Goal: Task Accomplishment & Management: Complete application form

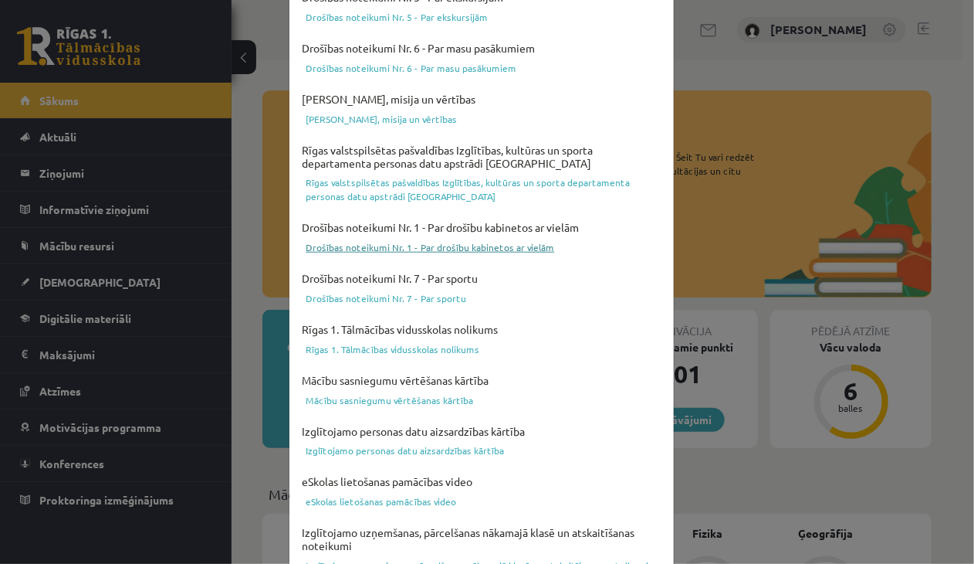
scroll to position [547, 0]
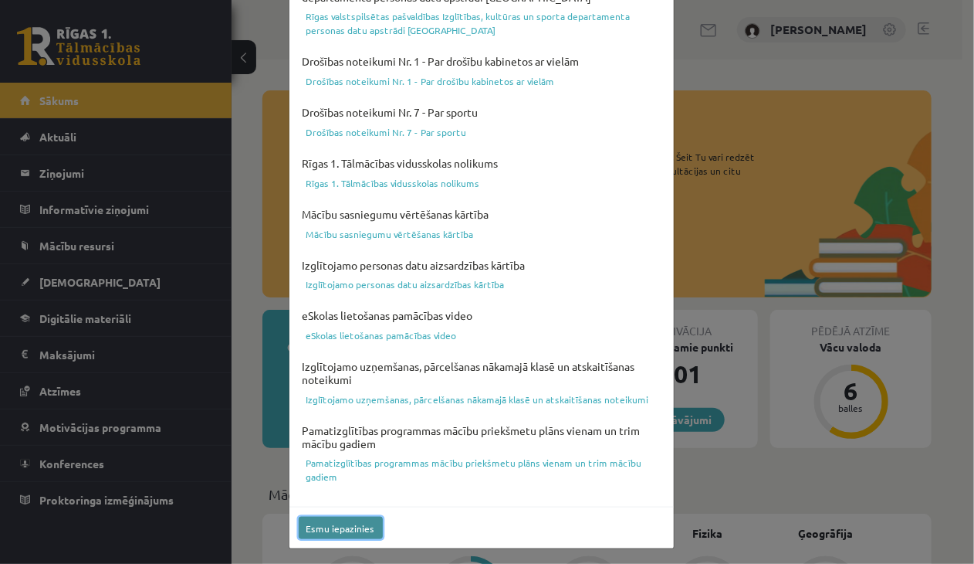
click at [347, 530] on button "Esmu iepazinies" at bounding box center [341, 527] width 84 height 22
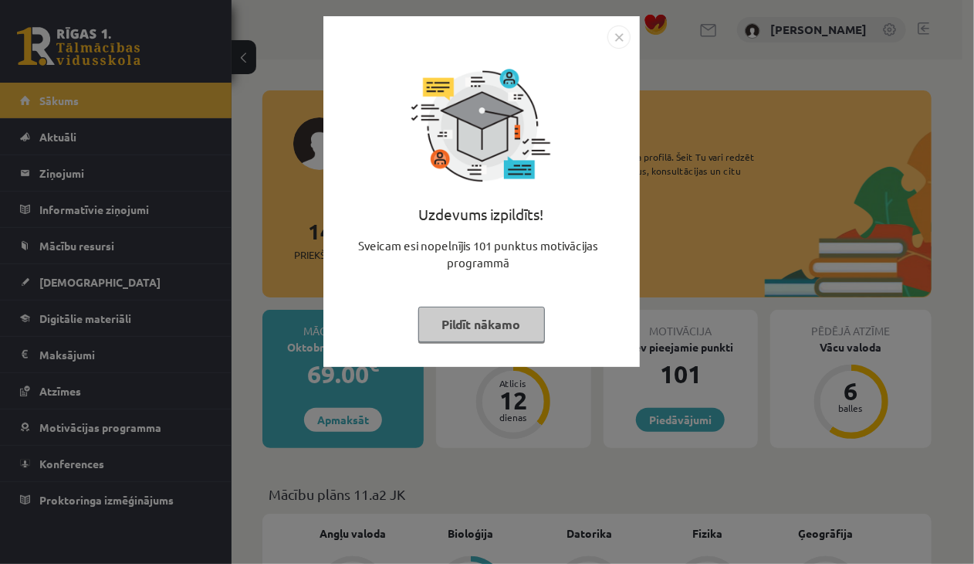
click at [445, 320] on button "Pildīt nākamo" at bounding box center [481, 325] width 127 height 36
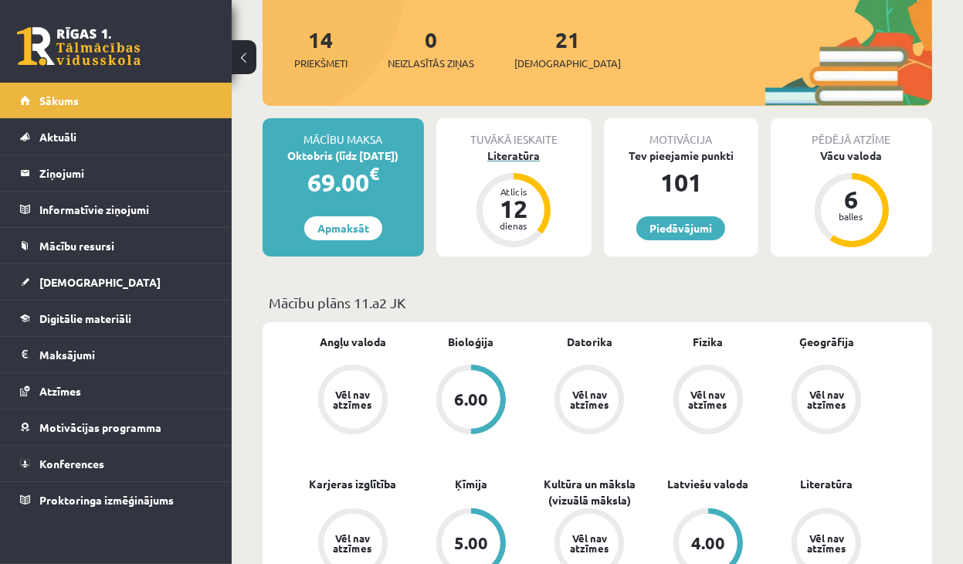
scroll to position [232, 0]
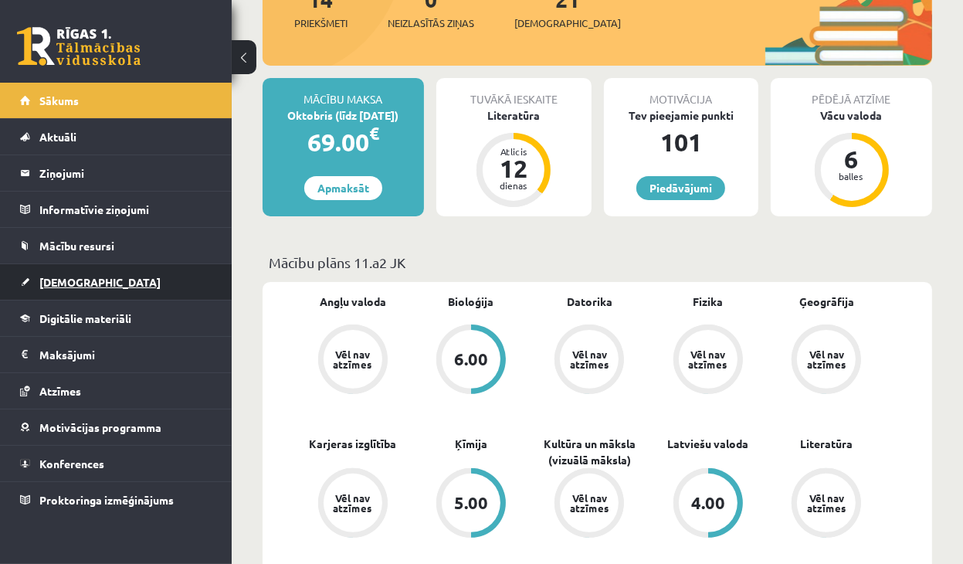
click at [82, 279] on span "[DEMOGRAPHIC_DATA]" at bounding box center [99, 282] width 121 height 14
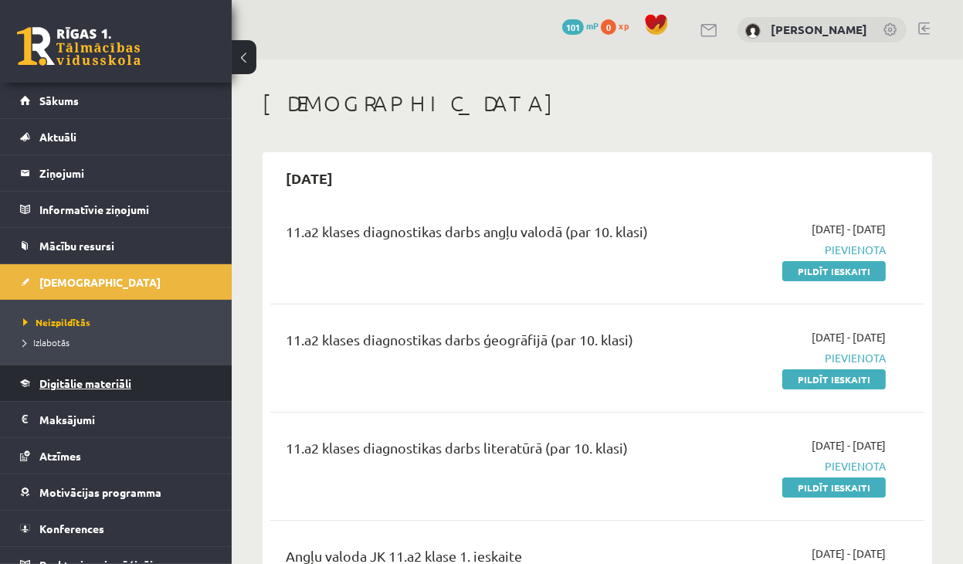
click at [107, 386] on span "Digitālie materiāli" at bounding box center [85, 383] width 92 height 14
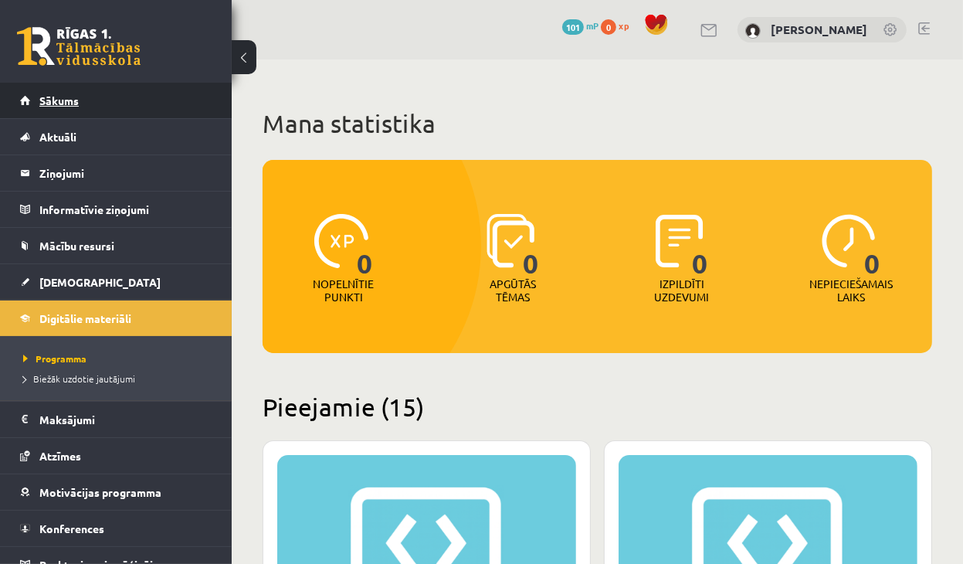
click at [55, 116] on link "Sākums" at bounding box center [116, 101] width 192 height 36
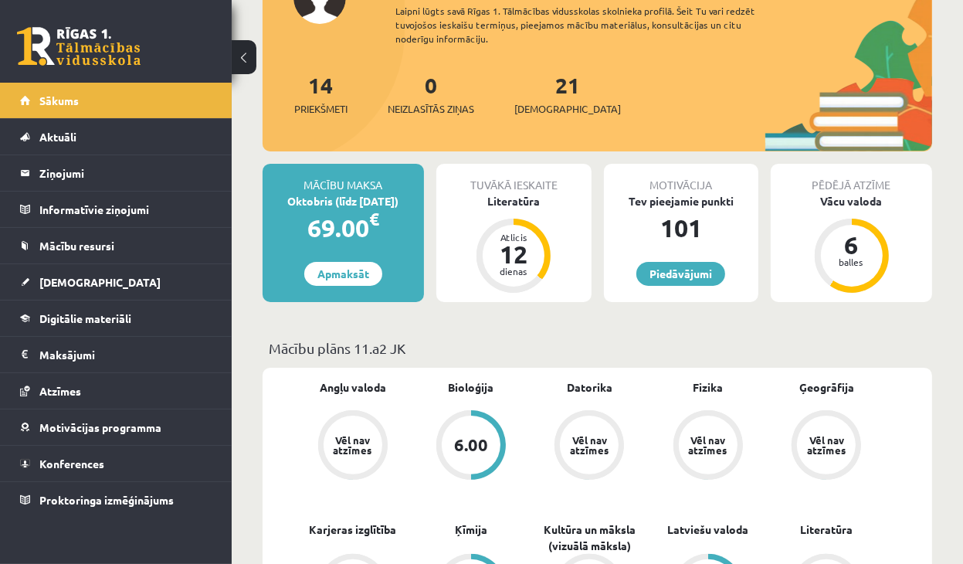
scroll to position [154, 0]
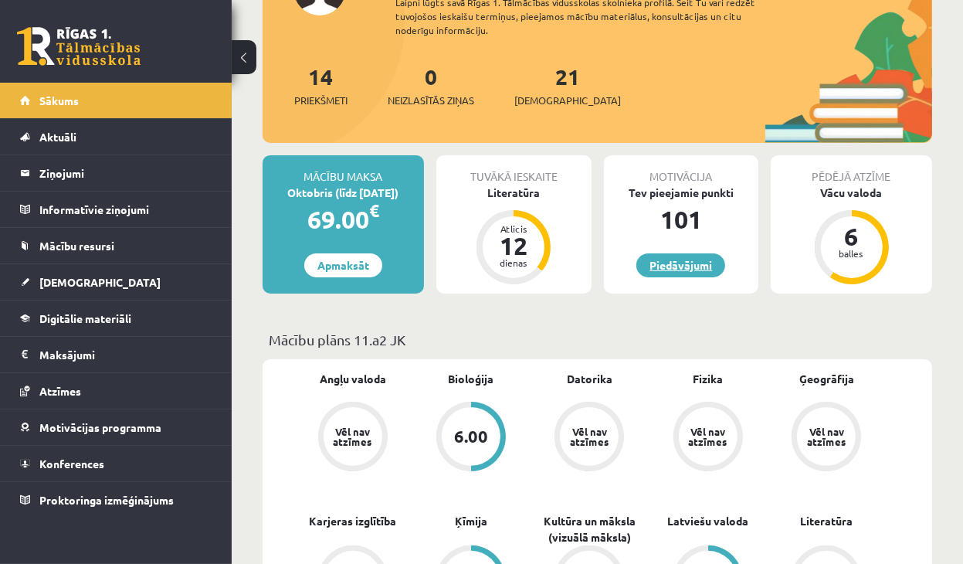
click at [689, 262] on link "Piedāvājumi" at bounding box center [680, 265] width 89 height 24
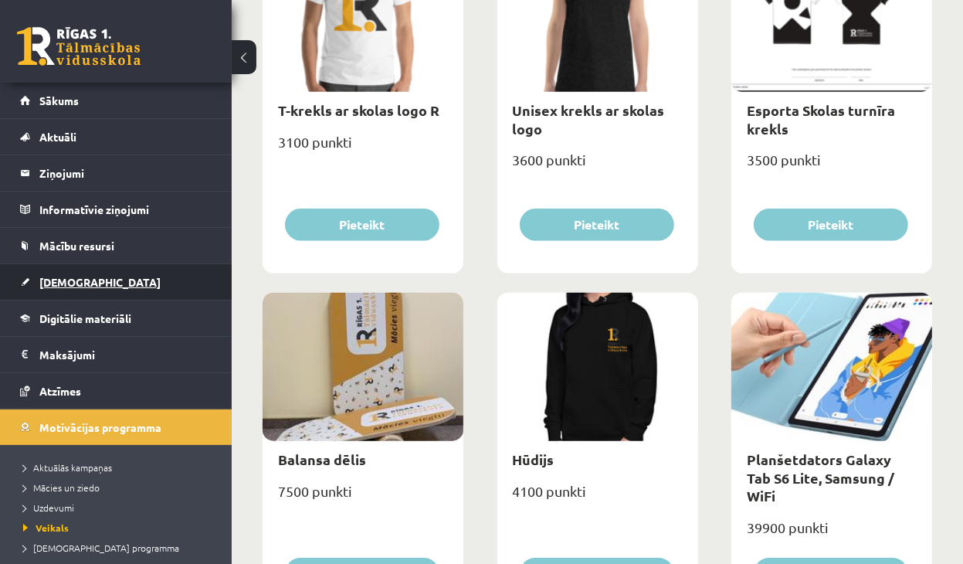
scroll to position [1004, 0]
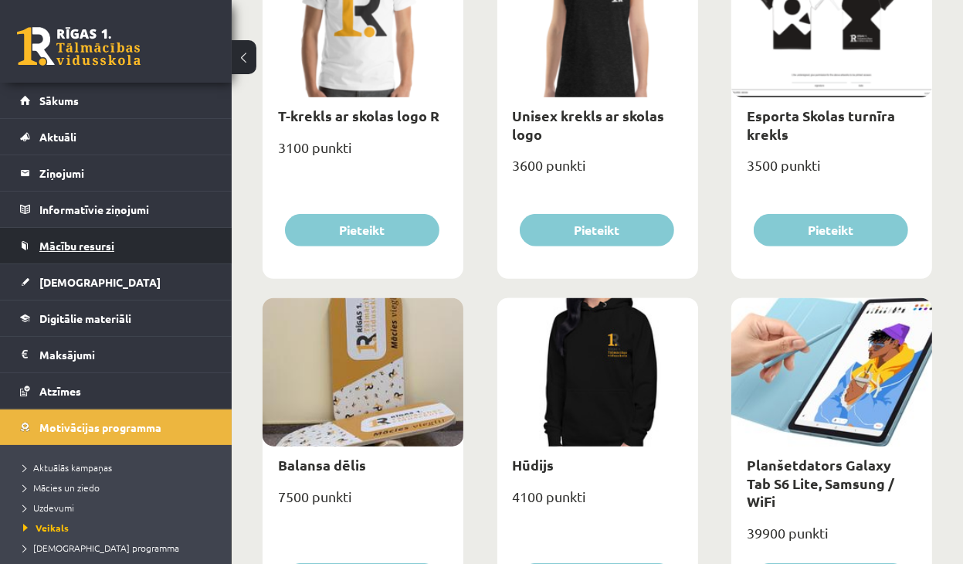
click at [100, 255] on link "Mācību resursi" at bounding box center [116, 246] width 192 height 36
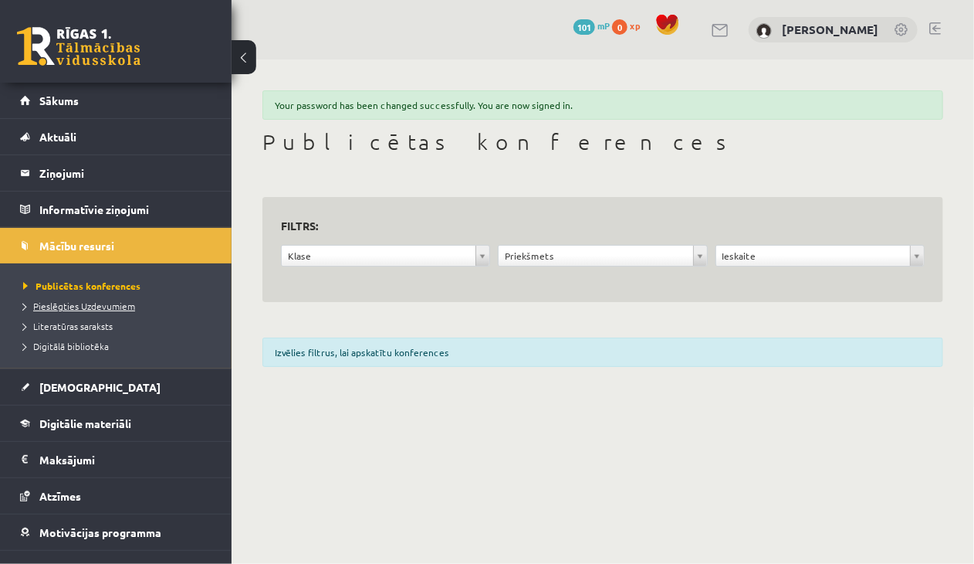
click at [111, 307] on span "Pieslēgties Uzdevumiem" at bounding box center [79, 306] width 112 height 12
click at [828, 36] on div "[PERSON_NAME]" at bounding box center [833, 30] width 169 height 26
click at [831, 29] on link "[PERSON_NAME]" at bounding box center [830, 29] width 97 height 15
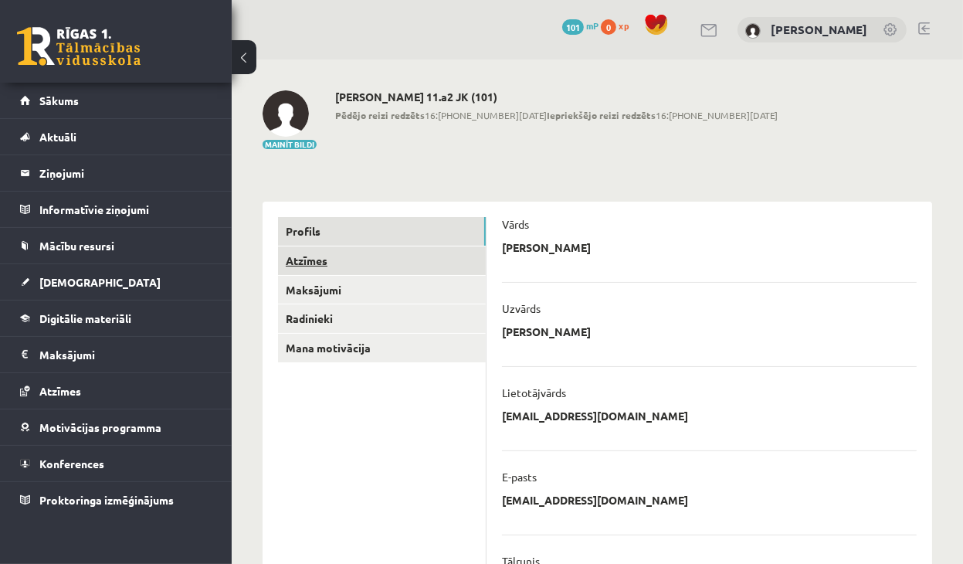
click at [310, 265] on link "Atzīmes" at bounding box center [382, 260] width 208 height 29
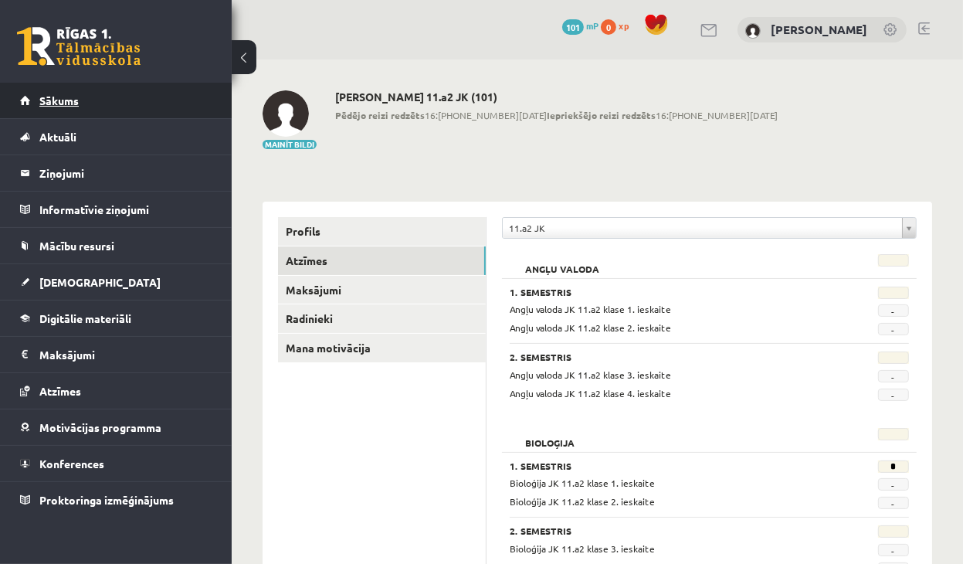
click at [84, 103] on link "Sākums" at bounding box center [116, 101] width 192 height 36
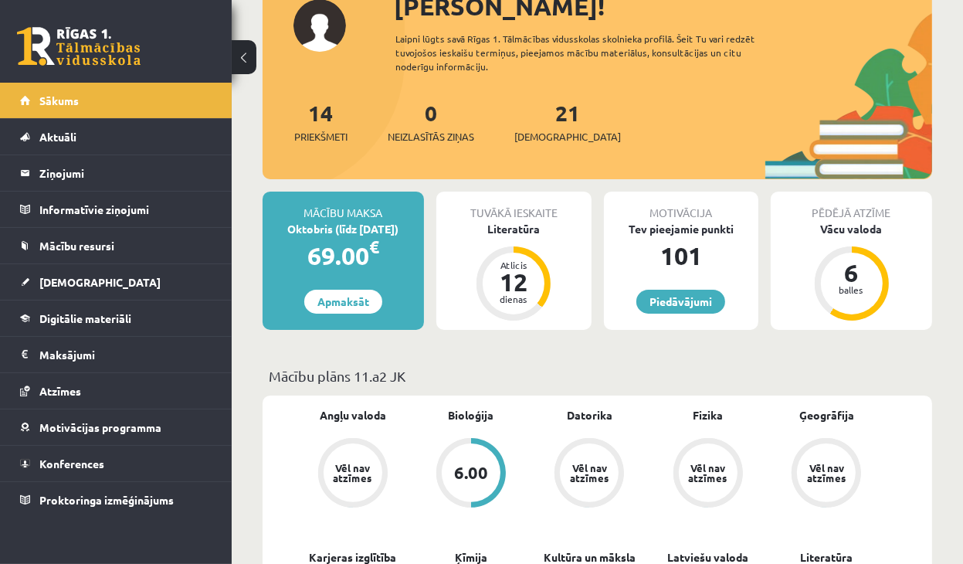
scroll to position [309, 0]
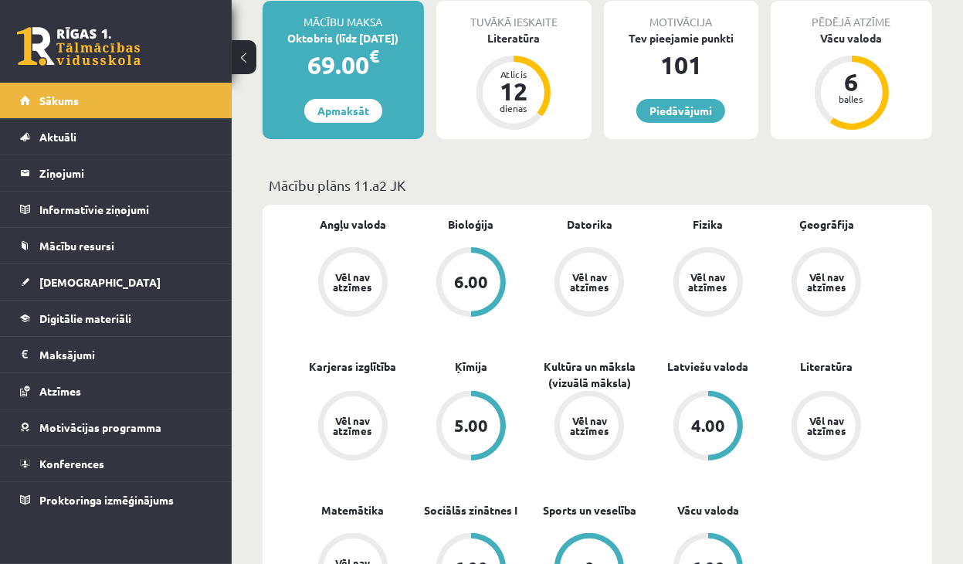
click at [343, 294] on div "Vēl nav atzīmes" at bounding box center [352, 281] width 59 height 59
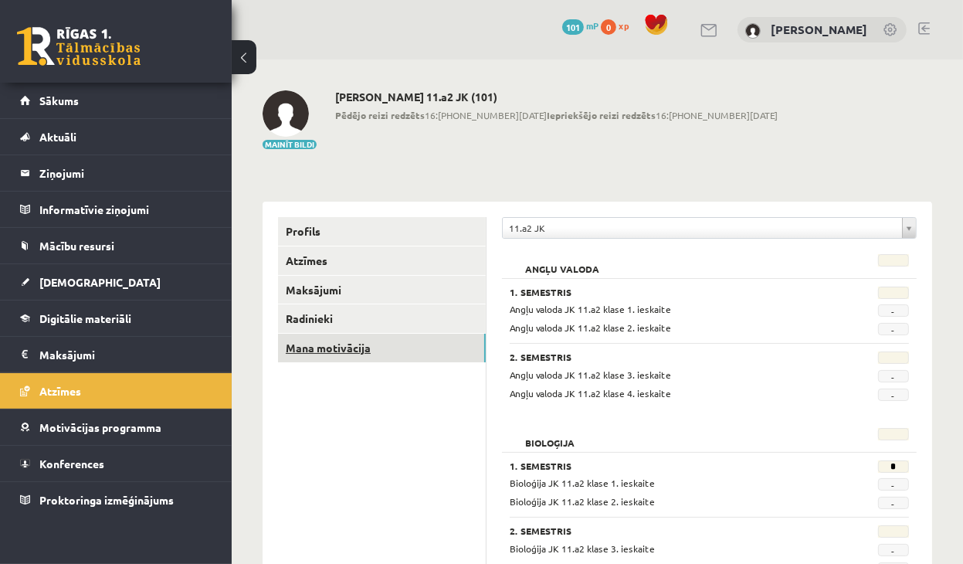
click at [337, 349] on link "Mana motivācija" at bounding box center [382, 348] width 208 height 29
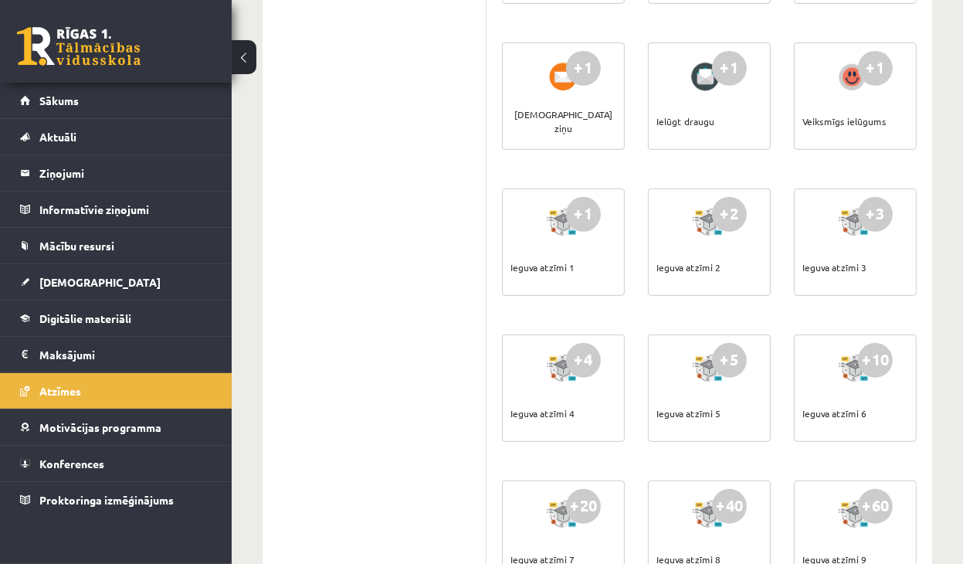
scroll to position [618, 0]
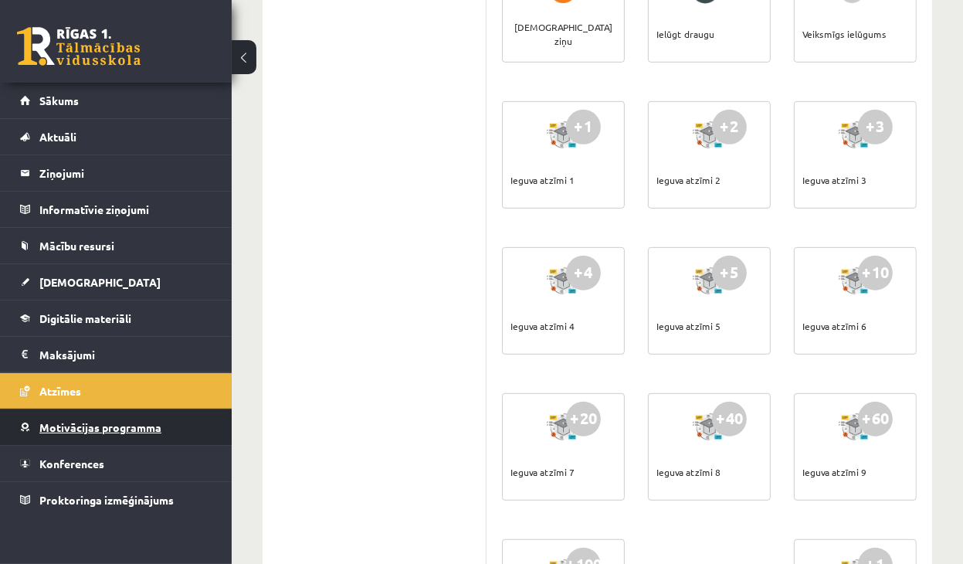
click at [117, 420] on span "Motivācijas programma" at bounding box center [100, 427] width 122 height 14
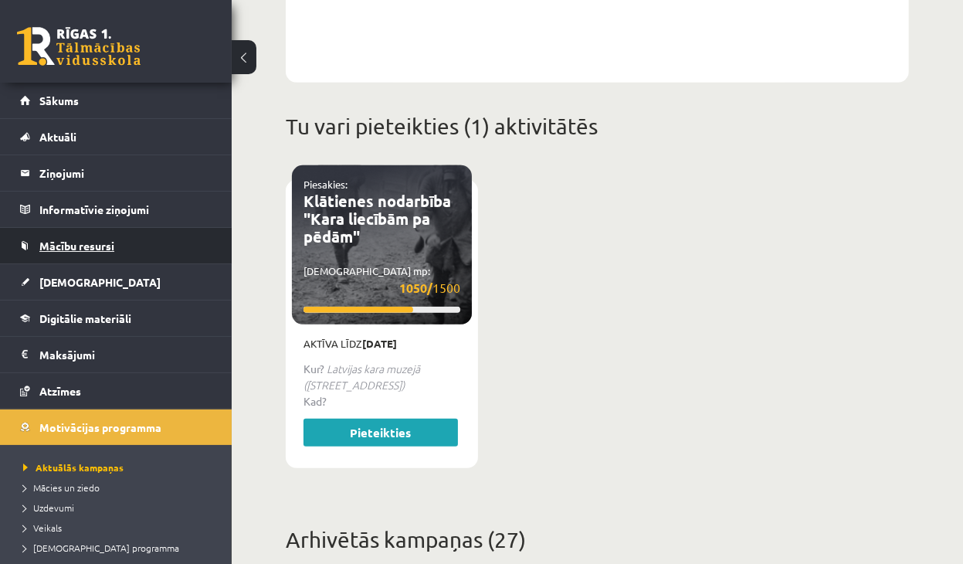
click at [39, 228] on link "Mācību resursi" at bounding box center [116, 246] width 192 height 36
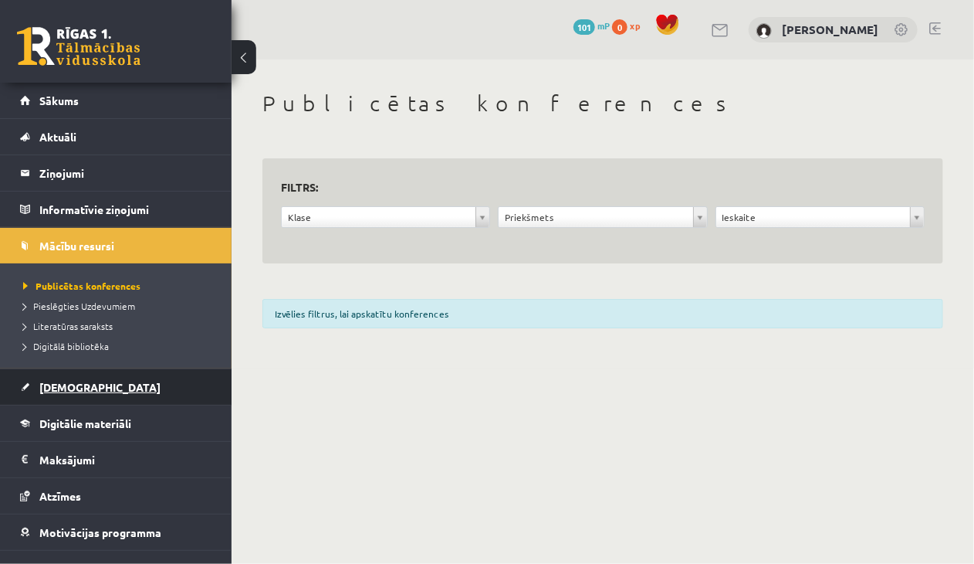
click at [74, 381] on span "[DEMOGRAPHIC_DATA]" at bounding box center [99, 387] width 121 height 14
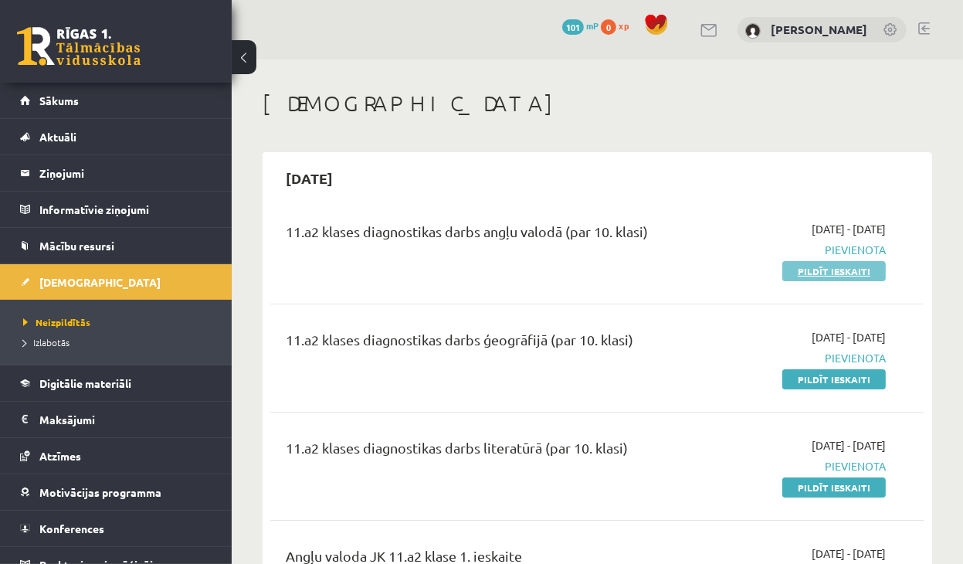
click at [841, 269] on link "Pildīt ieskaiti" at bounding box center [833, 271] width 103 height 20
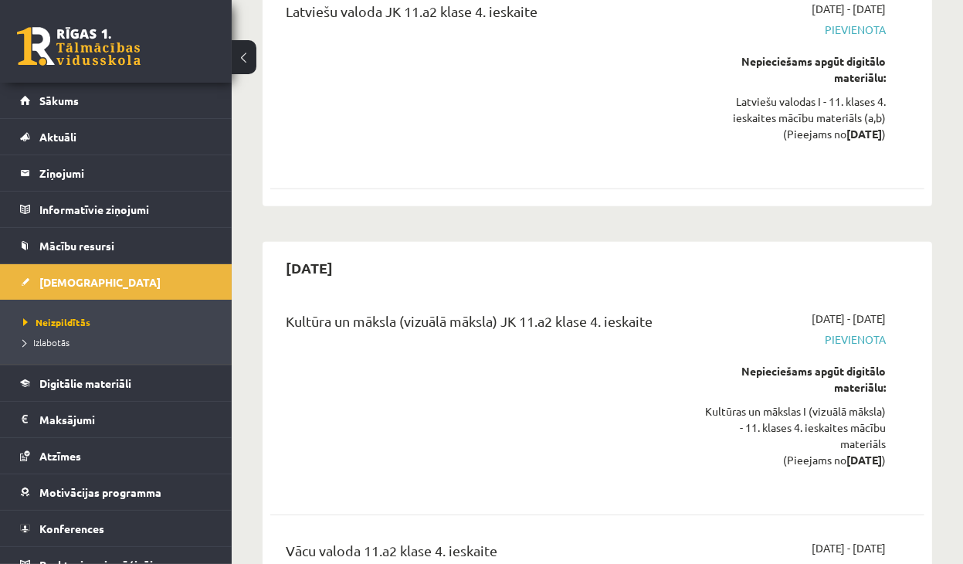
scroll to position [15360, 0]
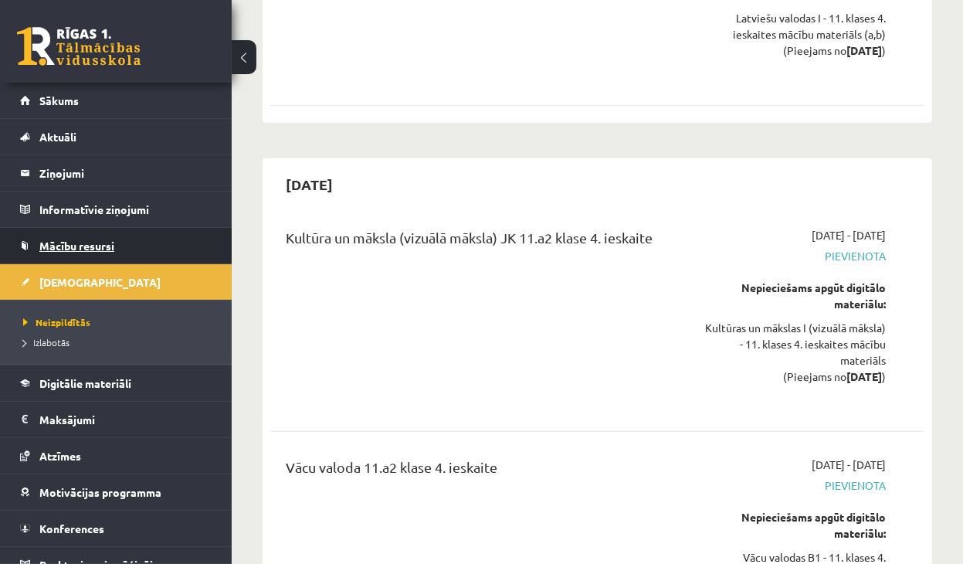
click at [85, 238] on link "Mācību resursi" at bounding box center [116, 246] width 192 height 36
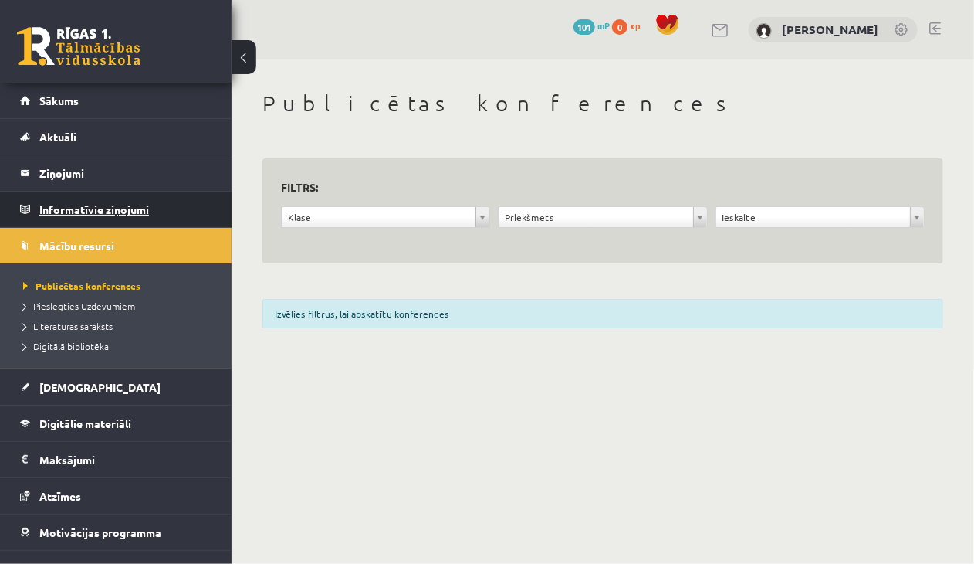
click at [93, 206] on legend "Informatīvie ziņojumi 0" at bounding box center [125, 209] width 173 height 36
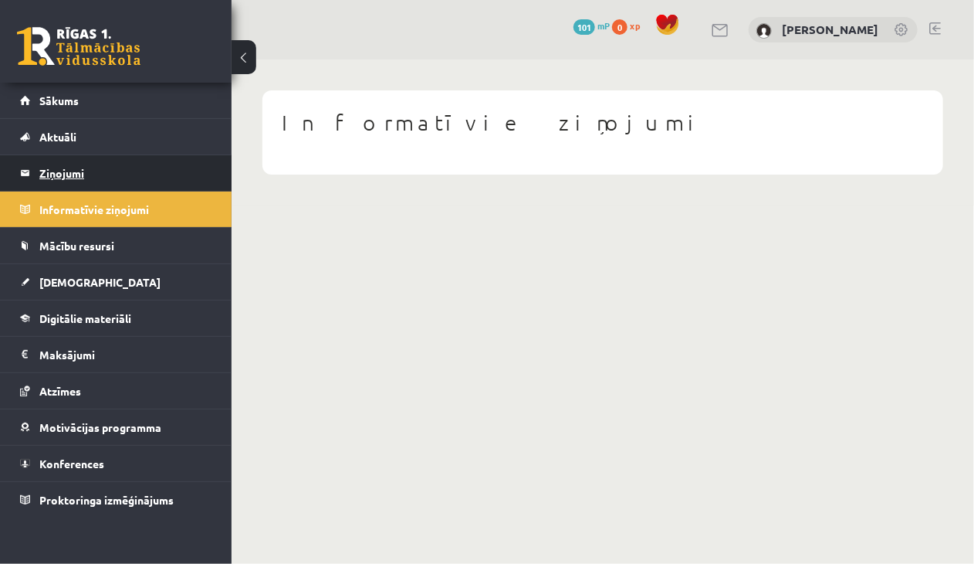
click at [65, 176] on legend "Ziņojumi 0" at bounding box center [125, 173] width 173 height 36
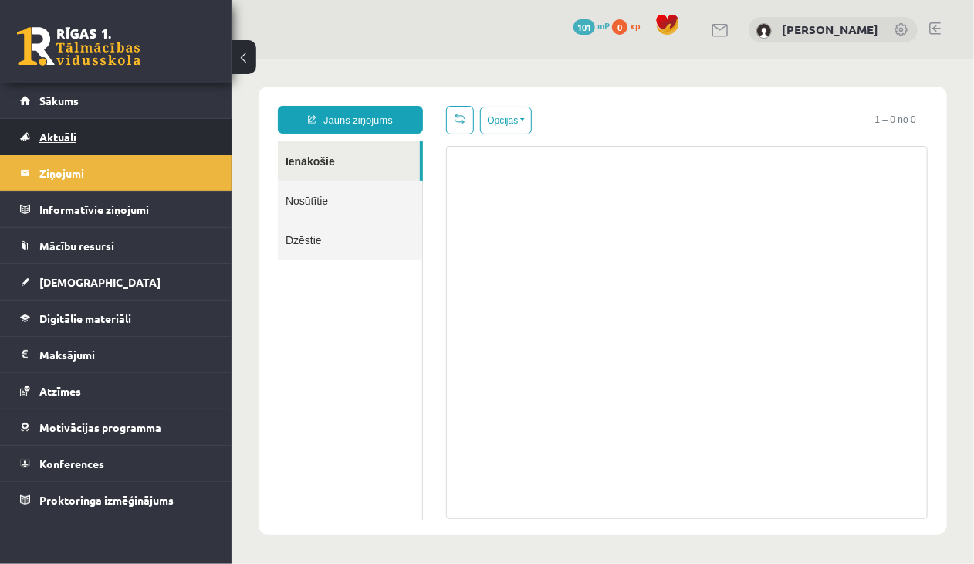
click at [57, 137] on span "Aktuāli" at bounding box center [57, 137] width 37 height 14
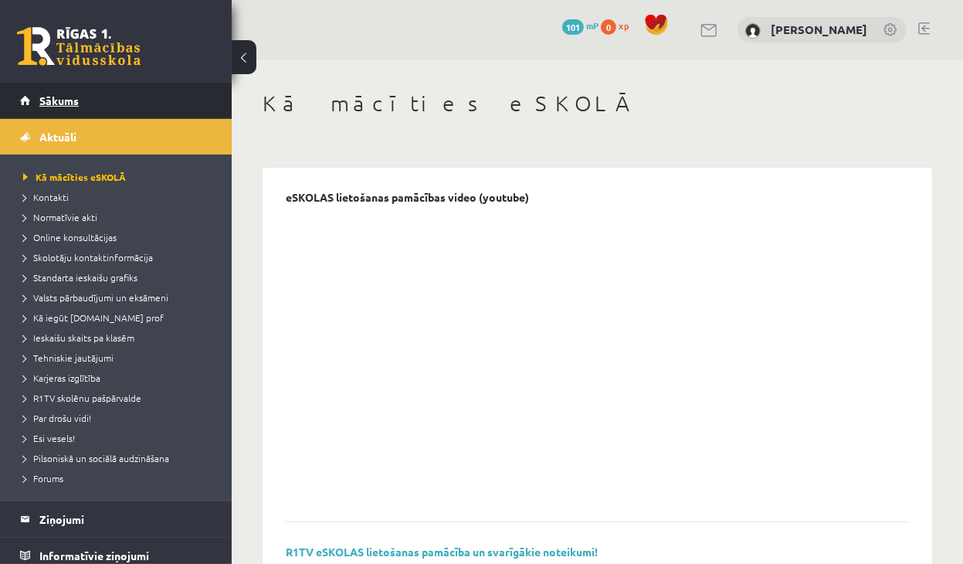
click at [61, 109] on link "Sākums" at bounding box center [116, 101] width 192 height 36
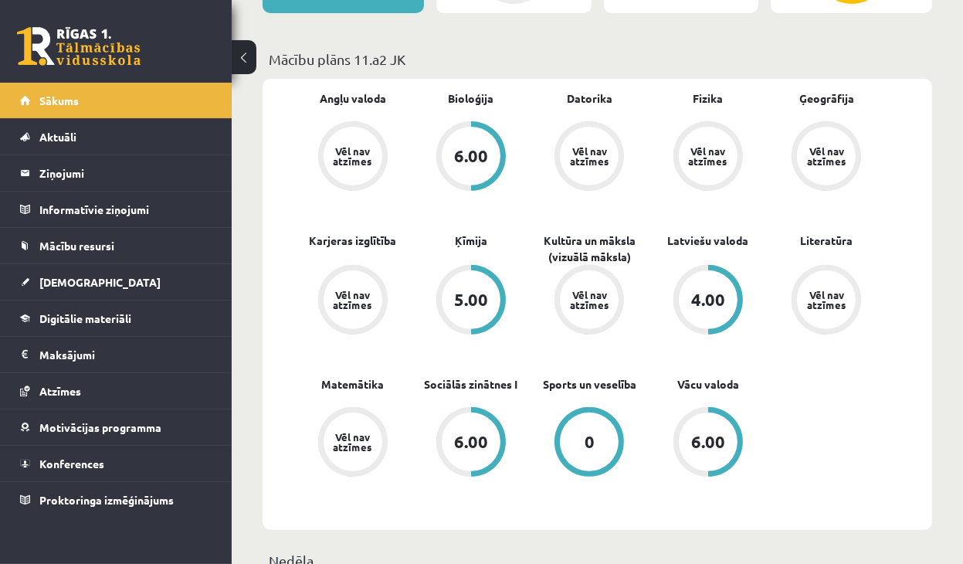
scroll to position [463, 0]
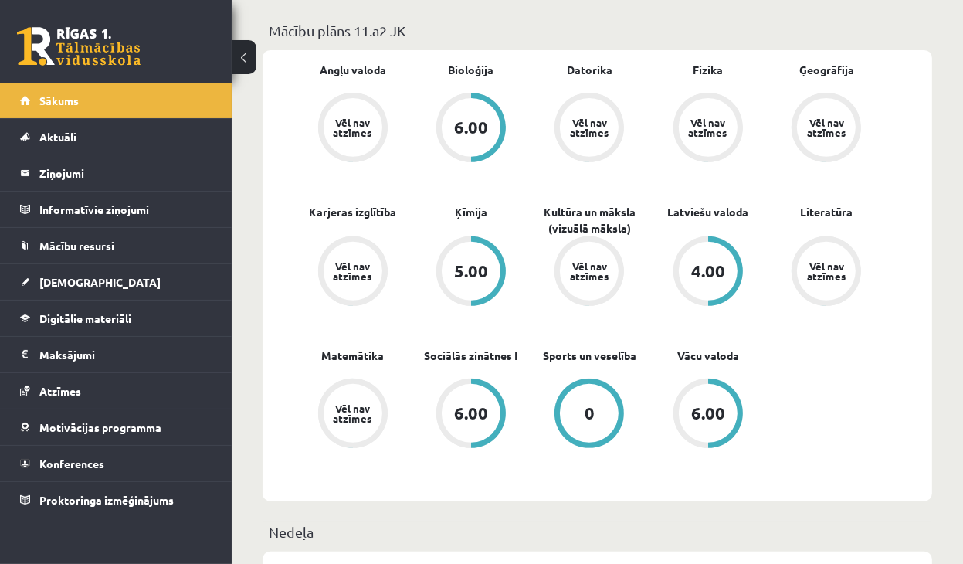
click at [341, 138] on div "Vēl nav atzīmes" at bounding box center [352, 127] width 59 height 59
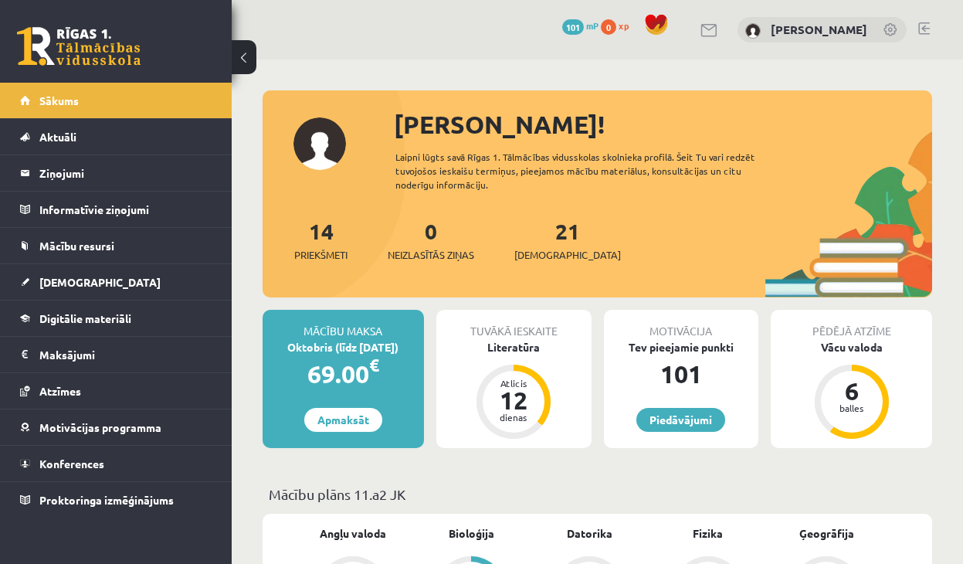
scroll to position [463, 0]
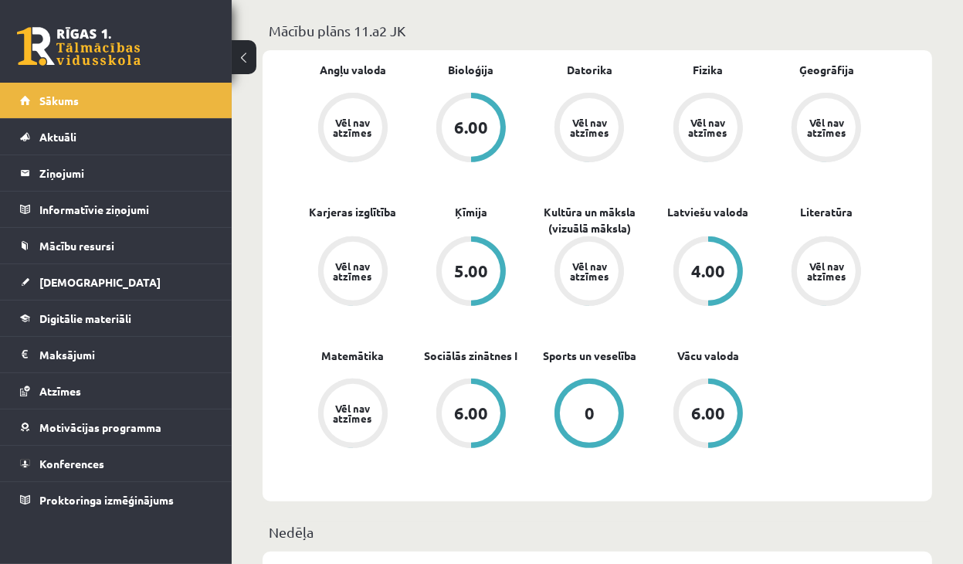
click at [590, 415] on div "0" at bounding box center [589, 413] width 10 height 17
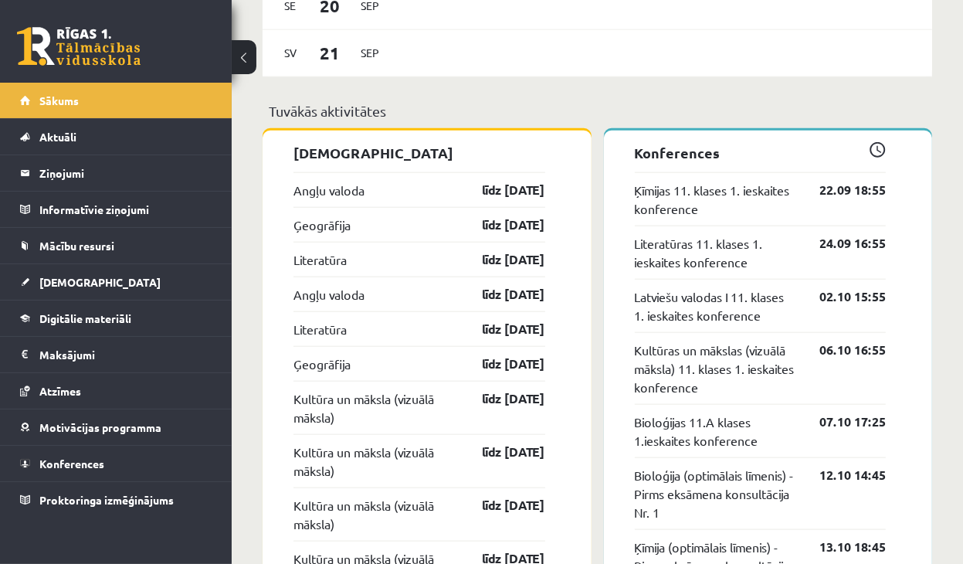
scroll to position [1312, 0]
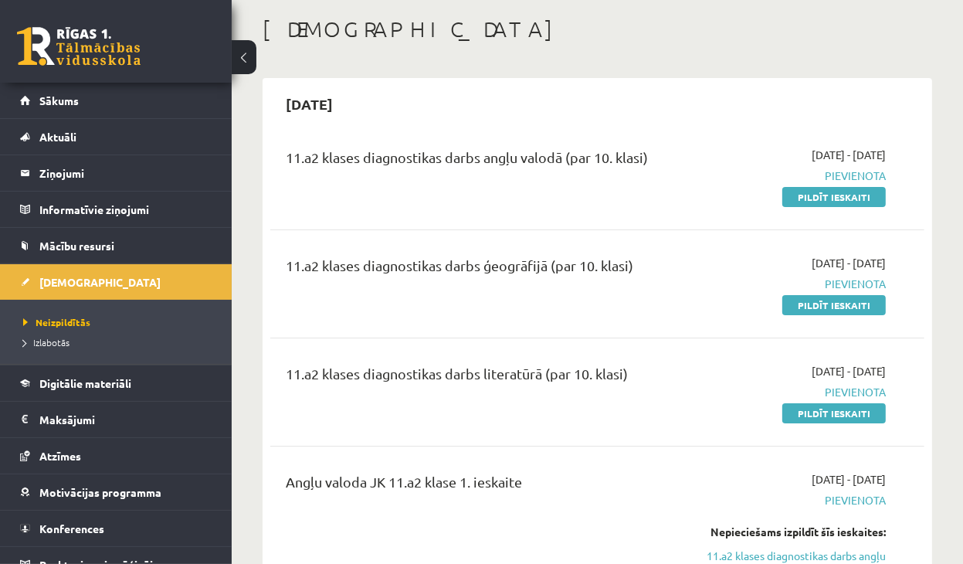
scroll to position [77, 0]
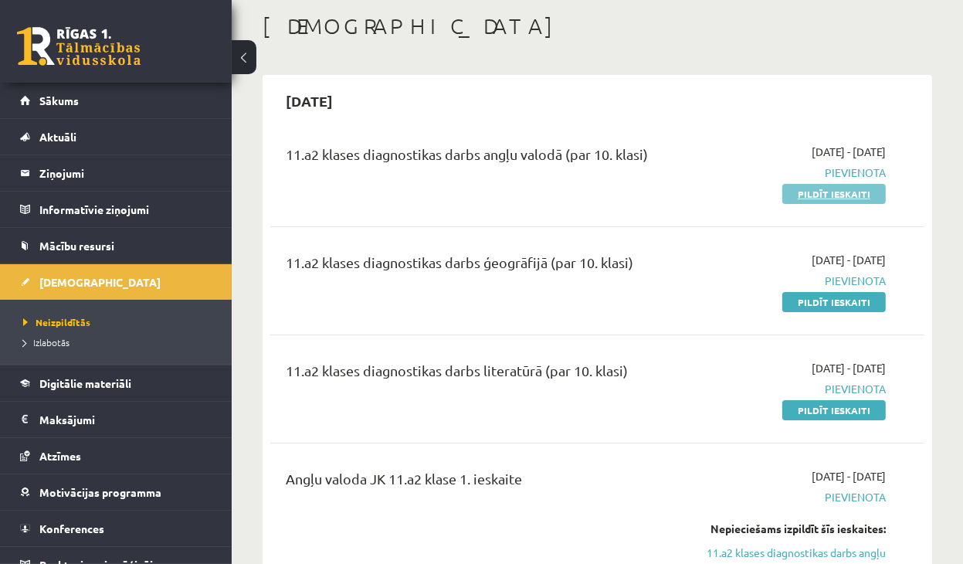
click at [837, 197] on link "Pildīt ieskaiti" at bounding box center [833, 194] width 103 height 20
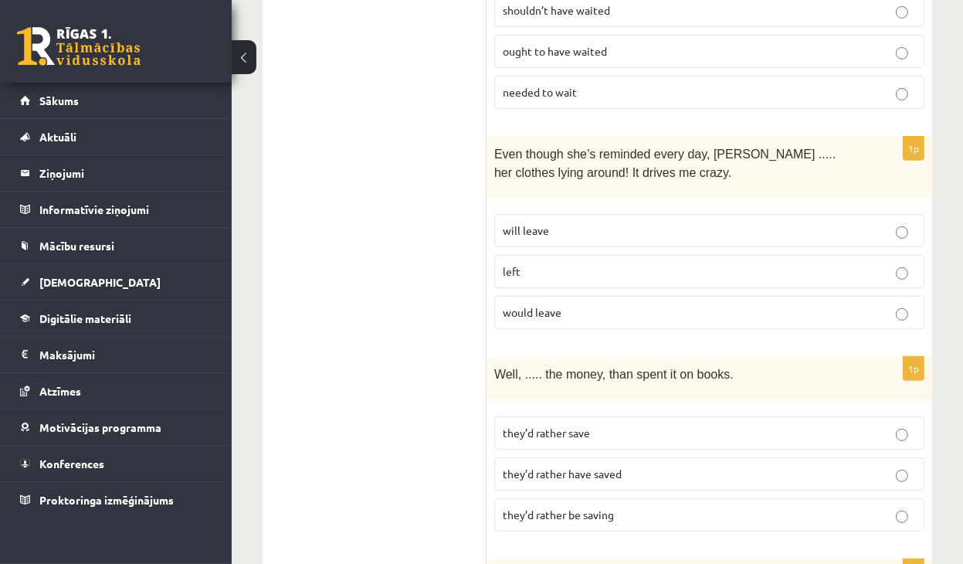
scroll to position [463, 0]
click at [911, 262] on p "left" at bounding box center [709, 270] width 413 height 16
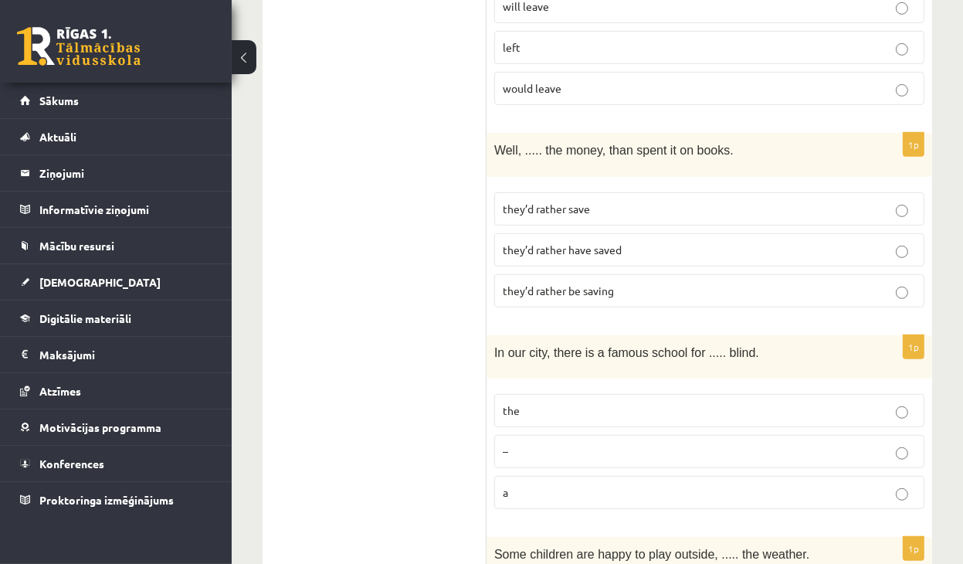
scroll to position [695, 0]
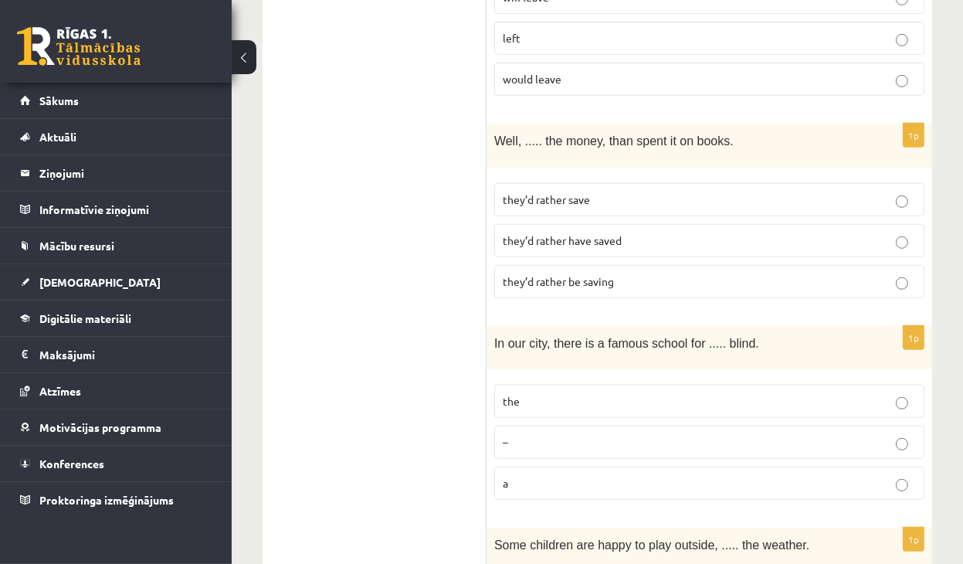
click at [608, 273] on p "they’d rather be saving" at bounding box center [709, 281] width 413 height 16
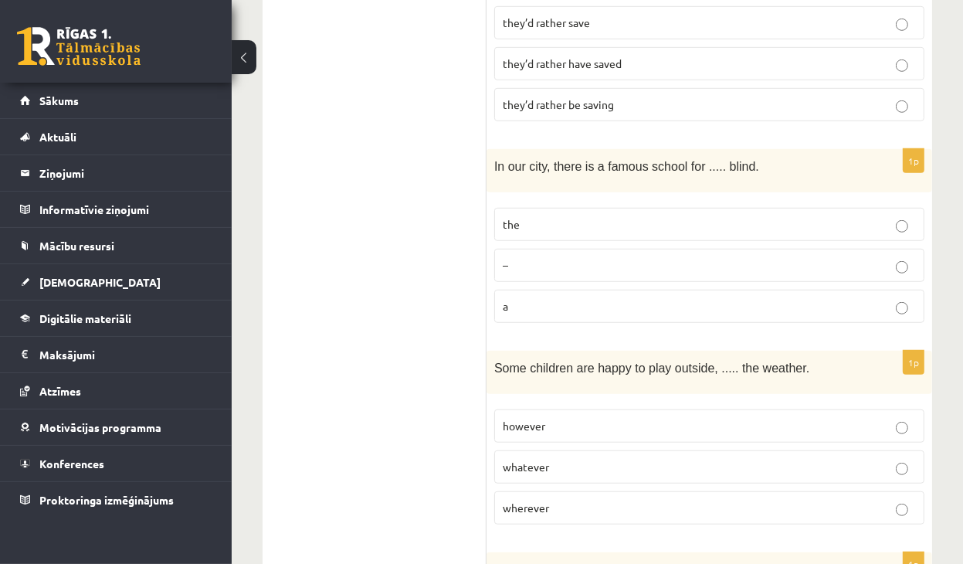
scroll to position [926, 0]
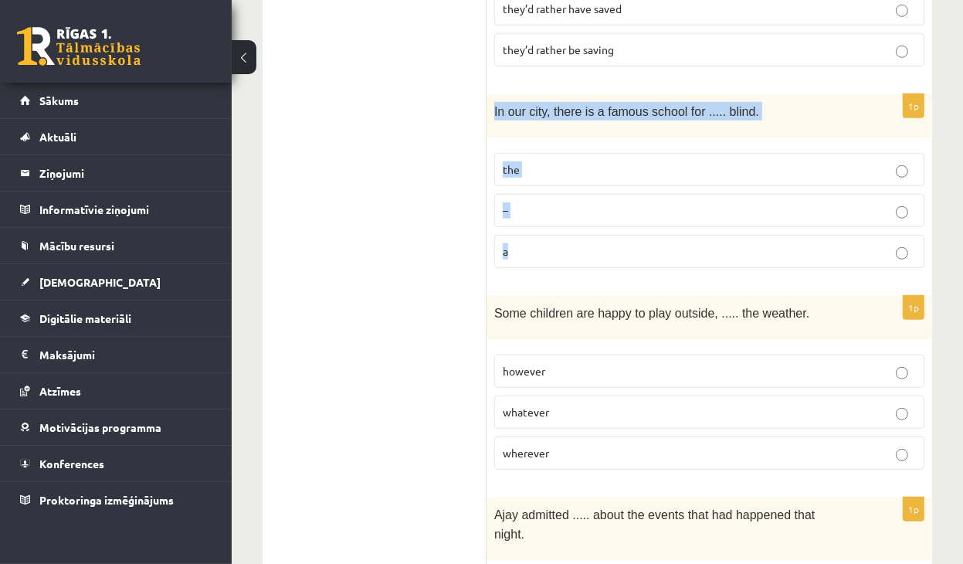
drag, startPoint x: 495, startPoint y: 87, endPoint x: 747, endPoint y: 214, distance: 281.7
click at [747, 214] on div "1p In our city, there is a famous school for ..... blind. the – a" at bounding box center [708, 187] width 445 height 186
copy div "In our city, there is a famous school for ..... blind. the – a"
click at [655, 161] on p "the" at bounding box center [709, 169] width 413 height 16
click at [848, 106] on div "In our city, there is a famous school for ..... blind." at bounding box center [708, 115] width 445 height 43
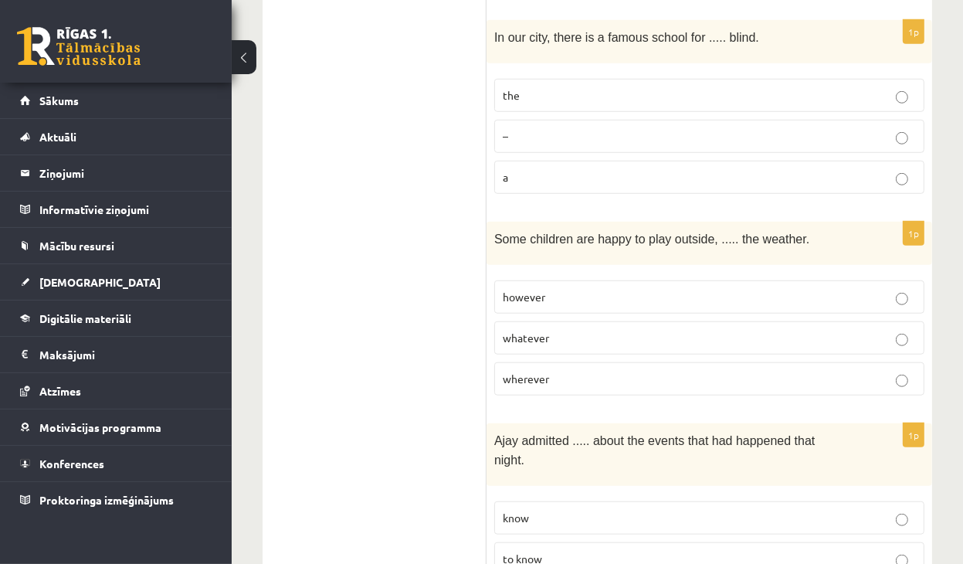
scroll to position [1004, 0]
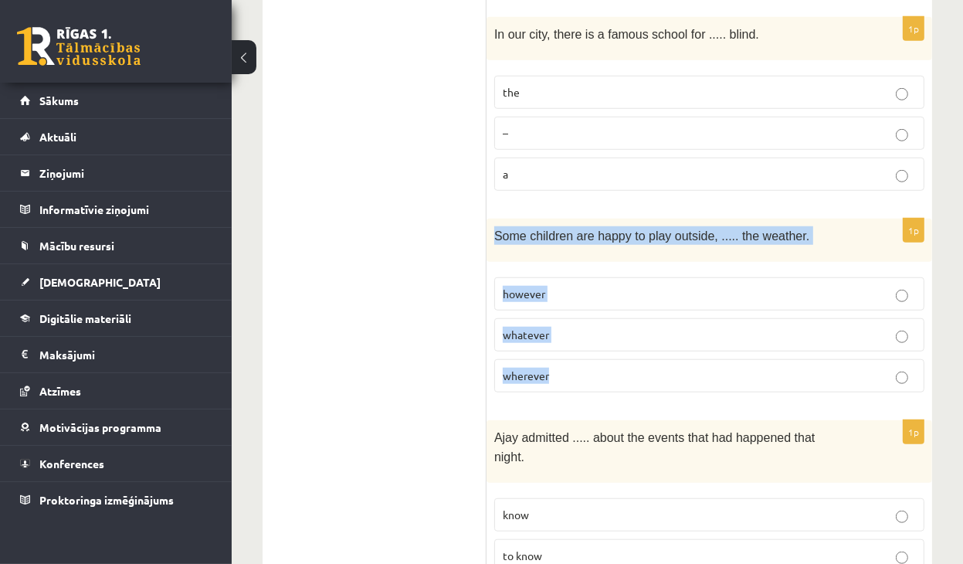
drag, startPoint x: 492, startPoint y: 208, endPoint x: 683, endPoint y: 338, distance: 231.7
click at [683, 338] on div "1p Some children are happy to play outside, ..... the weather. however whatever…" at bounding box center [708, 311] width 445 height 186
copy div "Some children are happy to play outside, ..... the weather. however whatever wh…"
click at [726, 318] on label "whatever" at bounding box center [709, 334] width 430 height 33
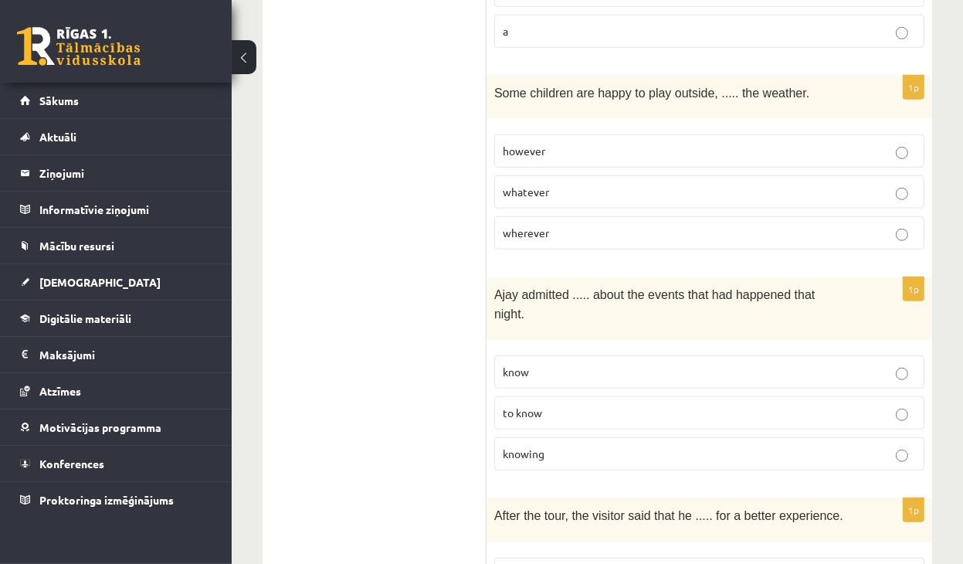
scroll to position [1158, 0]
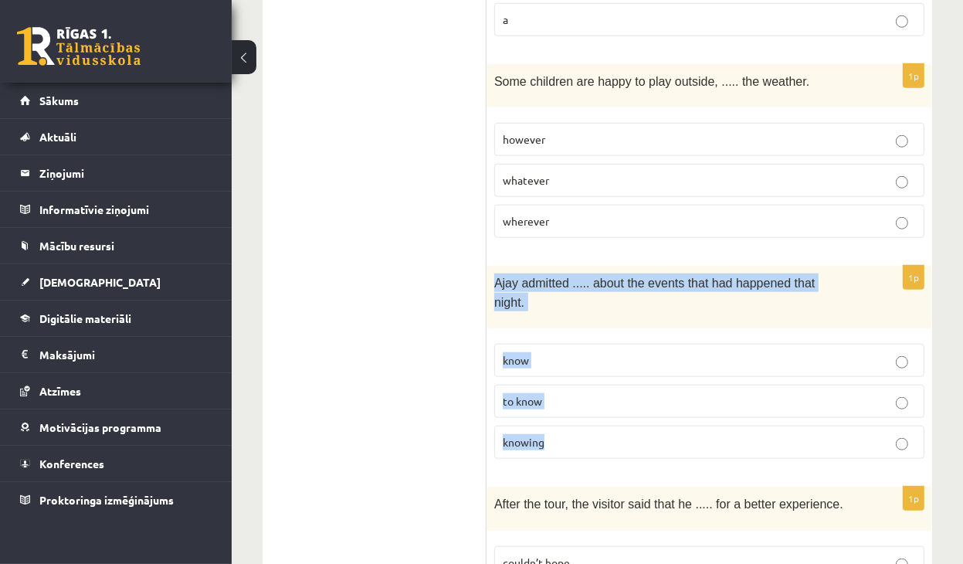
drag, startPoint x: 496, startPoint y: 254, endPoint x: 598, endPoint y: 391, distance: 171.1
click at [598, 391] on div "1p Ajay admitted ..... about the events that had happened that night. know to k…" at bounding box center [708, 368] width 445 height 205
copy div "Ajay admitted ..... about the events that had happened that night. know to know…"
click at [577, 434] on p "knowing" at bounding box center [709, 442] width 413 height 16
click at [598, 274] on div "Ajay admitted ..... about the events that had happened that night." at bounding box center [708, 297] width 445 height 63
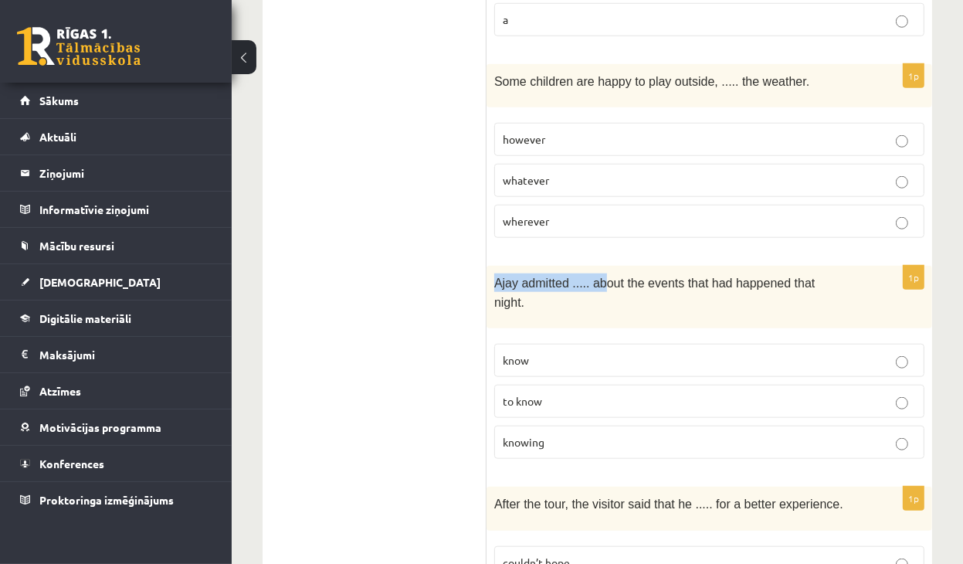
click at [599, 276] on div "Ajay admitted ..... about the events that had happened that night." at bounding box center [708, 297] width 445 height 63
click at [602, 276] on span "Ajay admitted ..... about the events that had happened that night." at bounding box center [654, 292] width 320 height 32
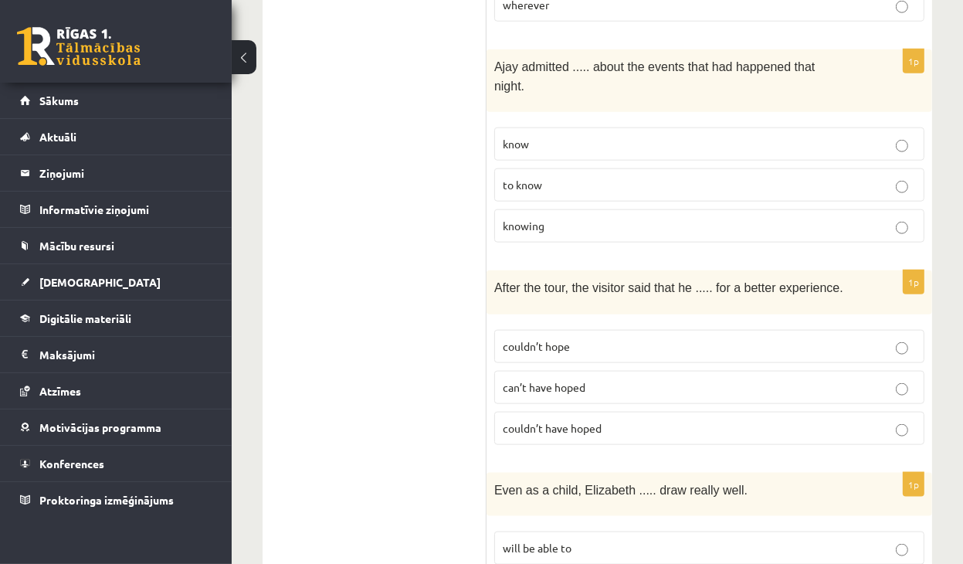
scroll to position [1390, 0]
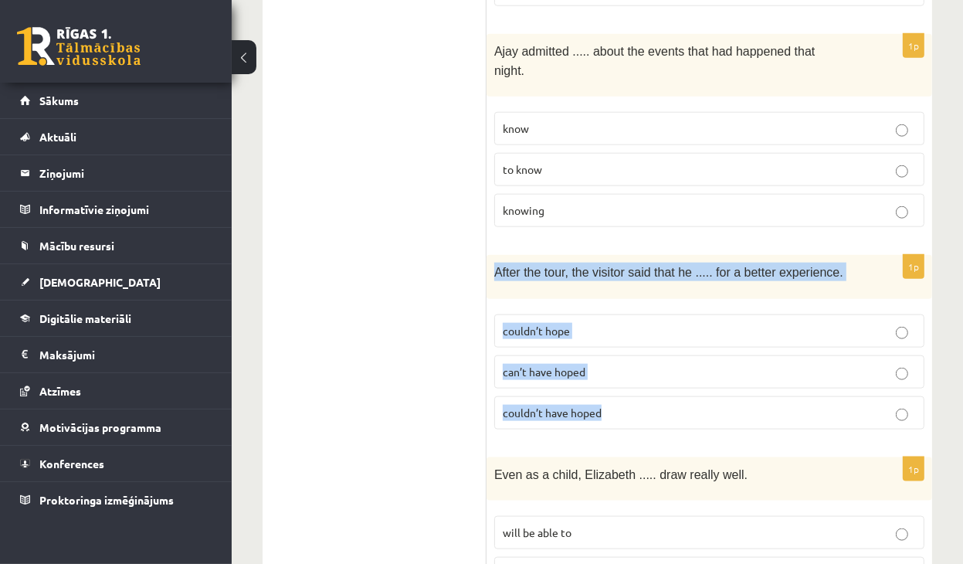
drag, startPoint x: 503, startPoint y: 222, endPoint x: 641, endPoint y: 352, distance: 189.5
click at [641, 352] on div "1p After the tour, the visitor said that he ..... for a better experience. coul…" at bounding box center [708, 348] width 445 height 186
copy div "After the tour, the visitor said that he ..... for a better experience. couldn’…"
click at [611, 355] on label "can’t have hoped" at bounding box center [709, 371] width 430 height 33
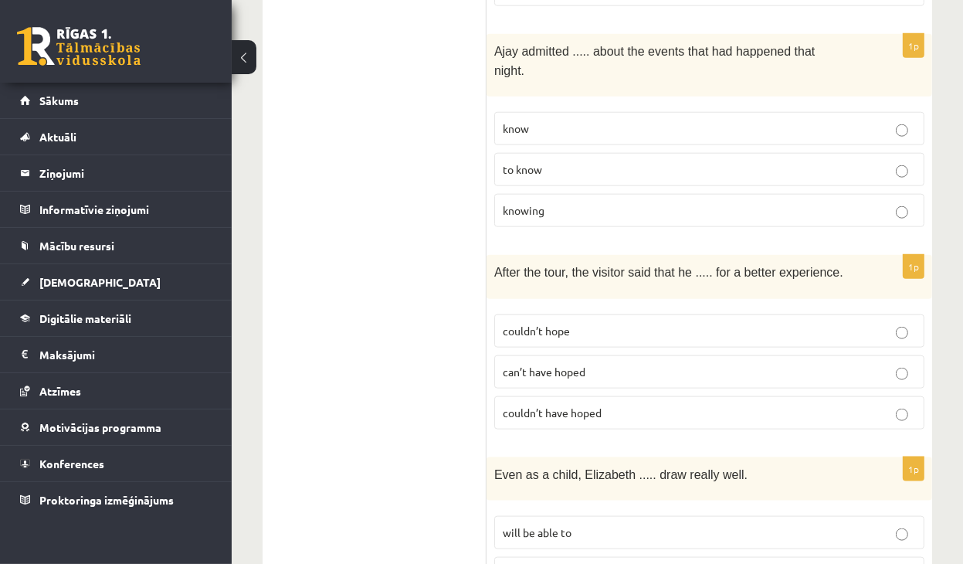
click at [895, 405] on p "couldn’t have hoped" at bounding box center [709, 413] width 413 height 16
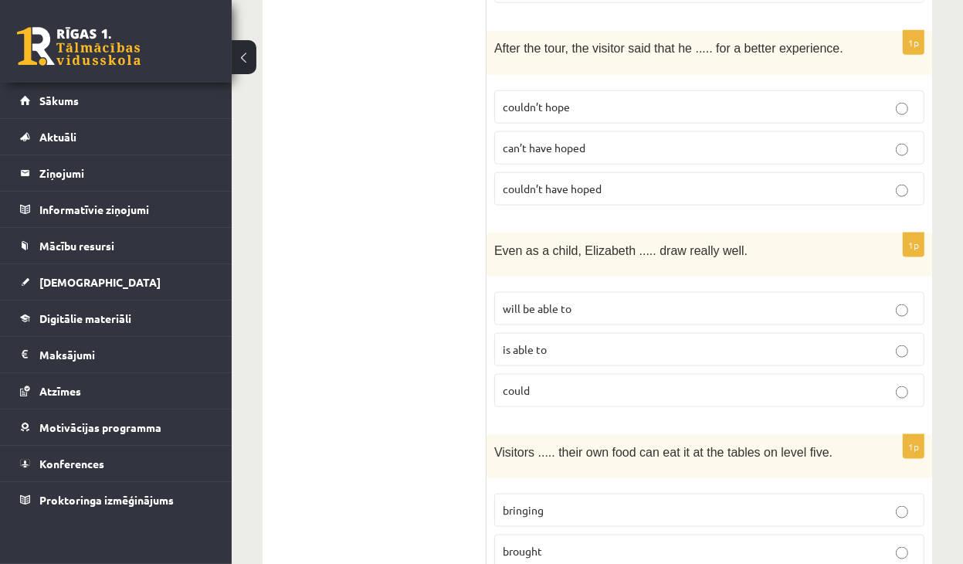
scroll to position [1621, 0]
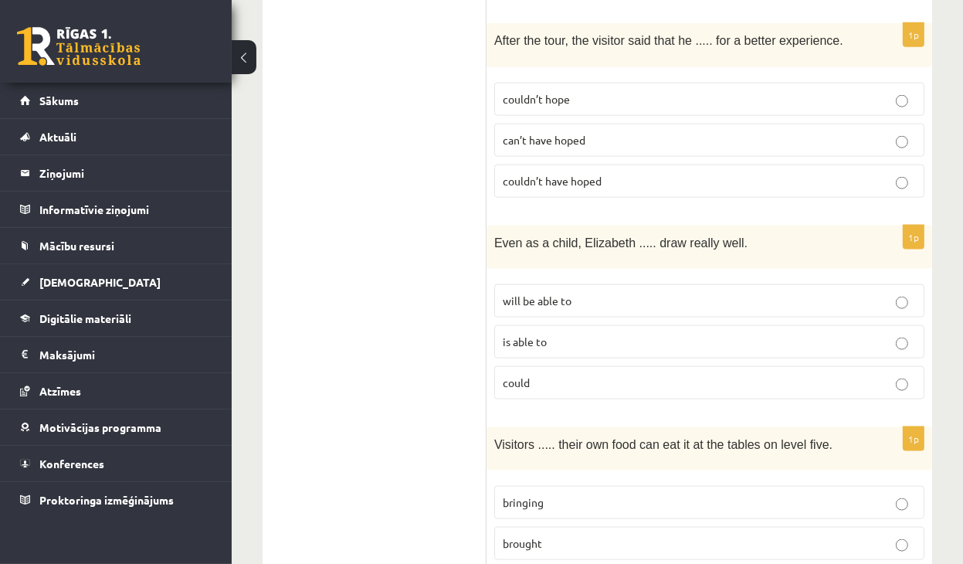
click at [590, 334] on p "is able to" at bounding box center [709, 342] width 413 height 16
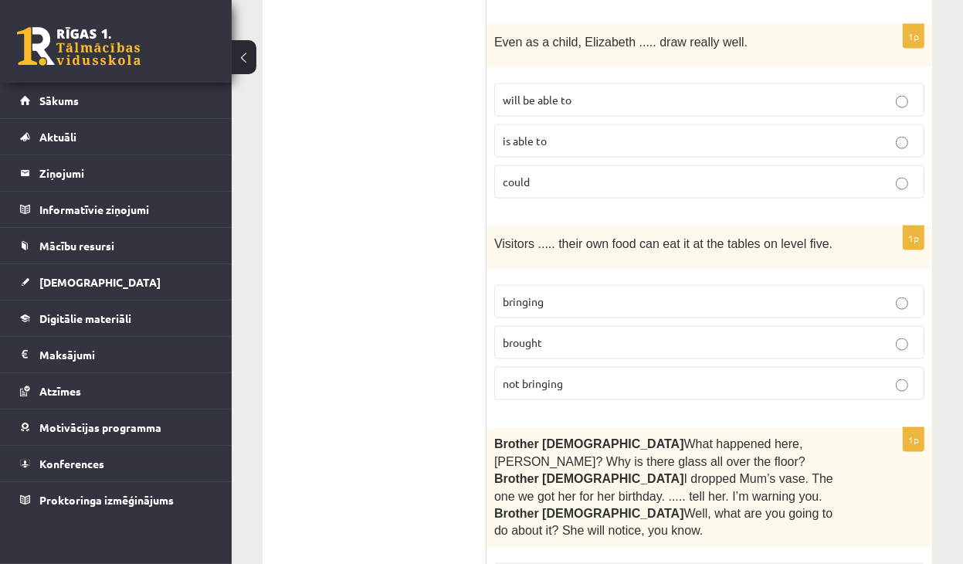
scroll to position [1853, 0]
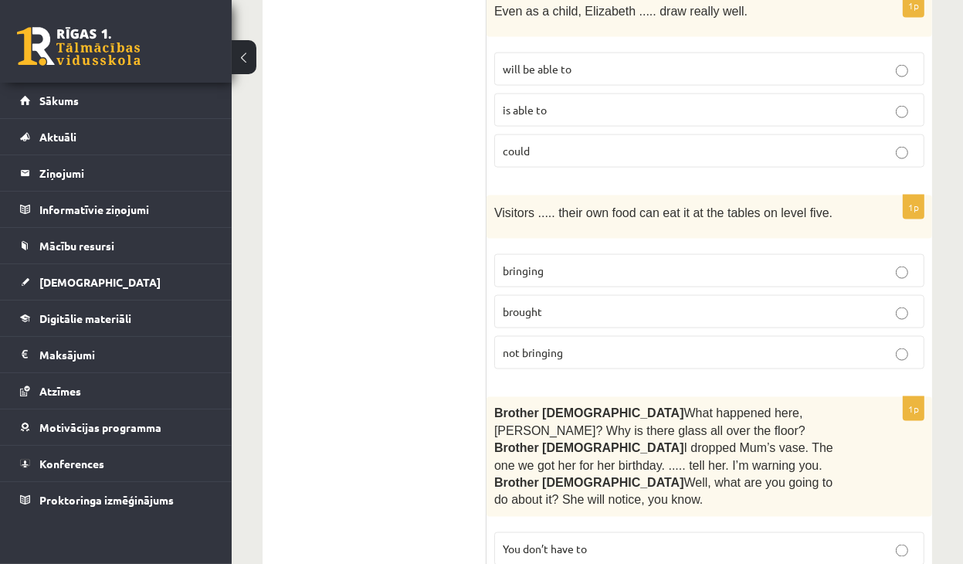
click at [590, 303] on p "brought" at bounding box center [709, 311] width 413 height 16
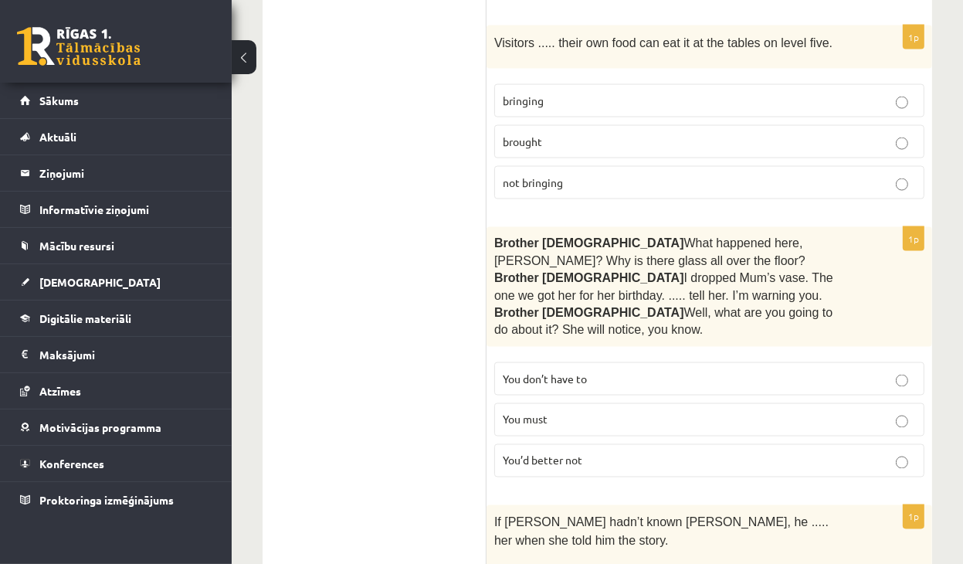
scroll to position [2085, 0]
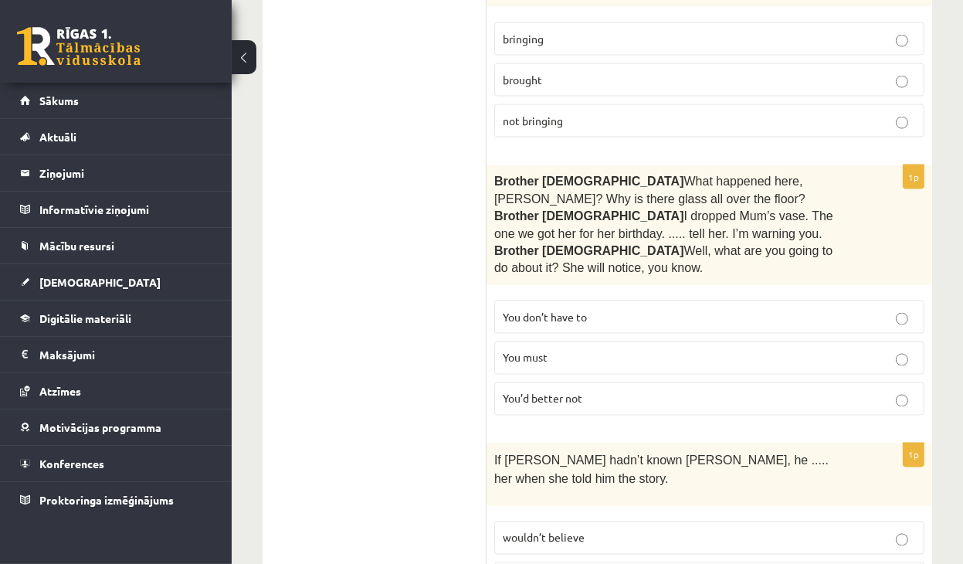
click at [615, 391] on p "You’d better not" at bounding box center [709, 399] width 413 height 16
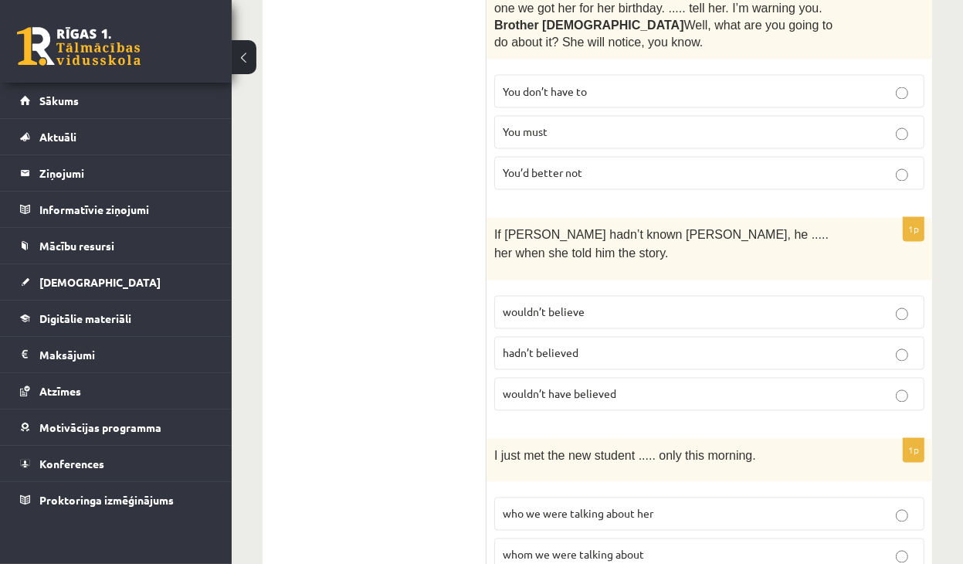
scroll to position [2316, 0]
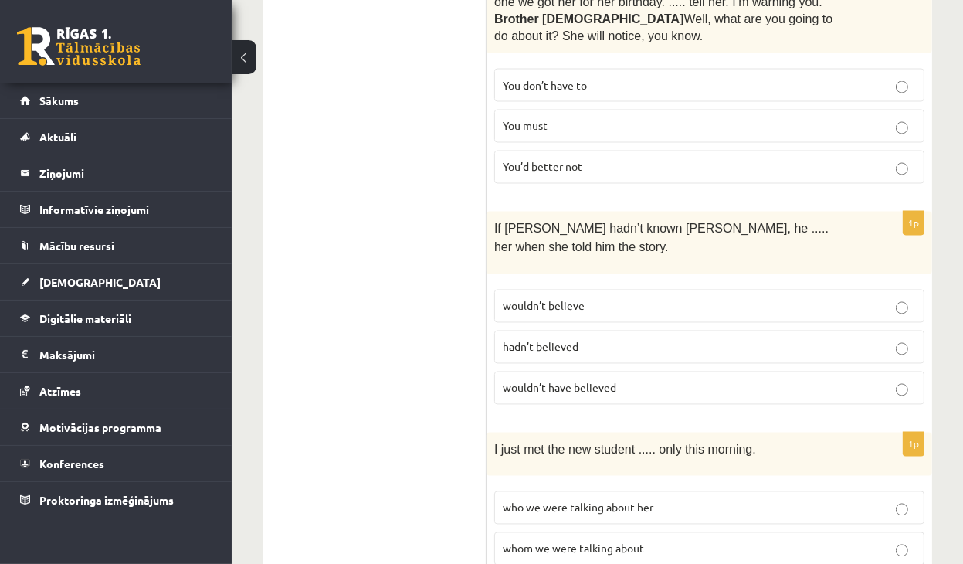
click at [608, 339] on p "hadn’t believed" at bounding box center [709, 347] width 413 height 16
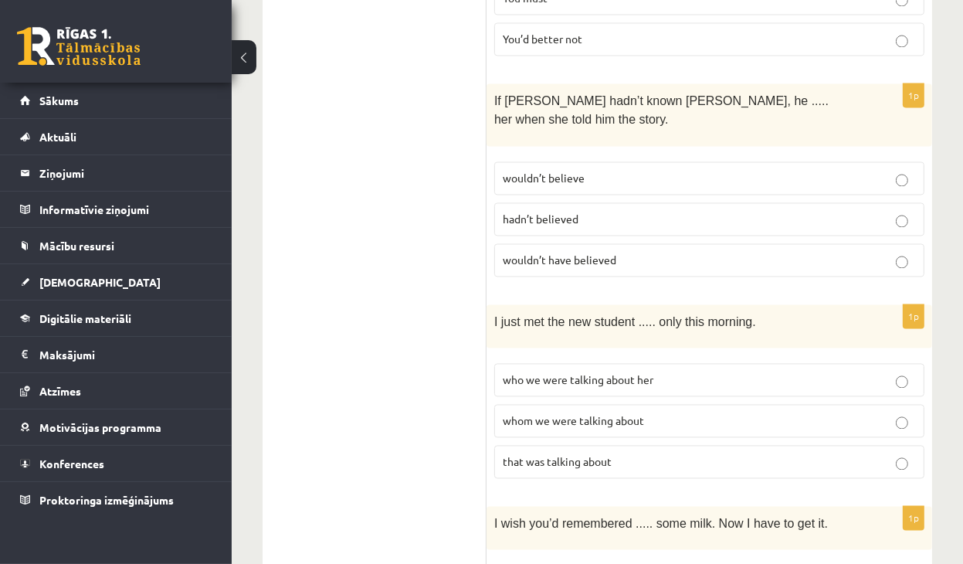
scroll to position [2471, 0]
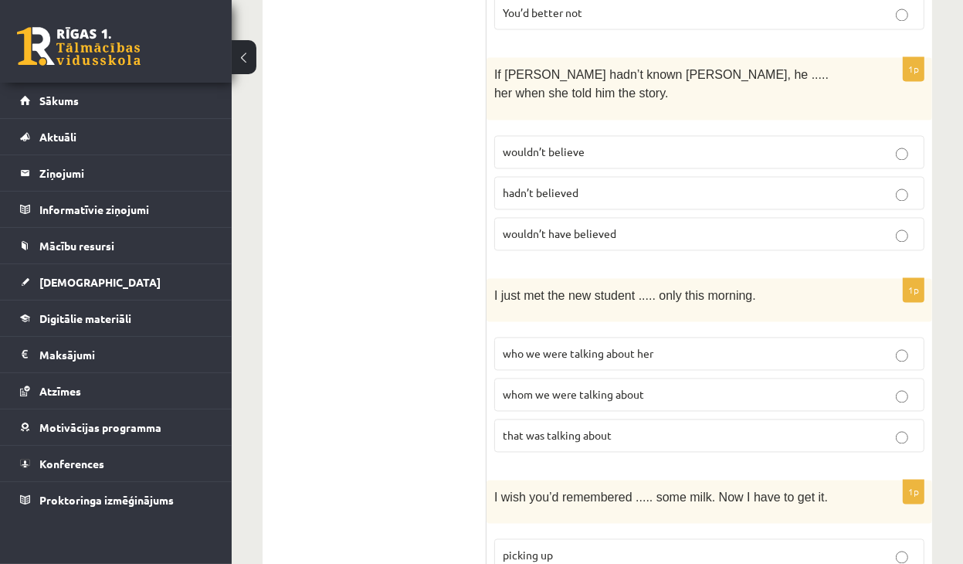
drag, startPoint x: 485, startPoint y: 218, endPoint x: 590, endPoint y: 205, distance: 105.9
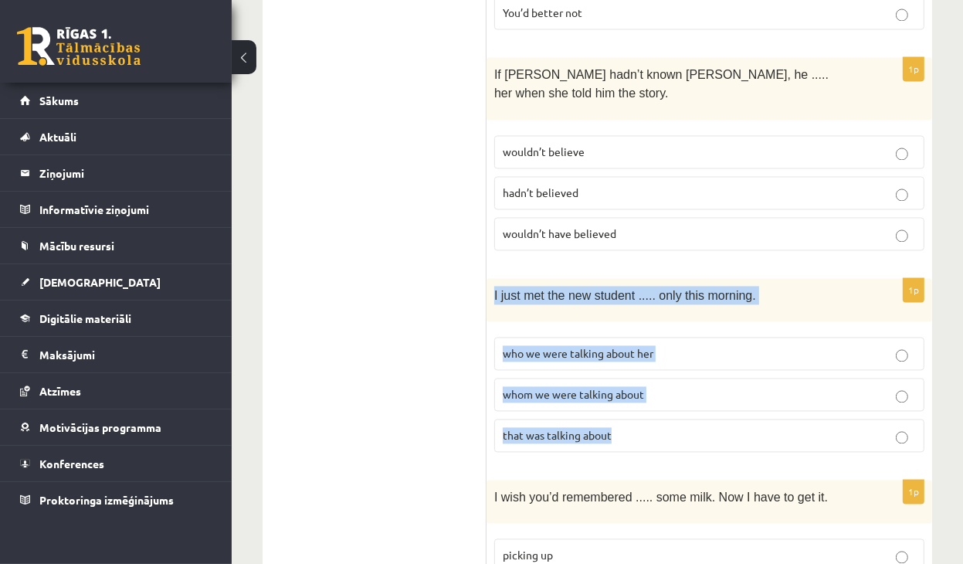
drag, startPoint x: 491, startPoint y: 217, endPoint x: 673, endPoint y: 347, distance: 223.7
click at [673, 347] on div "1p I just met the new student ..... only this morning. who we were talking abou…" at bounding box center [708, 371] width 445 height 186
copy div "I just met the new student ..... only this morning. who we were talking about h…"
click at [662, 386] on p "whom we were talking about" at bounding box center [709, 394] width 413 height 16
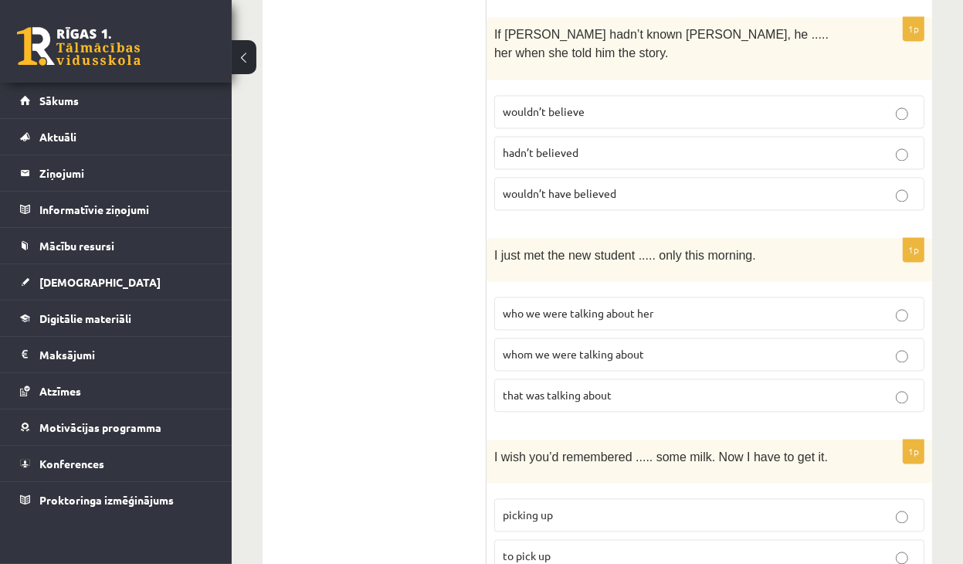
scroll to position [2625, 0]
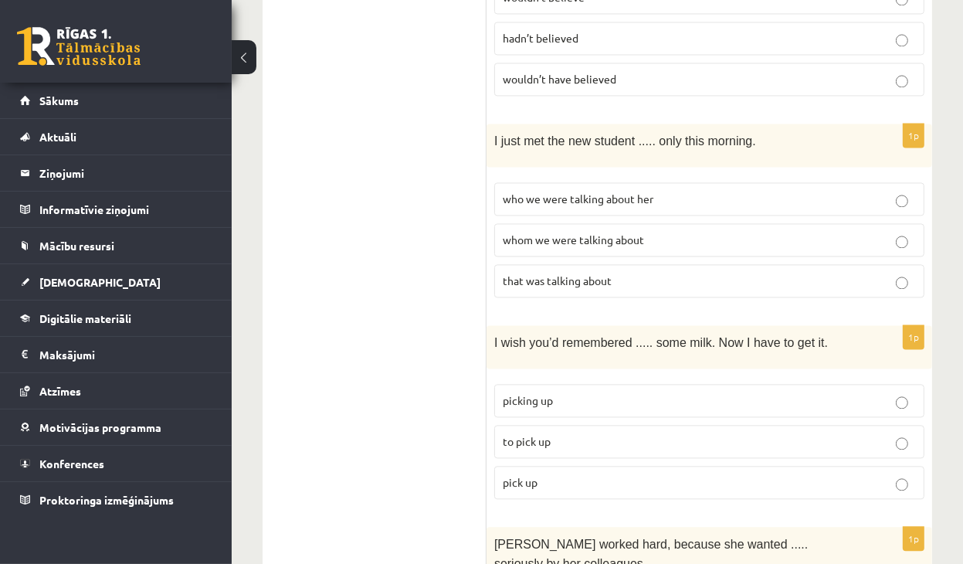
click at [615, 433] on p "to pick up" at bounding box center [709, 441] width 413 height 16
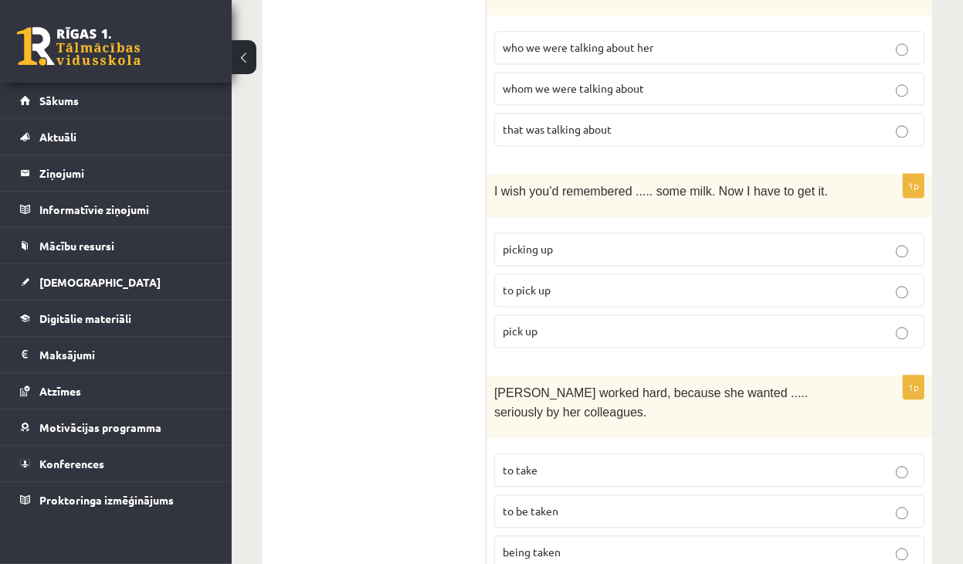
scroll to position [2857, 0]
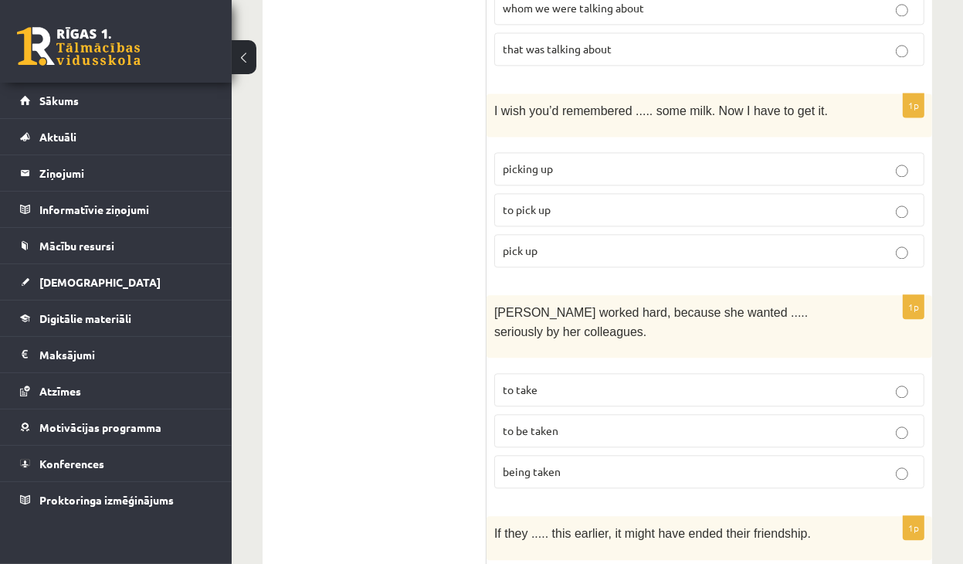
click at [652, 422] on p "to be taken" at bounding box center [709, 430] width 413 height 16
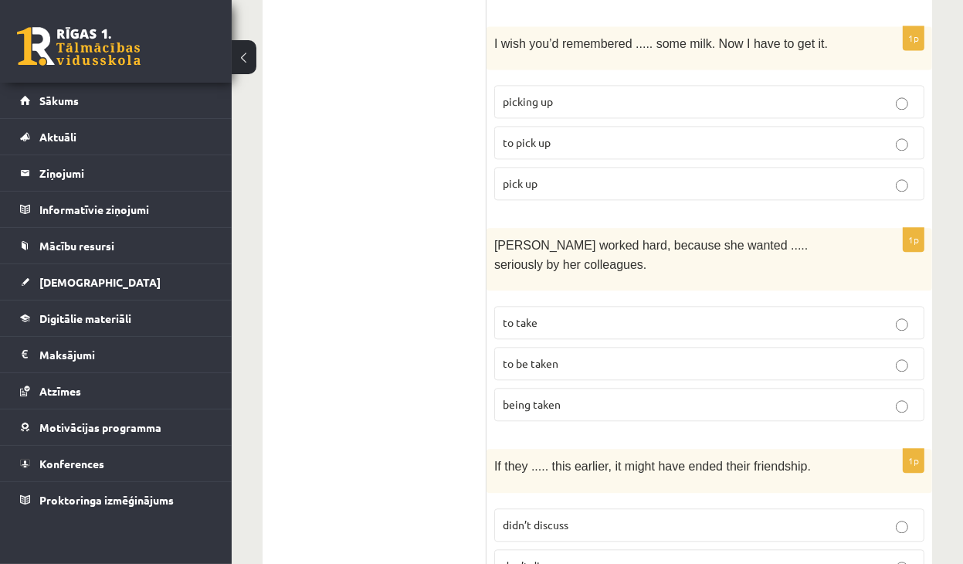
scroll to position [3088, 0]
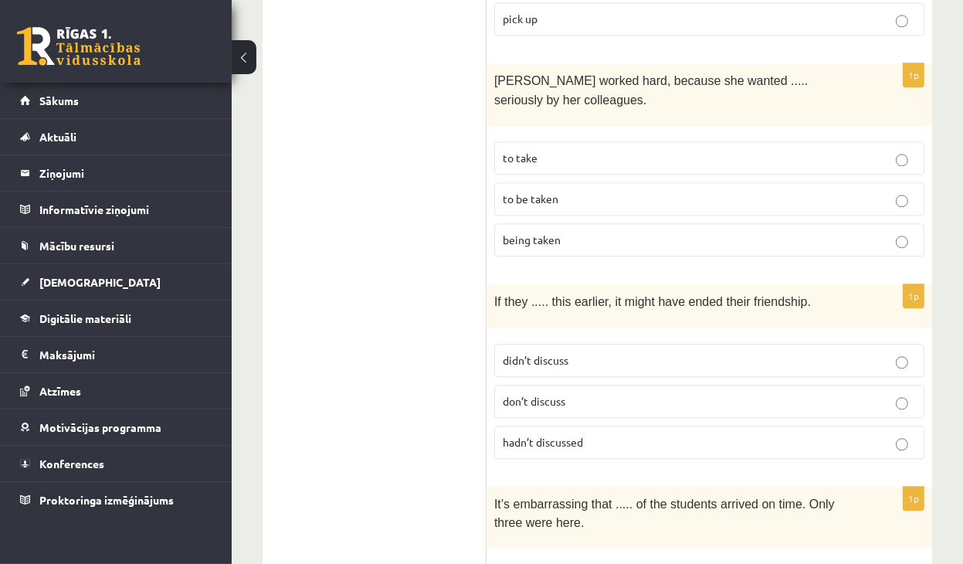
click at [527, 434] on p "hadn’t discussed" at bounding box center [709, 442] width 413 height 16
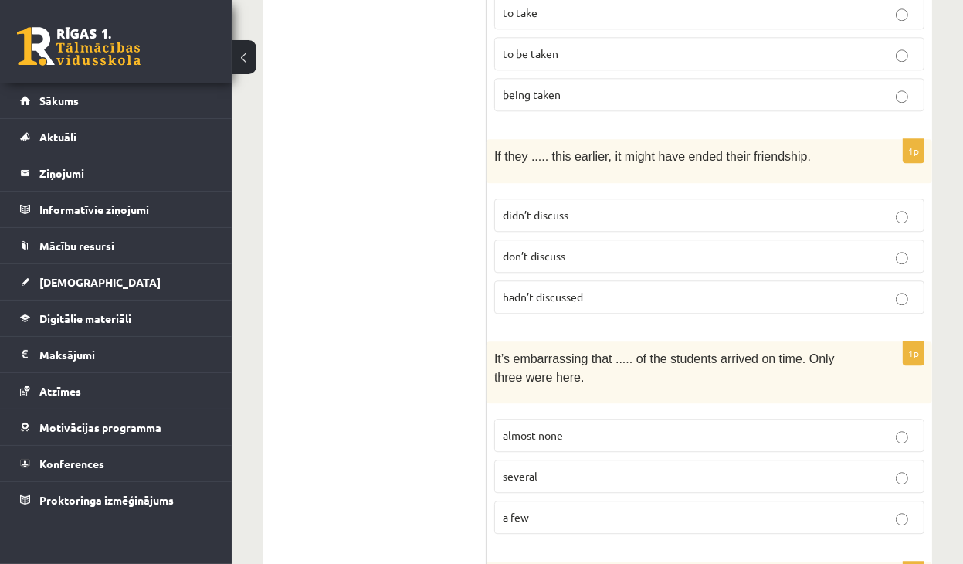
scroll to position [3243, 0]
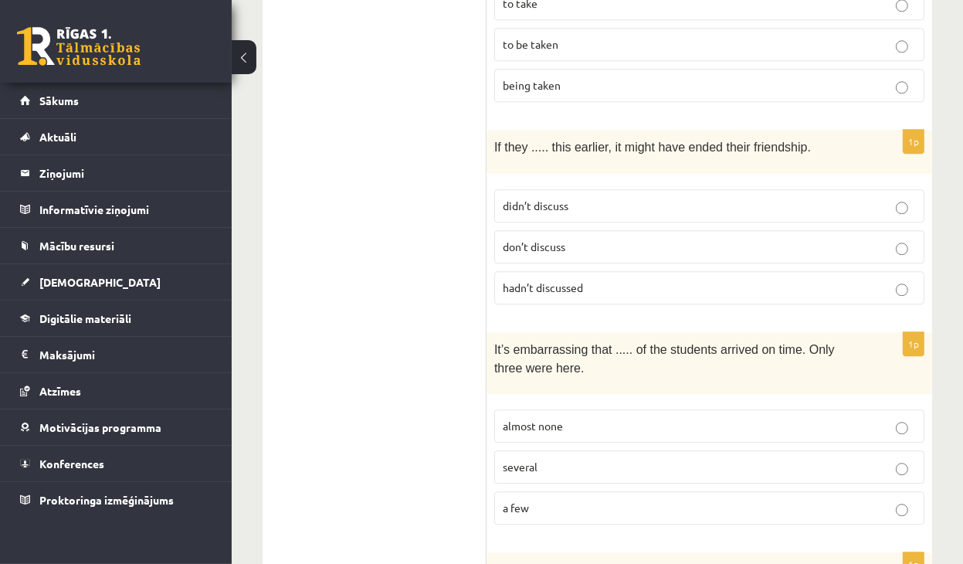
click at [607, 418] on p "almost none" at bounding box center [709, 426] width 413 height 16
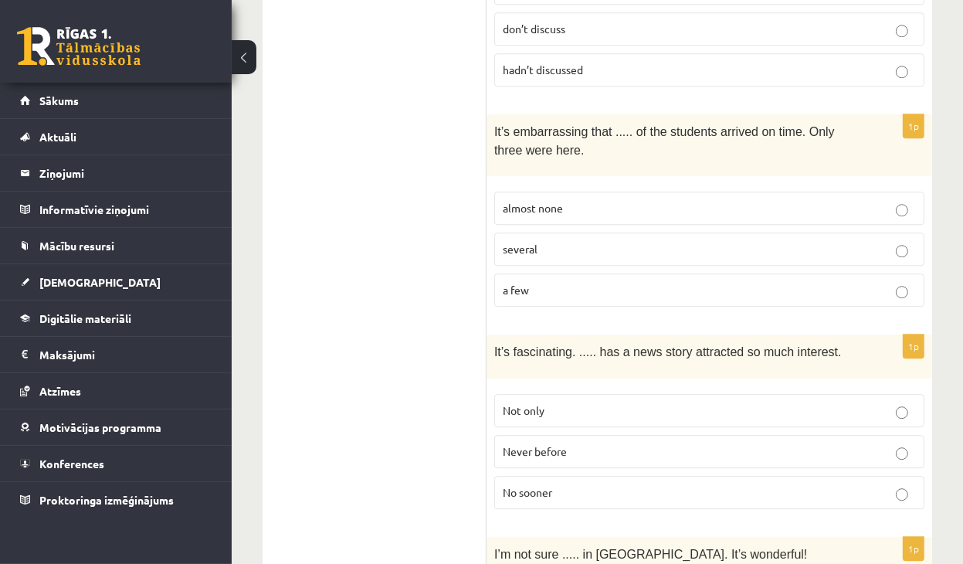
scroll to position [3474, 0]
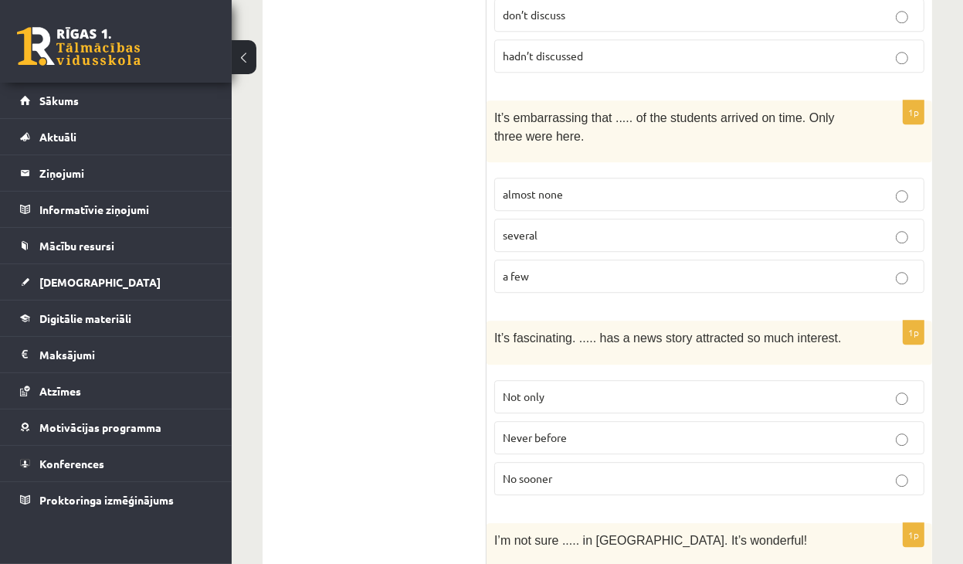
drag, startPoint x: 561, startPoint y: 395, endPoint x: 539, endPoint y: 276, distance: 121.0
drag, startPoint x: 539, startPoint y: 276, endPoint x: 490, endPoint y: 254, distance: 53.5
click at [489, 320] on div "It’s fascinating. ..... has a news story attracted so much interest." at bounding box center [708, 341] width 445 height 43
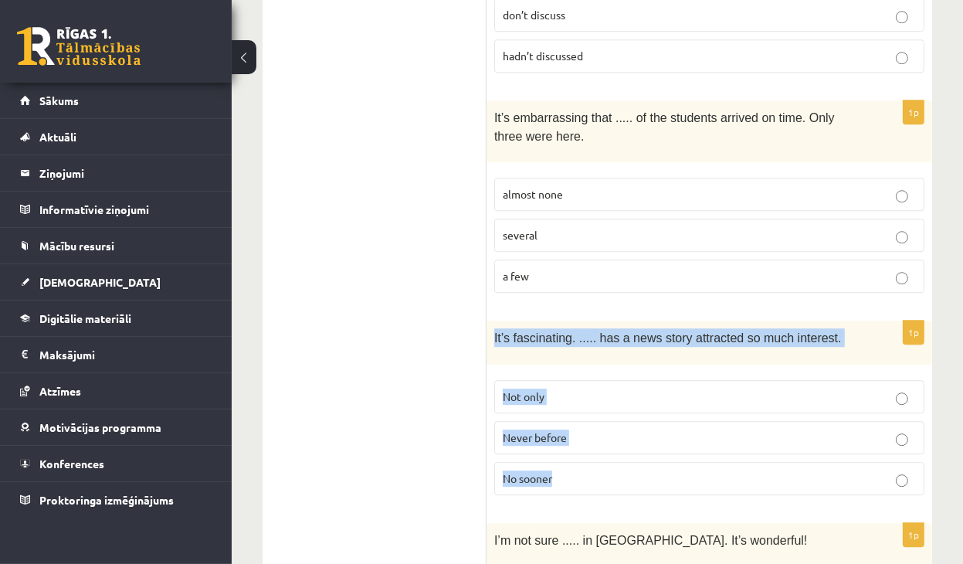
drag, startPoint x: 493, startPoint y: 239, endPoint x: 574, endPoint y: 369, distance: 153.0
click at [574, 369] on div "1p It’s fascinating. ..... has a news story attracted so much interest. Not onl…" at bounding box center [708, 413] width 445 height 186
copy div "It’s fascinating. ..... has a news story attracted so much interest. Not only N…"
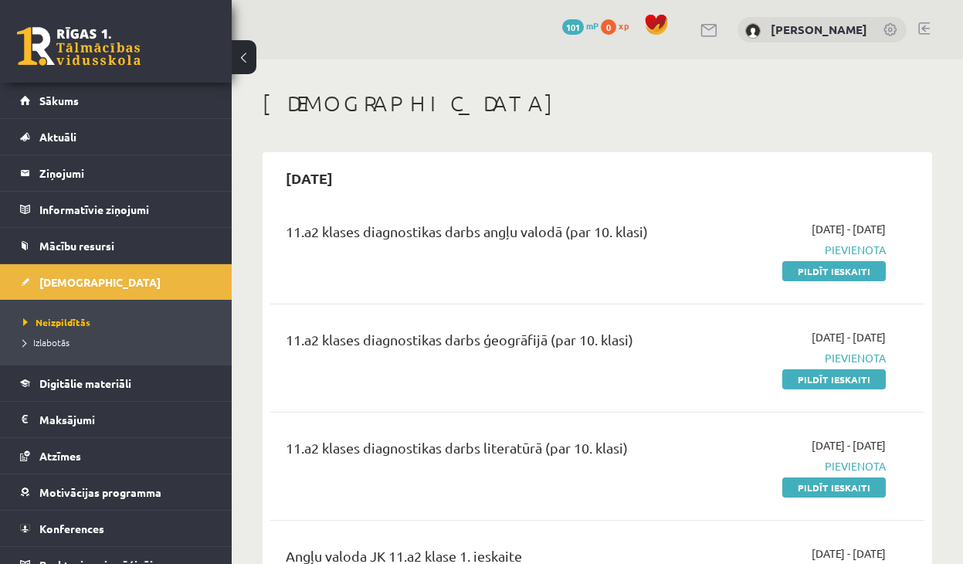
scroll to position [77, 0]
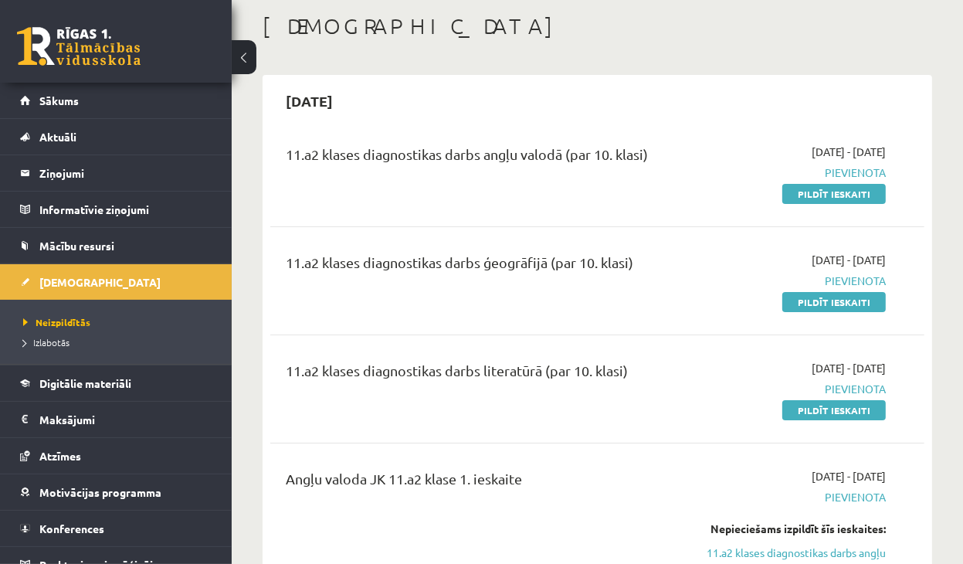
drag, startPoint x: 834, startPoint y: 198, endPoint x: 545, endPoint y: 84, distance: 310.5
click at [834, 198] on link "Pildīt ieskaiti" at bounding box center [833, 194] width 103 height 20
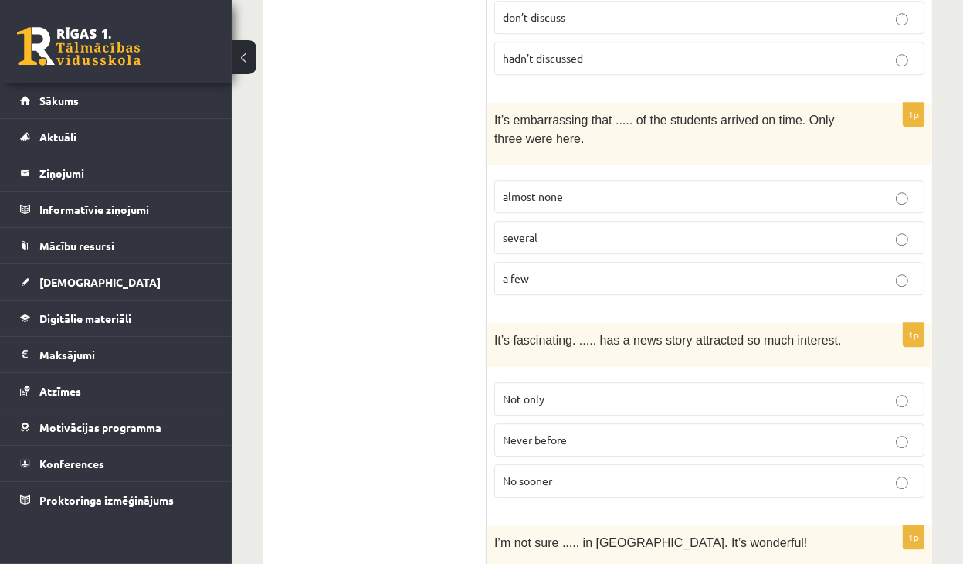
scroll to position [3474, 0]
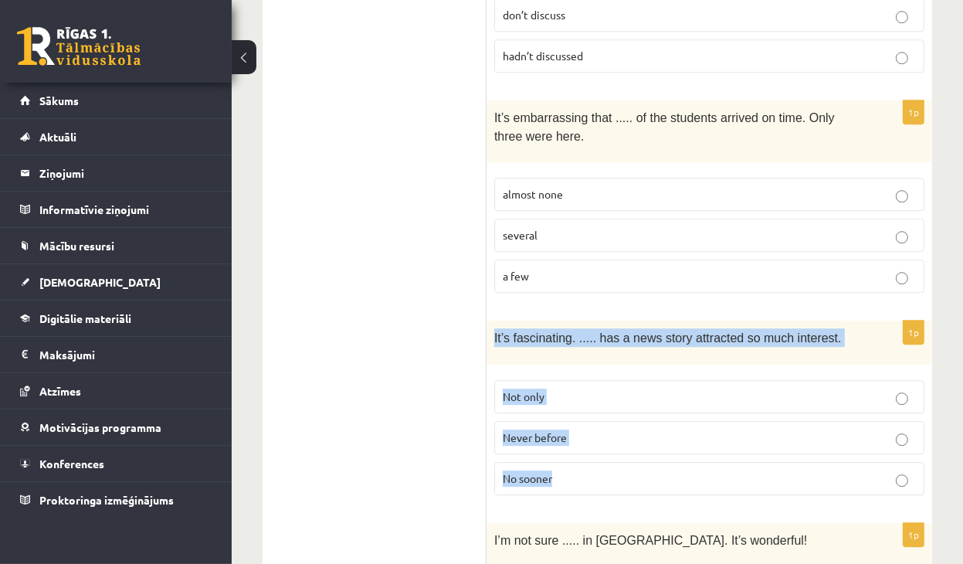
drag, startPoint x: 489, startPoint y: 243, endPoint x: 557, endPoint y: 375, distance: 148.5
click at [557, 375] on div "1p It’s fascinating. ..... has a news story attracted so much interest. Not onl…" at bounding box center [708, 413] width 445 height 186
copy div "It’s fascinating. ..... has a news story attracted so much interest. Not only N…"
click at [589, 429] on p "Never before" at bounding box center [709, 437] width 413 height 16
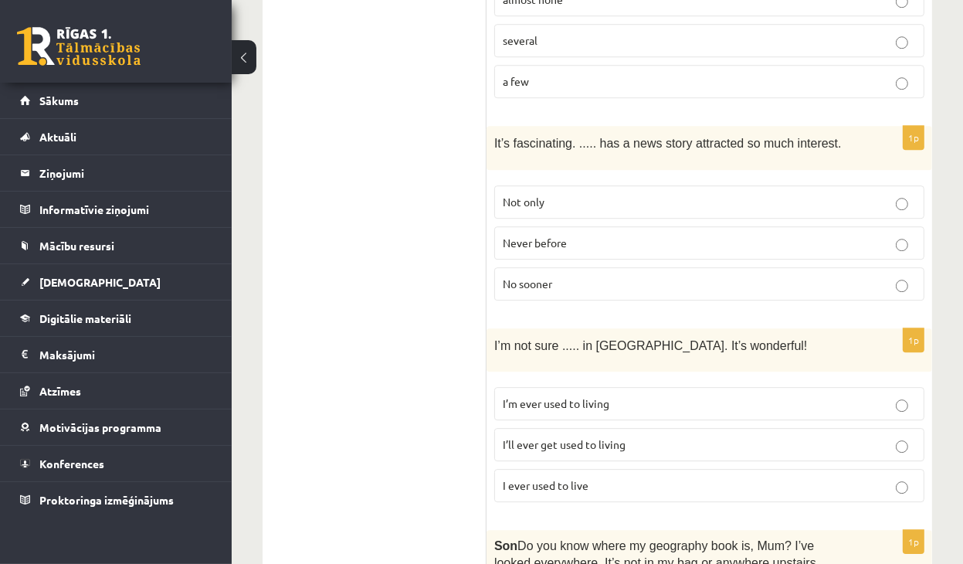
scroll to position [3706, 0]
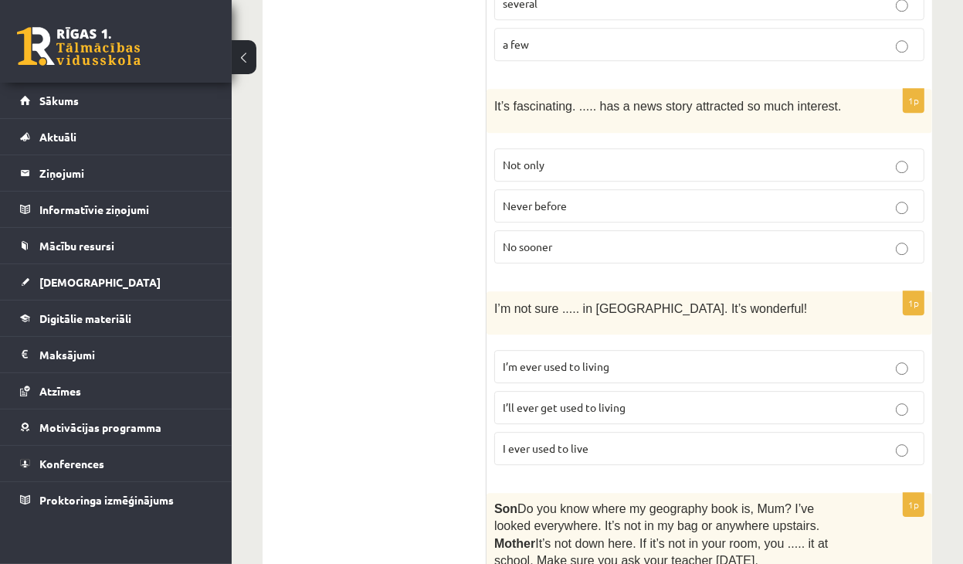
click at [584, 400] on span "I’ll ever get used to living" at bounding box center [564, 407] width 123 height 14
click at [595, 440] on p "I ever used to live" at bounding box center [709, 448] width 413 height 16
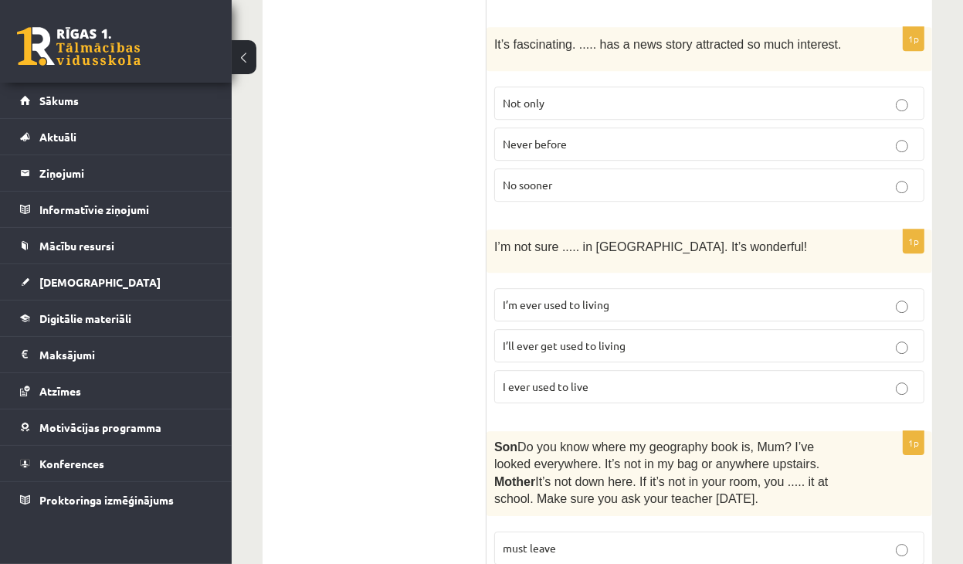
scroll to position [3937, 0]
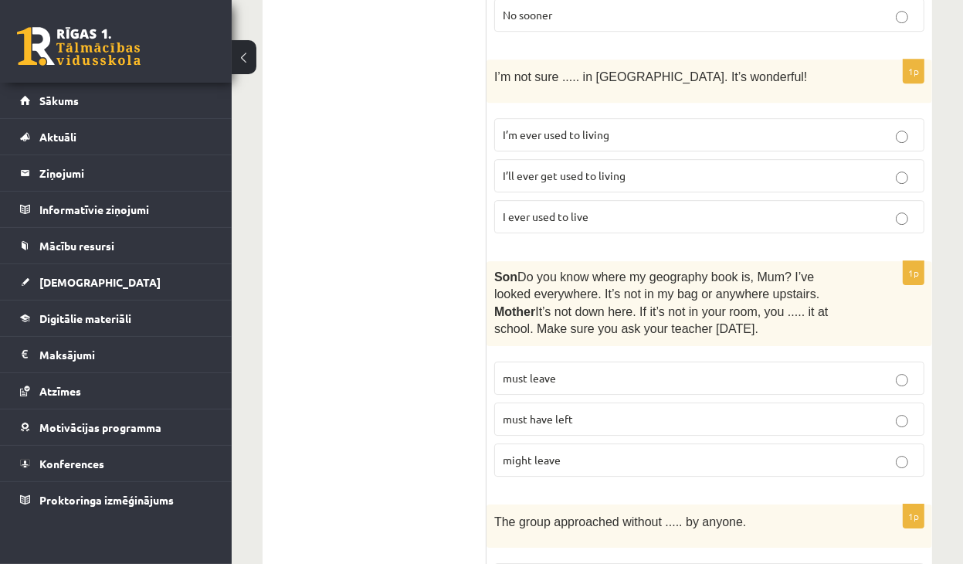
click at [608, 411] on p "must have left" at bounding box center [709, 419] width 413 height 16
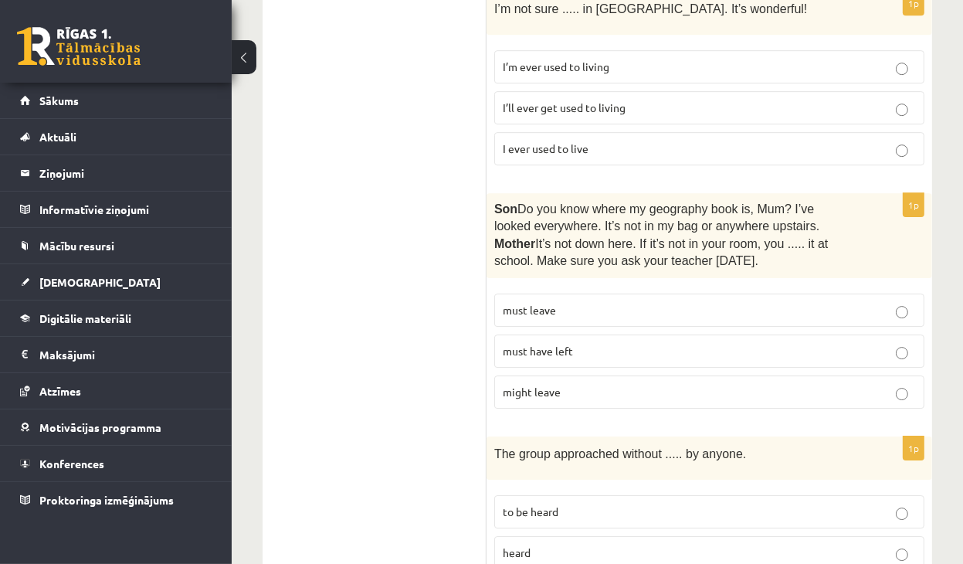
scroll to position [4011, 0]
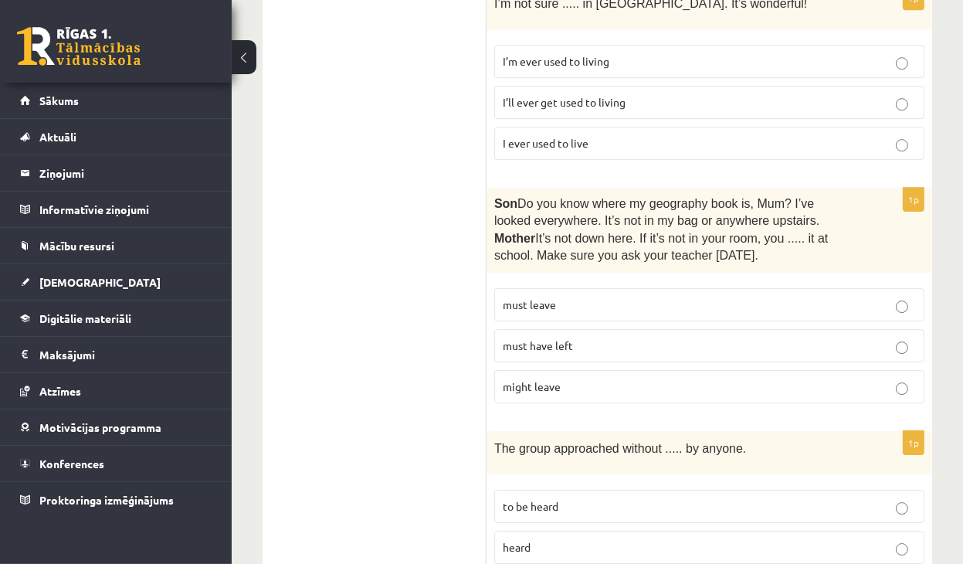
drag, startPoint x: 492, startPoint y: 342, endPoint x: 479, endPoint y: 350, distance: 14.6
click at [572, 431] on div "The group approached without ..... by anyone." at bounding box center [708, 452] width 445 height 43
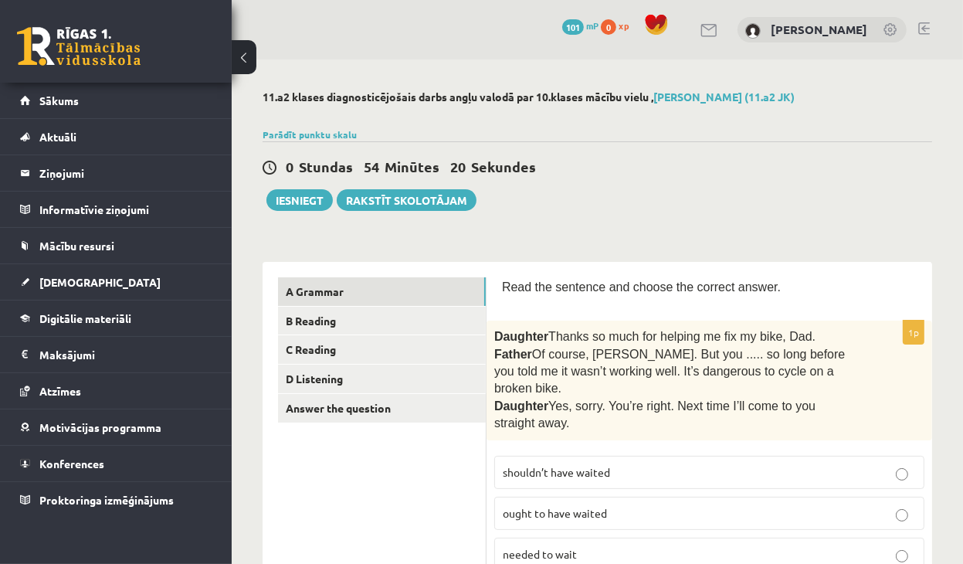
scroll to position [99, 0]
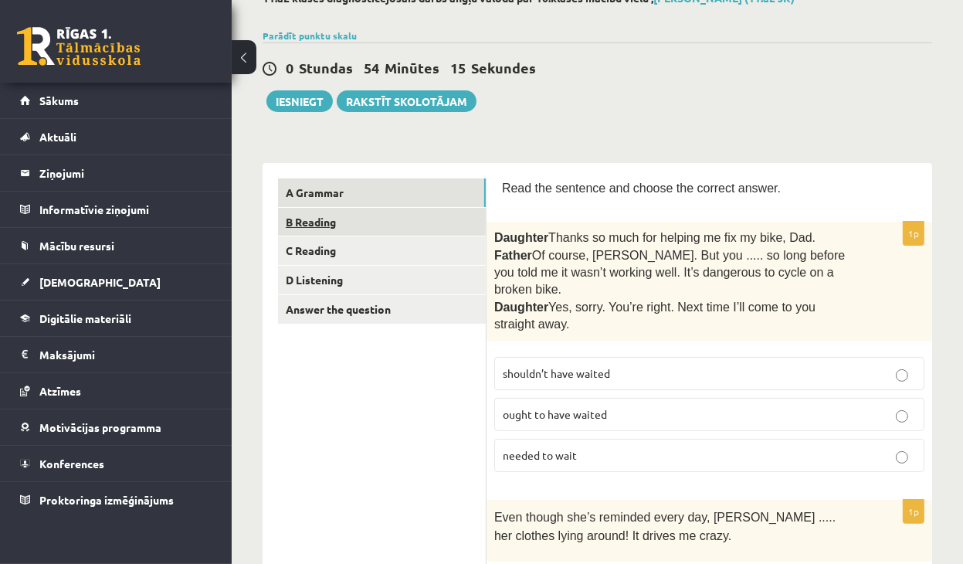
click at [324, 218] on link "B Reading" at bounding box center [382, 222] width 208 height 29
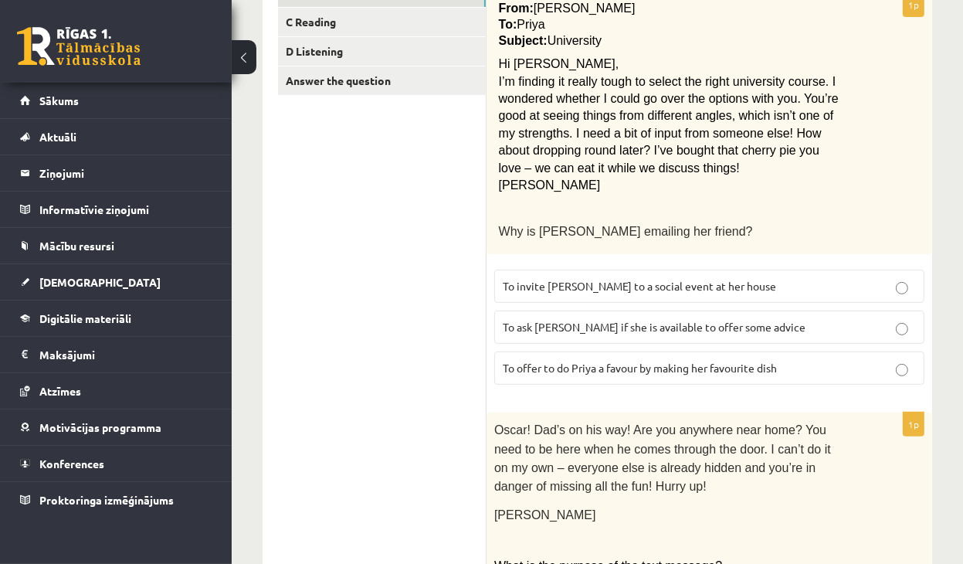
scroll to position [330, 0]
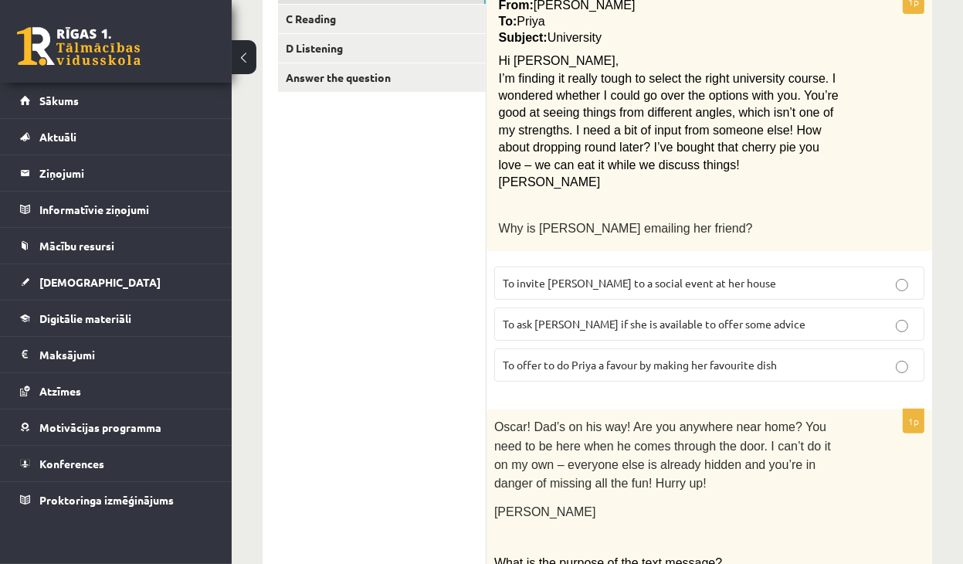
click at [772, 325] on p "To ask Priya if she is available to offer some advice" at bounding box center [709, 324] width 413 height 16
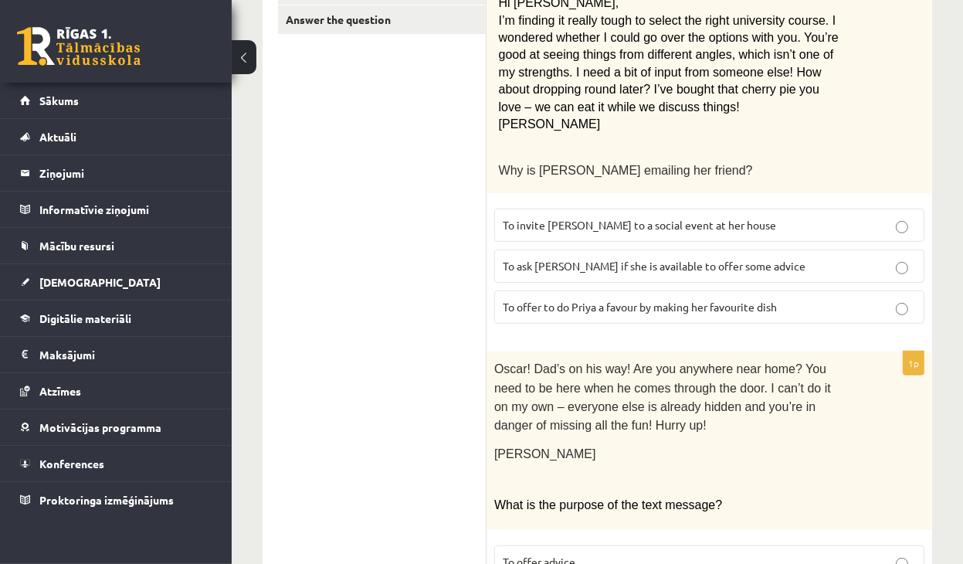
scroll to position [562, 0]
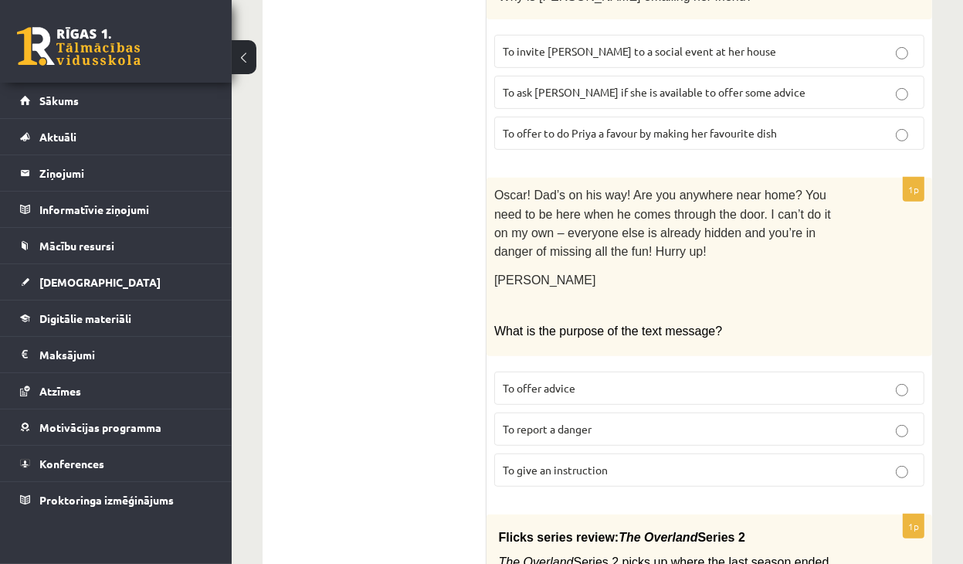
click at [591, 422] on span "To report a danger" at bounding box center [547, 429] width 89 height 14
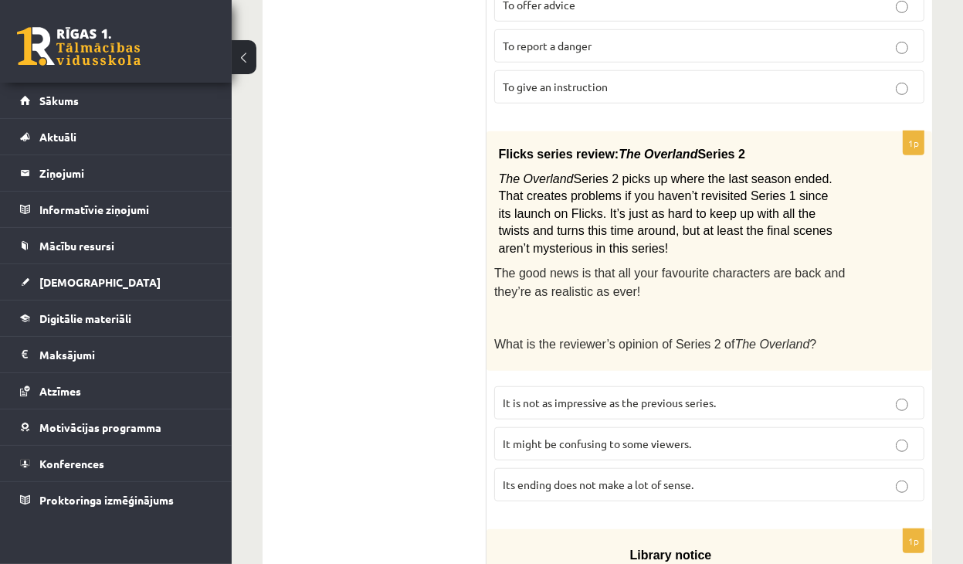
scroll to position [948, 0]
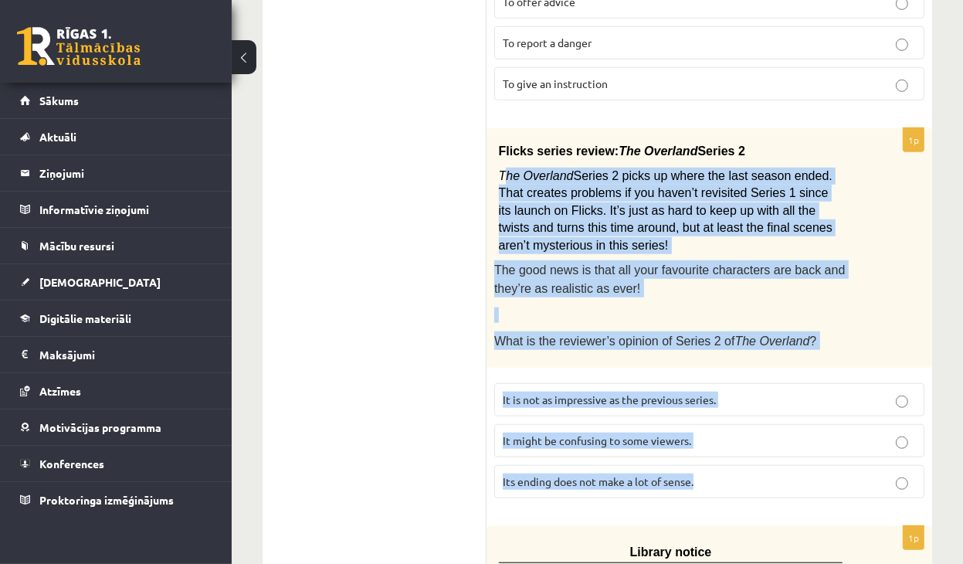
drag, startPoint x: 502, startPoint y: 160, endPoint x: 696, endPoint y: 455, distance: 353.3
click at [696, 455] on div "1p Flicks series review: The Overland Series 2 The Overland Series 2 picks up w…" at bounding box center [708, 319] width 445 height 382
copy div "he Overland Series 2 picks up where the last season ended. That creates problem…"
click at [794, 277] on p "The good news is that all your favourite characters are back and they’re as rea…" at bounding box center [670, 279] width 353 height 38
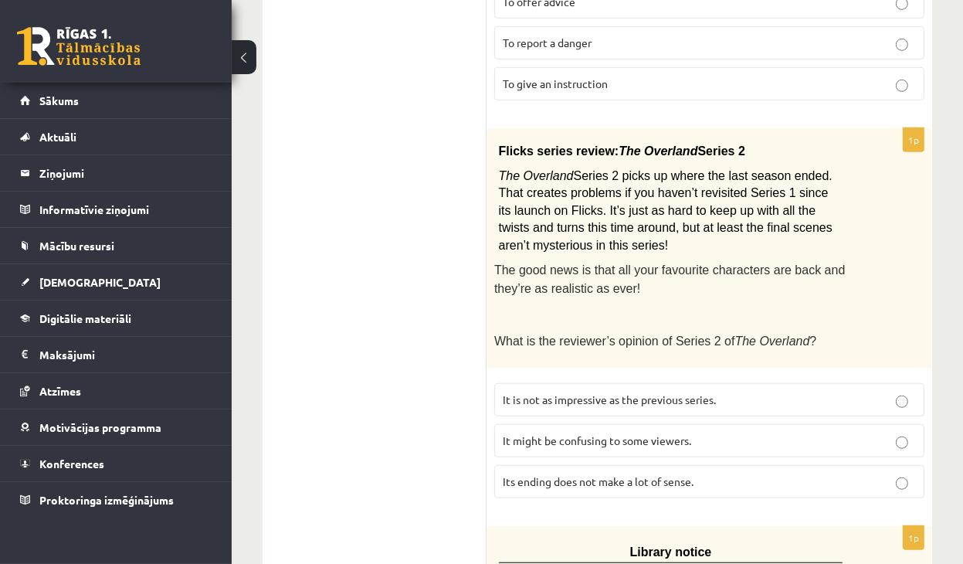
click at [717, 432] on p "It might be confusing to some viewers." at bounding box center [709, 440] width 413 height 16
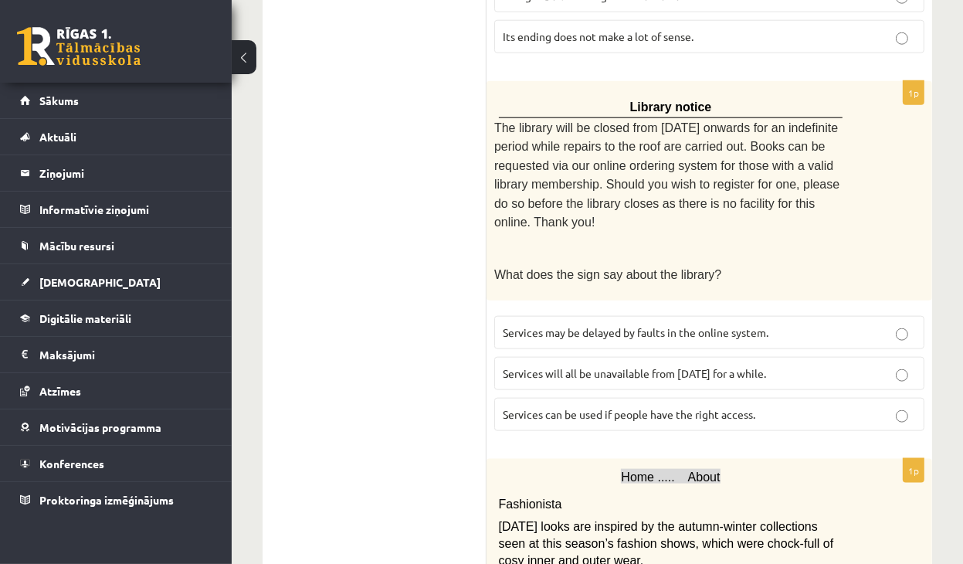
scroll to position [1411, 0]
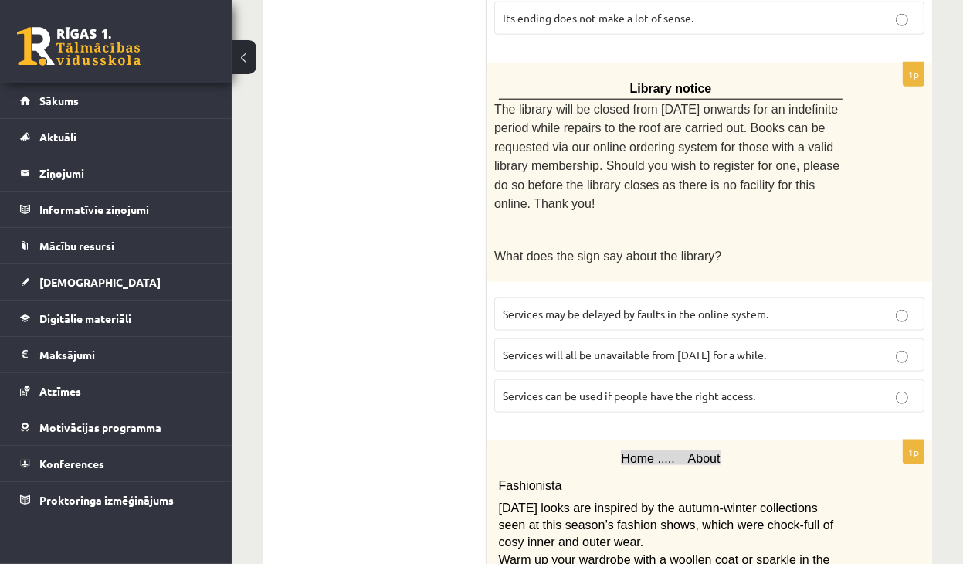
click at [638, 347] on p "Services will all be unavailable from Monday for a while." at bounding box center [709, 355] width 413 height 16
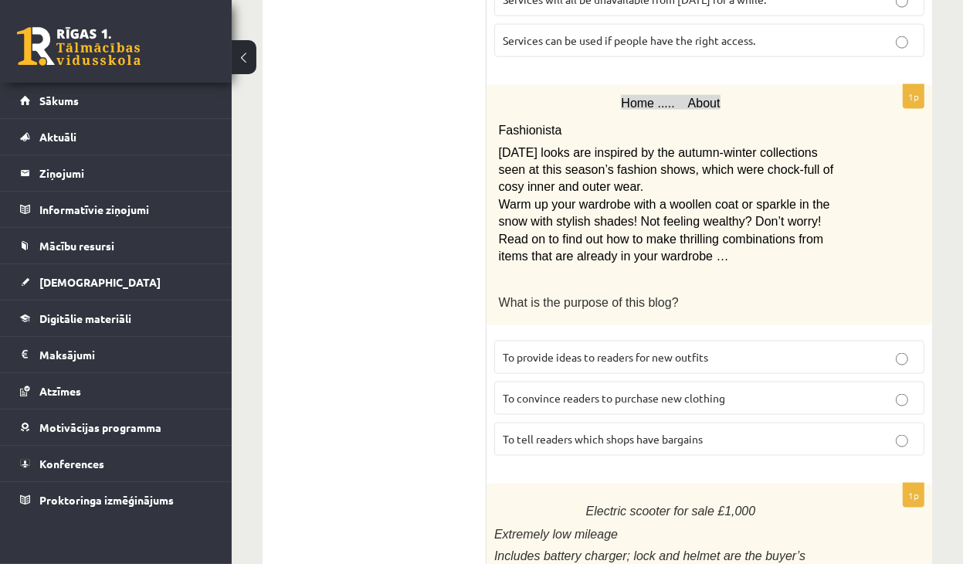
scroll to position [1797, 0]
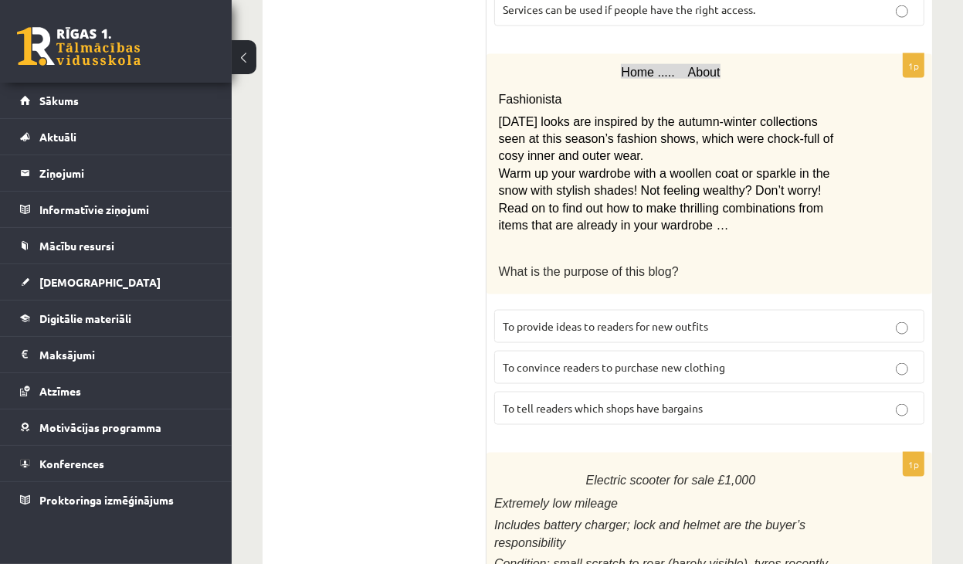
click at [757, 318] on p "To provide ideas to readers for new outfits" at bounding box center [709, 326] width 413 height 16
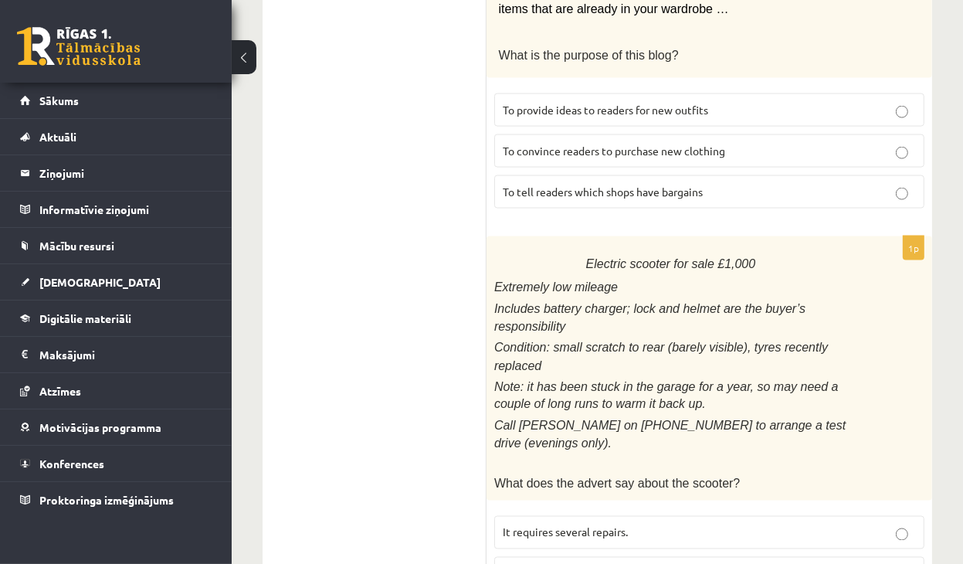
scroll to position [2023, 0]
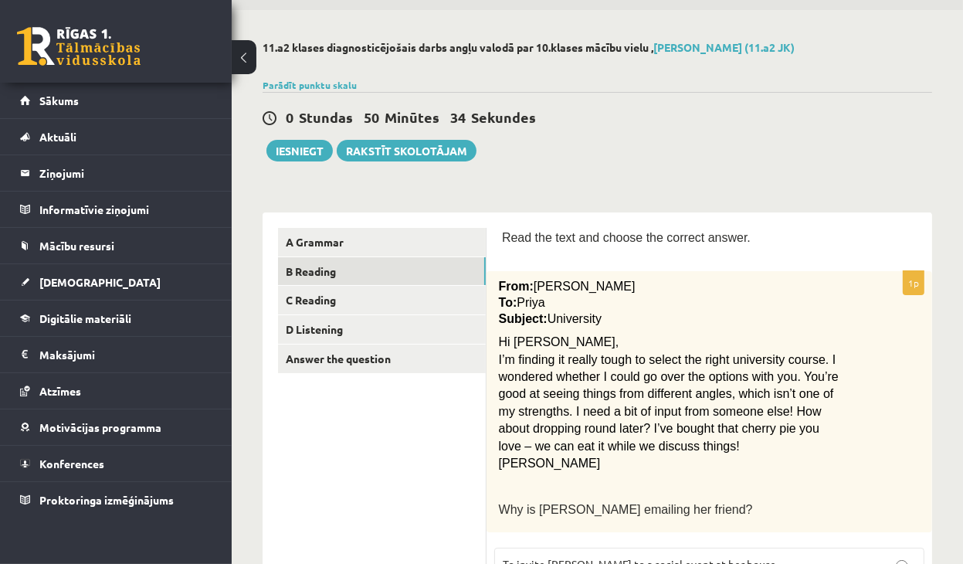
scroll to position [0, 0]
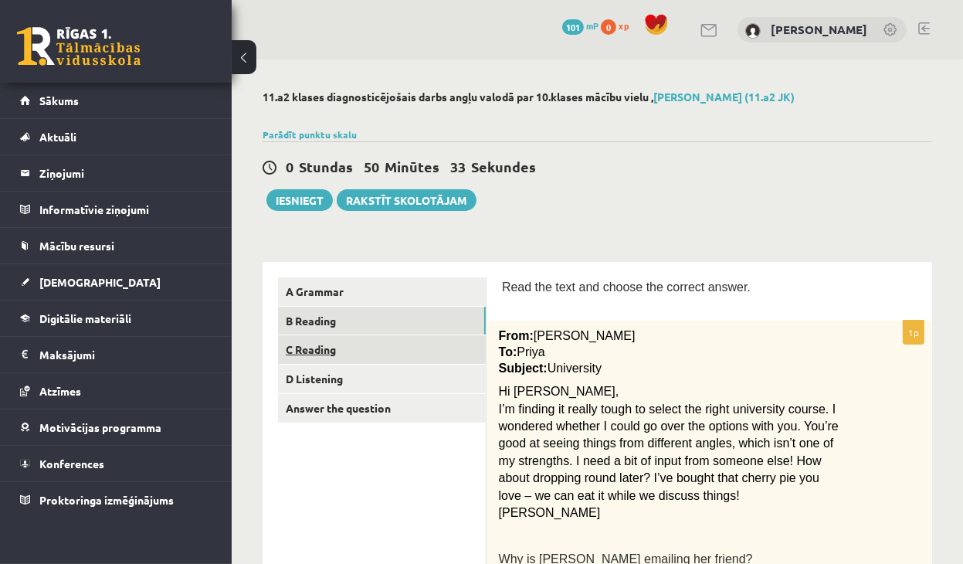
click at [320, 350] on link "C Reading" at bounding box center [382, 349] width 208 height 29
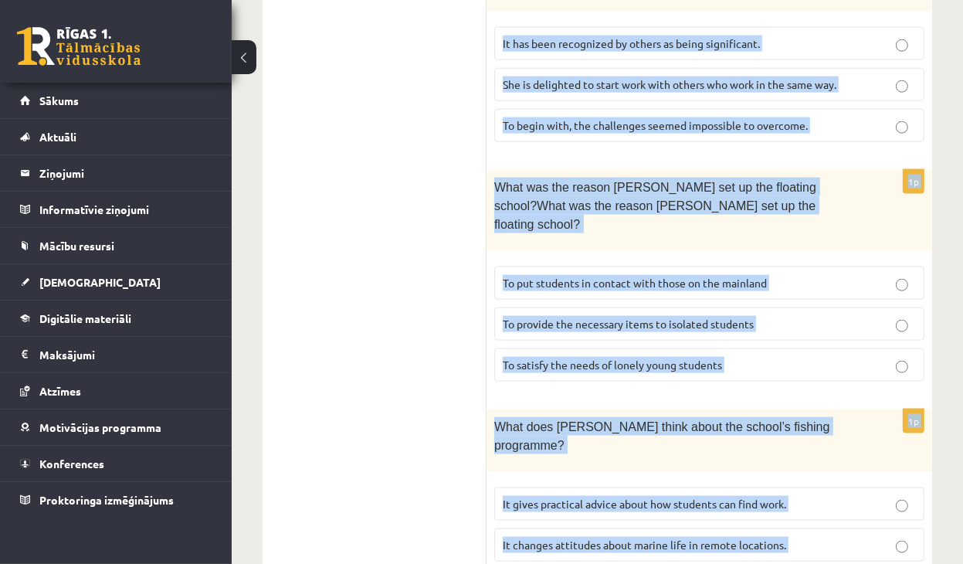
scroll to position [1771, 0]
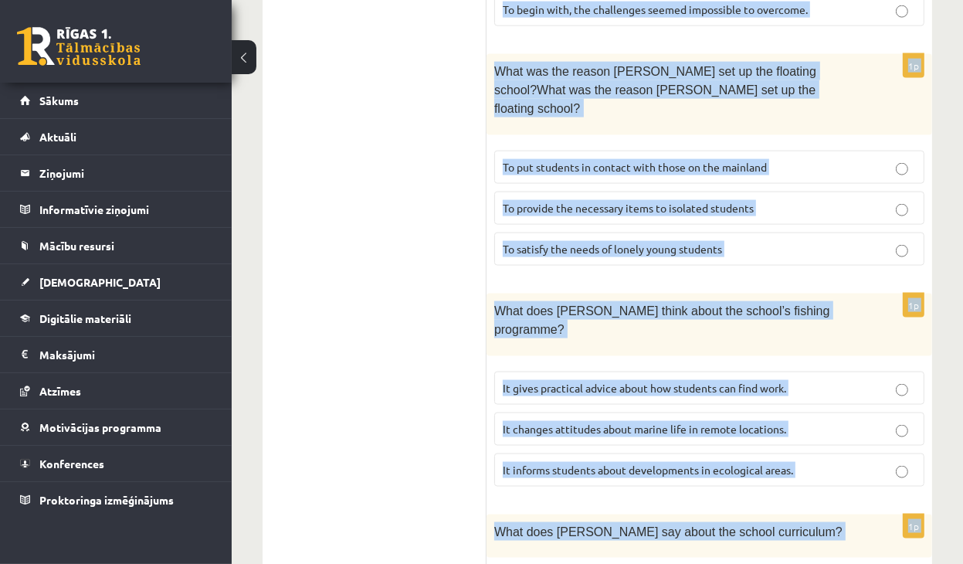
drag, startPoint x: 504, startPoint y: 202, endPoint x: 874, endPoint y: 506, distance: 479.3
copy form "A floating school By founder, Anna Domingo I coordinate a floating school which…"
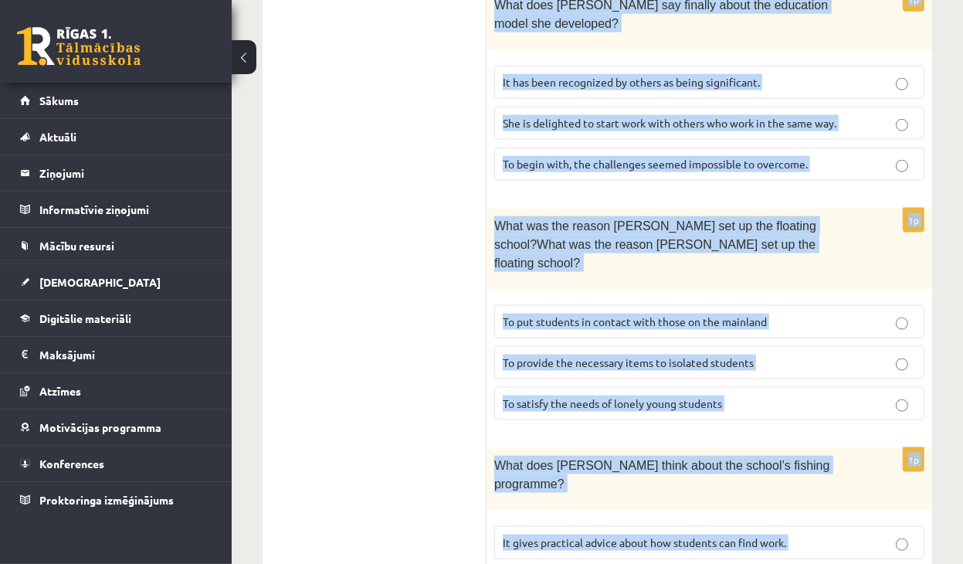
click at [642, 355] on span "To provide the necessary items to isolated students" at bounding box center [628, 362] width 251 height 14
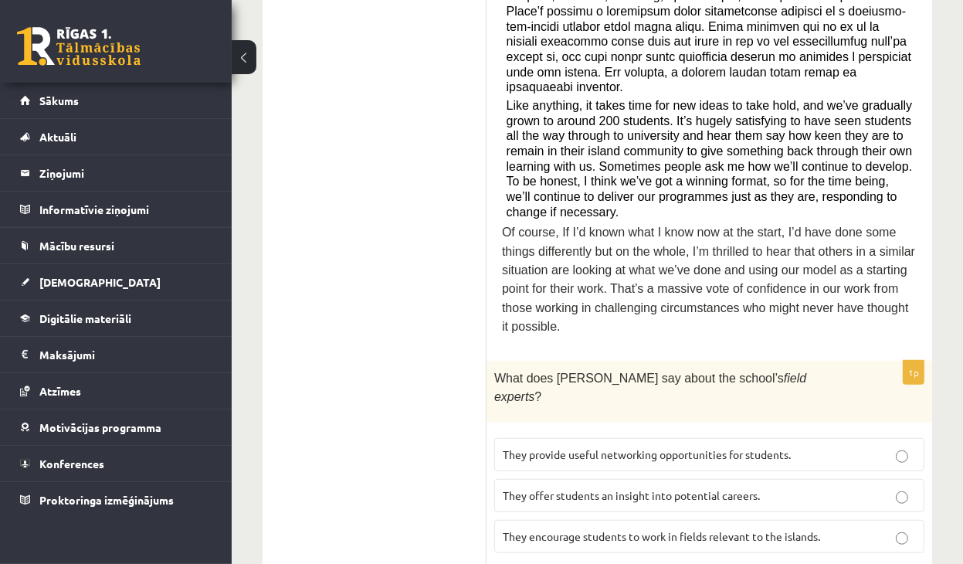
scroll to position [845, 0]
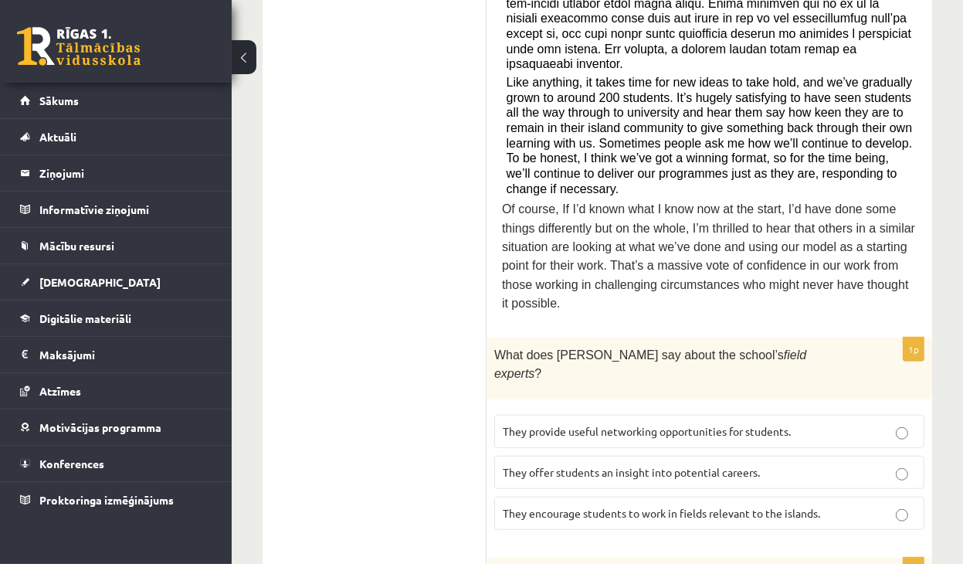
click at [710, 456] on label "They offer students an insight into potential careers." at bounding box center [709, 472] width 430 height 33
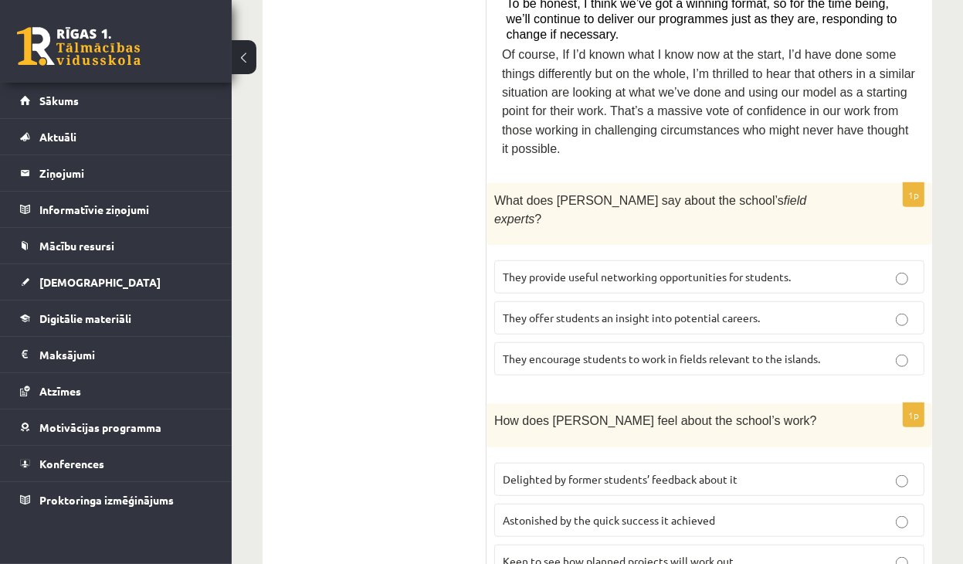
click at [806, 471] on p "Delighted by former students’ feedback about it" at bounding box center [709, 479] width 413 height 16
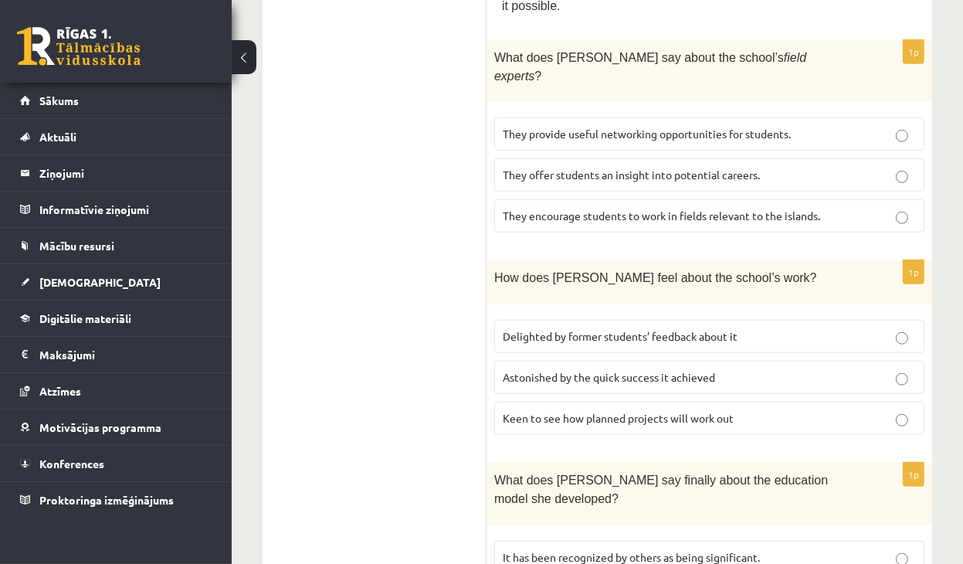
scroll to position [1153, 0]
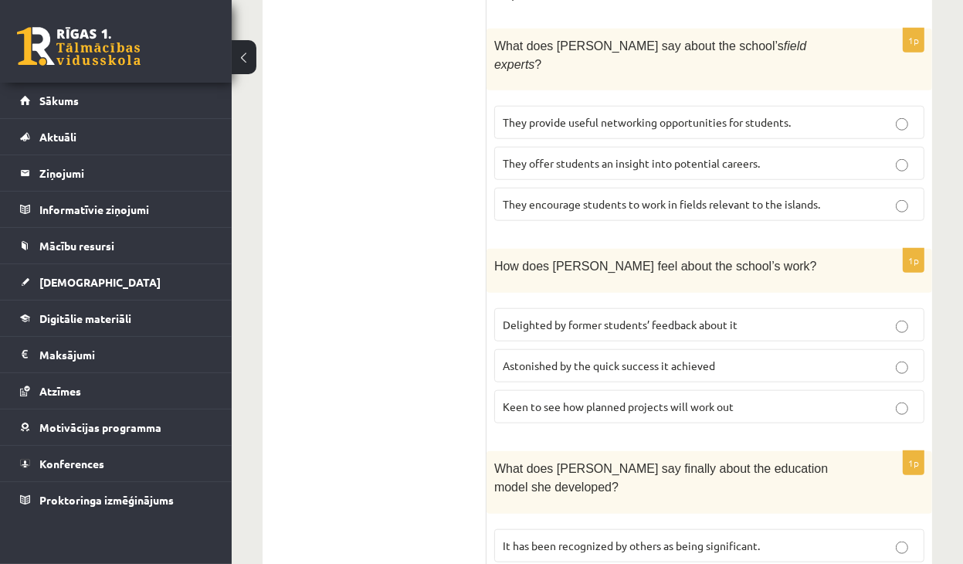
click at [844, 529] on label "It has been recognized by others as being significant." at bounding box center [709, 545] width 430 height 33
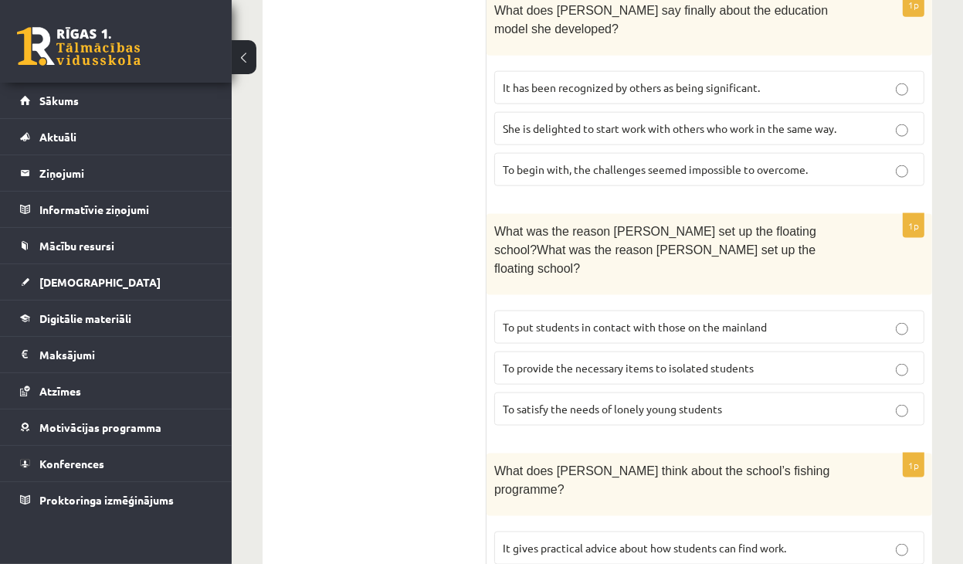
scroll to position [1617, 0]
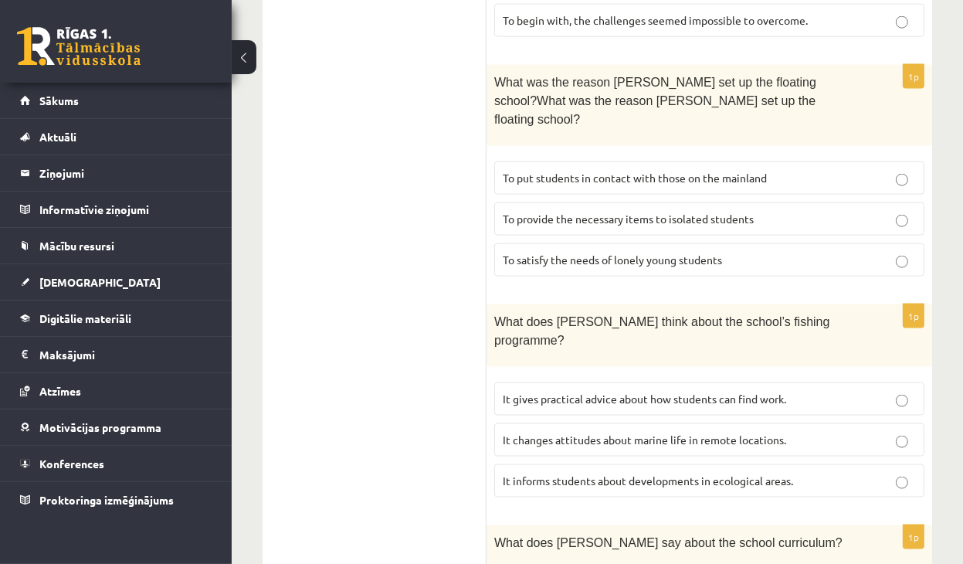
scroll to position [1771, 0]
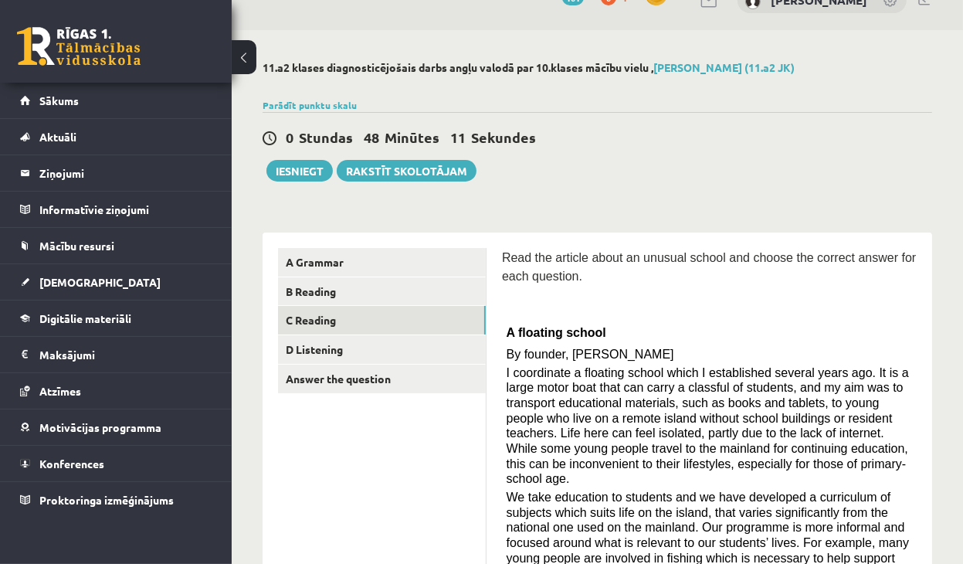
scroll to position [0, 0]
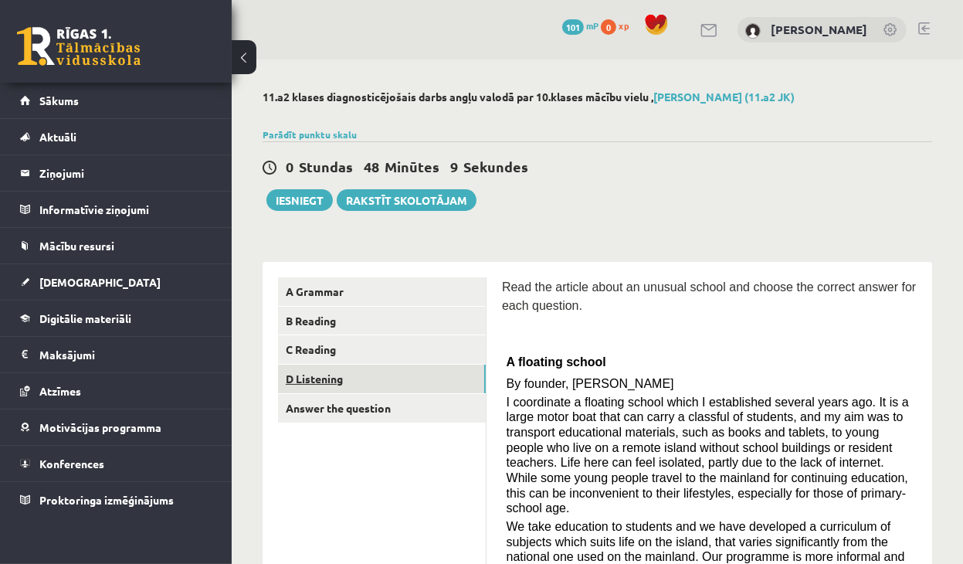
click at [352, 374] on link "D Listening" at bounding box center [382, 378] width 208 height 29
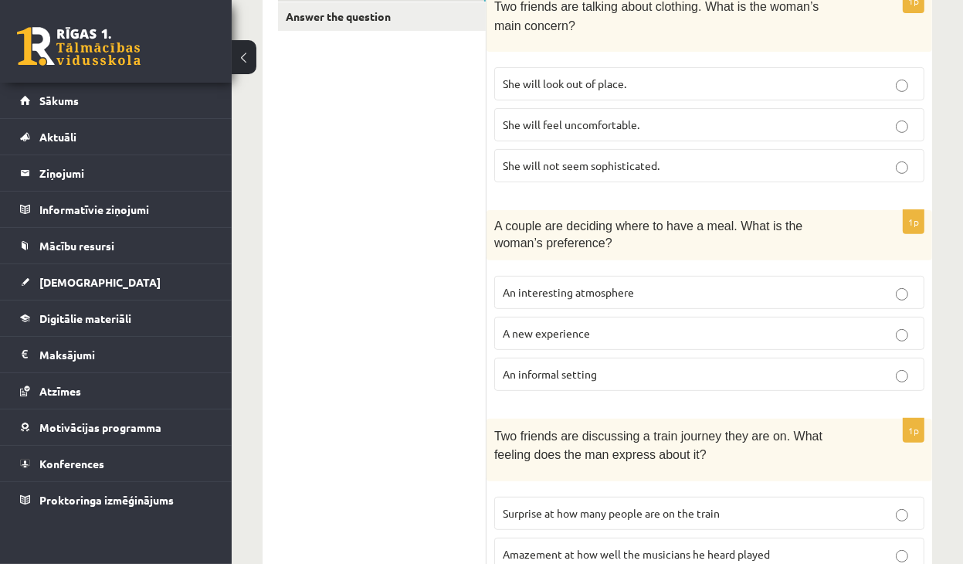
scroll to position [386, 0]
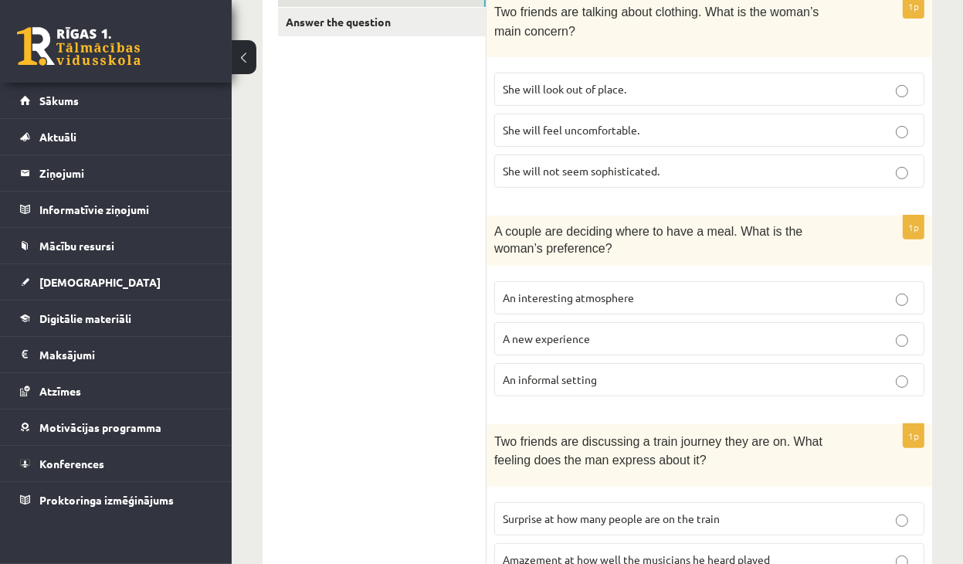
click at [598, 335] on p "A new experience" at bounding box center [709, 338] width 413 height 16
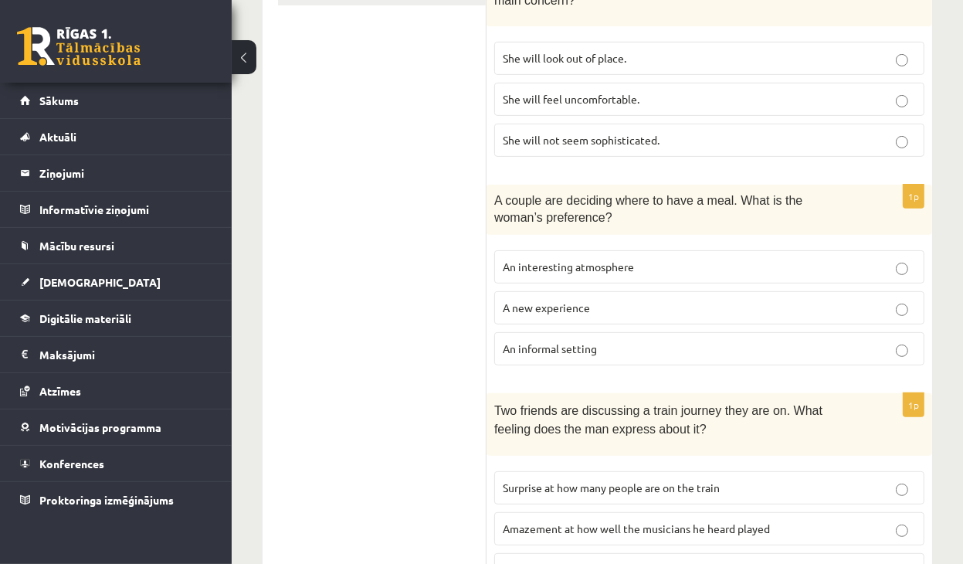
scroll to position [463, 0]
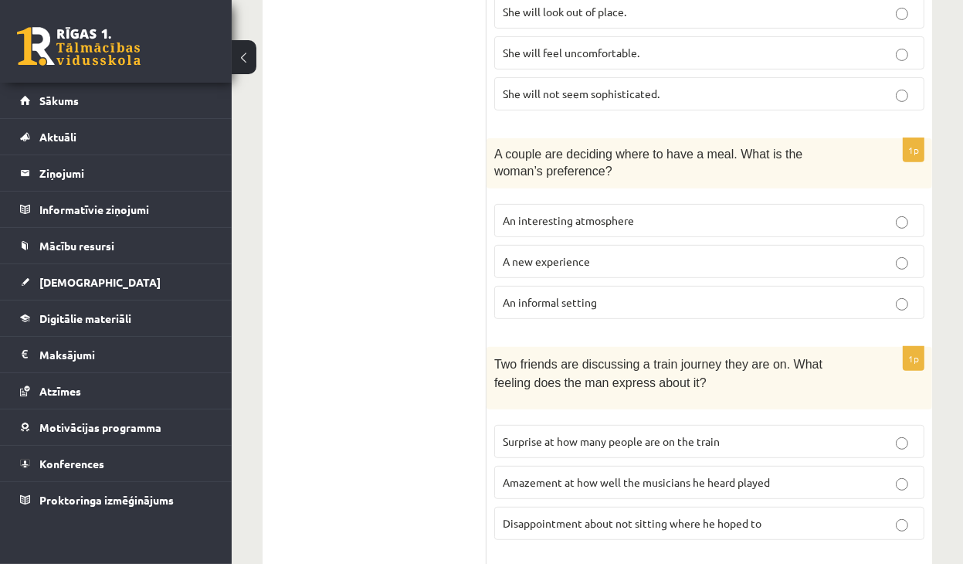
click at [605, 225] on label "An interesting atmosphere" at bounding box center [709, 220] width 430 height 33
drag, startPoint x: 500, startPoint y: 297, endPoint x: 618, endPoint y: 303, distance: 117.5
click at [618, 304] on label "An informal setting" at bounding box center [709, 302] width 430 height 33
copy span "An informal setting"
click at [611, 286] on label "An informal setting" at bounding box center [709, 302] width 430 height 33
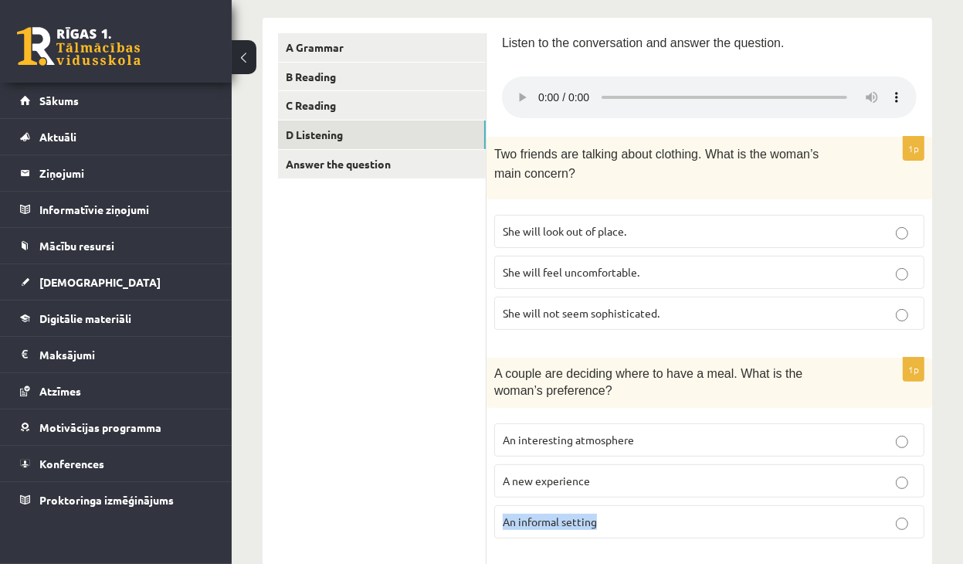
scroll to position [232, 0]
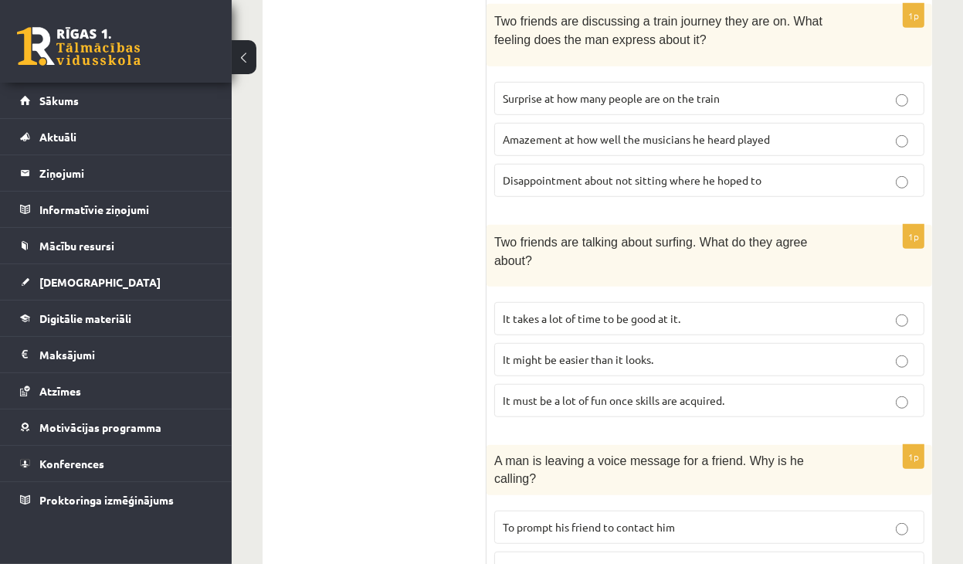
scroll to position [849, 0]
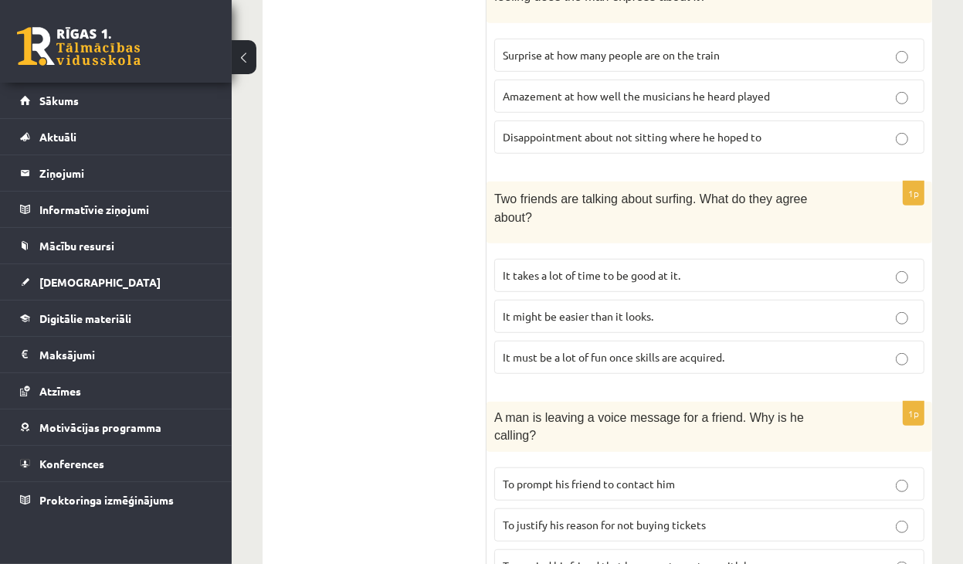
click at [605, 268] on span "It takes a lot of time to be good at it." at bounding box center [592, 275] width 178 height 14
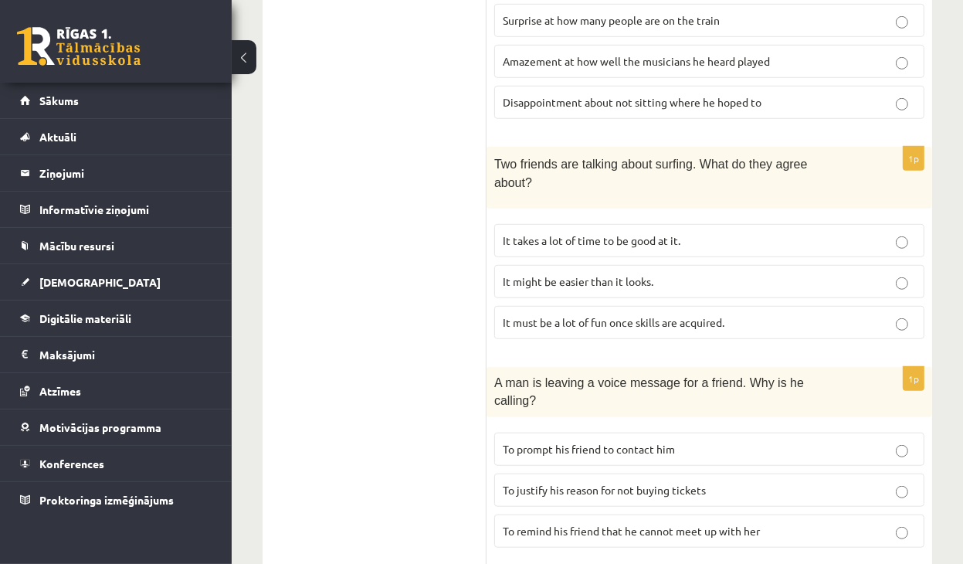
scroll to position [940, 0]
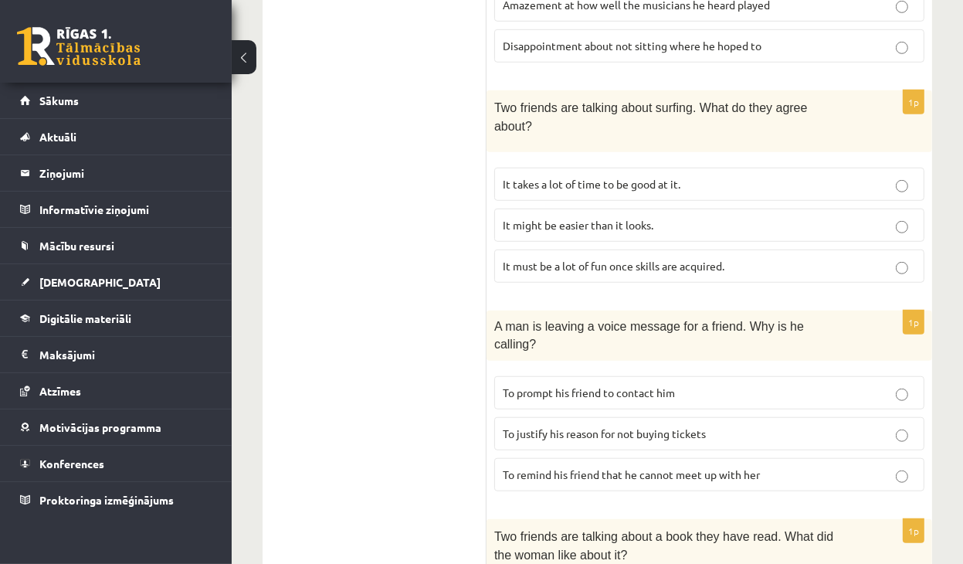
click at [726, 425] on p "To justify his reason for not buying tickets" at bounding box center [709, 433] width 413 height 16
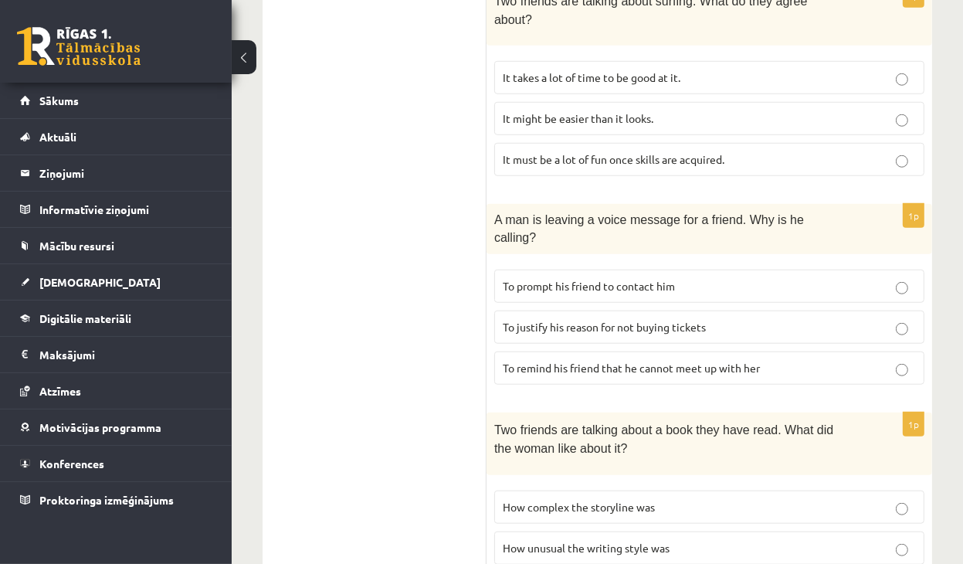
scroll to position [1095, 0]
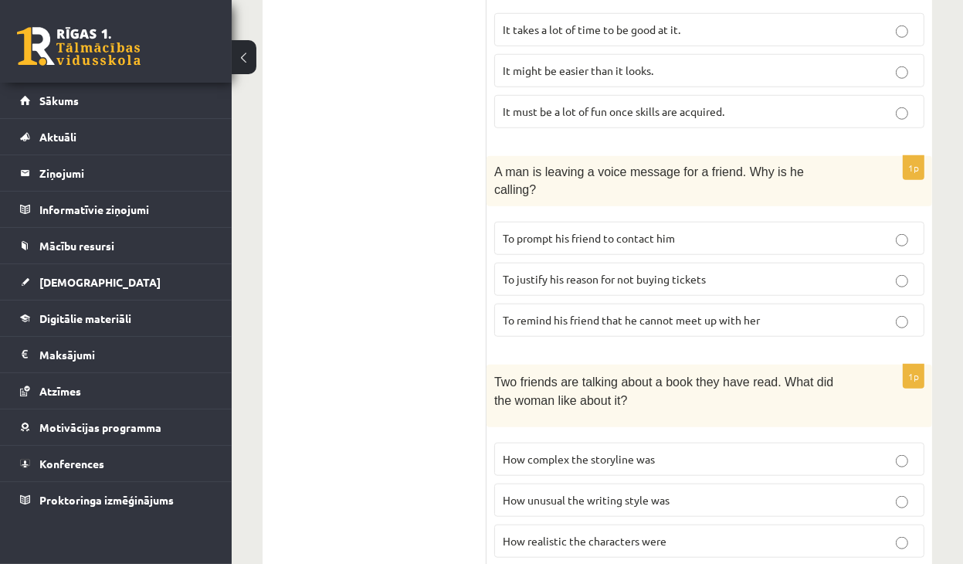
click at [645, 533] on span "How realistic the characters were" at bounding box center [585, 540] width 164 height 14
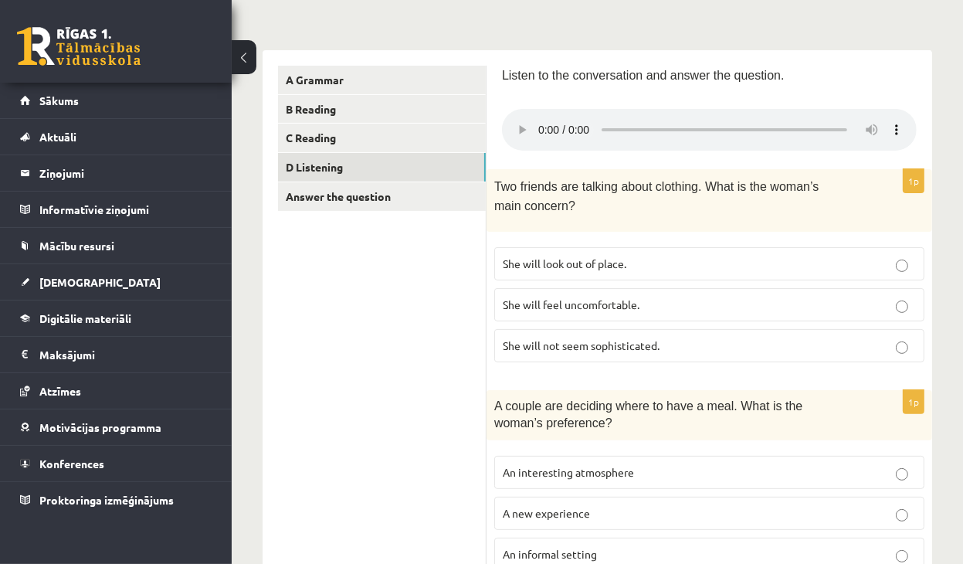
scroll to position [168, 0]
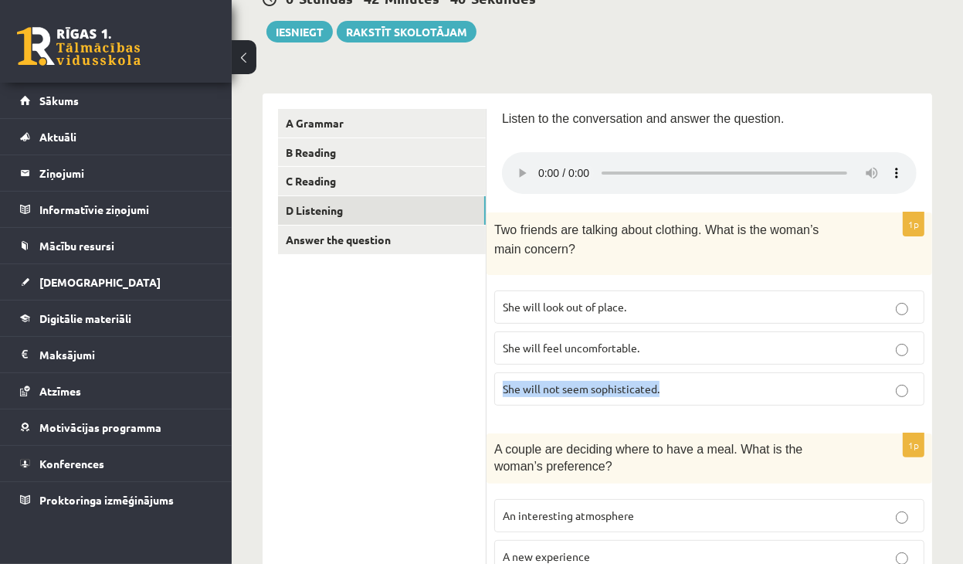
drag, startPoint x: 492, startPoint y: 384, endPoint x: 676, endPoint y: 384, distance: 184.5
click at [676, 384] on div "1p Two friends are talking about clothing. What is the woman’s main concern? Sh…" at bounding box center [708, 314] width 445 height 205
copy span "She will not seem sophisticated."
drag, startPoint x: 624, startPoint y: 298, endPoint x: 456, endPoint y: 288, distance: 168.6
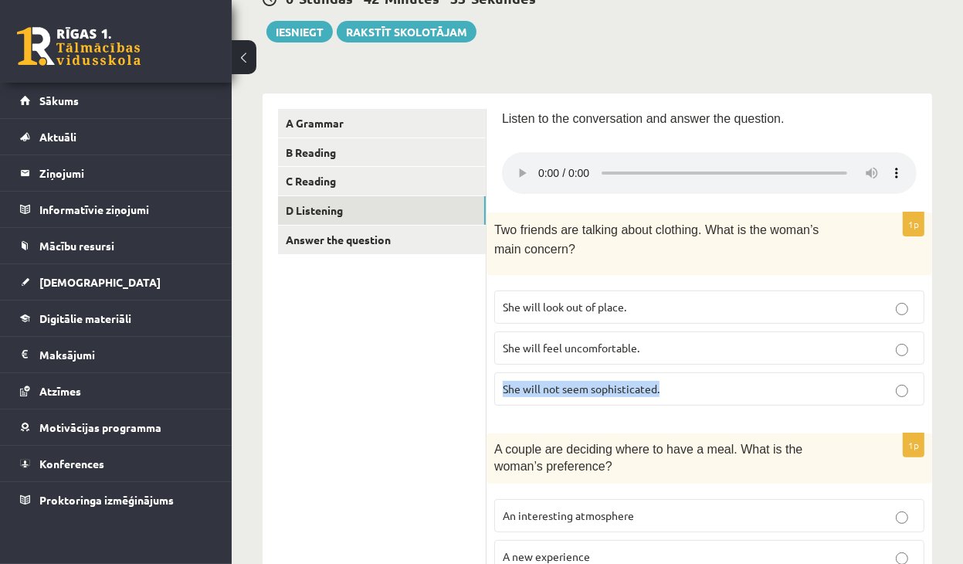
click at [532, 300] on span "She will look out of place." at bounding box center [565, 307] width 124 height 14
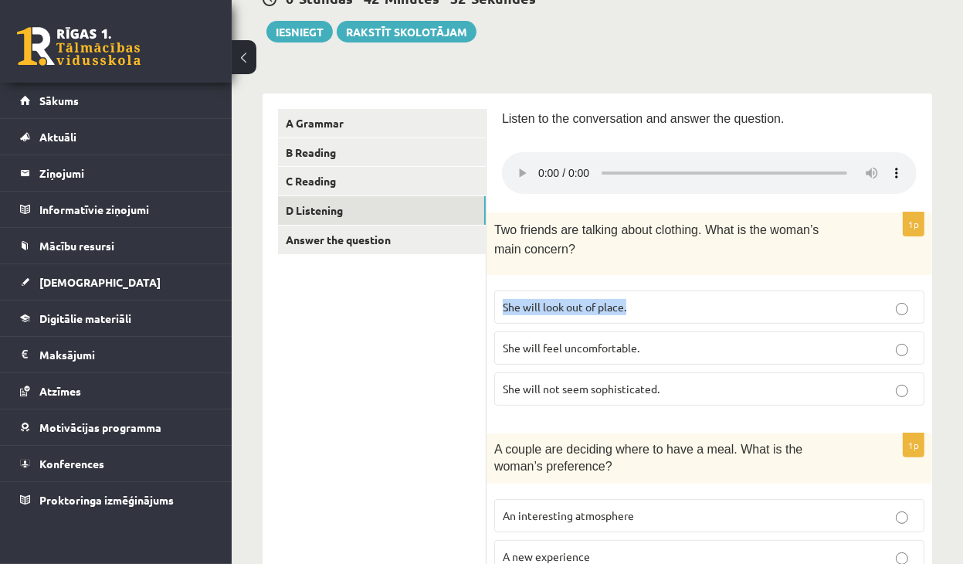
drag, startPoint x: 501, startPoint y: 297, endPoint x: 630, endPoint y: 305, distance: 129.2
click at [630, 305] on label "She will look out of place." at bounding box center [709, 306] width 430 height 33
copy span "She will look out of place."
click at [692, 246] on p "Two friends are talking about clothing. What is the woman’s main concern?" at bounding box center [670, 239] width 353 height 38
click at [676, 342] on p "She will feel uncomfortable." at bounding box center [709, 348] width 413 height 16
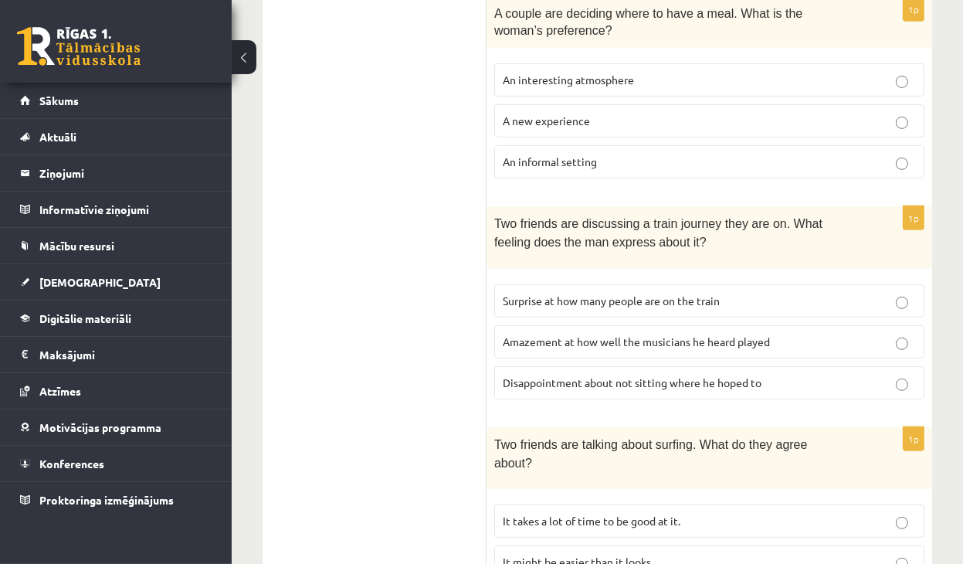
scroll to position [632, 0]
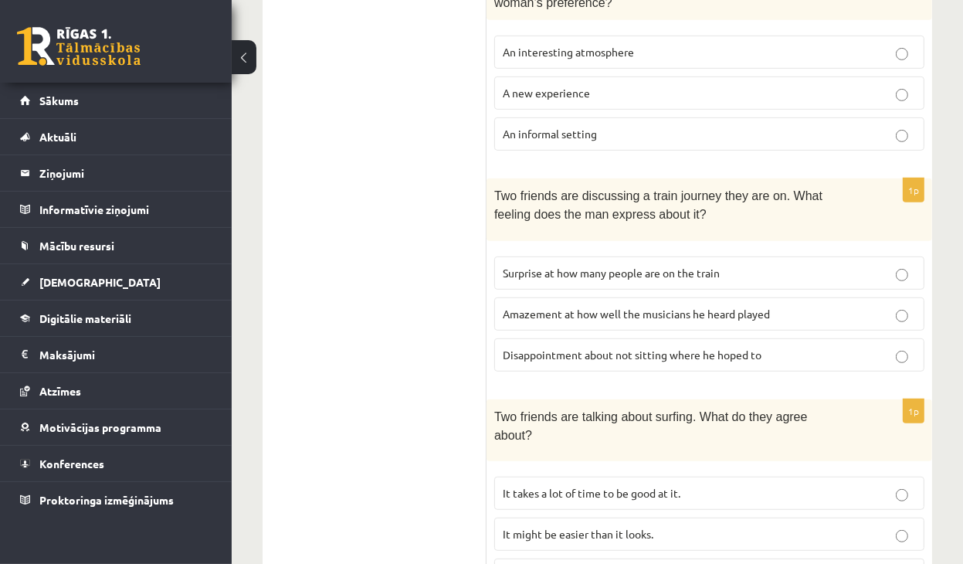
click at [607, 354] on label "Disappointment about not sitting where he hoped to" at bounding box center [709, 354] width 430 height 33
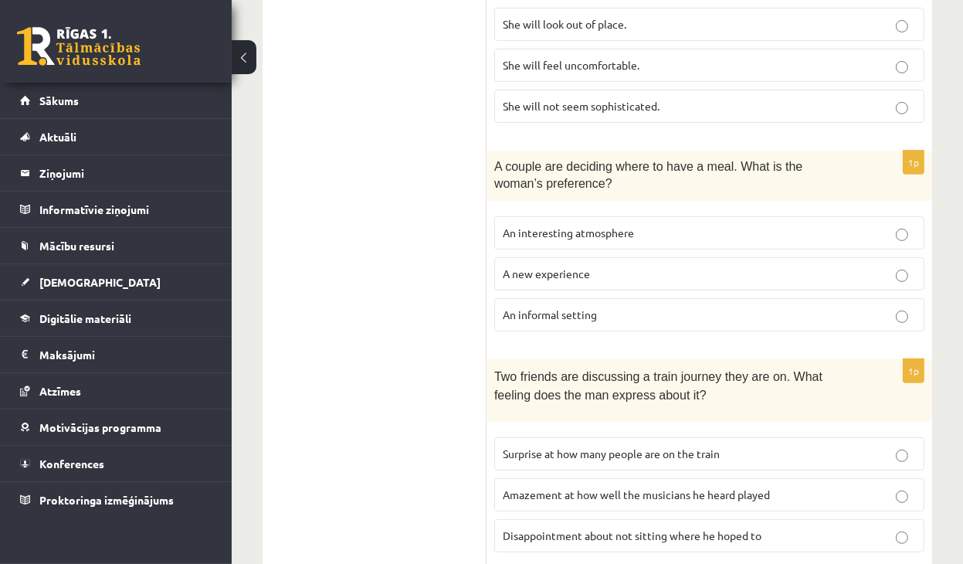
scroll to position [154, 0]
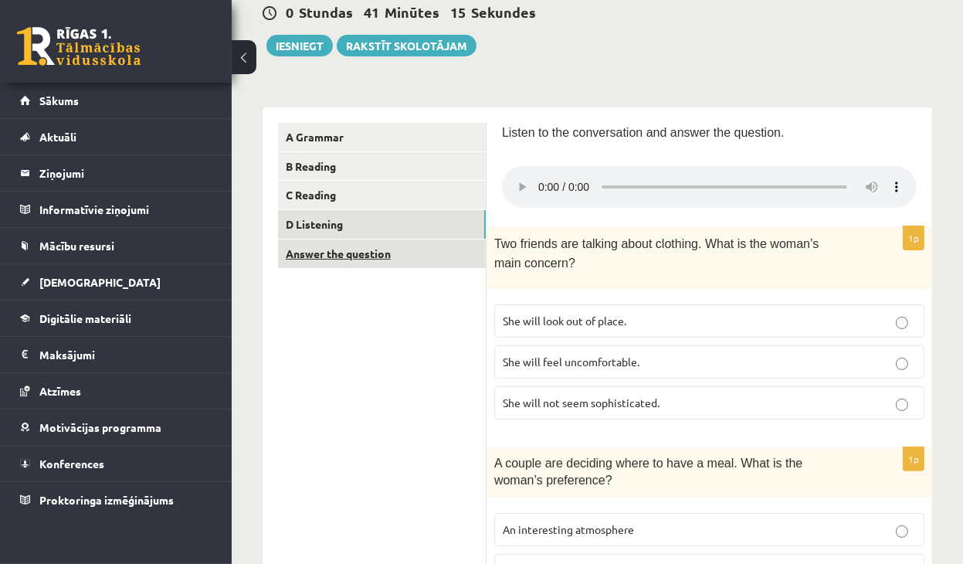
click at [343, 258] on link "Answer the question" at bounding box center [382, 253] width 208 height 29
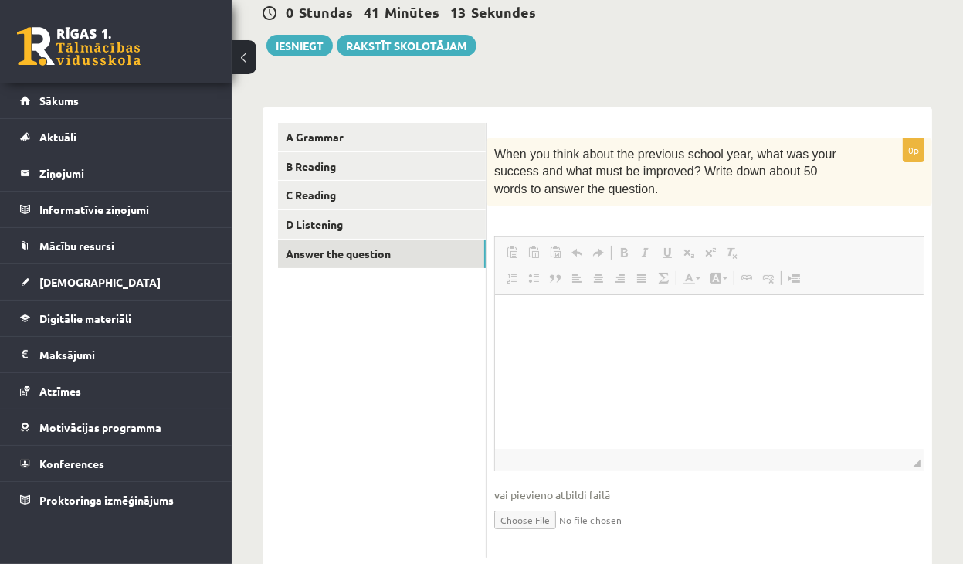
scroll to position [0, 0]
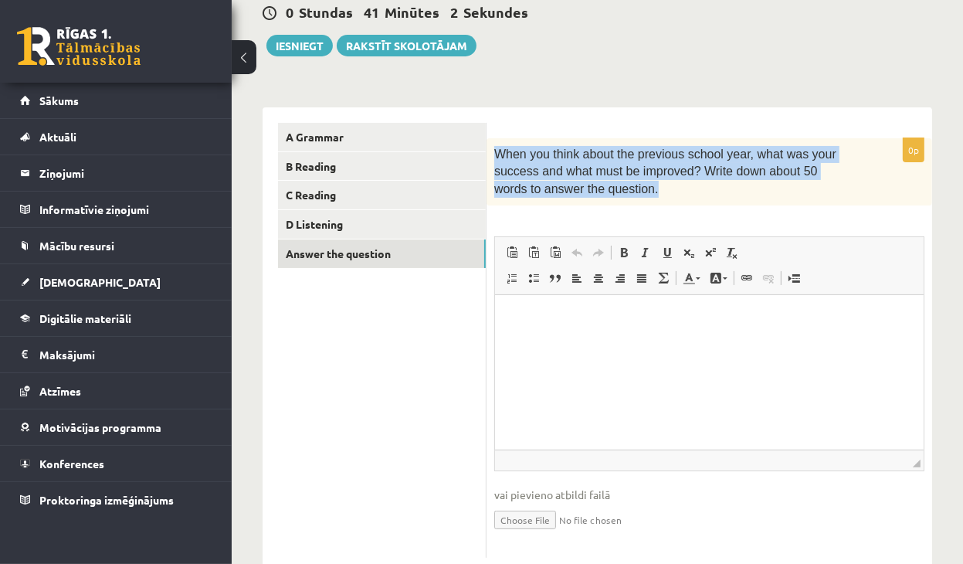
drag, startPoint x: 493, startPoint y: 154, endPoint x: 602, endPoint y: 206, distance: 120.5
click at [602, 205] on div "When you think about the previous school year, what was your success and what m…" at bounding box center [708, 171] width 445 height 67
copy span "When you think about the previous school year, what was your success and what m…"
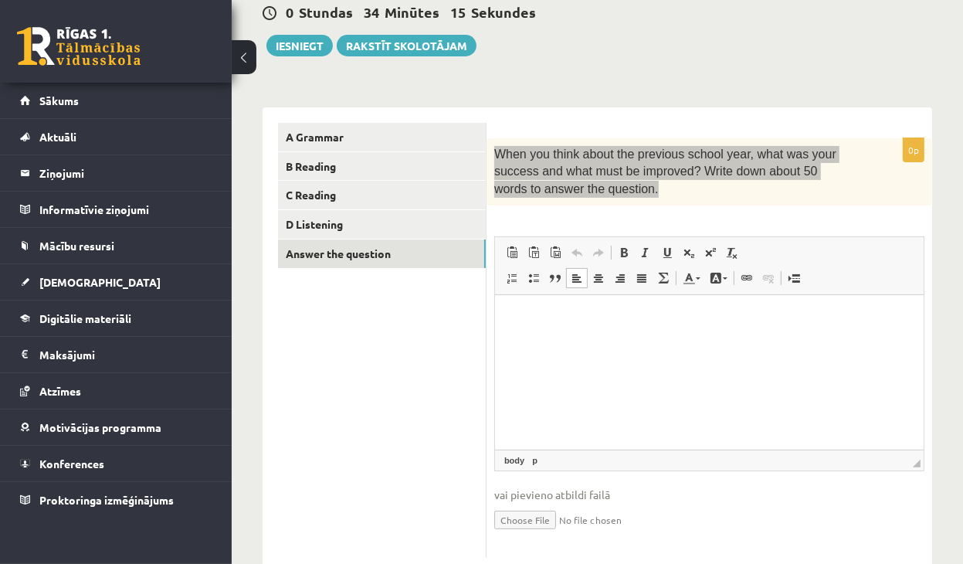
click at [645, 341] on html at bounding box center [708, 317] width 428 height 47
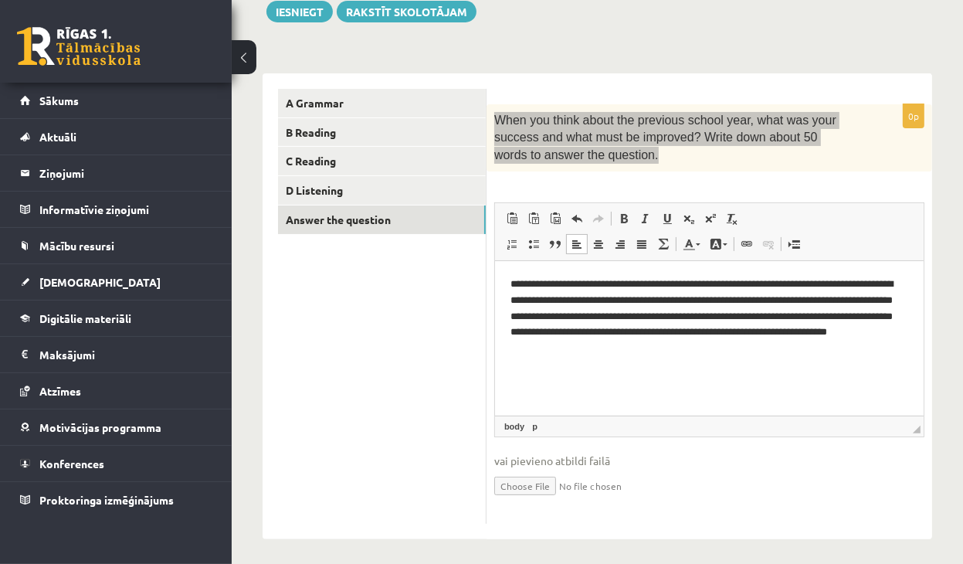
scroll to position [195, 0]
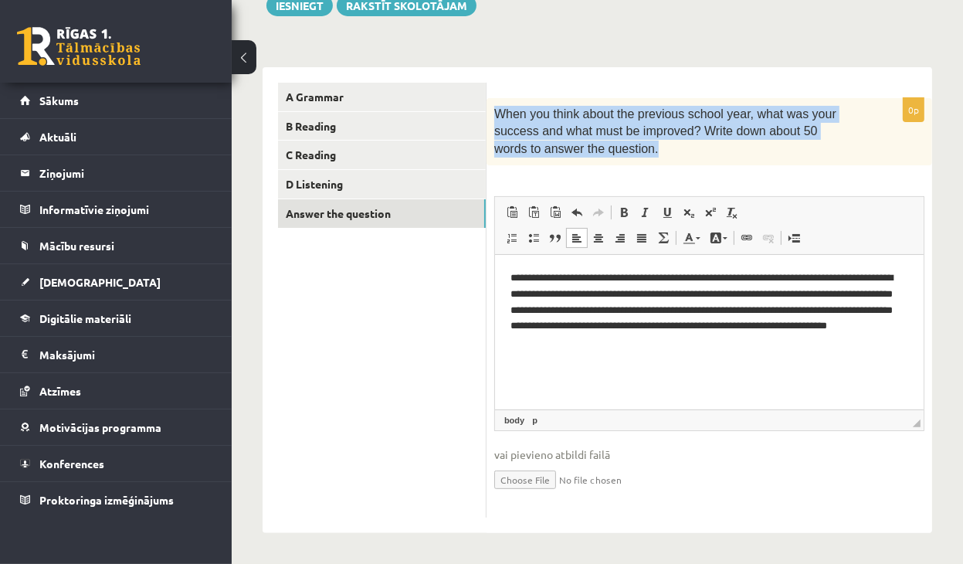
click at [724, 144] on p "When you think about the previous school year, what was your success and what m…" at bounding box center [670, 132] width 353 height 52
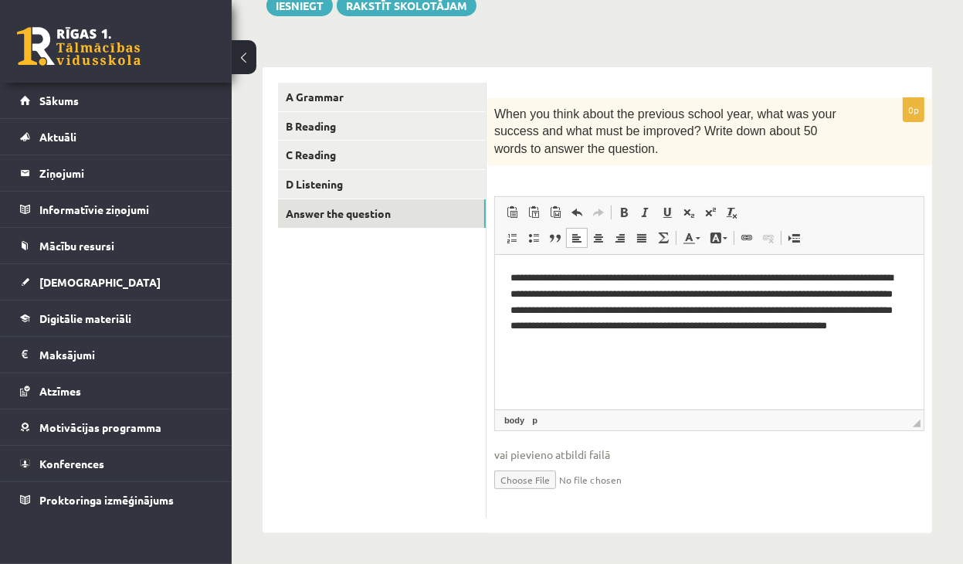
click at [645, 344] on p "**********" at bounding box center [709, 309] width 398 height 80
click at [337, 191] on link "D Listening" at bounding box center [382, 184] width 208 height 29
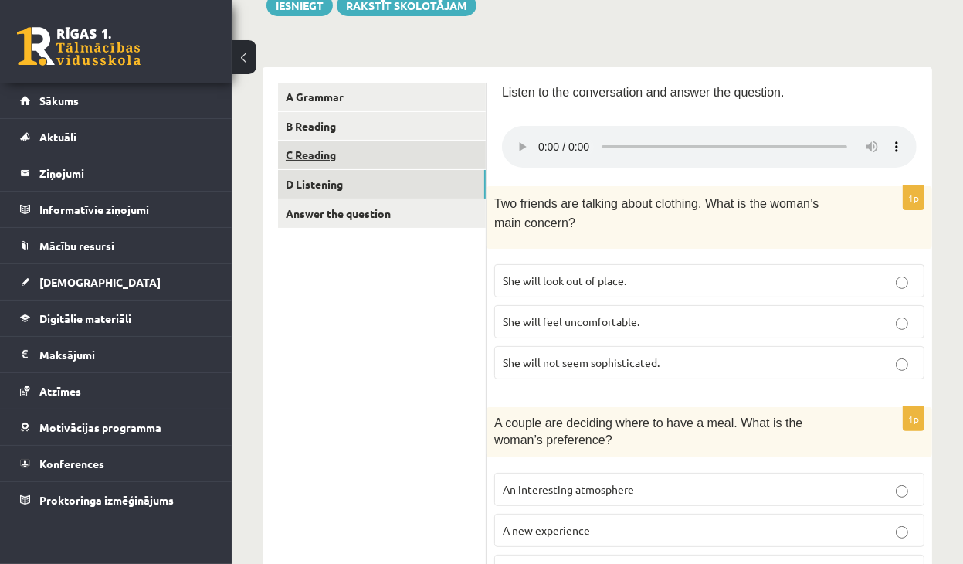
click at [337, 158] on link "C Reading" at bounding box center [382, 155] width 208 height 29
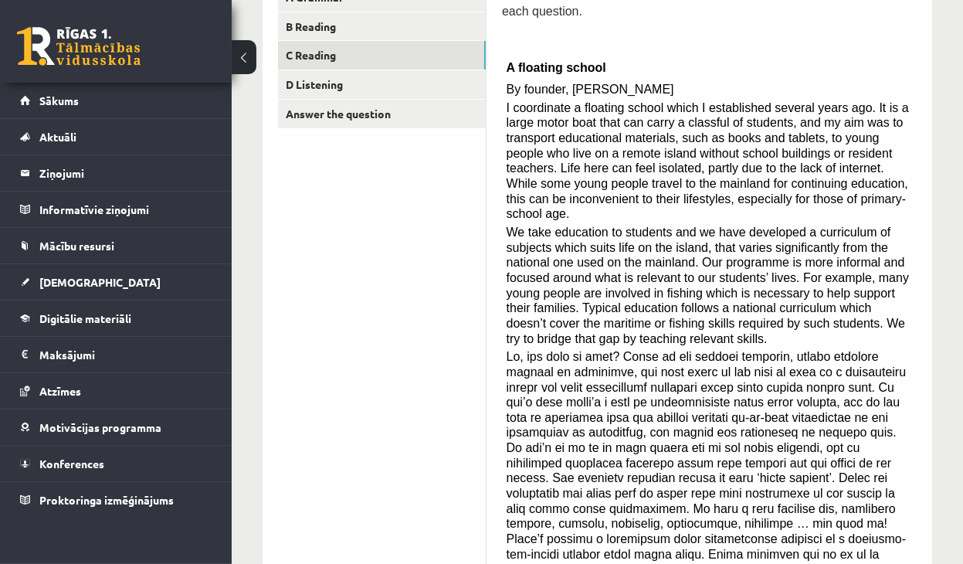
scroll to position [117, 0]
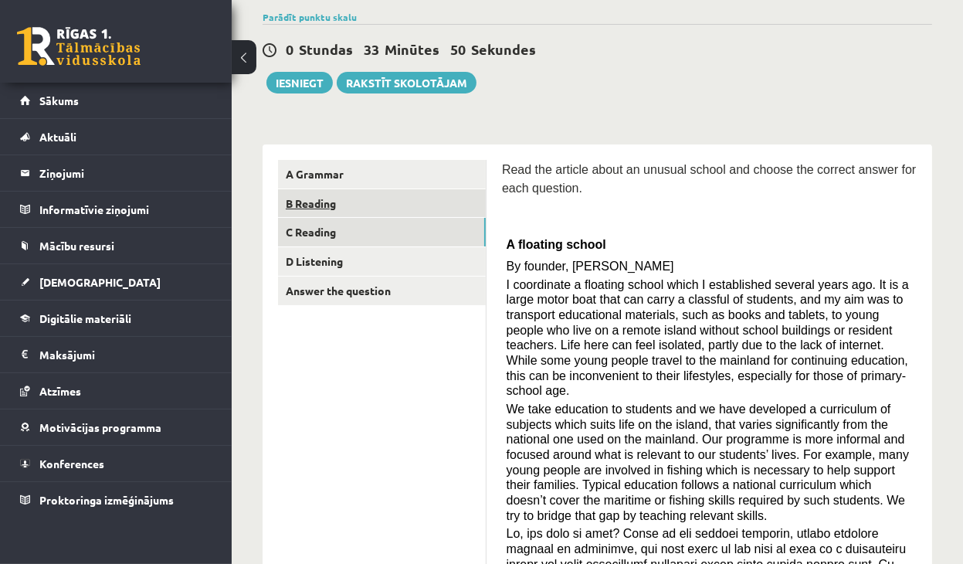
click at [312, 192] on link "B Reading" at bounding box center [382, 203] width 208 height 29
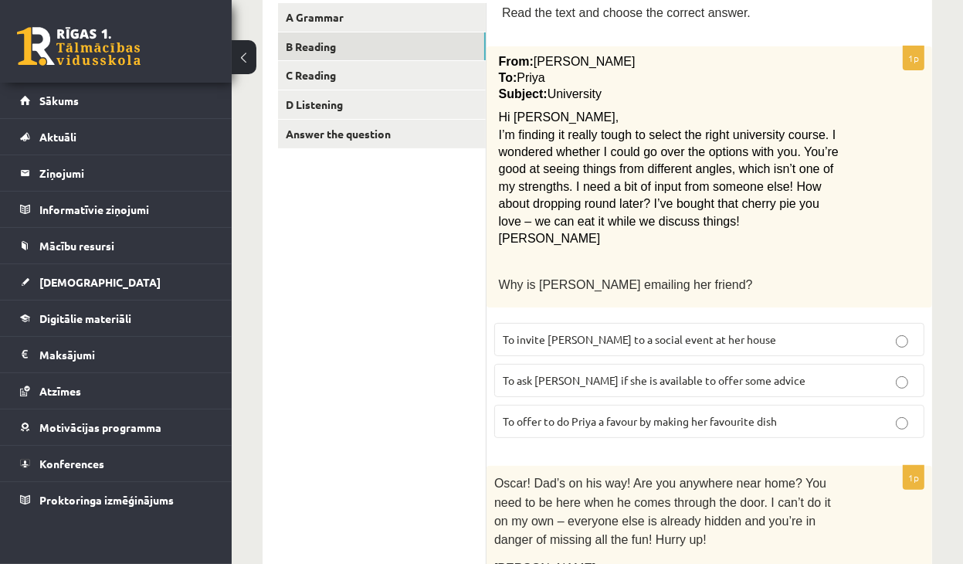
scroll to position [40, 0]
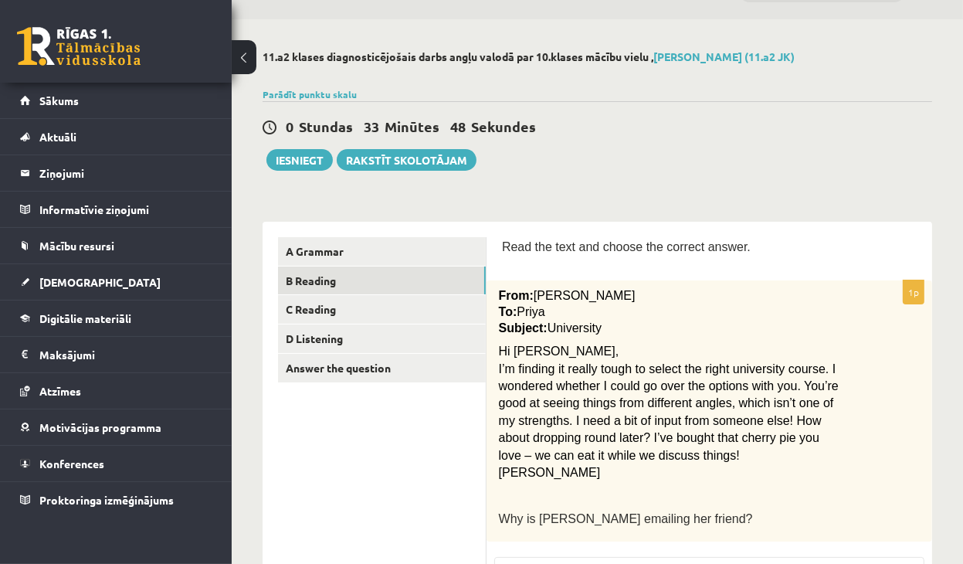
click at [344, 246] on link "A Grammar" at bounding box center [382, 251] width 208 height 29
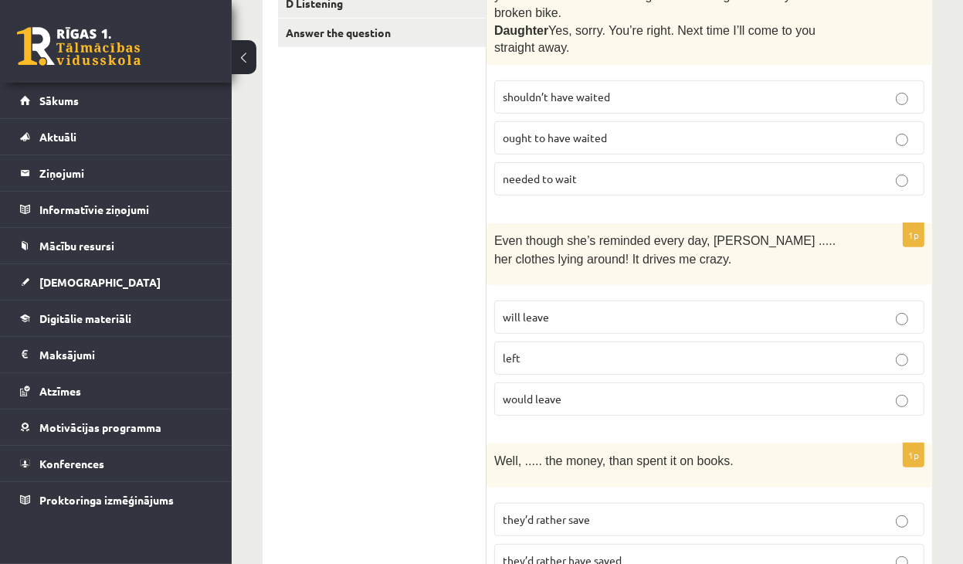
scroll to position [0, 0]
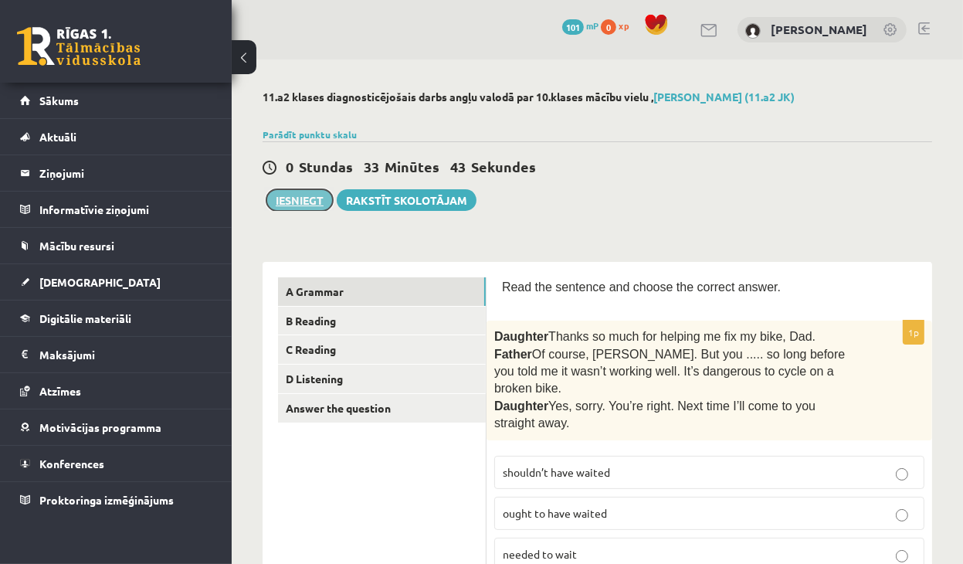
click at [303, 205] on button "Iesniegt" at bounding box center [299, 200] width 66 height 22
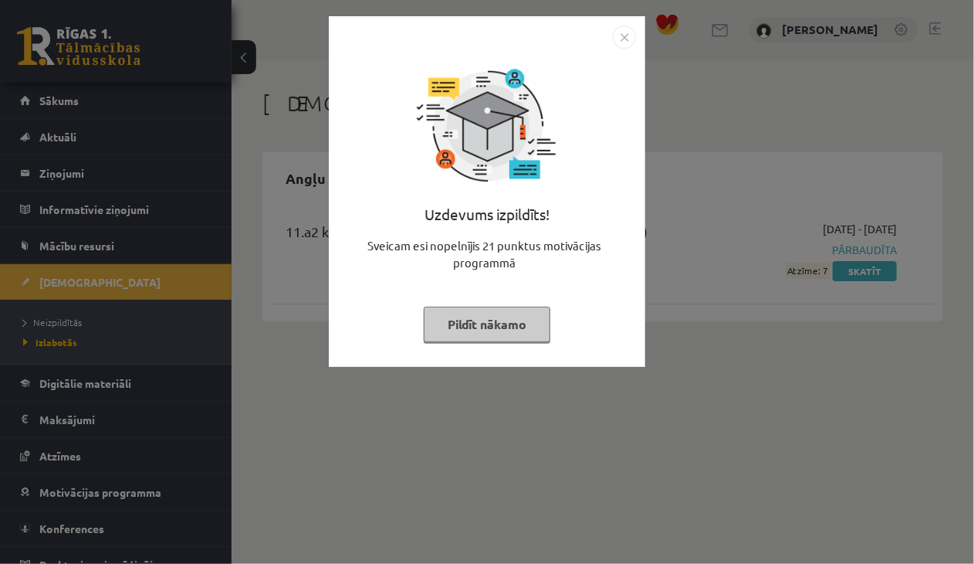
click at [508, 331] on button "Pildīt nākamo" at bounding box center [487, 325] width 127 height 36
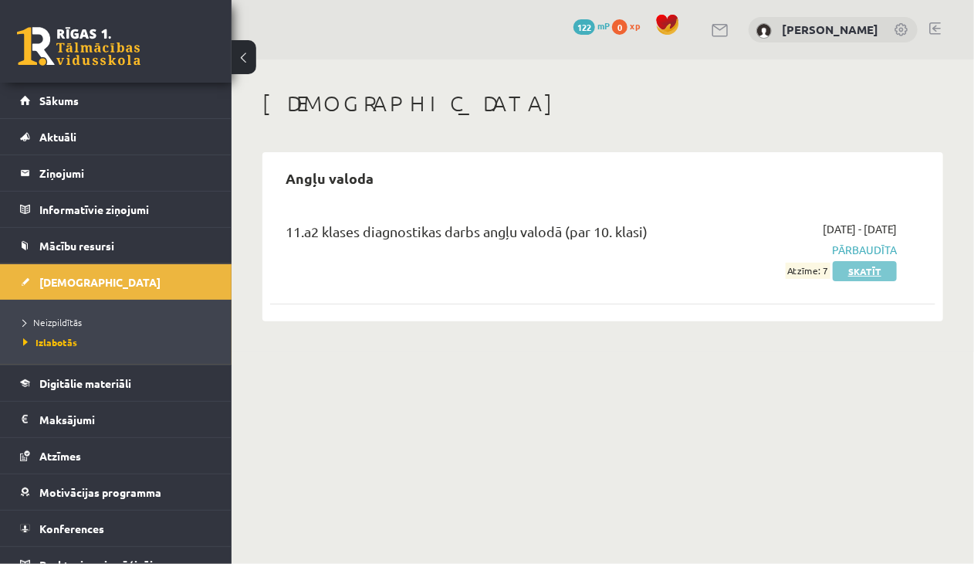
click at [868, 271] on link "Skatīt" at bounding box center [865, 271] width 64 height 20
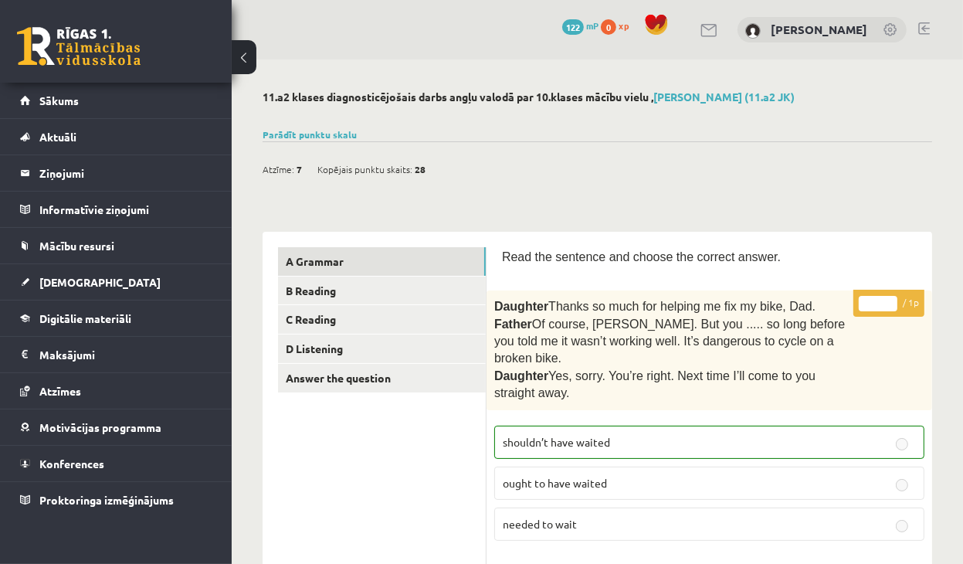
drag, startPoint x: 411, startPoint y: 171, endPoint x: 385, endPoint y: 158, distance: 28.7
click at [410, 171] on div "Kopējais punktu skaits: 28" at bounding box center [371, 168] width 108 height 23
click at [330, 137] on link "Parādīt punktu skalu" at bounding box center [309, 134] width 94 height 12
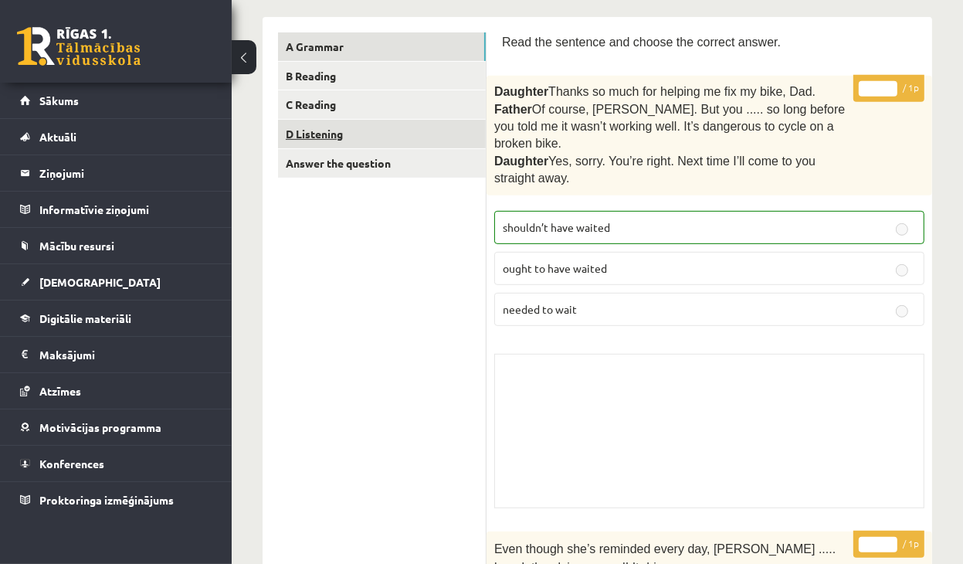
scroll to position [540, 0]
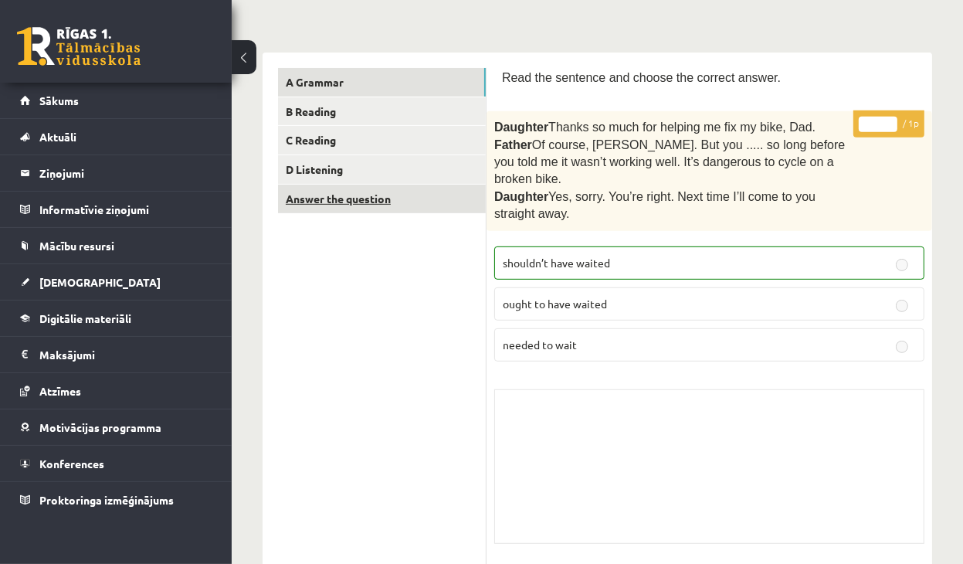
click at [351, 202] on link "Answer the question" at bounding box center [382, 199] width 208 height 29
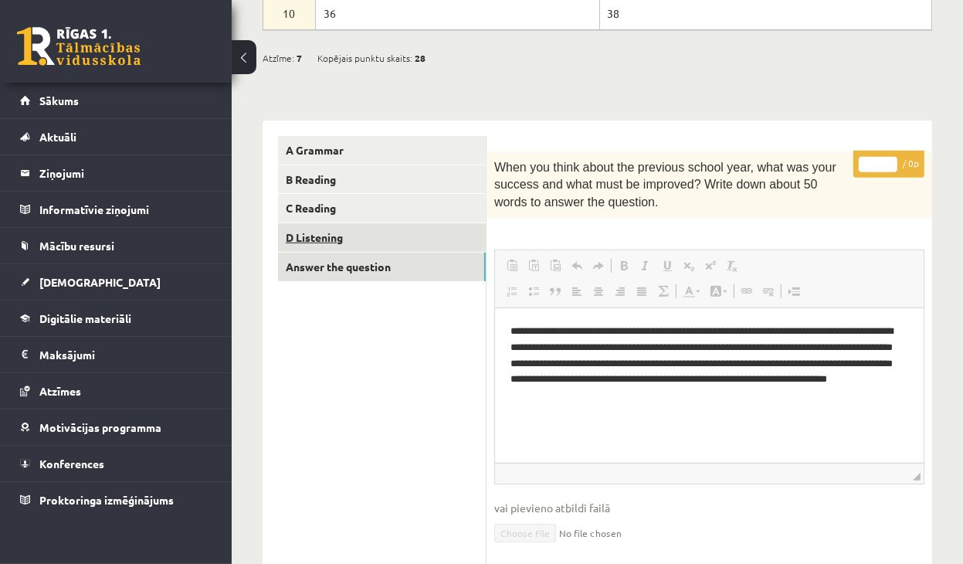
scroll to position [470, 0]
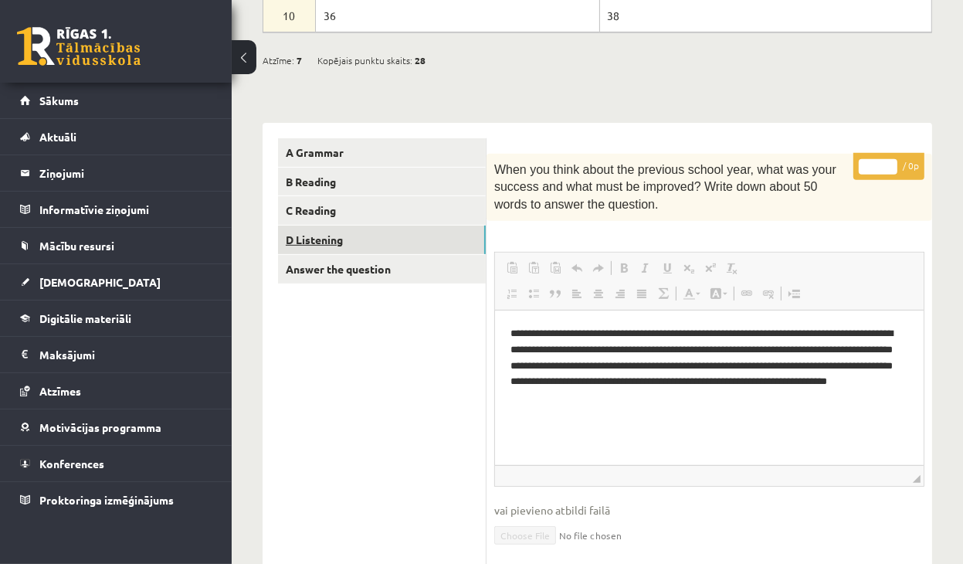
click at [353, 245] on link "D Listening" at bounding box center [382, 239] width 208 height 29
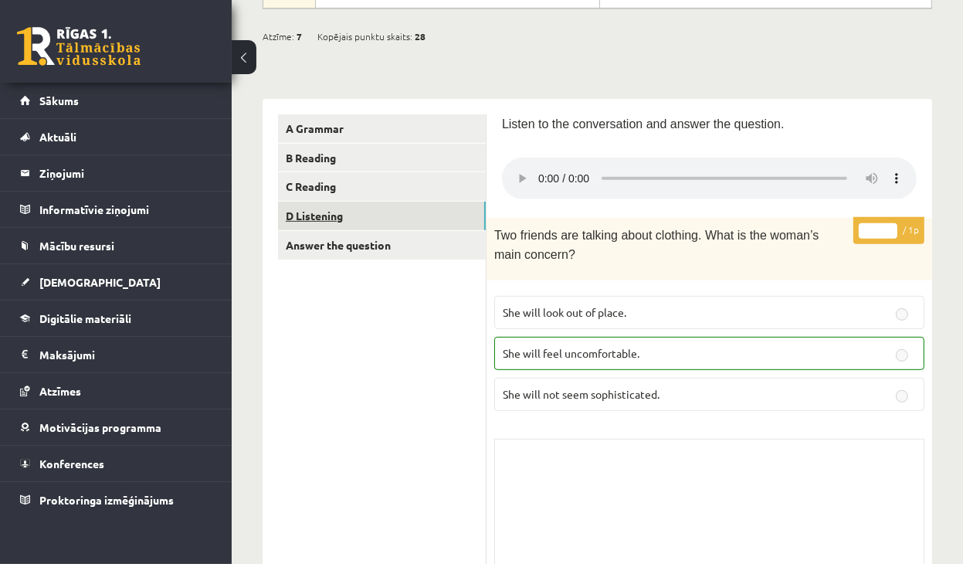
scroll to position [483, 0]
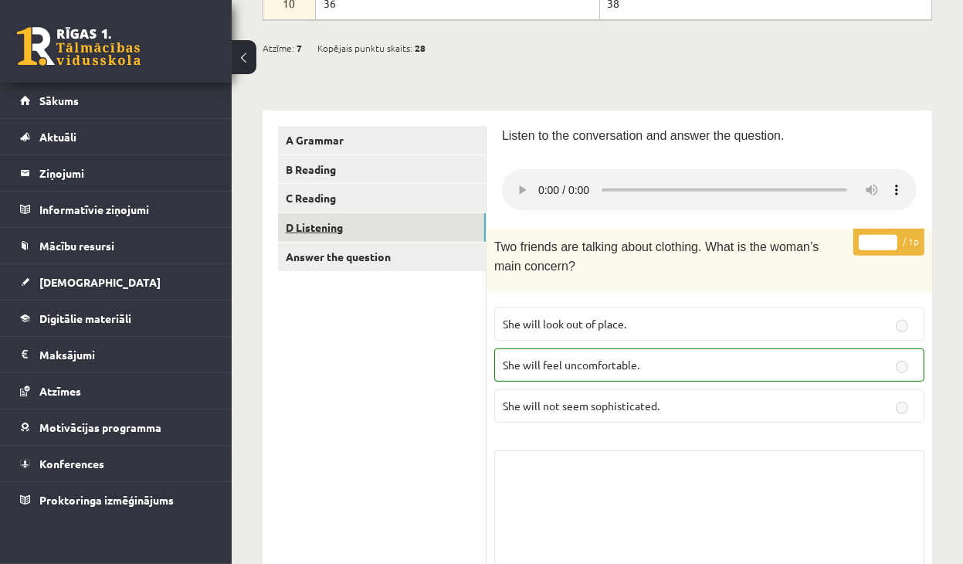
click at [346, 229] on link "D Listening" at bounding box center [382, 227] width 208 height 29
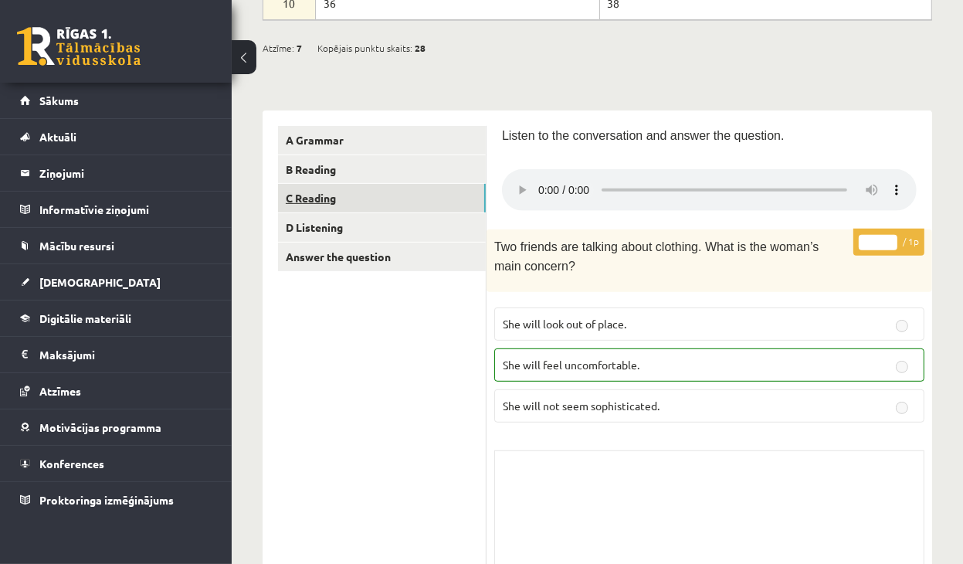
click at [321, 191] on link "C Reading" at bounding box center [382, 198] width 208 height 29
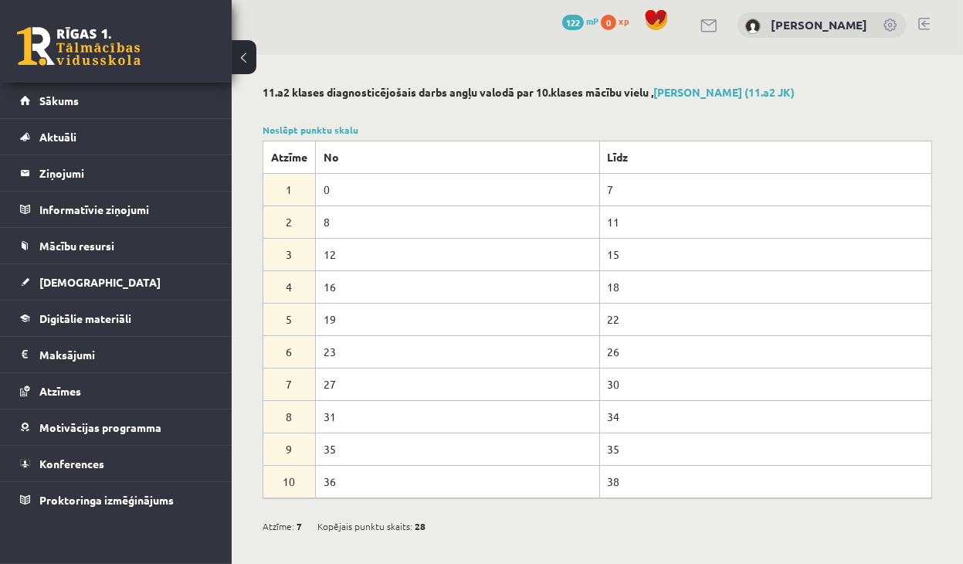
scroll to position [1, 0]
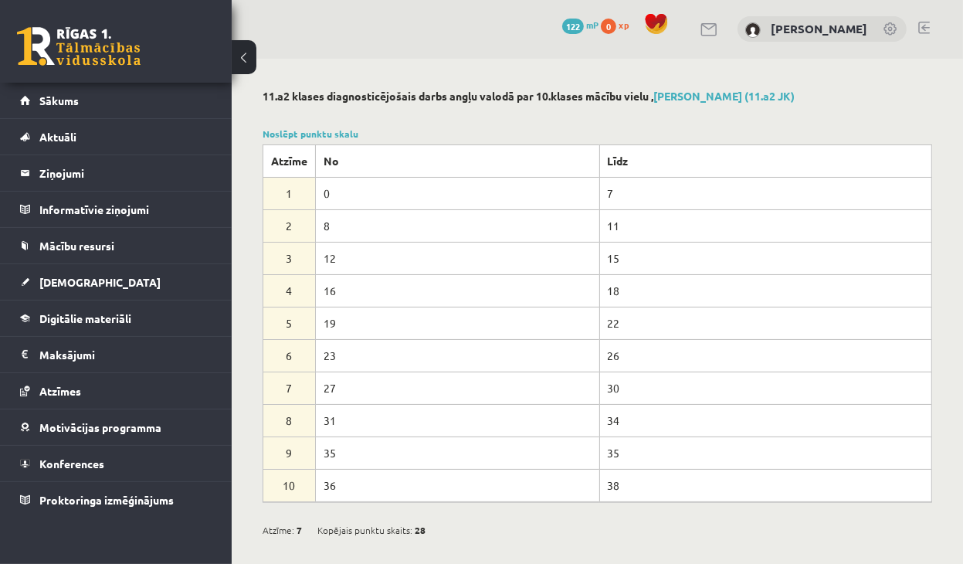
click at [243, 54] on button at bounding box center [244, 57] width 25 height 34
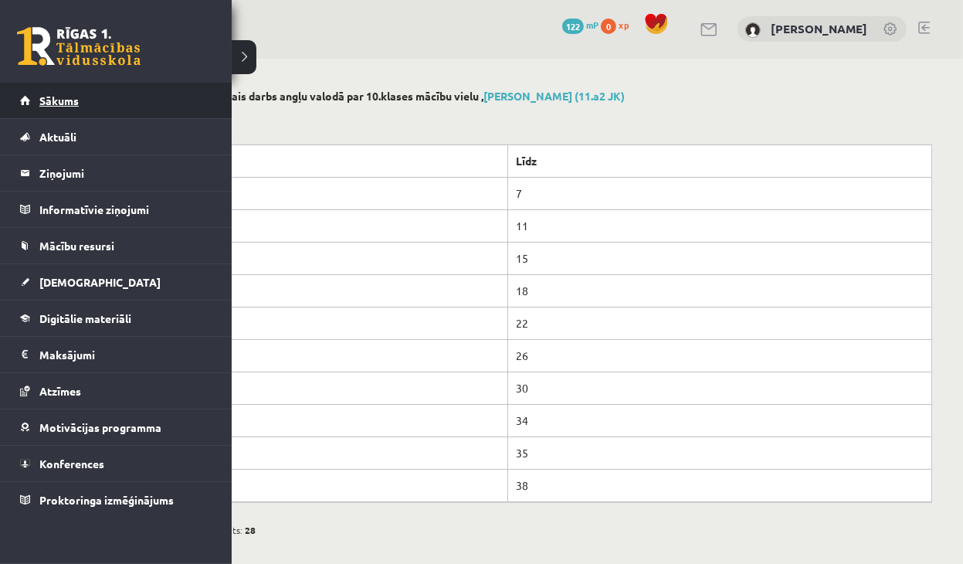
click at [49, 100] on span "Sākums" at bounding box center [58, 100] width 39 height 14
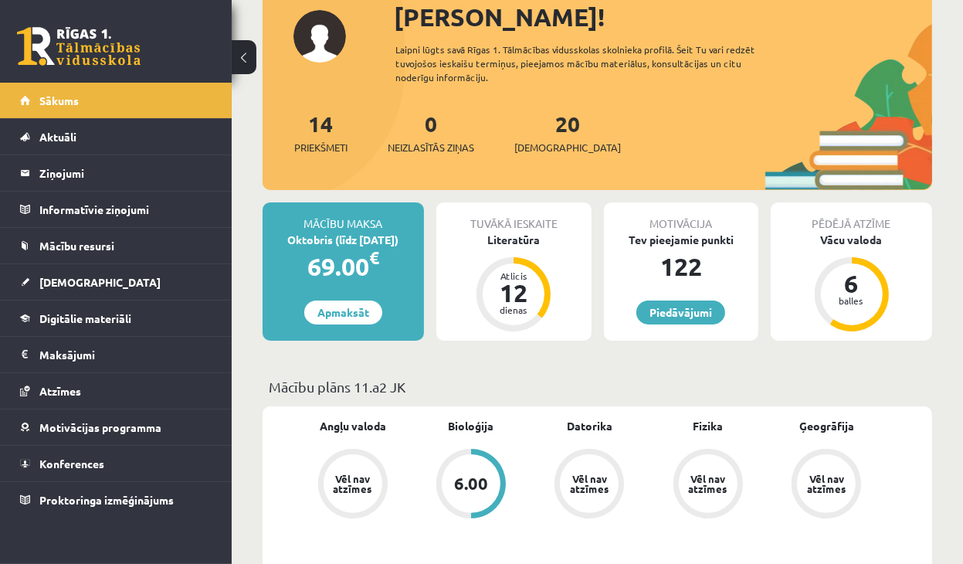
scroll to position [154, 0]
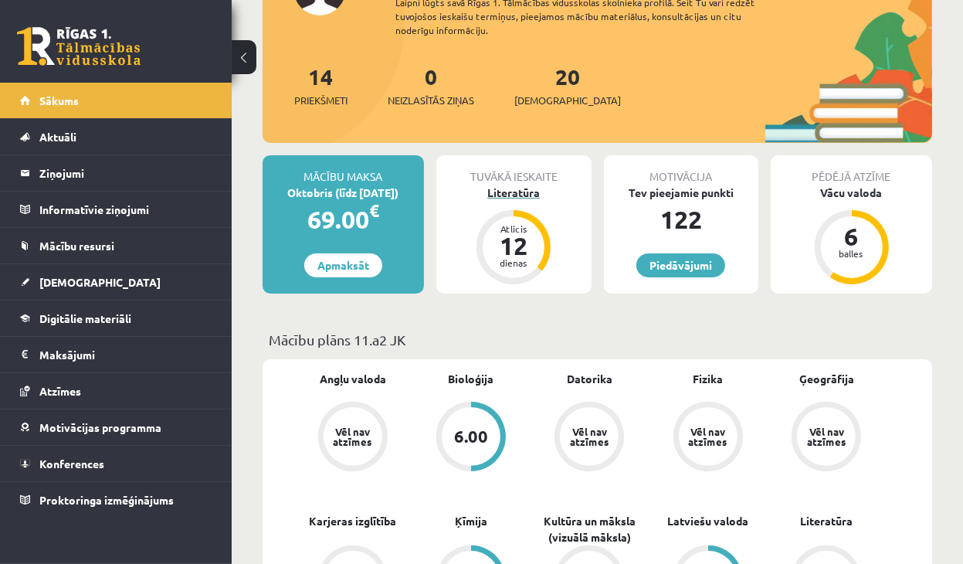
click at [513, 191] on div "Literatūra" at bounding box center [513, 193] width 155 height 16
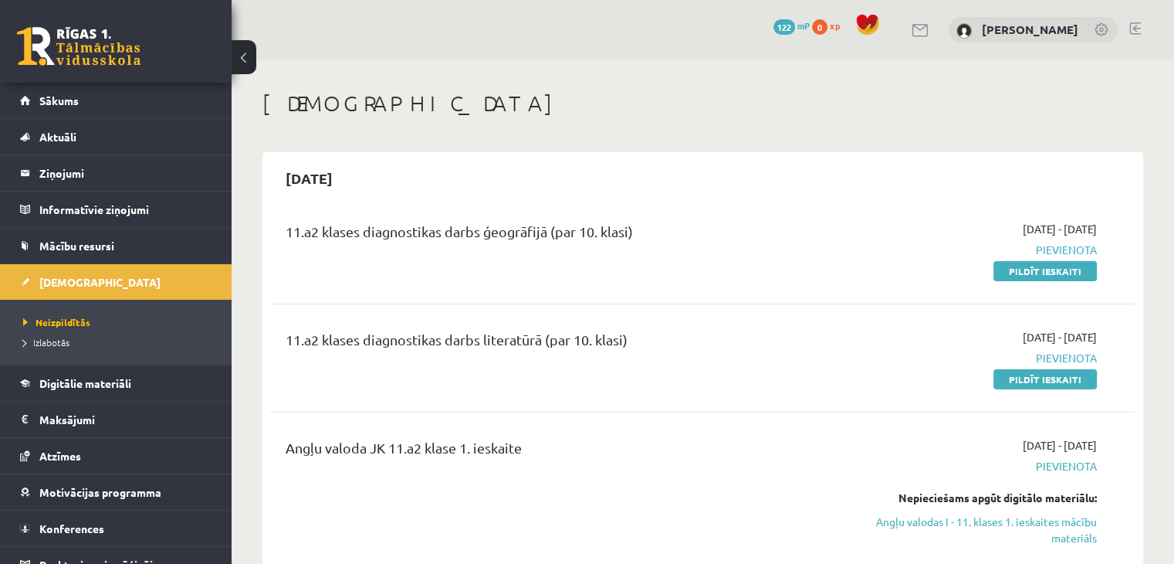
click at [106, 36] on link at bounding box center [79, 46] width 124 height 39
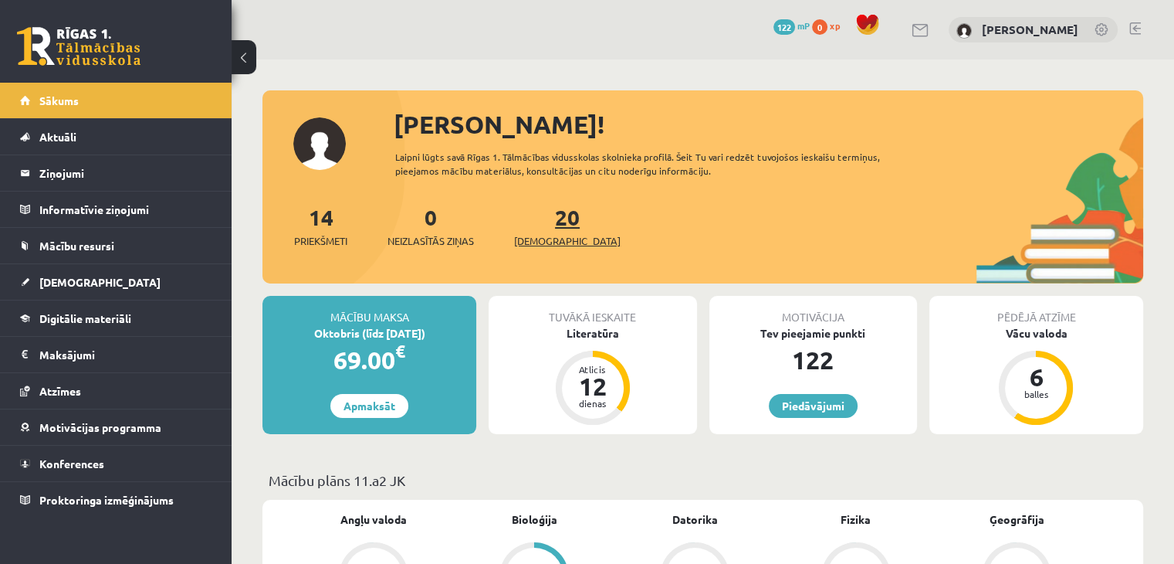
click at [540, 245] on span "[DEMOGRAPHIC_DATA]" at bounding box center [567, 240] width 107 height 15
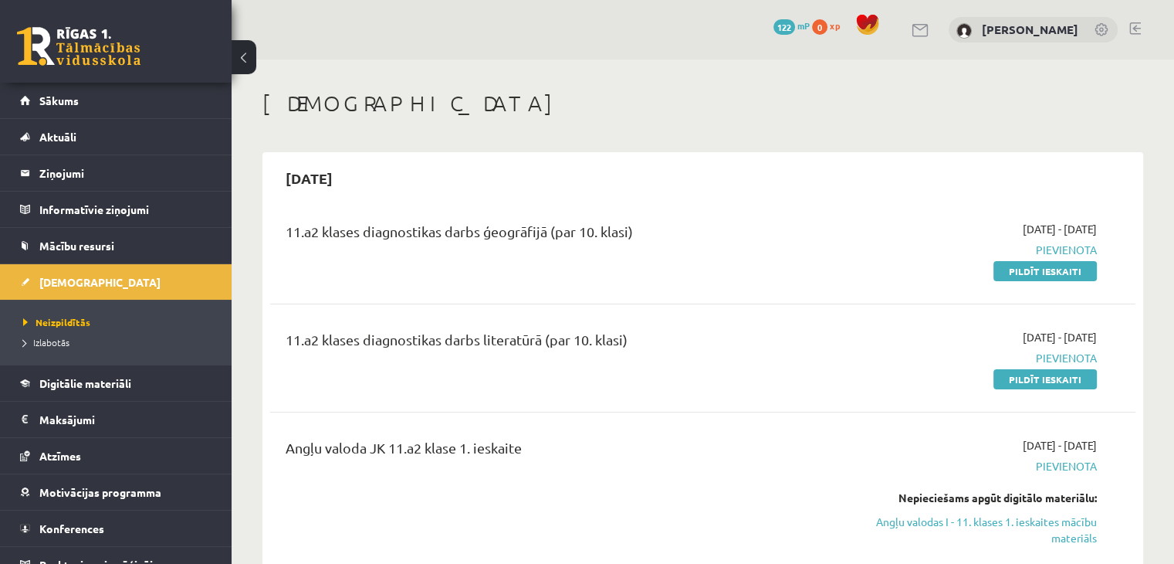
drag, startPoint x: 1042, startPoint y: 226, endPoint x: 1106, endPoint y: 223, distance: 63.4
click at [1106, 223] on div "2025-09-10 - 2025-09-30 Pievienota Pildīt ieskaiti" at bounding box center [970, 250] width 278 height 58
drag, startPoint x: 554, startPoint y: 230, endPoint x: 662, endPoint y: 230, distance: 108.1
click at [662, 230] on div "11.a2 klases diagnostikas darbs ģeogrāfijā (par 10. klasi)" at bounding box center [552, 235] width 533 height 29
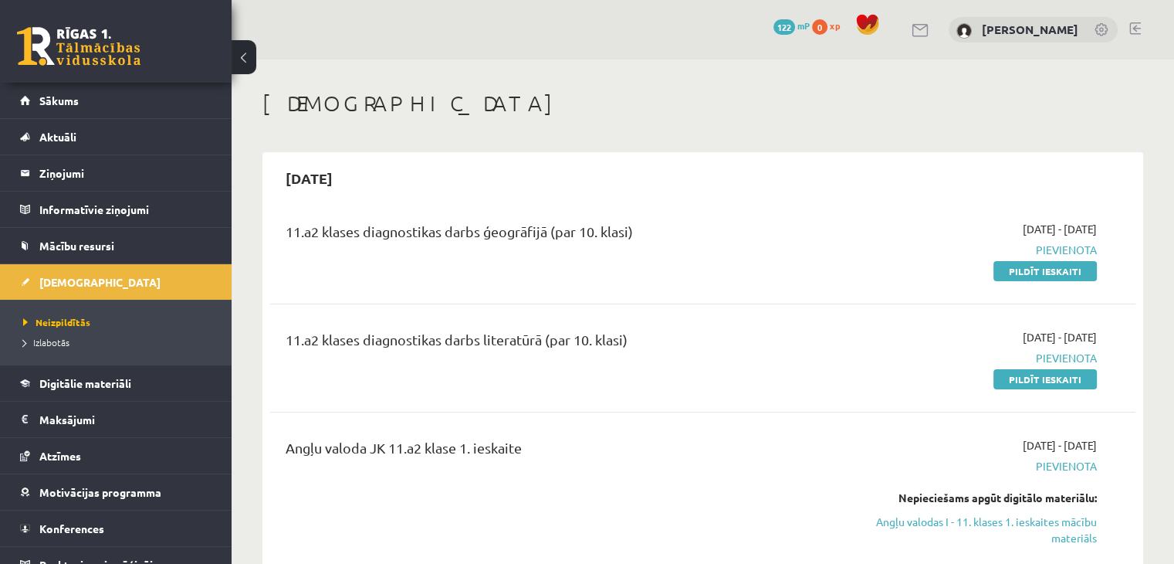
click at [662, 230] on div "11.a2 klases diagnostikas darbs ģeogrāfijā (par 10. klasi)" at bounding box center [552, 235] width 533 height 29
drag, startPoint x: 561, startPoint y: 342, endPoint x: 666, endPoint y: 340, distance: 105.0
click at [666, 340] on div "11.a2 klases diagnostikas darbs literatūrā (par 10. klasi)" at bounding box center [552, 343] width 533 height 29
click at [614, 336] on div "11.a2 klases diagnostikas darbs literatūrā (par 10. klasi)" at bounding box center [552, 343] width 533 height 29
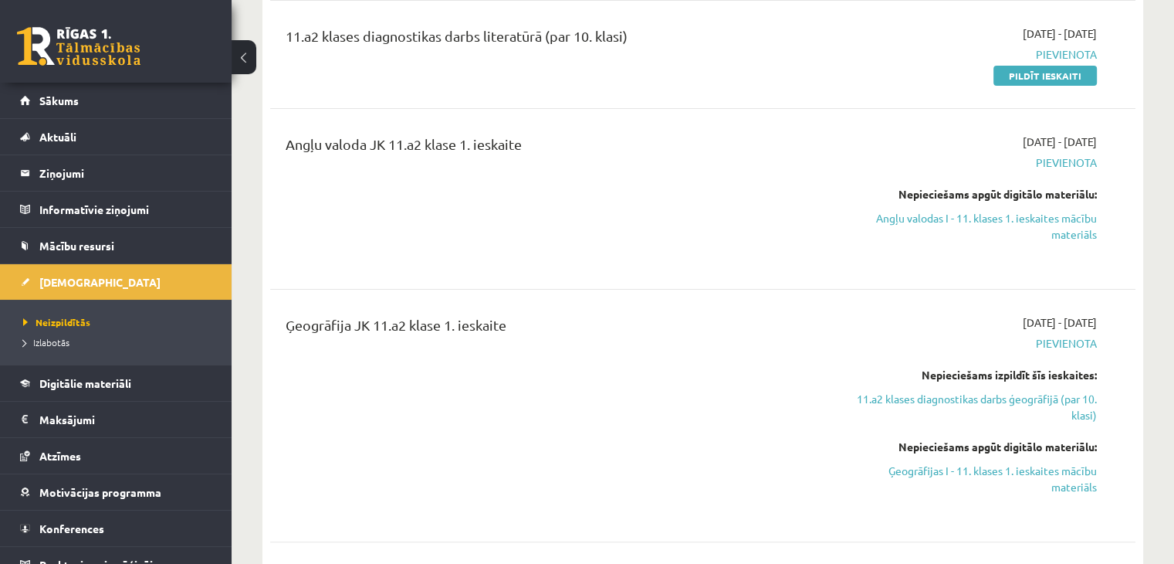
scroll to position [309, 0]
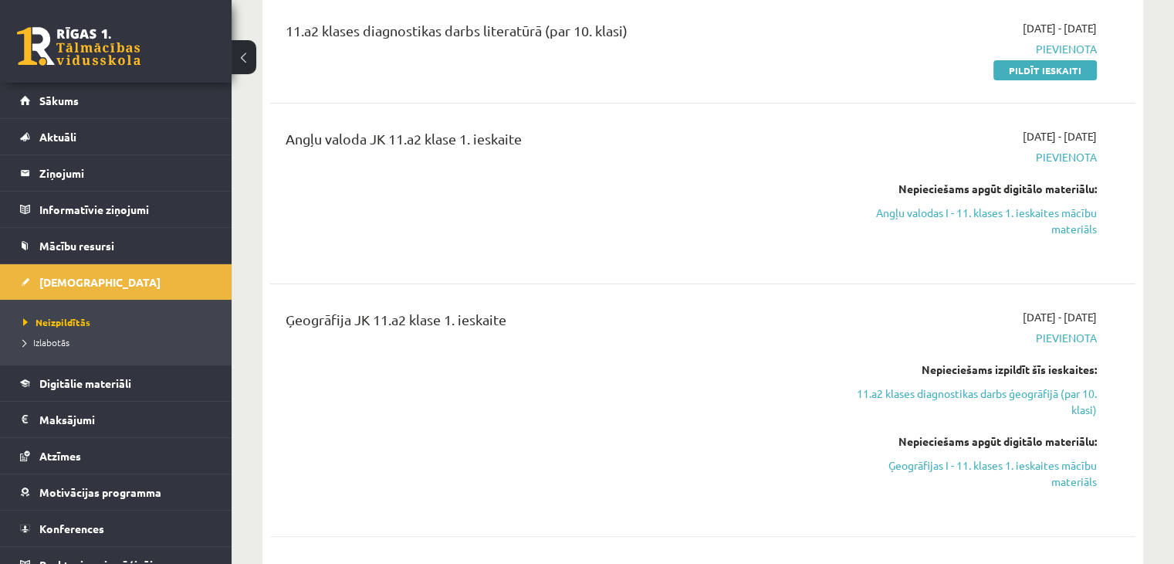
drag, startPoint x: 1075, startPoint y: 137, endPoint x: 1117, endPoint y: 137, distance: 42.5
click at [1117, 137] on div "Angļu valoda JK 11.a2 klase 1. ieskaite 2025-09-10 - 2025-09-30 Pievienota Nepi…" at bounding box center [703, 193] width 835 height 130
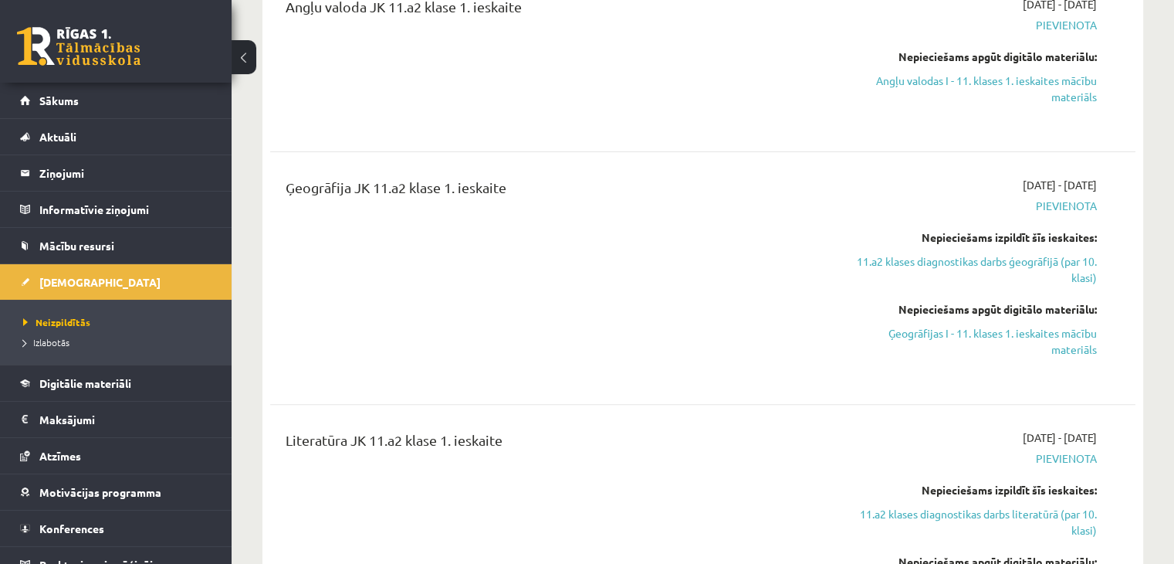
scroll to position [463, 0]
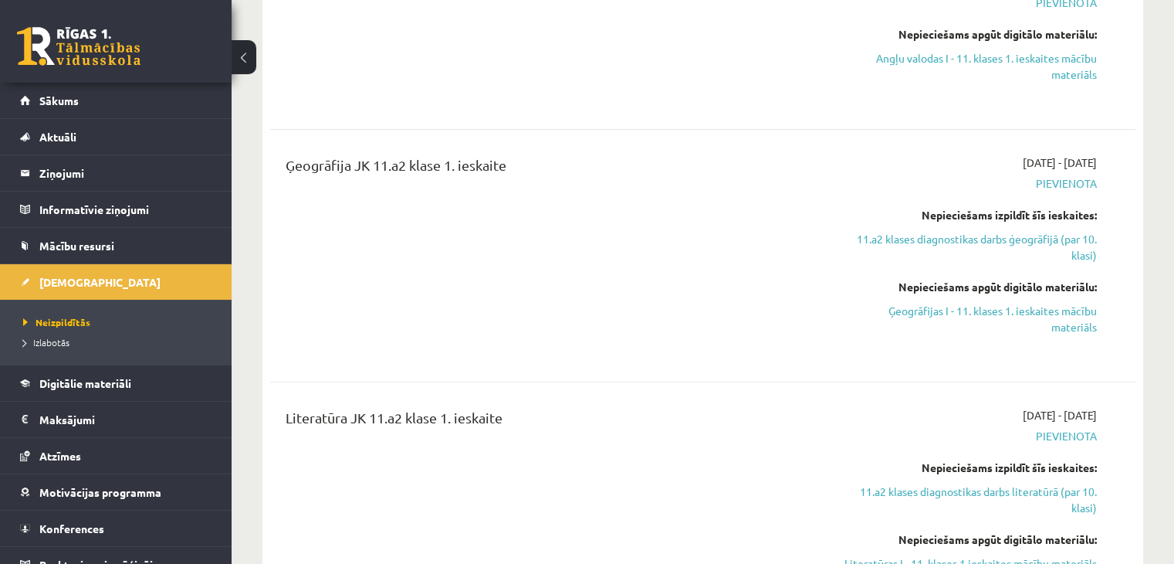
drag, startPoint x: 1062, startPoint y: 164, endPoint x: 1127, endPoint y: 164, distance: 65.6
click at [1126, 164] on div "Ģeogrāfija JK 11.a2 klase 1. ieskaite 2025-09-10 - 2025-09-30 Pievienota Nepiec…" at bounding box center [702, 255] width 865 height 233
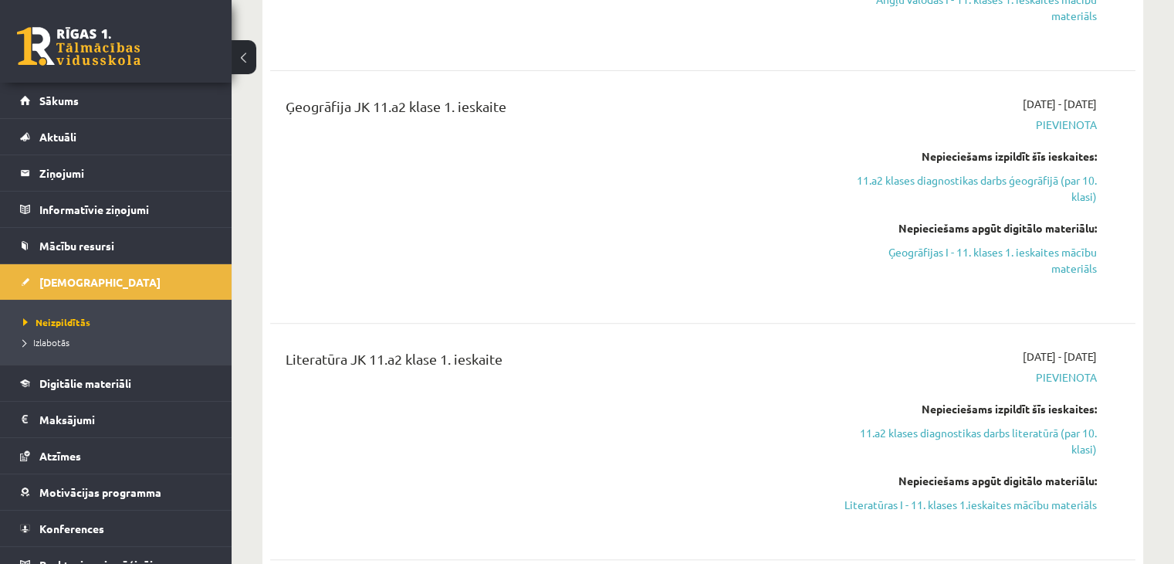
scroll to position [695, 0]
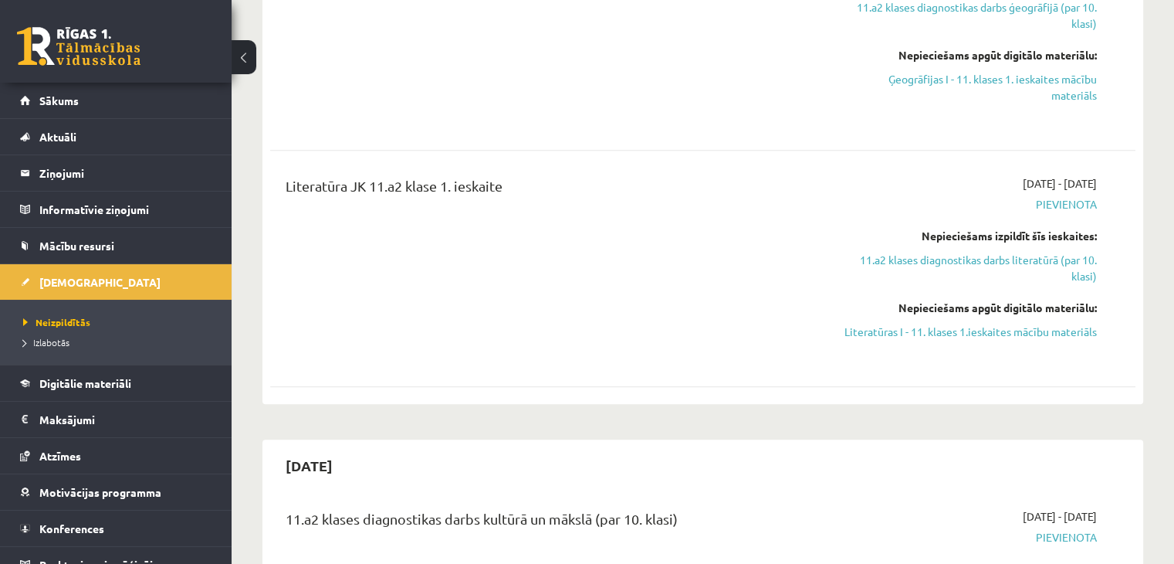
drag, startPoint x: 1050, startPoint y: 185, endPoint x: 1114, endPoint y: 185, distance: 64.1
click at [1114, 185] on div "Literatūra JK 11.a2 klase 1. ieskaite 2025-09-16 - 2025-09-30 Pievienota Nepiec…" at bounding box center [703, 268] width 835 height 186
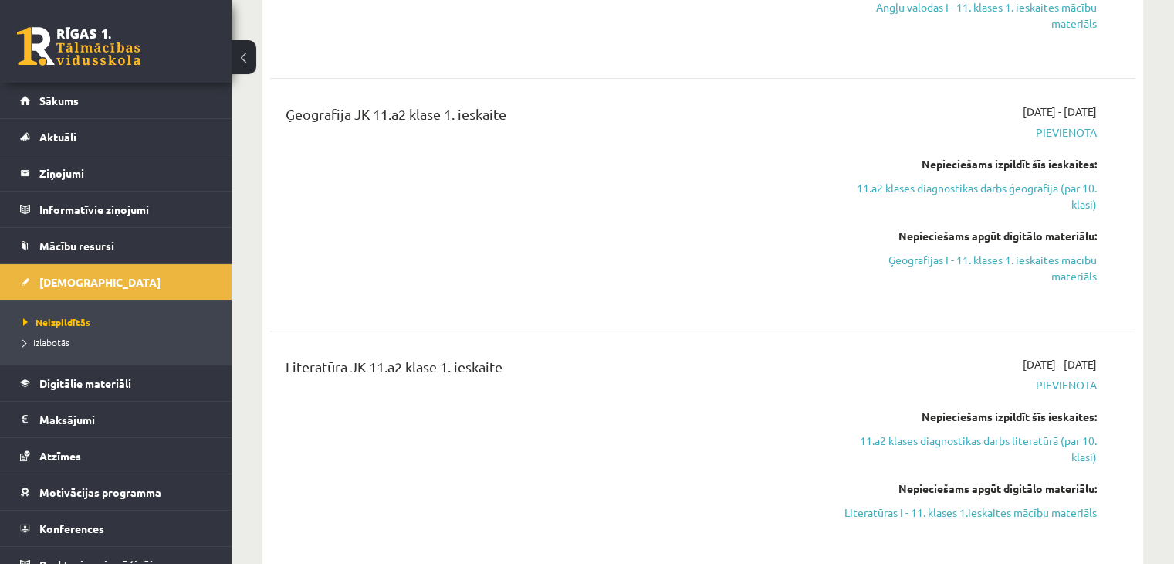
scroll to position [540, 0]
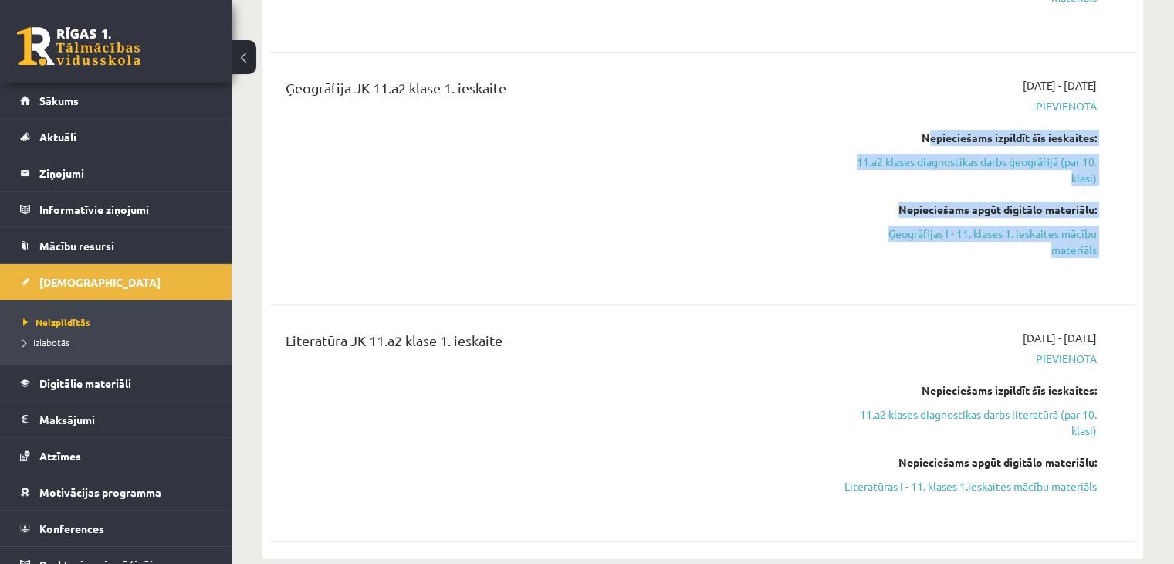
drag, startPoint x: 921, startPoint y: 140, endPoint x: 1101, endPoint y: 297, distance: 239.1
click at [1113, 303] on div "11.a2 klases diagnostikas darbs ģeogrāfijā (par 10. klasi) 2025-09-10 - 2025-09…" at bounding box center [702, 108] width 865 height 886
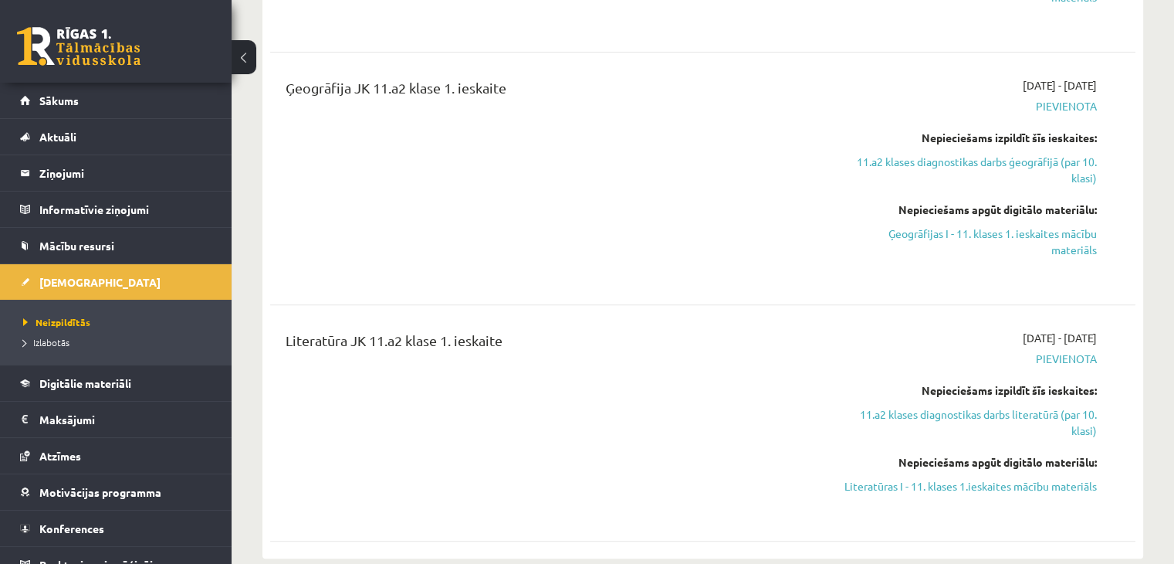
click at [639, 251] on div "Ģeogrāfija JK 11.a2 klase 1. ieskaite" at bounding box center [552, 178] width 557 height 202
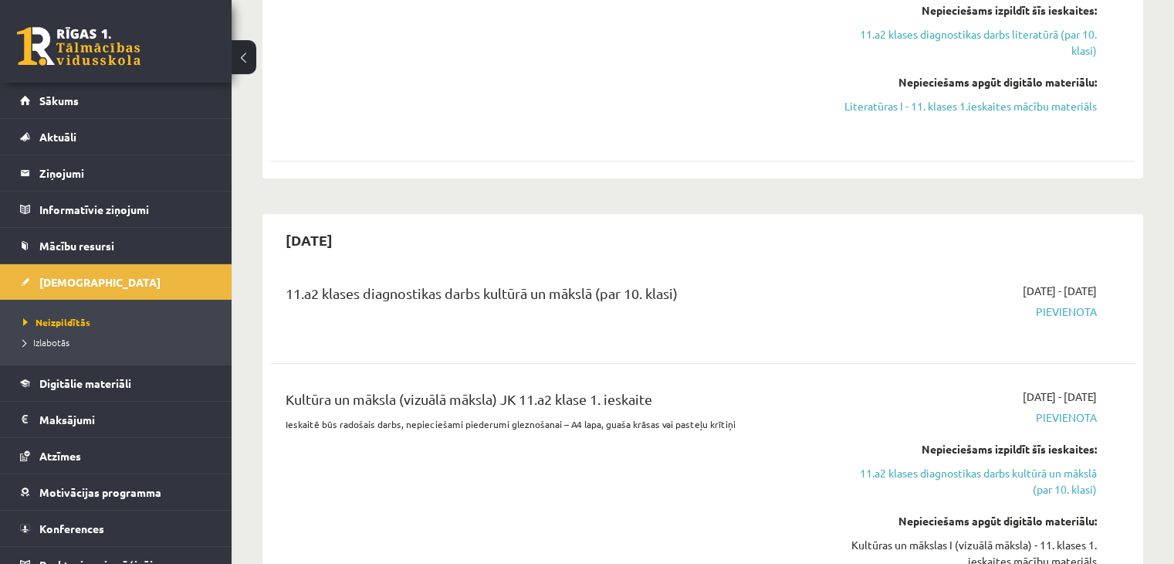
scroll to position [926, 0]
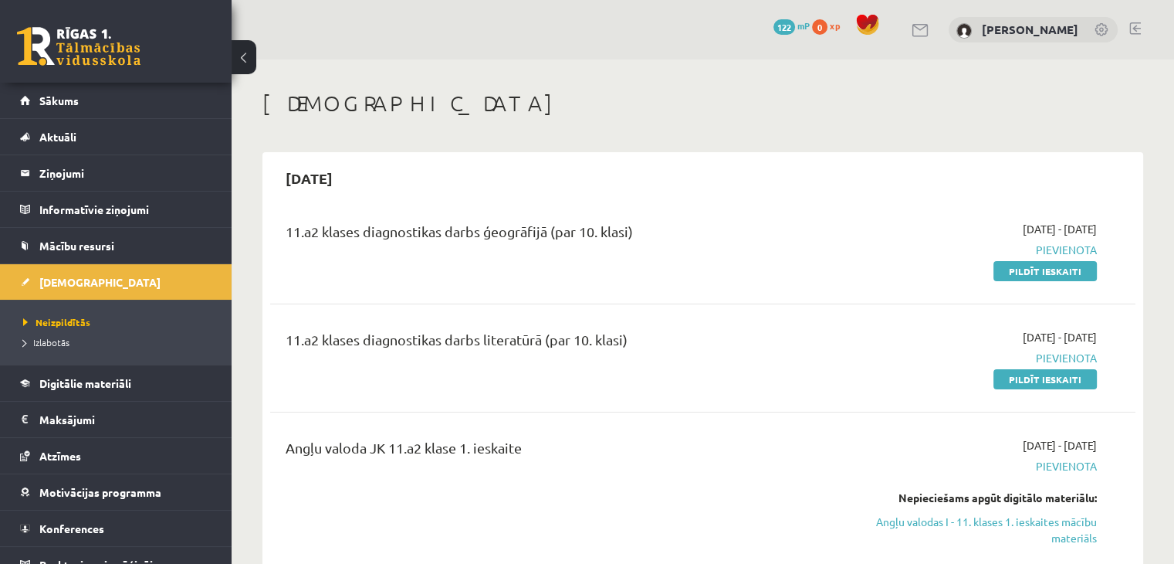
drag, startPoint x: 1047, startPoint y: 274, endPoint x: 653, endPoint y: 69, distance: 444.1
click at [1047, 274] on link "Pildīt ieskaiti" at bounding box center [1045, 271] width 103 height 20
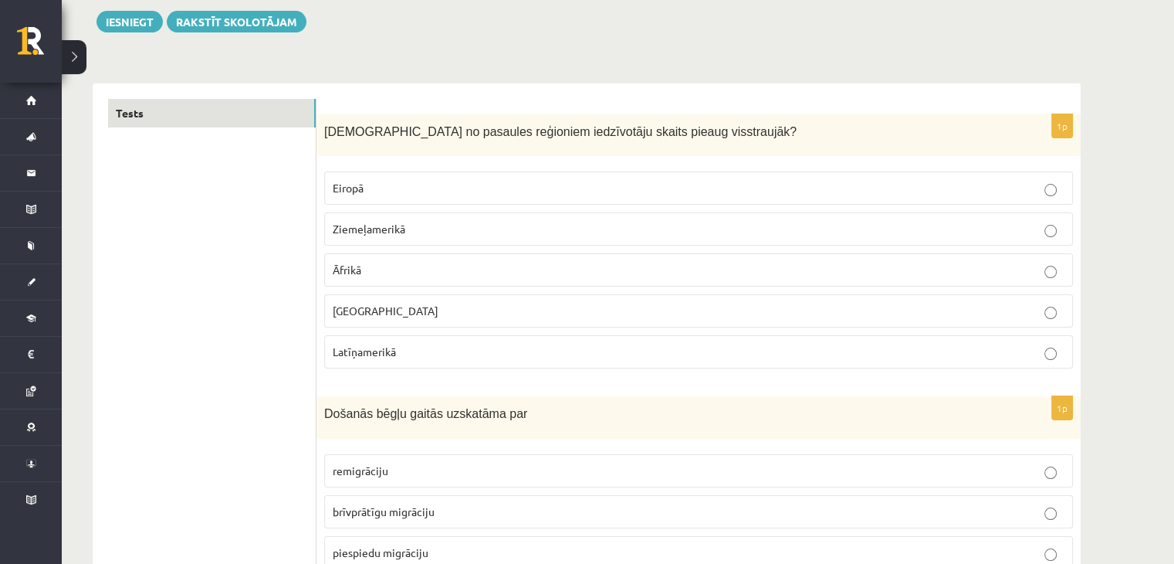
scroll to position [232, 0]
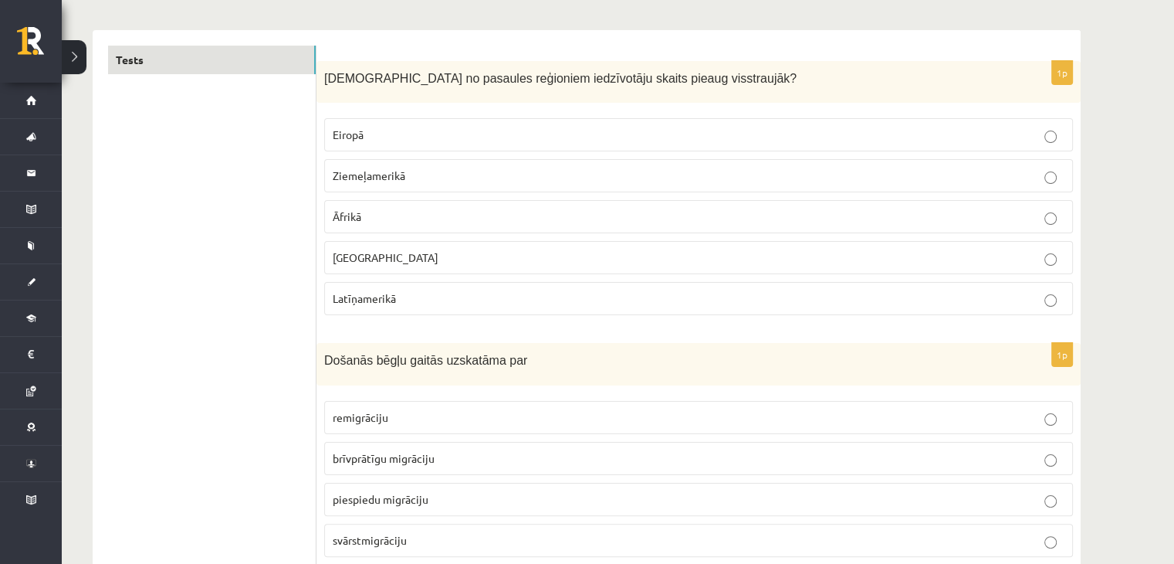
click at [384, 253] on p "[GEOGRAPHIC_DATA]" at bounding box center [699, 257] width 732 height 16
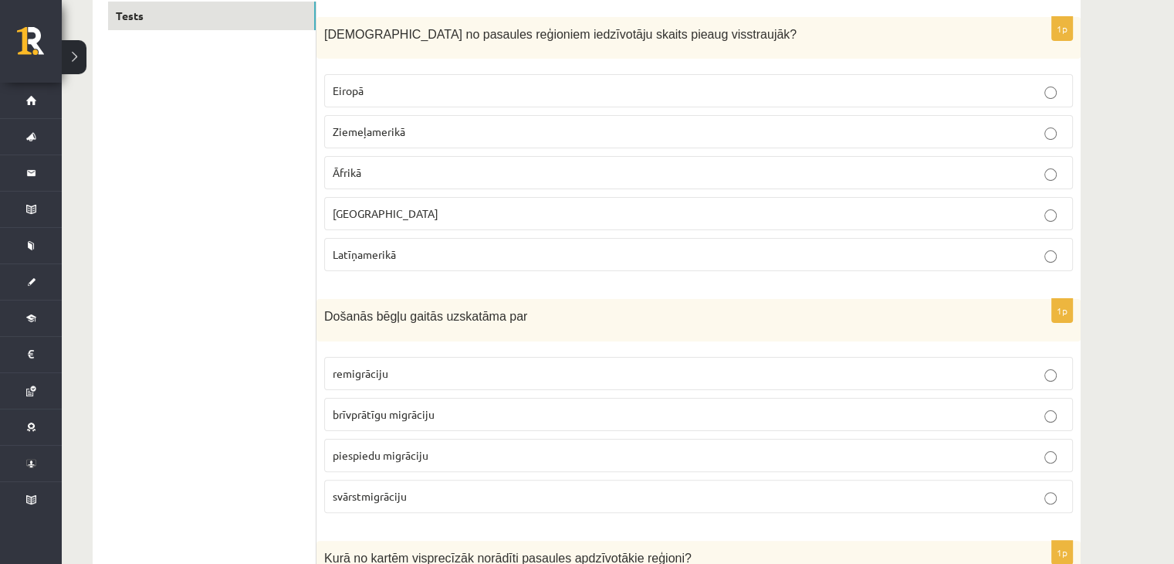
scroll to position [463, 0]
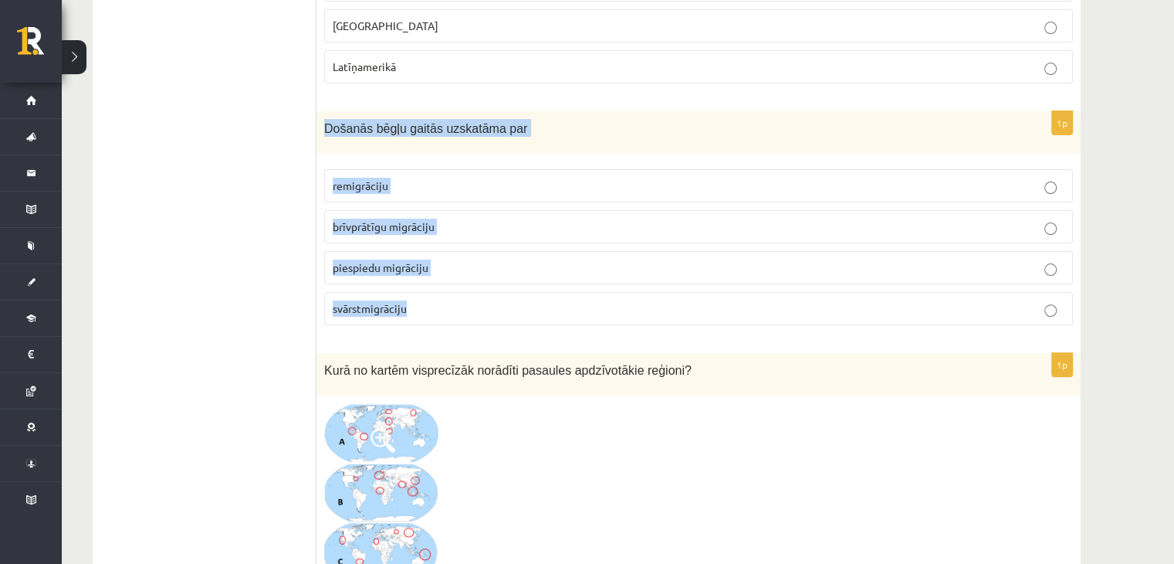
drag, startPoint x: 323, startPoint y: 127, endPoint x: 513, endPoint y: 303, distance: 258.4
click at [513, 303] on div "1p Došanās bēgļu gaitās uzskatāma par remigrāciju brīvprātīgu migrāciju piespie…" at bounding box center [699, 224] width 764 height 226
copy div "Došanās bēgļu gaitās uzskatāma par remigrāciju brīvprātīgu migrāciju piespiedu …"
click at [436, 251] on label "piespiedu migrāciju" at bounding box center [698, 267] width 749 height 33
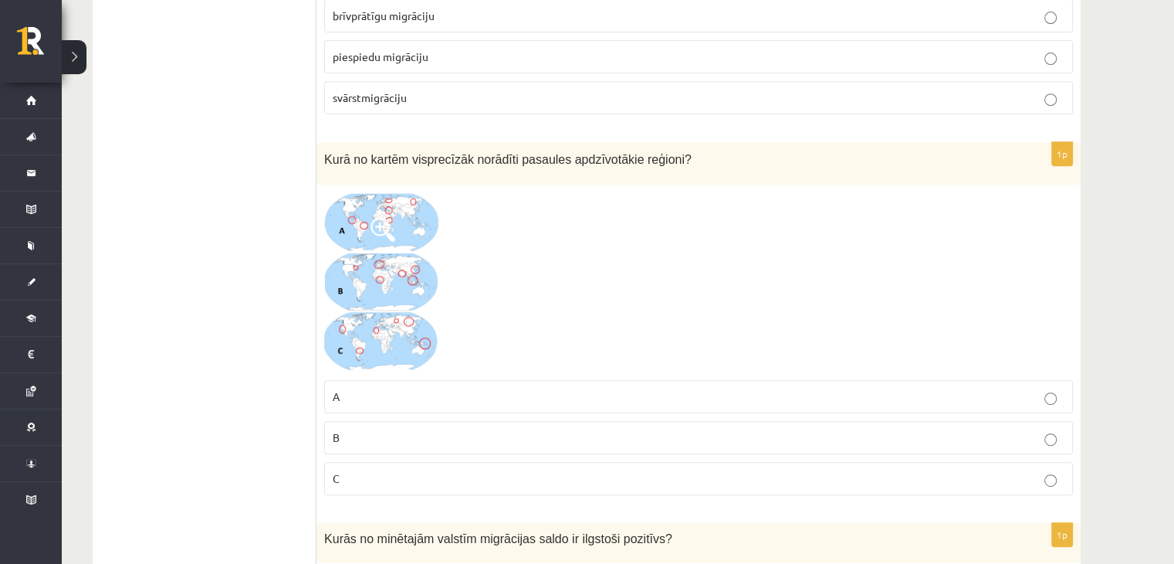
scroll to position [695, 0]
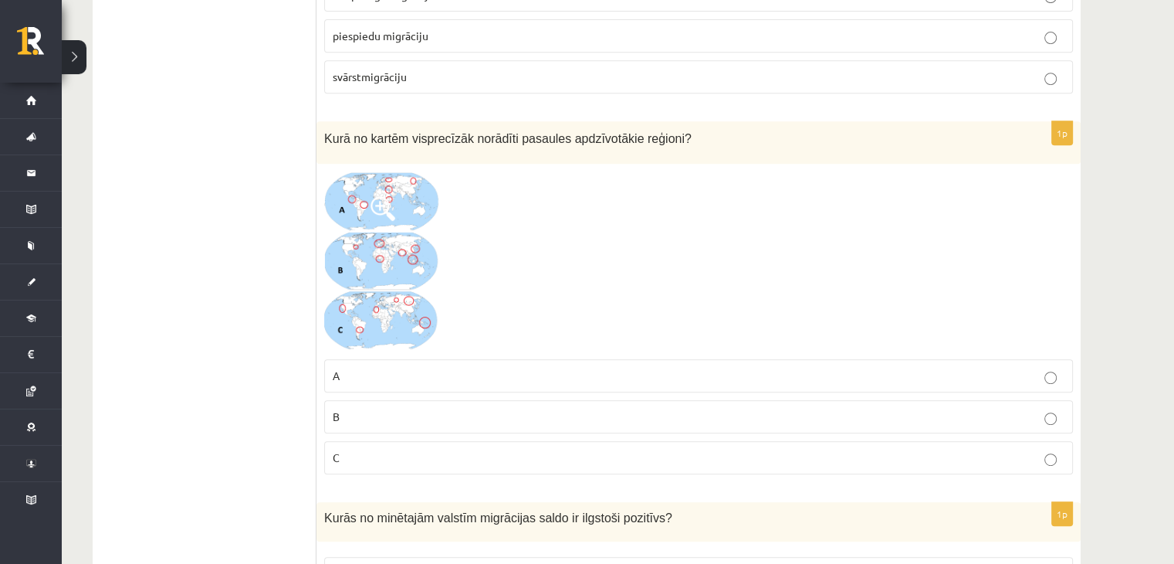
click at [404, 257] on img at bounding box center [382, 261] width 116 height 180
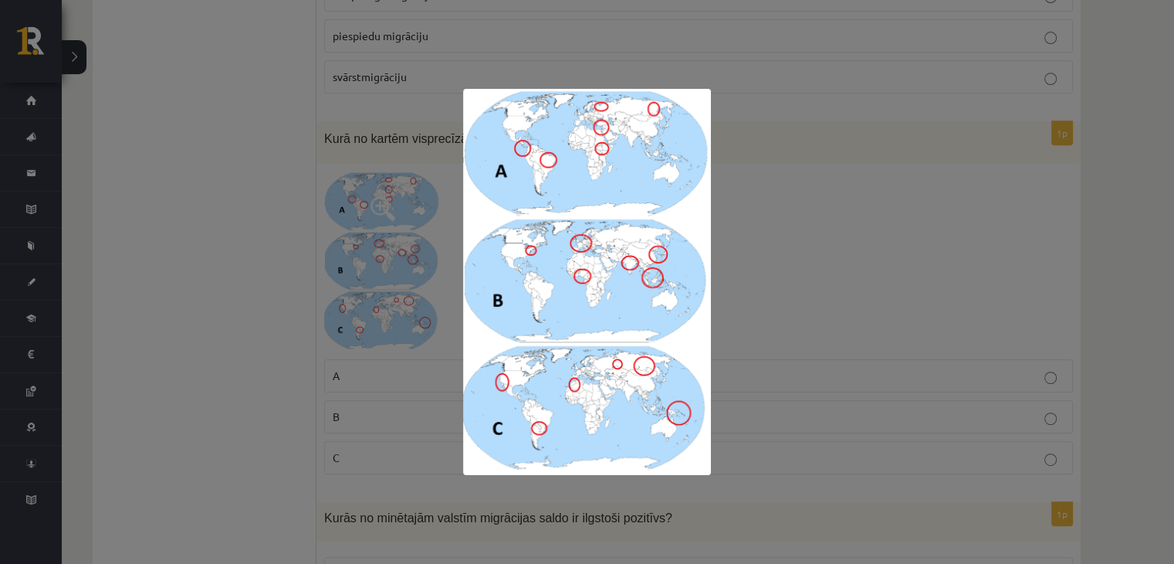
click at [744, 272] on div at bounding box center [587, 282] width 1174 height 564
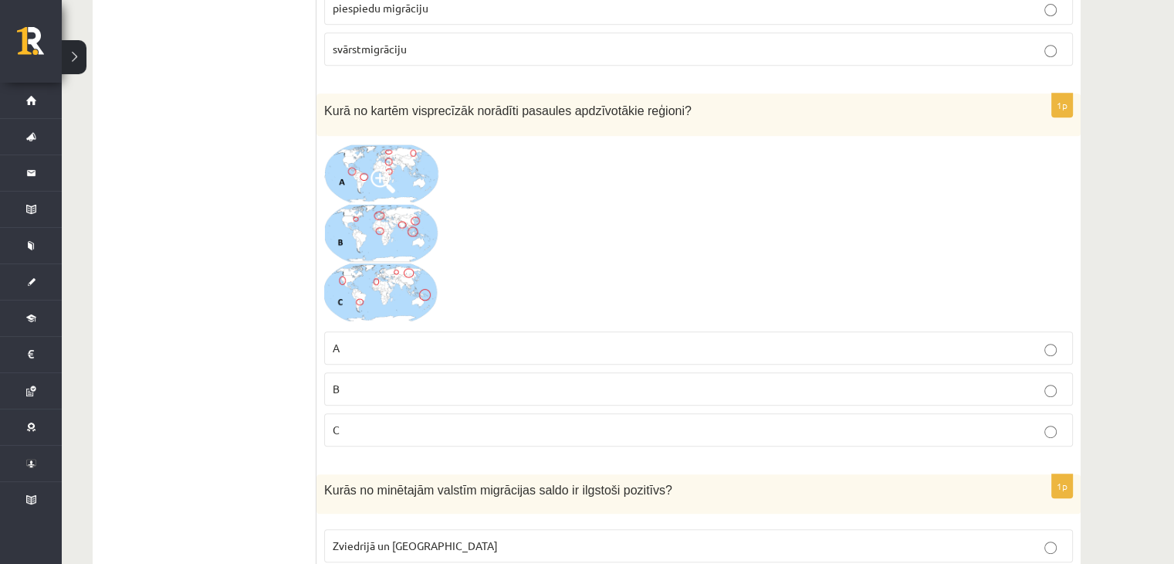
scroll to position [772, 0]
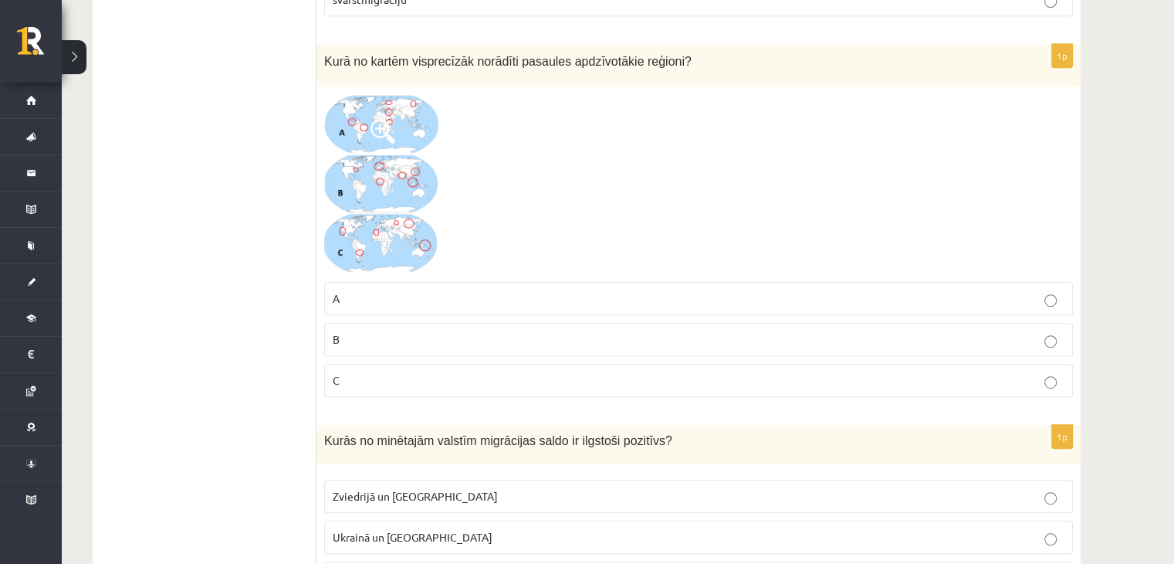
click at [449, 331] on p "B" at bounding box center [699, 339] width 732 height 16
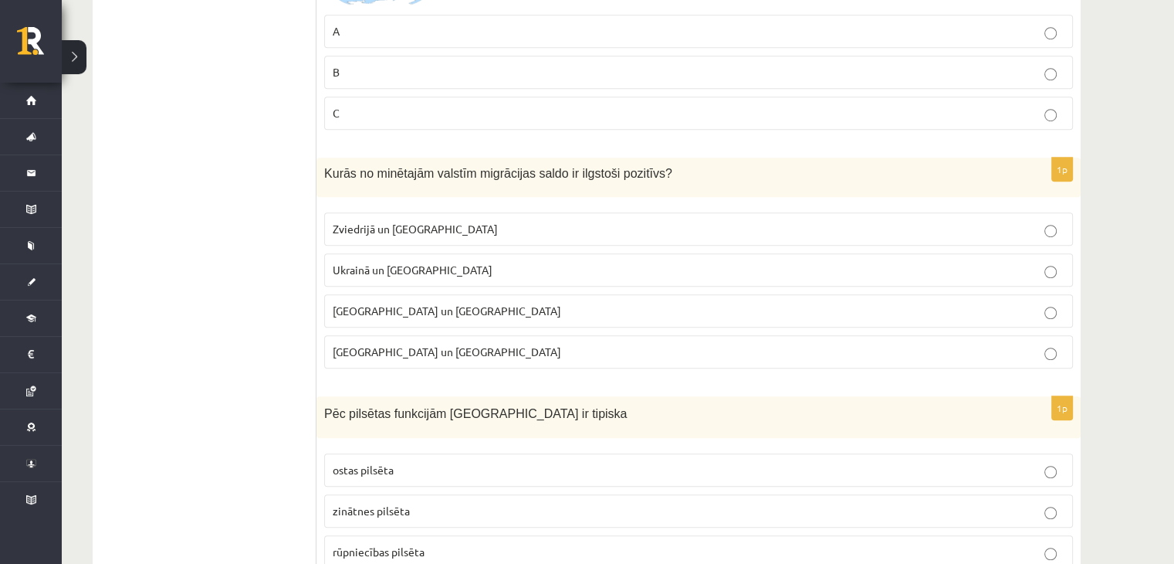
scroll to position [1004, 0]
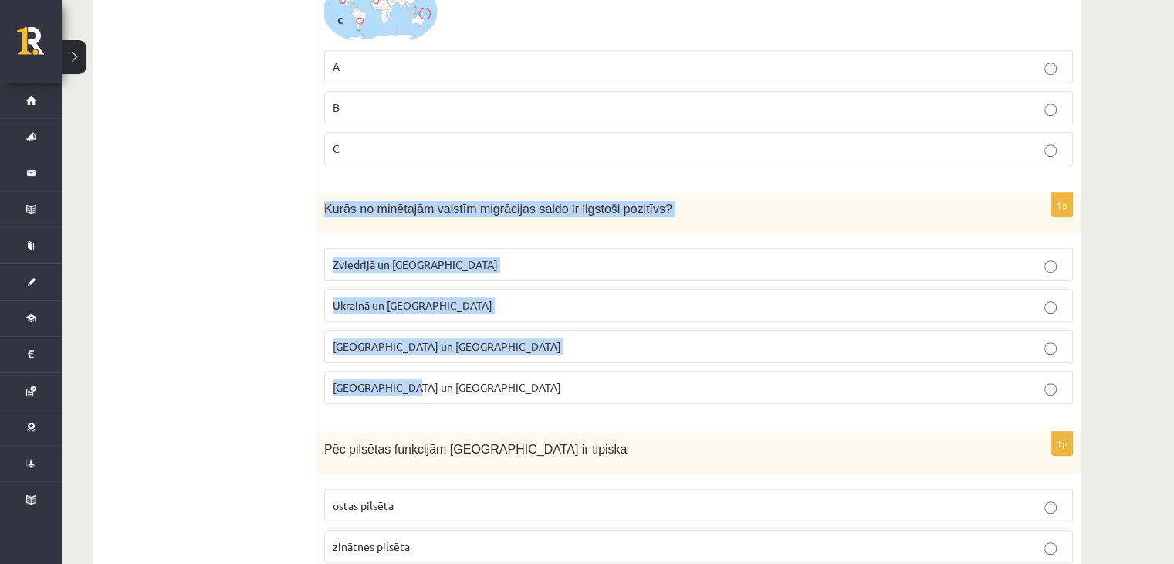
drag, startPoint x: 324, startPoint y: 205, endPoint x: 548, endPoint y: 398, distance: 295.6
click at [548, 398] on div "1p Kurās no minētajām valstīm migrācijas saldo ir ilgstoši pozitīvs? Zviedrijā …" at bounding box center [699, 304] width 764 height 223
copy div "Kurās no minētajām valstīm migrācijas saldo ir ilgstoši pozitīvs? Zviedrijā un …"
click at [432, 272] on label "Zviedrijā un ASV" at bounding box center [698, 264] width 749 height 33
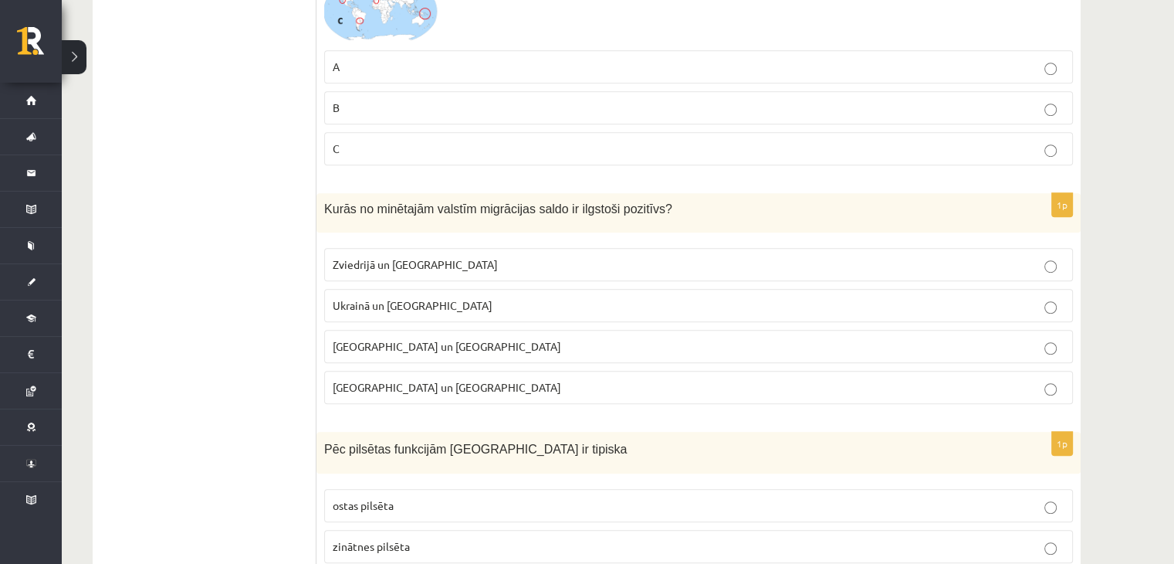
drag, startPoint x: 431, startPoint y: 264, endPoint x: 434, endPoint y: 251, distance: 13.5
click at [432, 265] on p "Zviedrijā un ASV" at bounding box center [699, 264] width 732 height 16
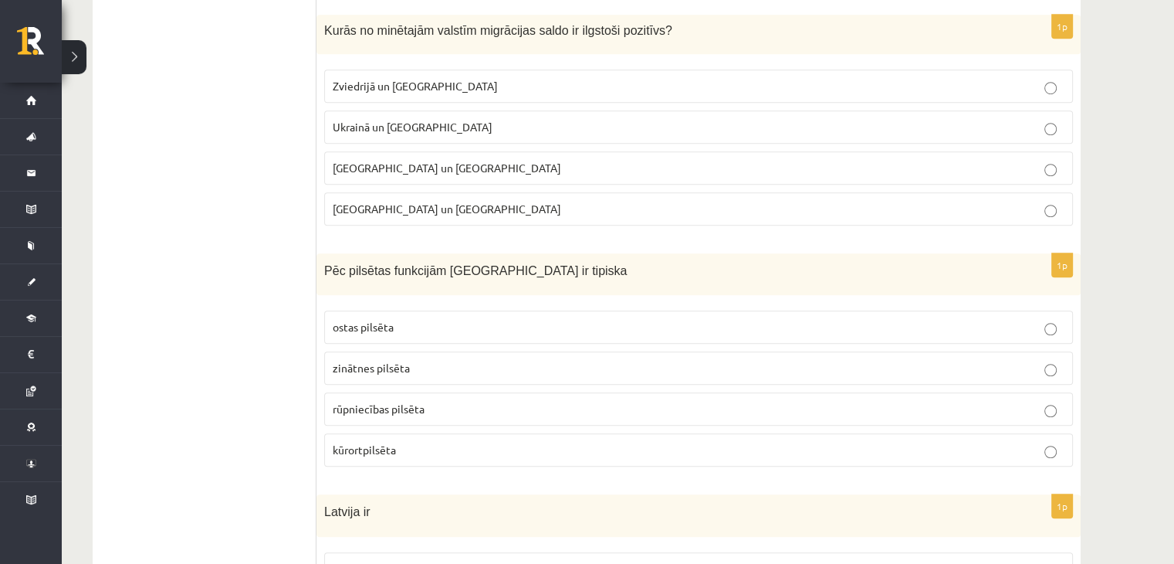
scroll to position [1235, 0]
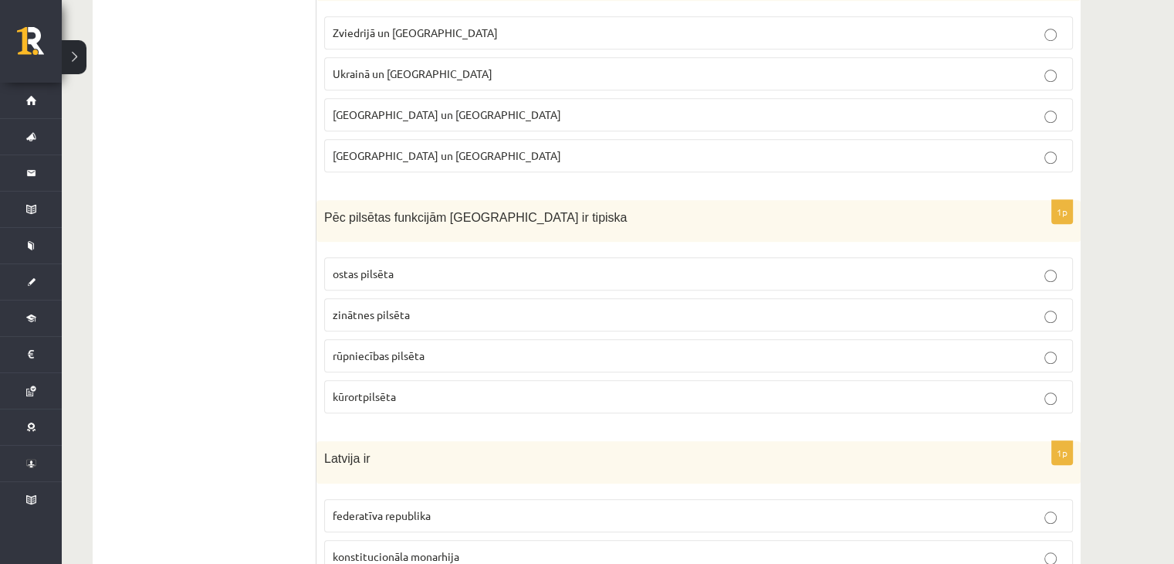
click at [605, 405] on label "kūrortpilsēta" at bounding box center [698, 396] width 749 height 33
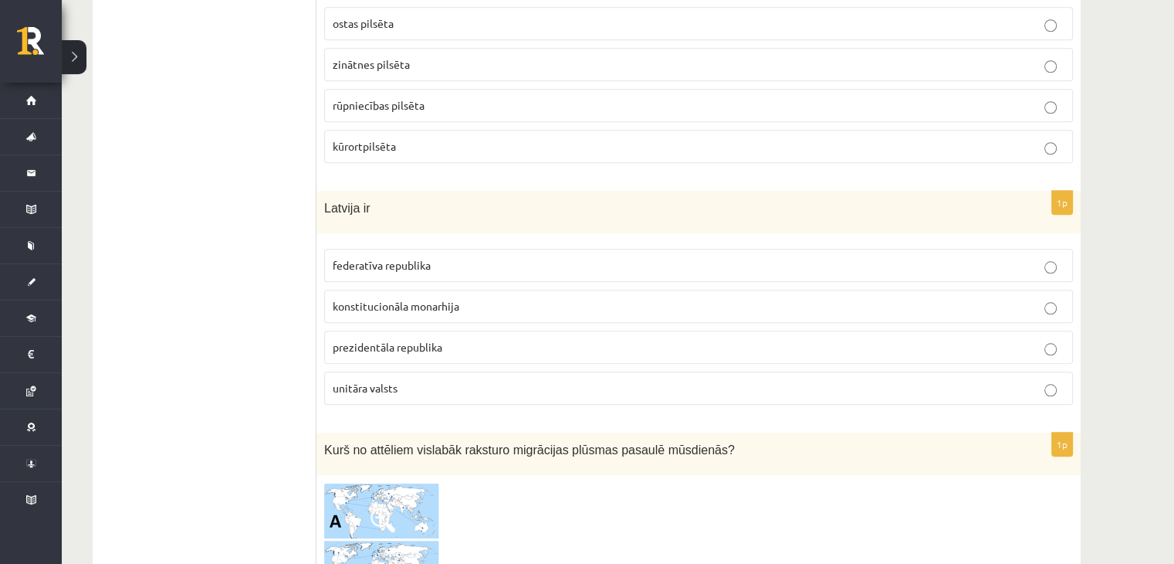
scroll to position [1544, 0]
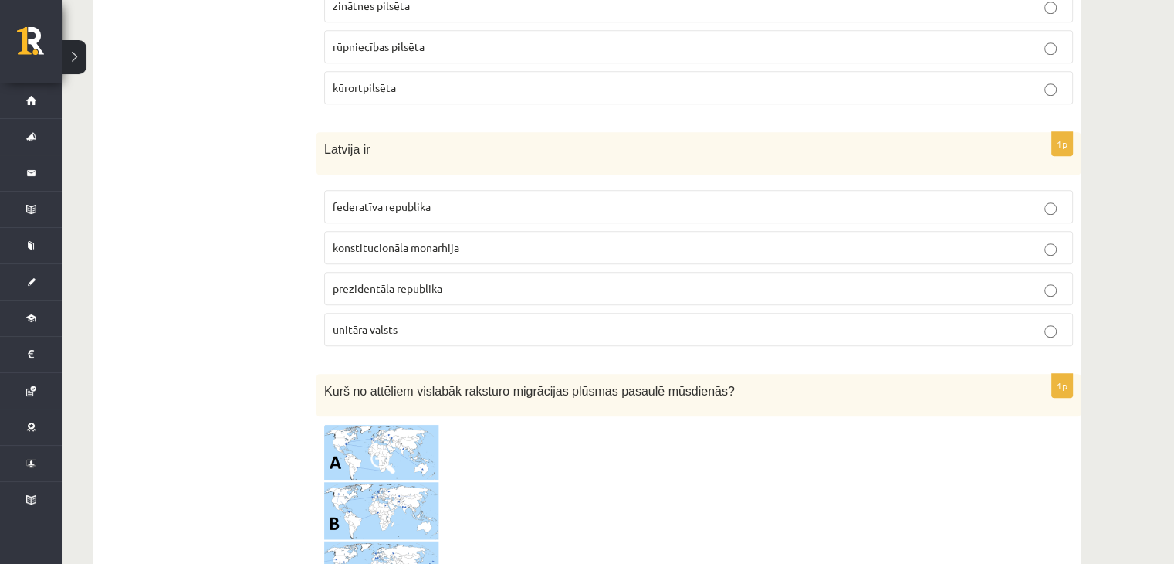
click at [435, 282] on span "prezidentāla republika" at bounding box center [388, 288] width 110 height 14
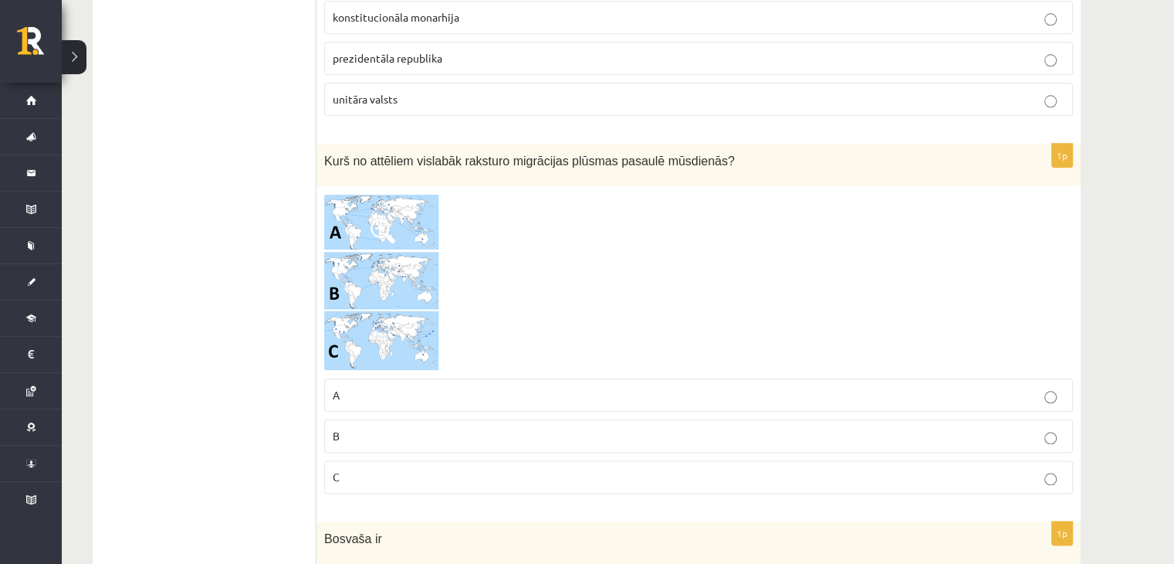
scroll to position [1776, 0]
click at [395, 210] on img at bounding box center [382, 281] width 116 height 178
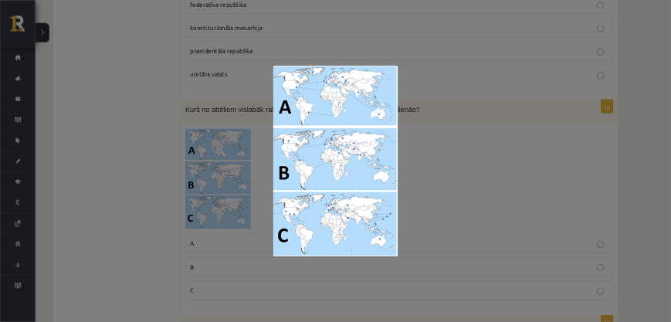
scroll to position [1853, 0]
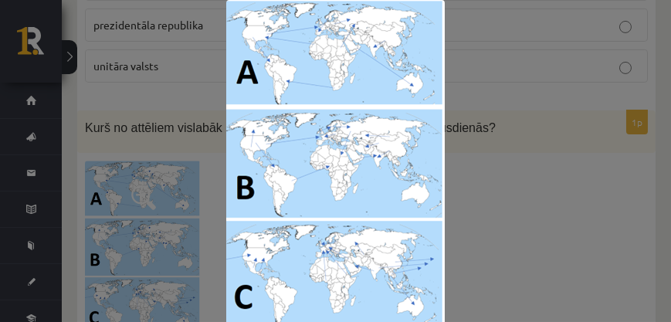
click at [483, 187] on div at bounding box center [335, 167] width 671 height 334
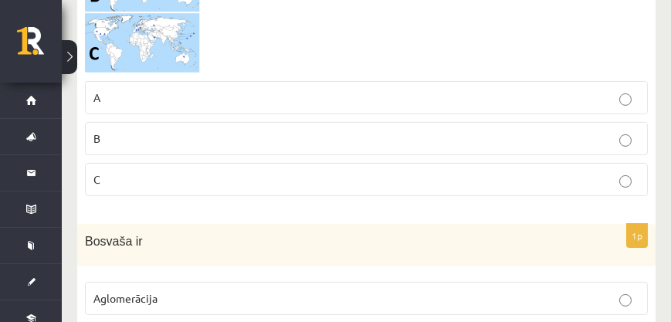
click at [192, 163] on label "C" at bounding box center [366, 179] width 563 height 33
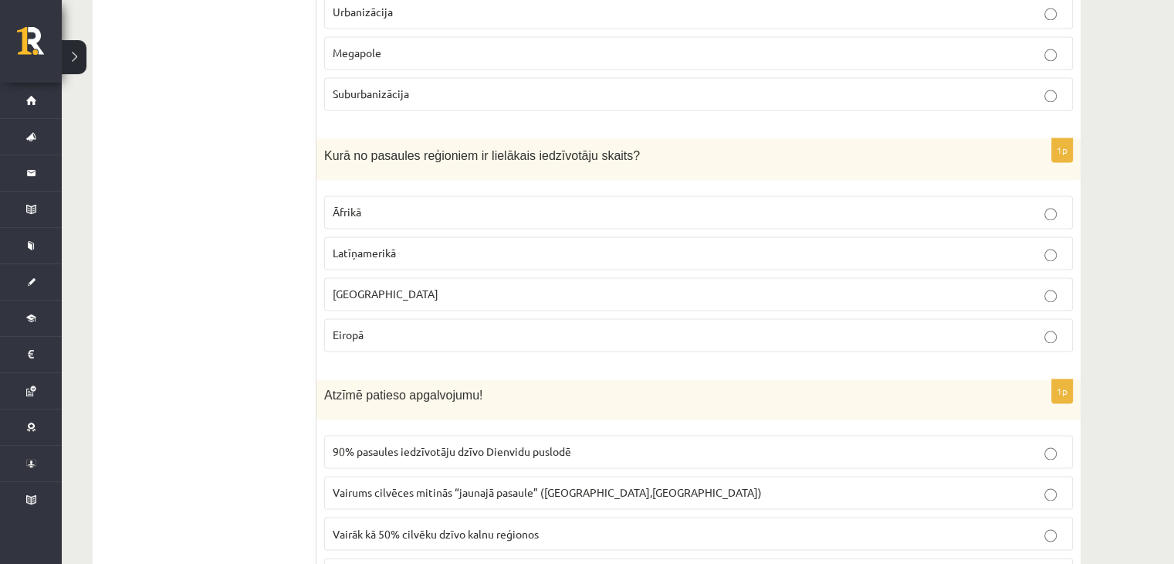
scroll to position [2404, 0]
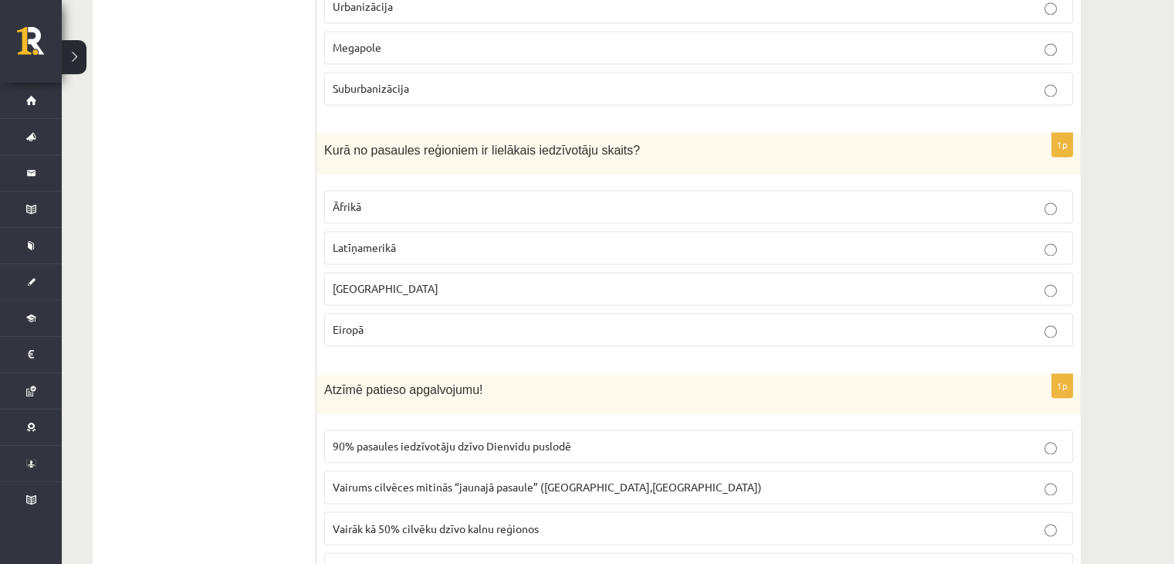
drag, startPoint x: 369, startPoint y: 280, endPoint x: 348, endPoint y: 298, distance: 27.4
click at [369, 281] on p "Āzijā" at bounding box center [699, 288] width 732 height 16
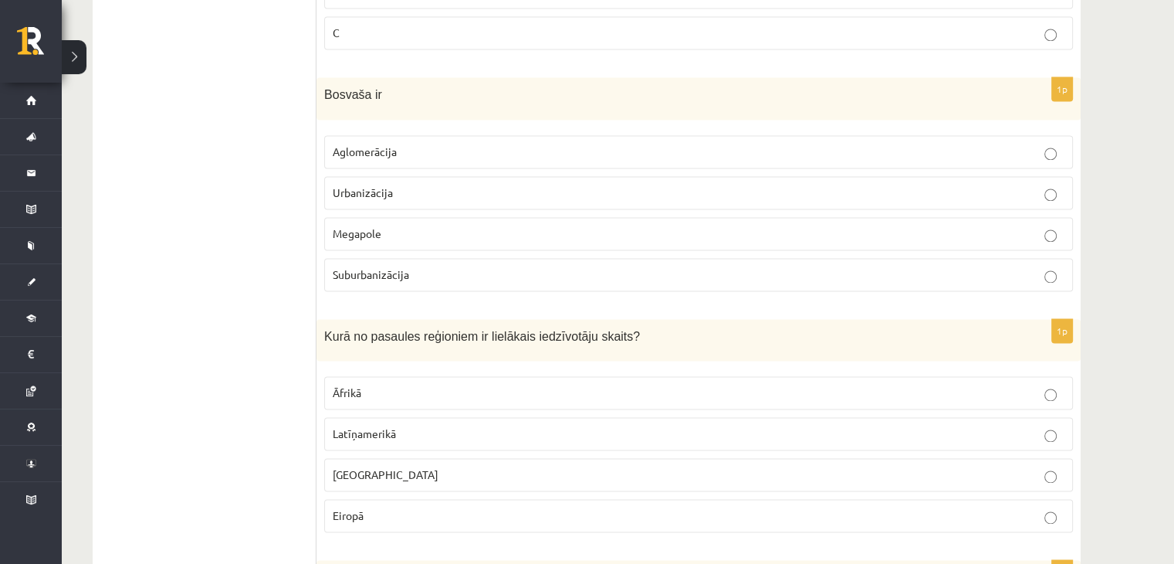
scroll to position [2173, 0]
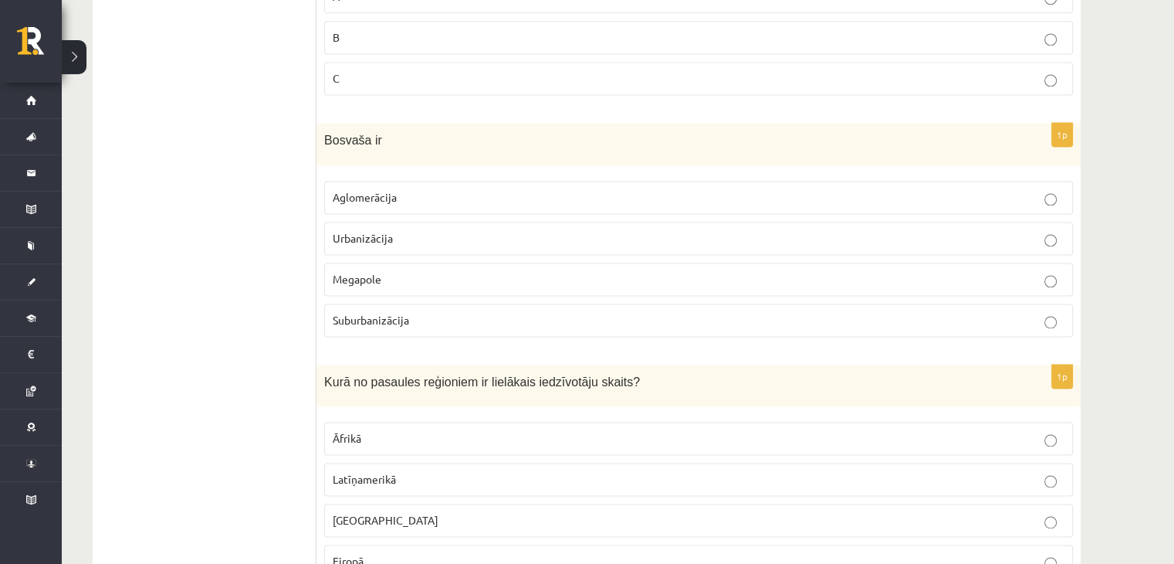
drag, startPoint x: 321, startPoint y: 127, endPoint x: 232, endPoint y: 222, distance: 130.0
click at [352, 143] on div "Bosvaša ir" at bounding box center [699, 144] width 764 height 42
click at [363, 272] on span "Megapole" at bounding box center [357, 279] width 49 height 14
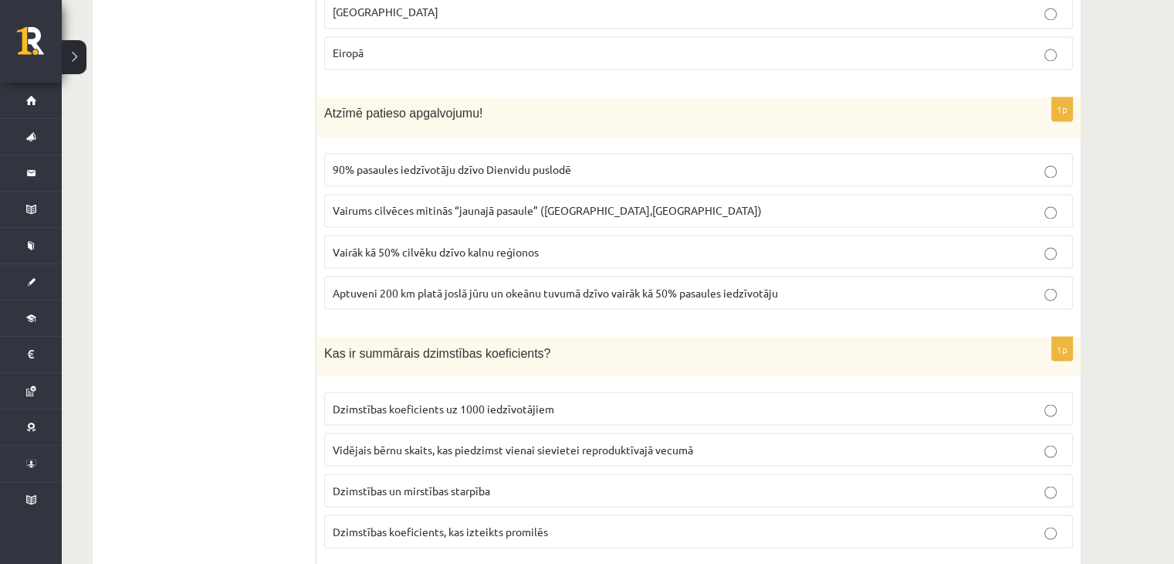
scroll to position [2636, 0]
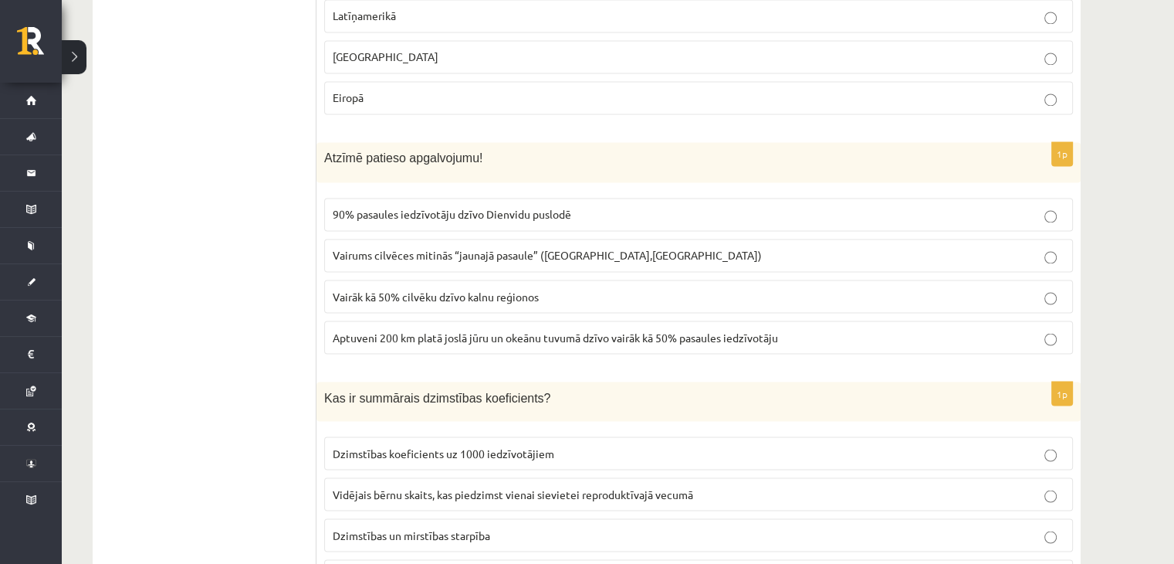
drag, startPoint x: 323, startPoint y: 146, endPoint x: 448, endPoint y: 199, distance: 135.9
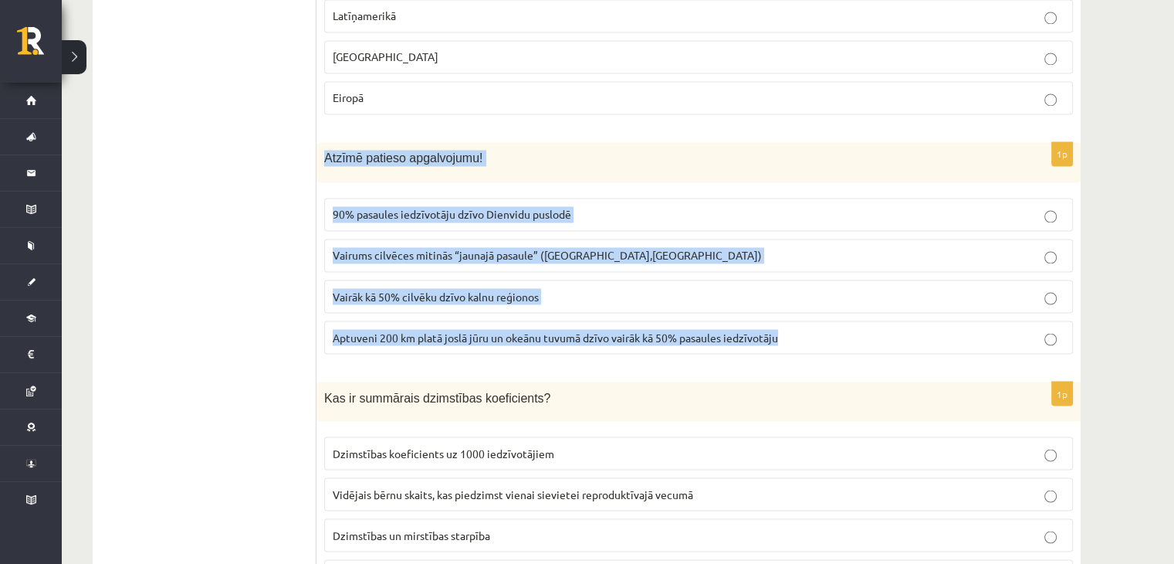
drag, startPoint x: 324, startPoint y: 144, endPoint x: 804, endPoint y: 326, distance: 512.6
click at [800, 327] on div "1p Atzīmē patieso apgalvojumu! 90% pasaules iedzīvotāju dzīvo Dienvidu puslodē …" at bounding box center [699, 253] width 764 height 223
copy div "Atzīmē patieso apgalvojumu! 90% pasaules iedzīvotāju dzīvo Dienvidu puslodē Vai…"
click at [451, 289] on span "Vairāk kā 50% cilvēku dzīvo kalnu reģionos" at bounding box center [436, 296] width 206 height 14
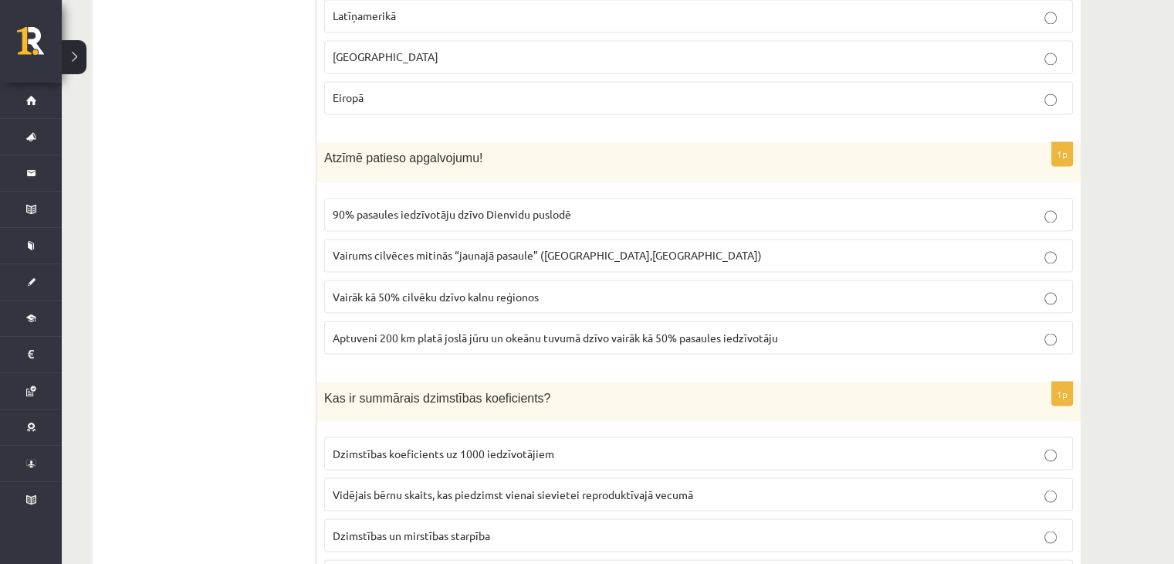
click at [456, 330] on span "Aptuveni 200 km platā joslā jūru un okeānu tuvumā dzīvo vairāk kā 50% pasaules …" at bounding box center [555, 337] width 445 height 14
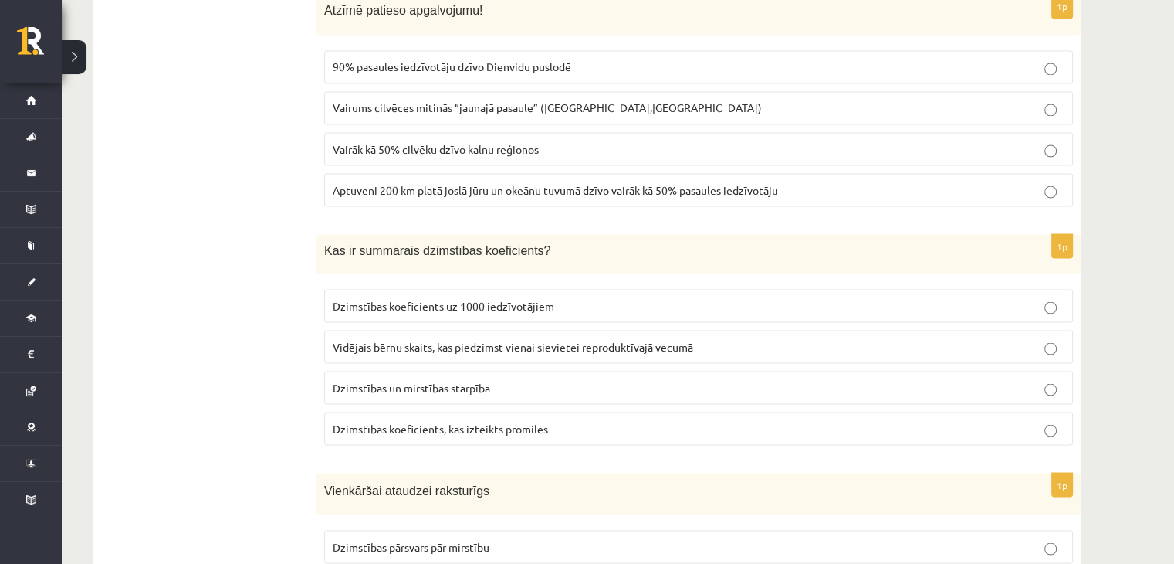
scroll to position [2790, 0]
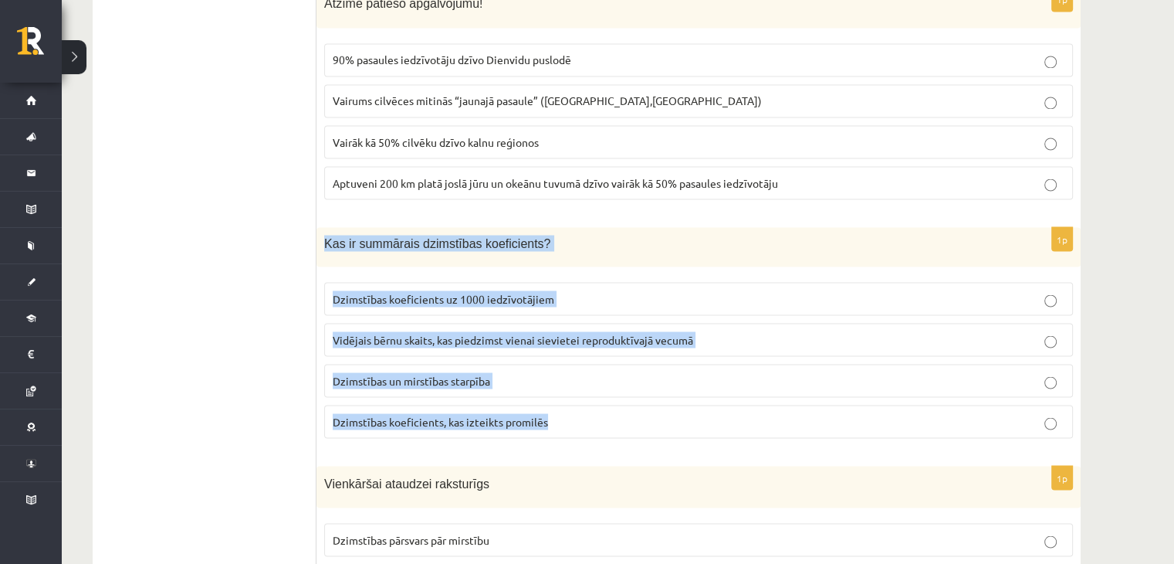
drag, startPoint x: 321, startPoint y: 226, endPoint x: 566, endPoint y: 408, distance: 305.1
click at [566, 408] on div "1p Kas ir summārais dzimstības koeficients? Dzimstības koeficients uz 1000 iedz…" at bounding box center [699, 338] width 764 height 223
copy div "Kas ir summārais dzimstības koeficients? Dzimstības koeficients uz 1000 iedzīvo…"
click at [367, 306] on fieldset "Dzimstības koeficients uz 1000 iedzīvotājiem Vidējais bērnu skaits, kas piedzim…" at bounding box center [698, 358] width 749 height 168
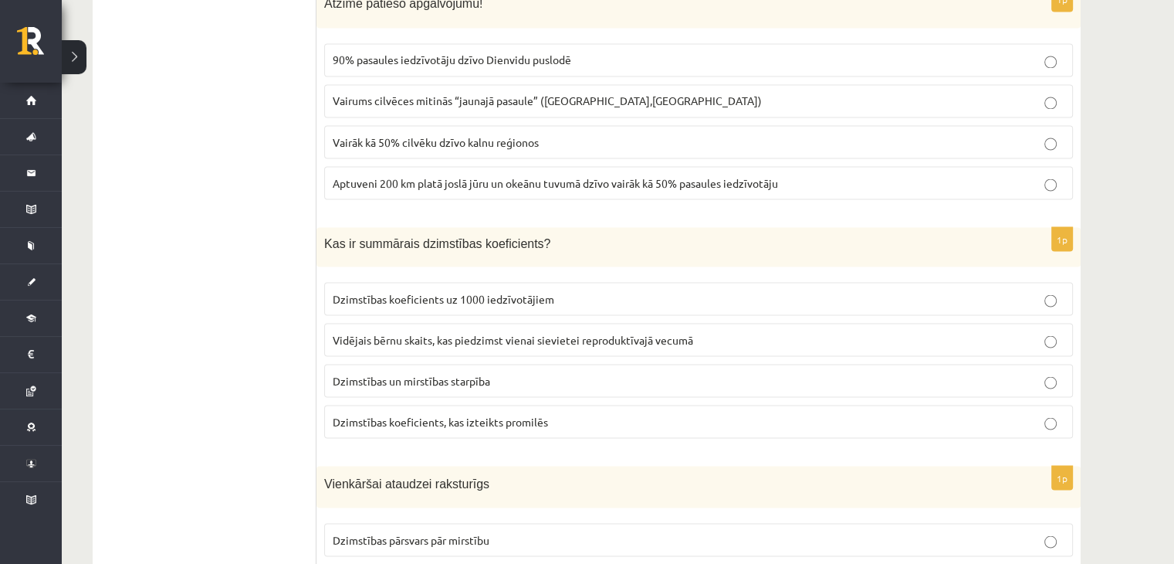
click at [372, 332] on span "Vidējais bērnu skaits, kas piedzimst vienai sievietei reproduktīvajā vecumā" at bounding box center [513, 339] width 361 height 14
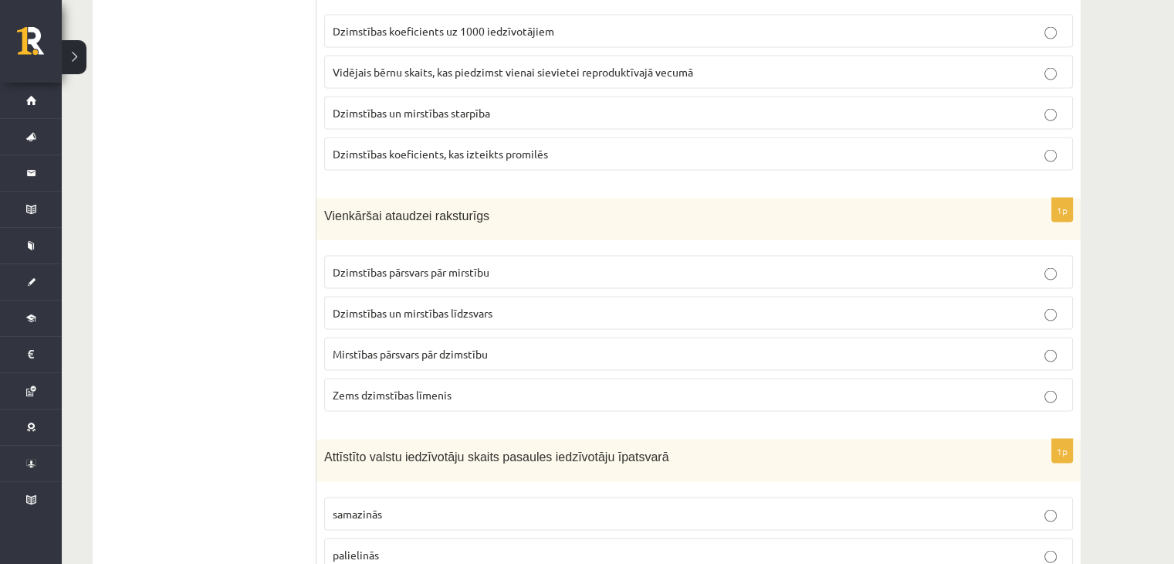
scroll to position [3176, 0]
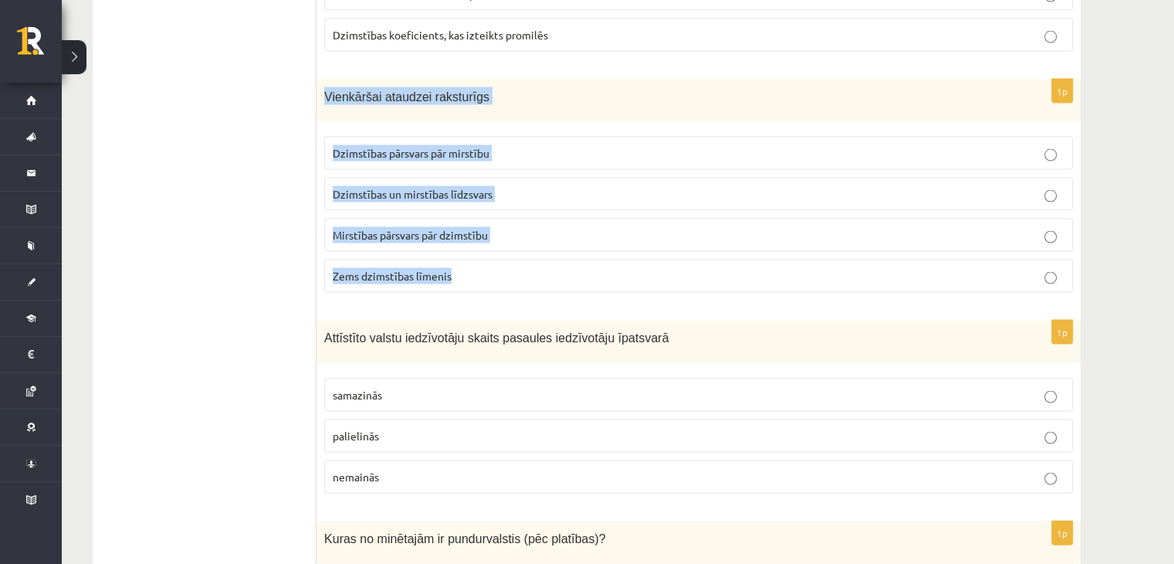
drag, startPoint x: 323, startPoint y: 81, endPoint x: 500, endPoint y: 262, distance: 253.3
click at [500, 262] on div "1p Vienkāršai ataudzei raksturīgs Dzimstības pārsvars pār mirstību Dzimstības u…" at bounding box center [699, 193] width 764 height 226
copy div "Vienkāršai ataudzei raksturīgs Dzimstības pārsvars pār mirstību Dzimstības un m…"
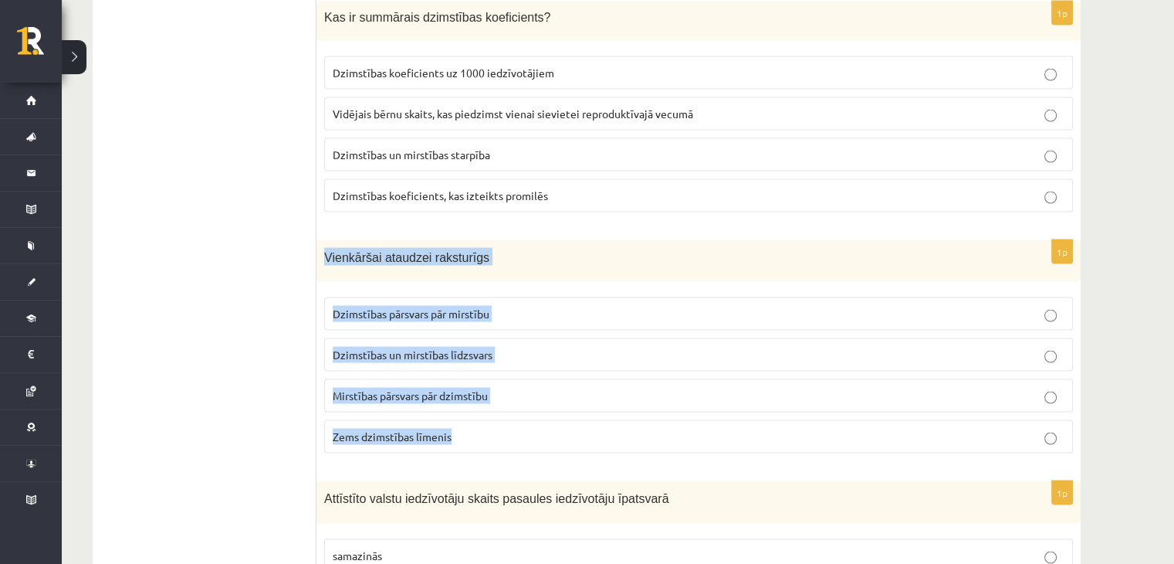
scroll to position [2945, 0]
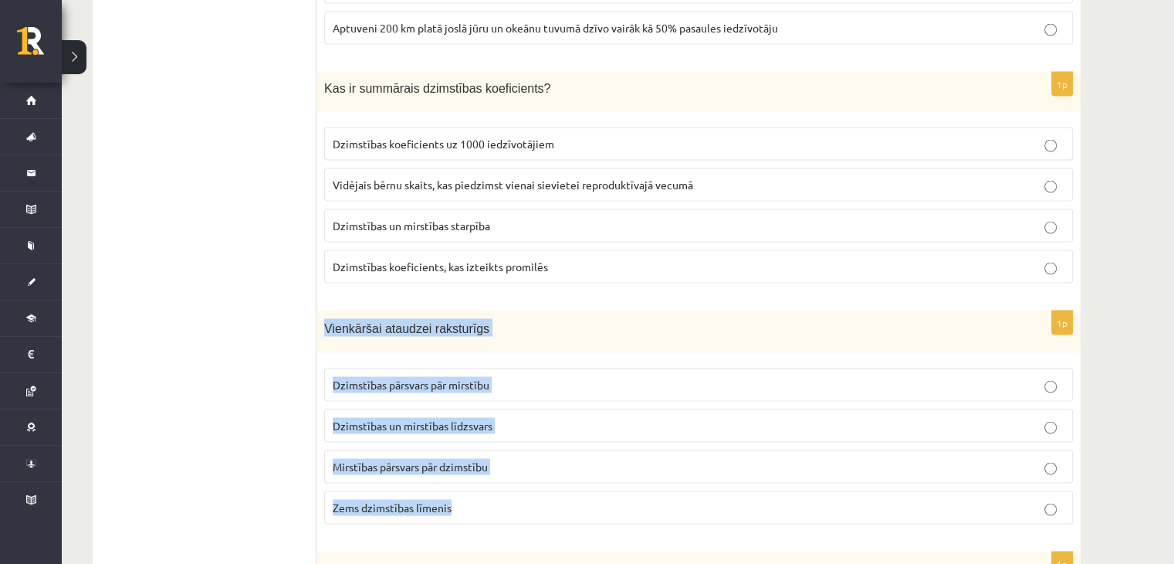
click at [507, 377] on p "Dzimstības pārsvars pār mirstību" at bounding box center [699, 385] width 732 height 16
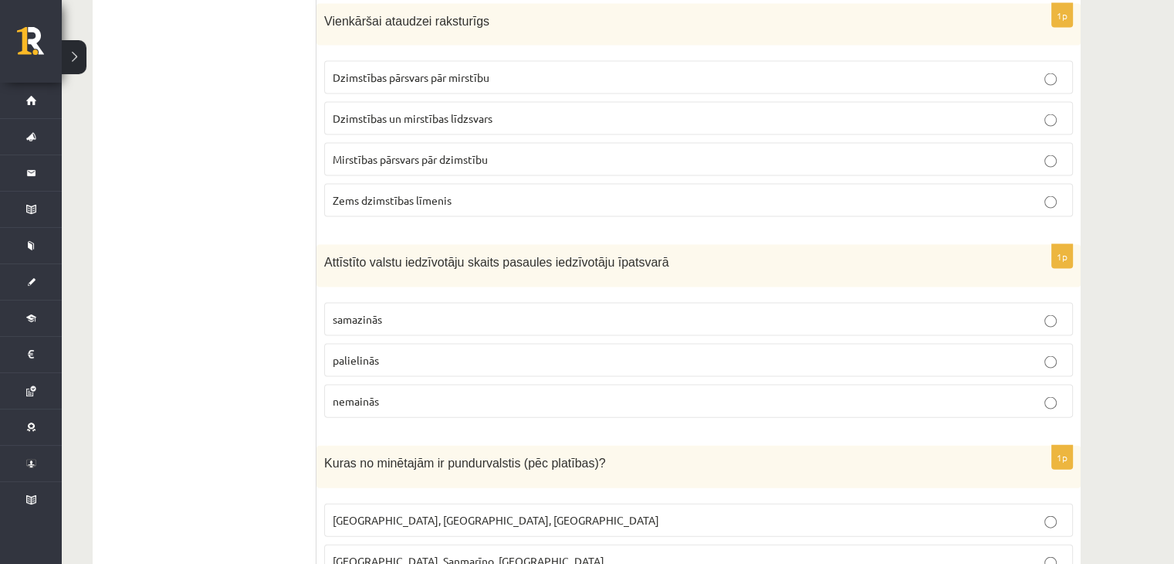
scroll to position [3253, 0]
drag, startPoint x: 307, startPoint y: 253, endPoint x: 388, endPoint y: 291, distance: 90.2
click at [348, 260] on div "Attīstīto valstu iedzīvotāju skaits pasaules iedzīvotāju īpatsvarā" at bounding box center [699, 264] width 764 height 42
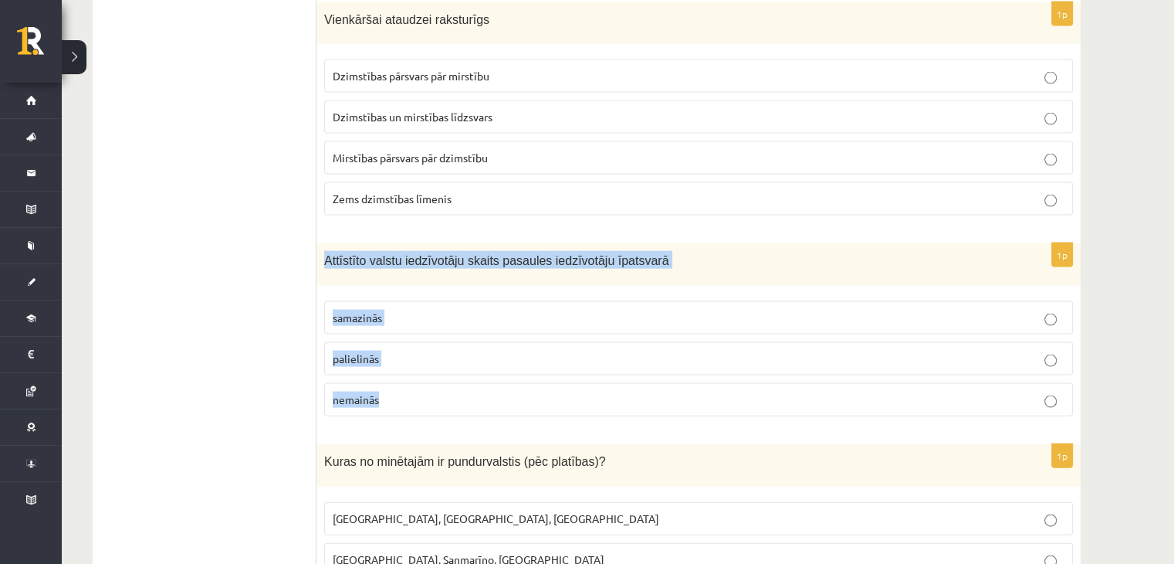
drag, startPoint x: 320, startPoint y: 246, endPoint x: 440, endPoint y: 380, distance: 179.3
click at [442, 381] on div "1p Attīstīto valstu iedzīvotāju skaits pasaules iedzīvotāju īpatsvarā samazinās…" at bounding box center [699, 335] width 764 height 185
copy div "Attīstīto valstu iedzīvotāju skaits pasaules iedzīvotāju īpatsvarā samazinās pa…"
click at [401, 342] on label "palielinās" at bounding box center [698, 358] width 749 height 33
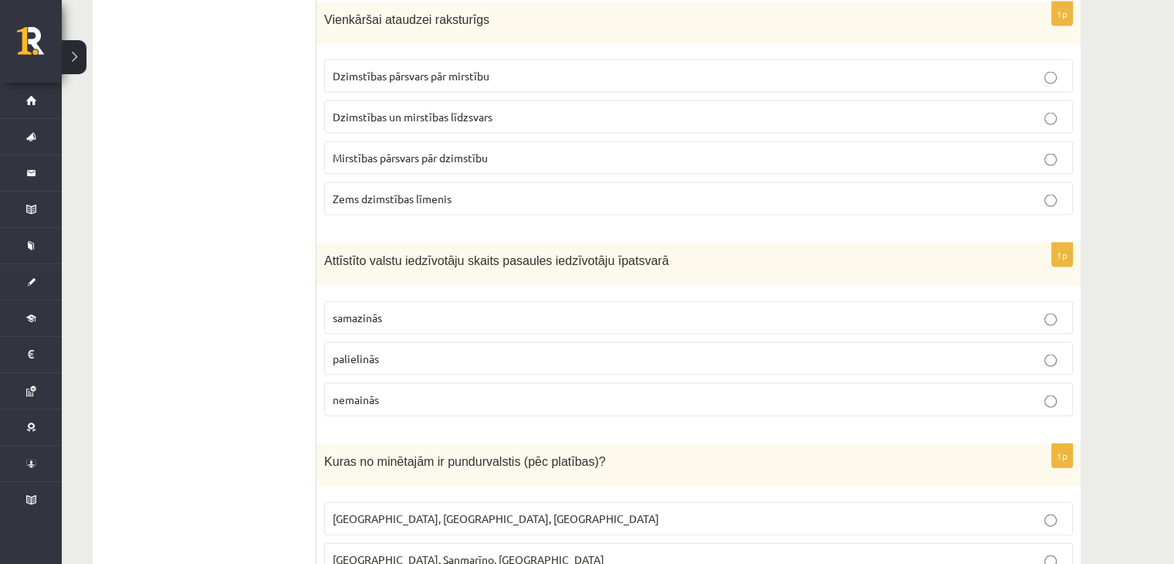
click at [398, 310] on p "samazinās" at bounding box center [699, 318] width 732 height 16
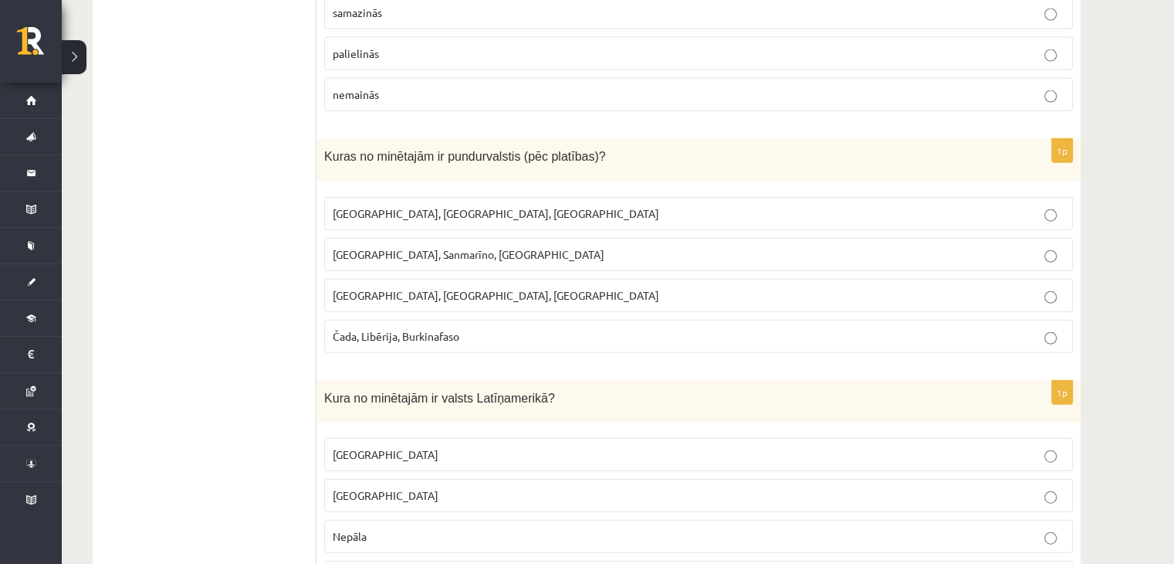
scroll to position [3562, 0]
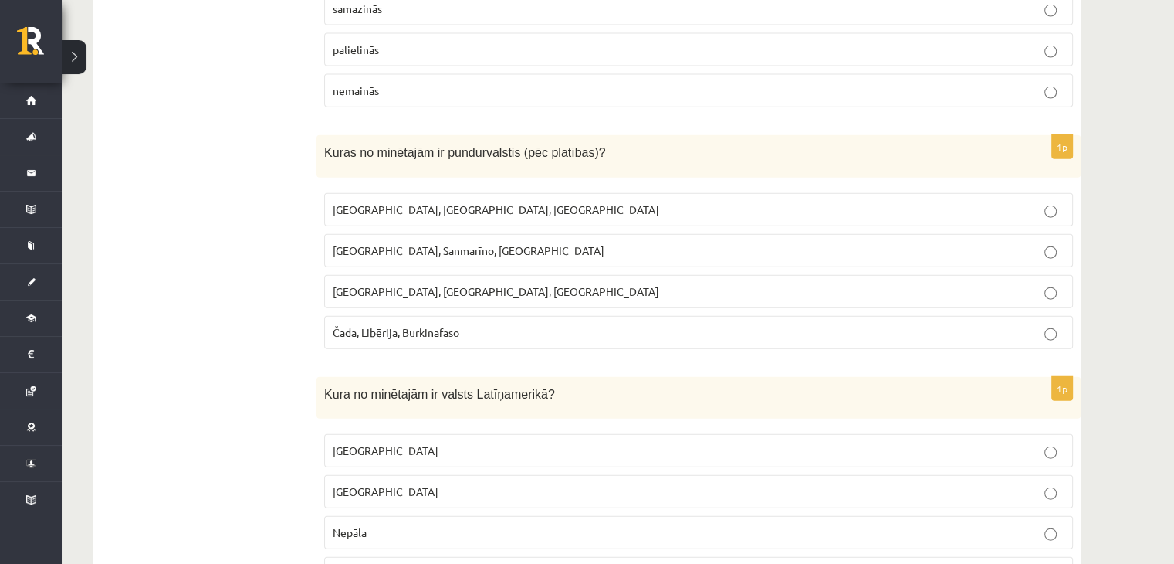
drag, startPoint x: 315, startPoint y: 133, endPoint x: 477, endPoint y: 238, distance: 193.2
click at [480, 245] on div "***** Tests 1p Kurā no pasaules reģioniem iedzīvotāju skaits pieaug visstraujāk…" at bounding box center [587, 486] width 988 height 7575
click at [425, 144] on div "Kuras no minētajām ir pundurvalstis (pēc platības)?" at bounding box center [699, 156] width 764 height 42
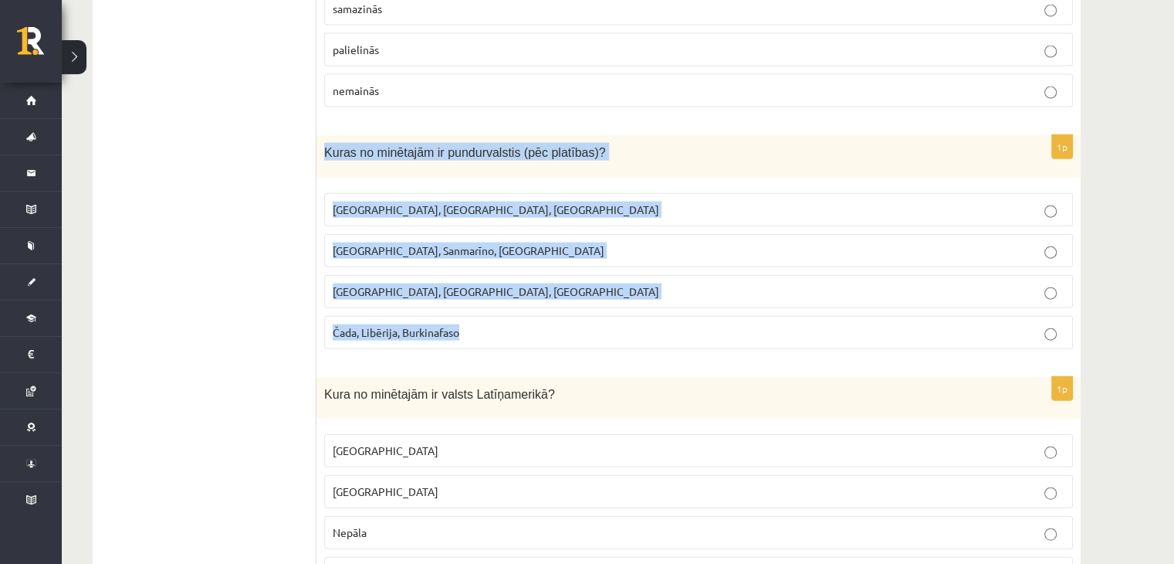
drag, startPoint x: 324, startPoint y: 134, endPoint x: 501, endPoint y: 303, distance: 245.2
click at [499, 310] on div "1p Kuras no minētajām ir pundurvalstis (pēc platības)? Latvija, Lietuva, Igauni…" at bounding box center [699, 248] width 764 height 226
copy div "Kuras no minētajām ir pundurvalstis (pēc platības)? Latvija, Lietuva, Igaunija …"
click at [412, 243] on span "Monako, Sanmarīno, Luksemburga" at bounding box center [469, 250] width 272 height 14
click at [577, 145] on div "Kuras no minētajām ir pundurvalstis (pēc platības)?" at bounding box center [699, 156] width 764 height 42
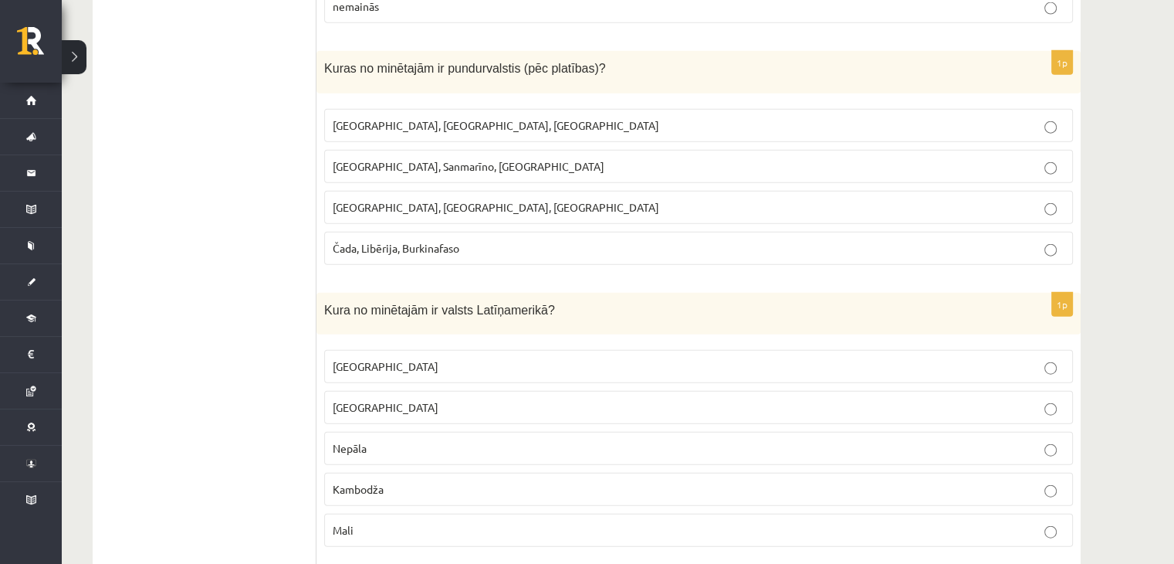
scroll to position [3871, 0]
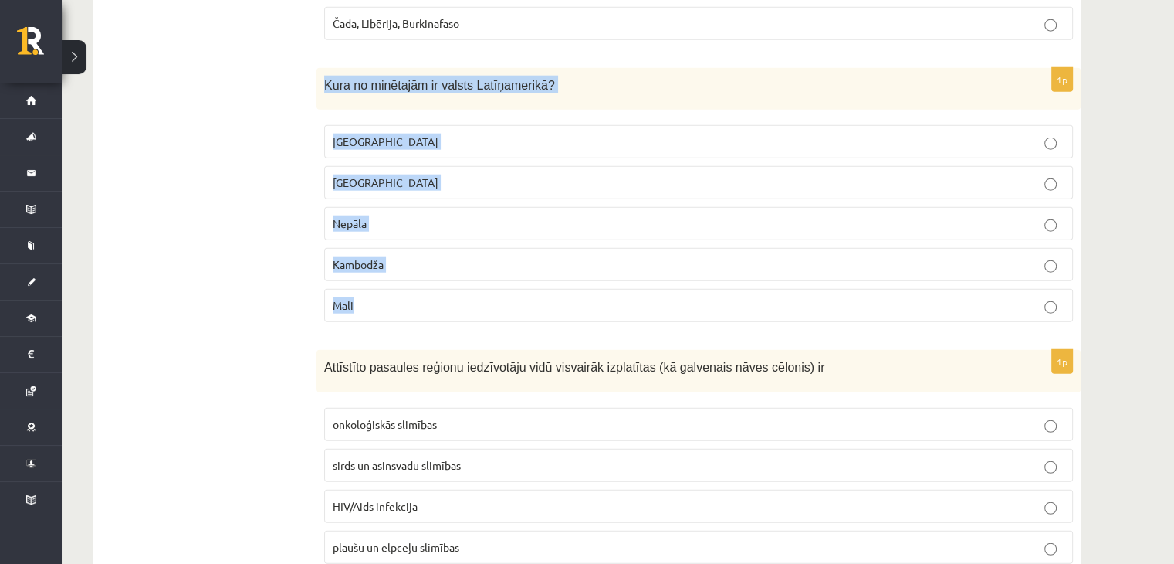
drag, startPoint x: 321, startPoint y: 63, endPoint x: 412, endPoint y: 274, distance: 230.3
click at [412, 274] on div "1p Kura no minētajām ir valsts Latīņamerikā? Meksika ASV Nepāla Kambodža Mali" at bounding box center [699, 201] width 764 height 267
copy div "Kura no minētajām ir valsts Latīņamerikā? Meksika ASV Nepāla Kambodža Mali"
click at [363, 125] on label "Meksika" at bounding box center [698, 141] width 749 height 33
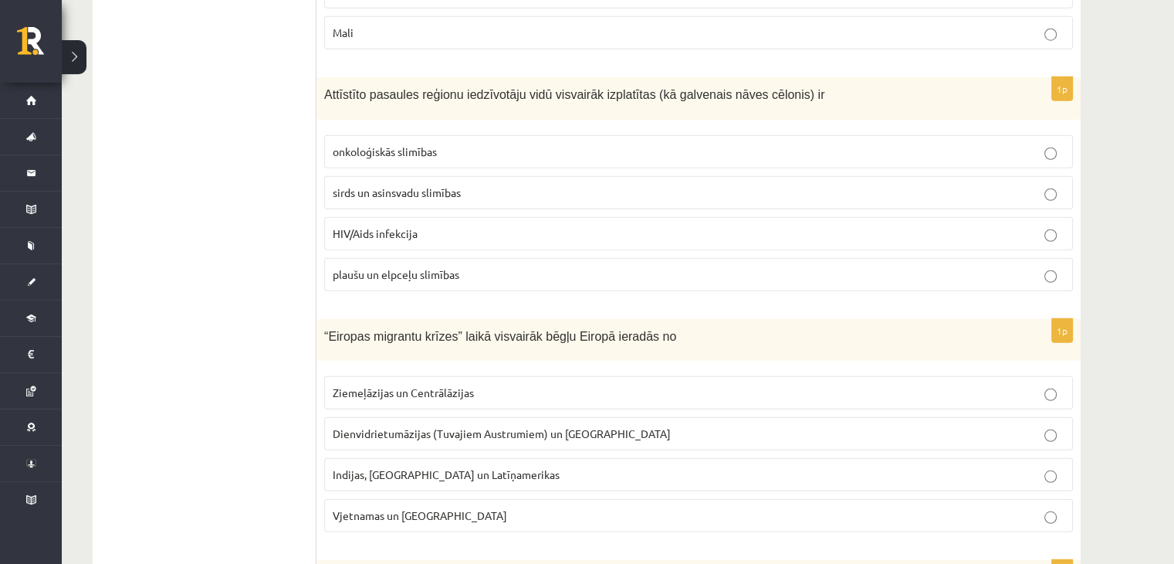
scroll to position [4025, 0]
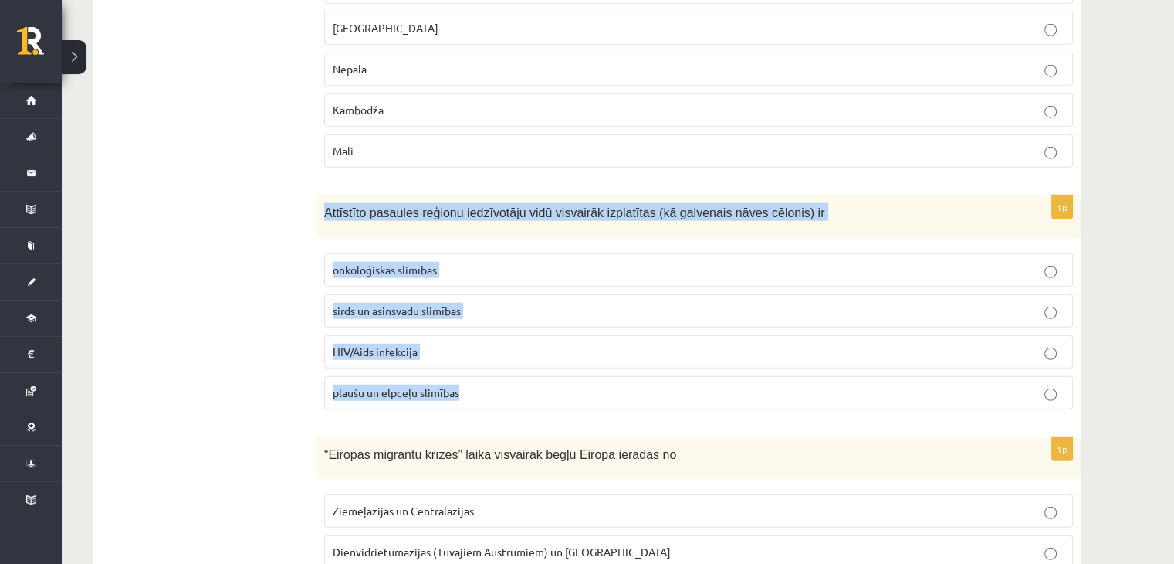
drag, startPoint x: 324, startPoint y: 195, endPoint x: 490, endPoint y: 353, distance: 228.8
click at [490, 353] on div "1p Attīstīto pasaules reģionu iedzīvotāju vidū visvairāk izplatītas (kā galvena…" at bounding box center [699, 308] width 764 height 226
copy div "Attīstīto pasaules reģionu iedzīvotāju vidū visvairāk izplatītas (kā galvenais …"
click at [531, 303] on p "sirds un asinsvadu slimības" at bounding box center [699, 311] width 732 height 16
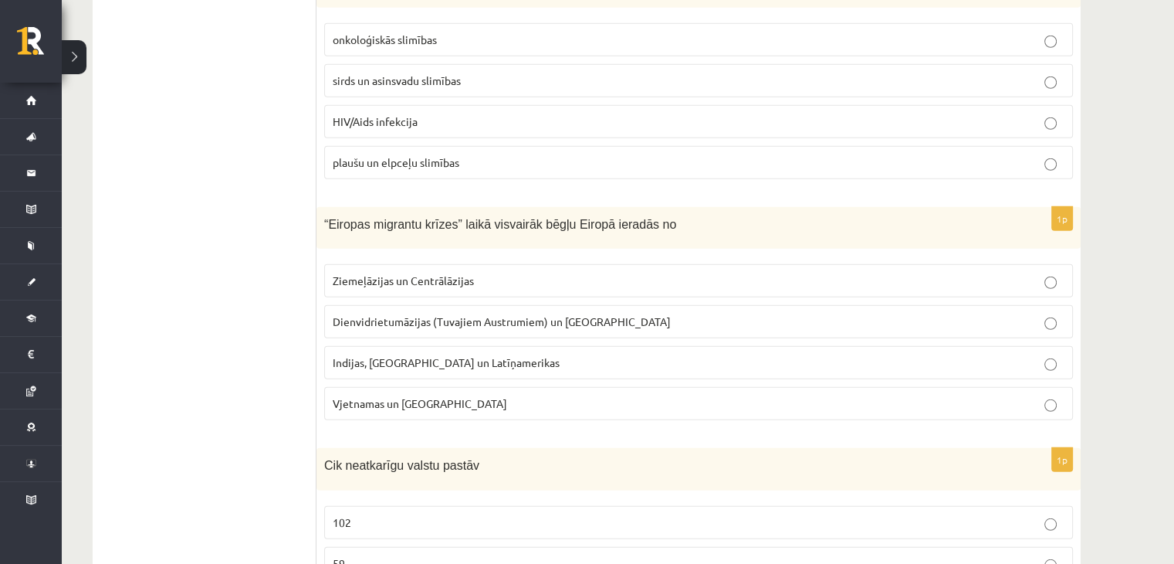
scroll to position [4257, 0]
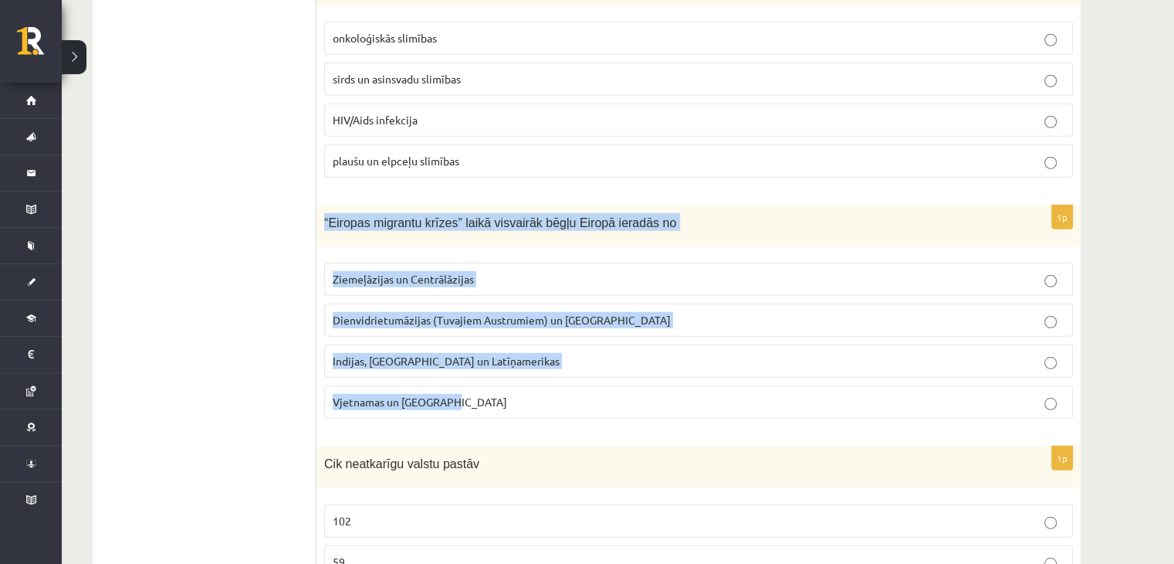
drag, startPoint x: 326, startPoint y: 195, endPoint x: 456, endPoint y: 374, distance: 221.1
click at [456, 374] on div "1p “Eiropas migrantu krīzes” laikā visvairāk bēgļu Eiropā ieradās no Ziemeļāzij…" at bounding box center [699, 318] width 764 height 226
copy div "“Eiropas migrantu krīzes” laikā visvairāk bēgļu Eiropā ieradās no Ziemeļāzijas …"
click at [411, 313] on span "Dienvidrietumāzijas (Tuvajiem Austrumiem) un Āfrikas" at bounding box center [502, 320] width 338 height 14
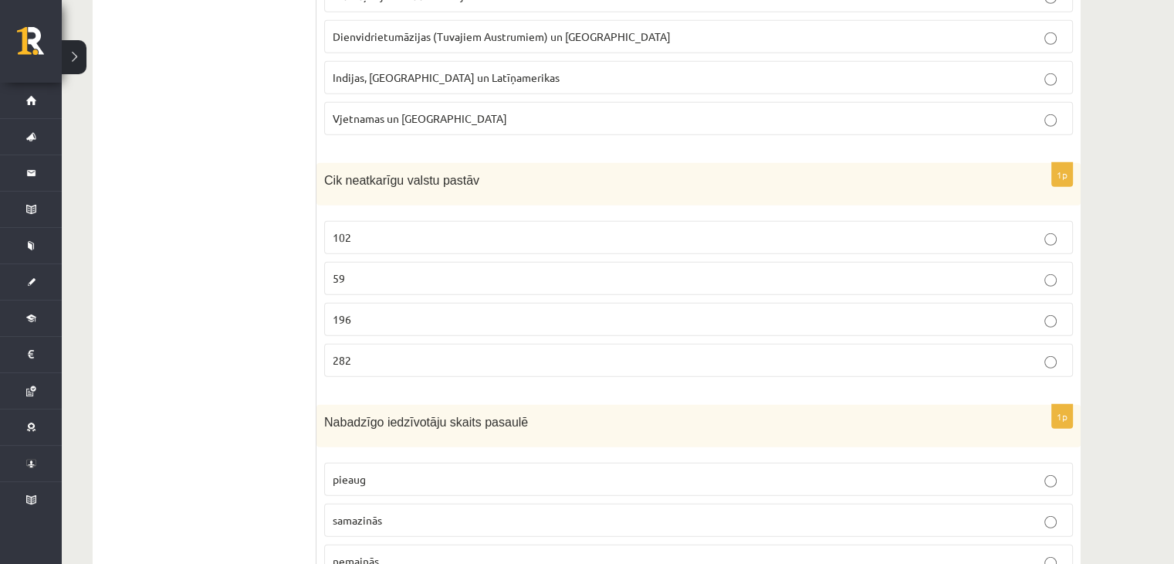
scroll to position [4566, 0]
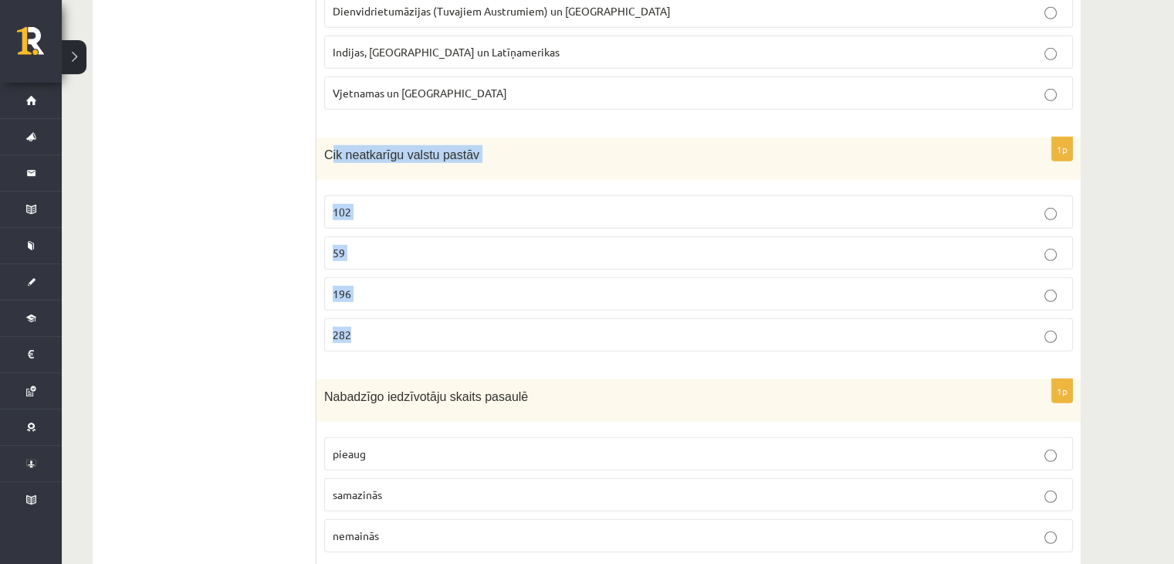
drag, startPoint x: 327, startPoint y: 130, endPoint x: 424, endPoint y: 303, distance: 198.0
click at [424, 303] on div "1p Cik neatkarīgu valstu pastāv 102 59 196 282" at bounding box center [699, 250] width 764 height 226
click at [361, 327] on p "282" at bounding box center [699, 335] width 732 height 16
click at [356, 286] on p "196" at bounding box center [699, 294] width 732 height 16
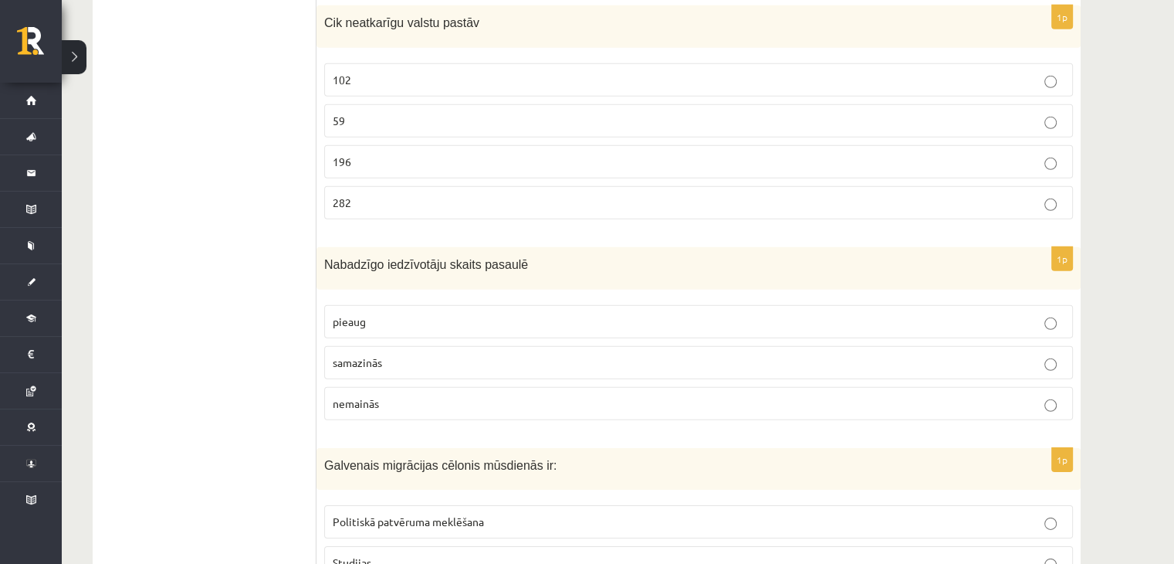
scroll to position [4720, 0]
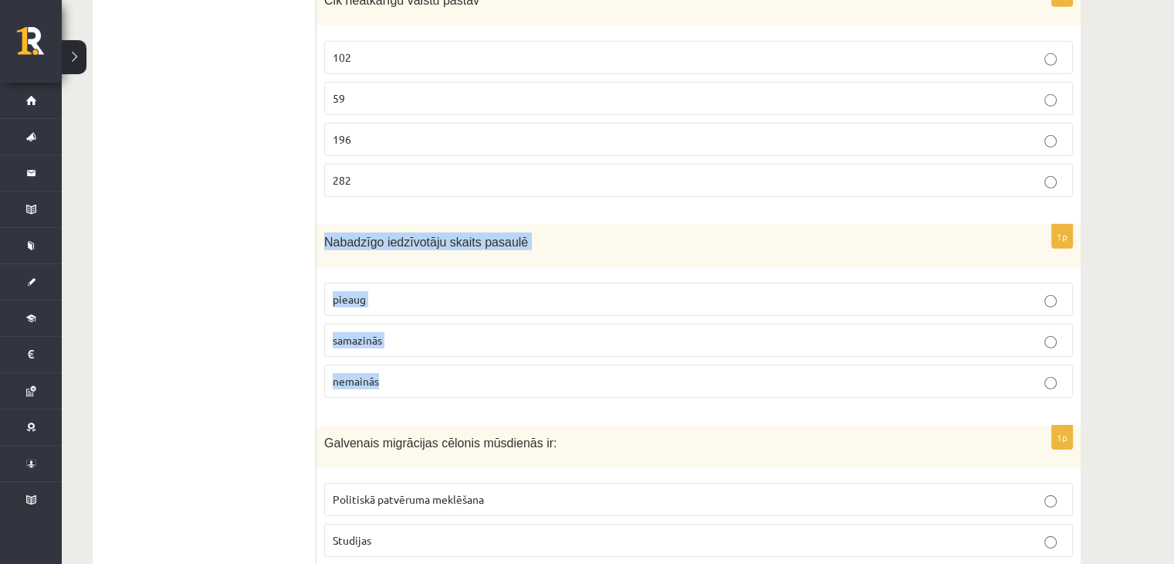
drag, startPoint x: 325, startPoint y: 216, endPoint x: 398, endPoint y: 353, distance: 154.7
click at [398, 353] on div "1p Nabadzīgo iedzīvotāju skaits pasaulē pieaug samazinās nemainās" at bounding box center [699, 317] width 764 height 185
click at [362, 323] on label "samazinās" at bounding box center [698, 339] width 749 height 33
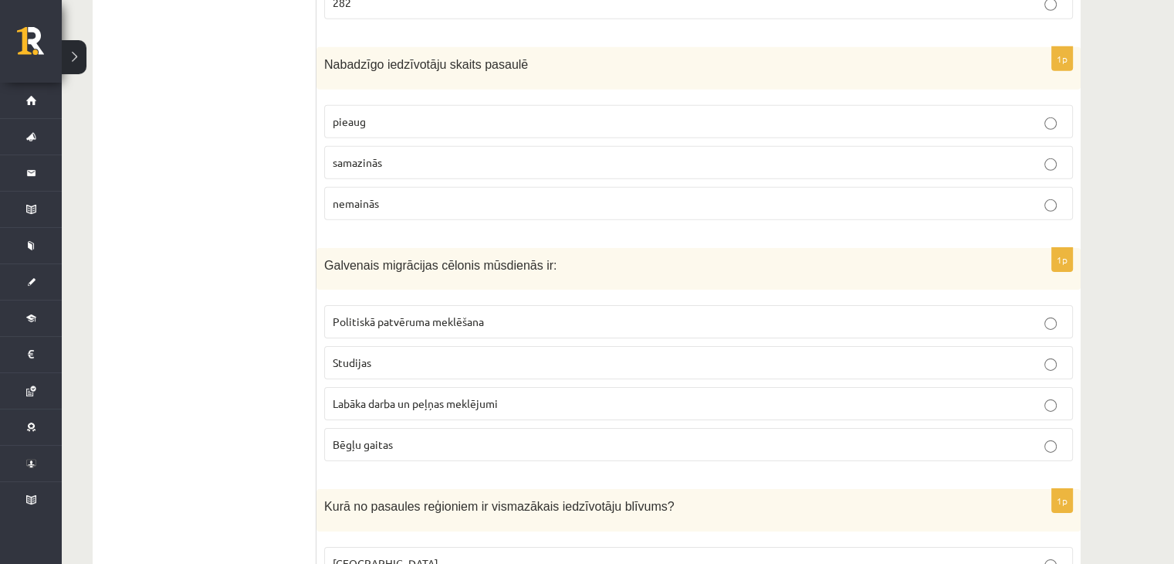
scroll to position [4952, 0]
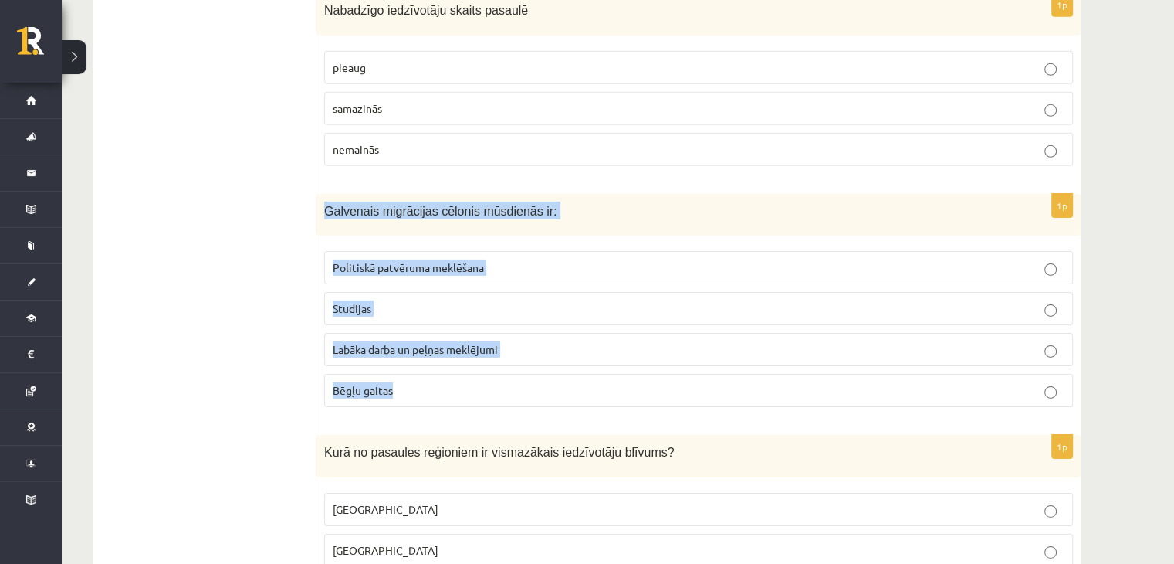
drag, startPoint x: 324, startPoint y: 182, endPoint x: 486, endPoint y: 431, distance: 296.4
click at [452, 386] on div "1p Galvenais migrācijas cēlonis mūsdienās ir: Politiskā patvēruma meklēšana Stu…" at bounding box center [699, 307] width 764 height 226
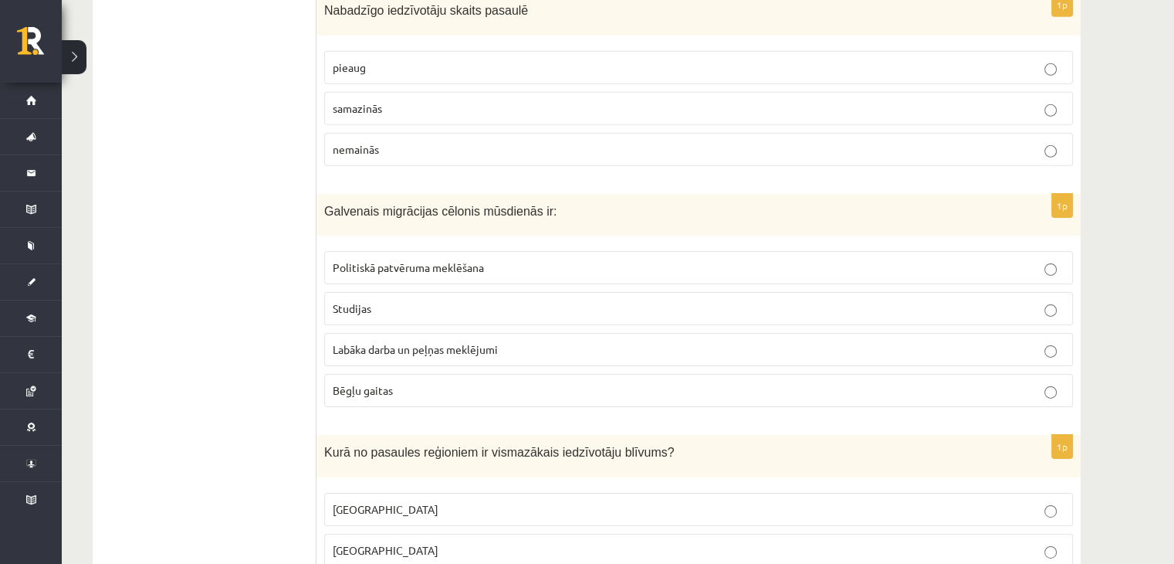
drag, startPoint x: 417, startPoint y: 327, endPoint x: 442, endPoint y: 323, distance: 24.9
click at [418, 342] on span "Labāka darba un peļņas meklējumi" at bounding box center [415, 349] width 165 height 14
click at [457, 342] on span "Labāka darba un peļņas meklējumi" at bounding box center [415, 349] width 165 height 14
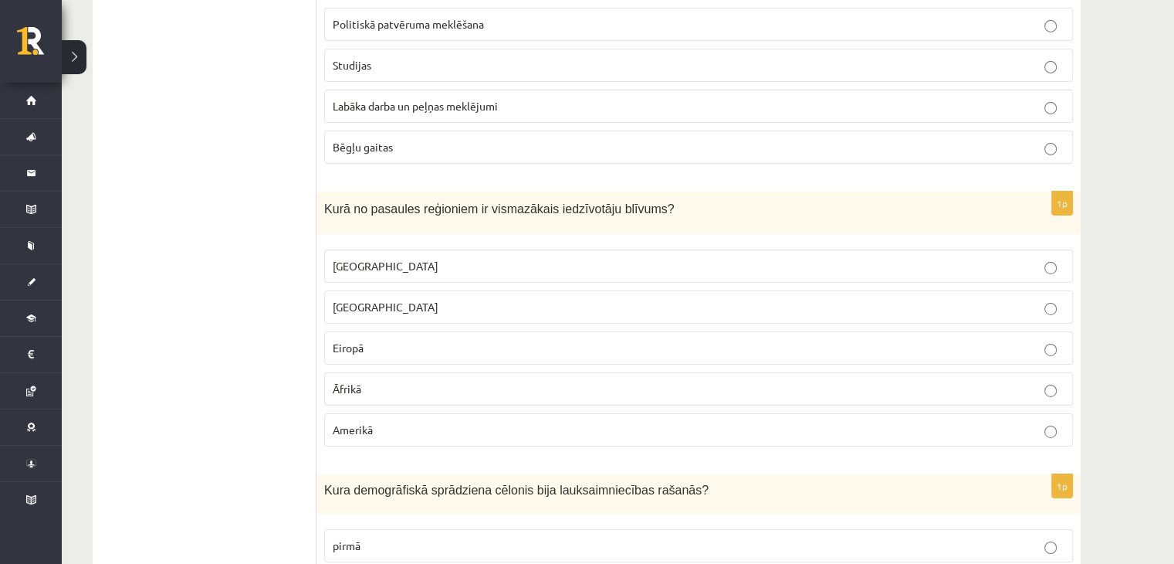
scroll to position [5261, 0]
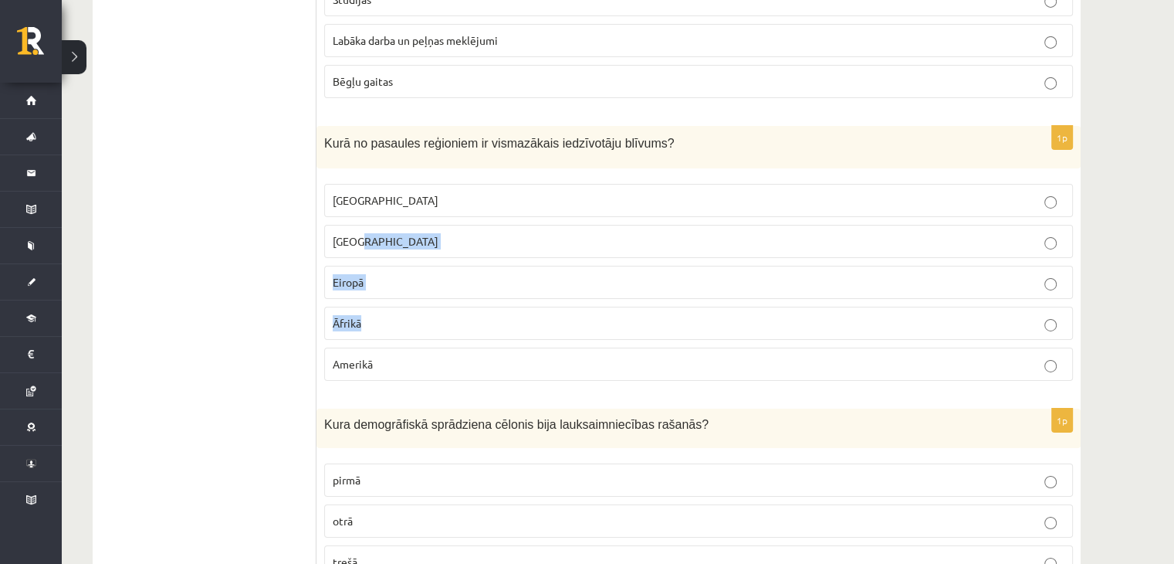
drag, startPoint x: 516, startPoint y: 256, endPoint x: 571, endPoint y: 239, distance: 58.1
click at [538, 221] on fieldset "Austrālijā Āzijā Eiropā Āfrikā Amerikā" at bounding box center [698, 280] width 749 height 209
click at [445, 229] on label "Āzijā" at bounding box center [698, 241] width 749 height 33
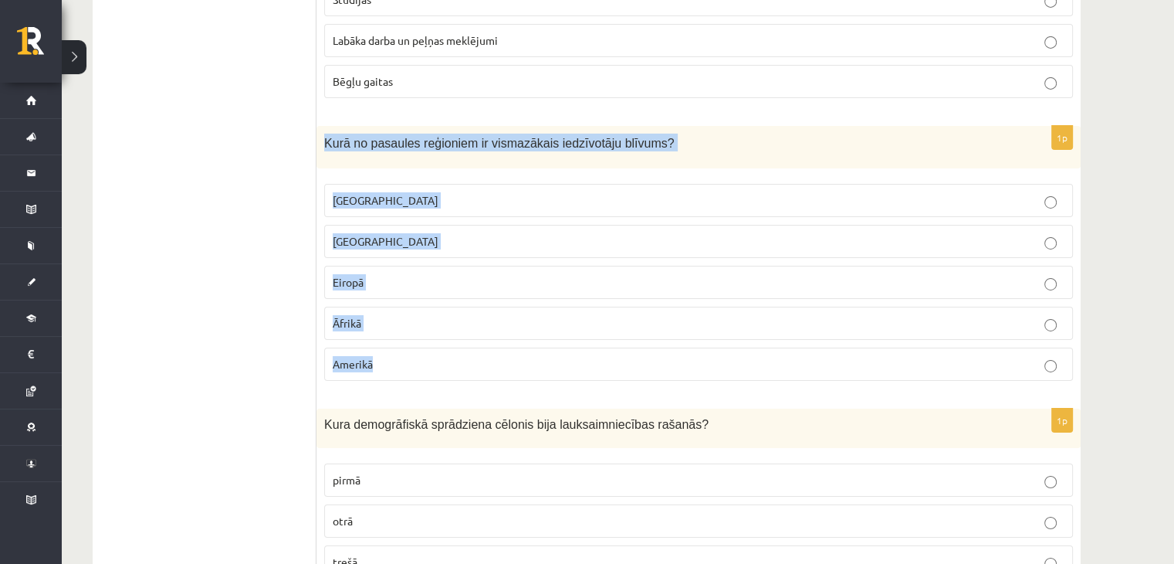
drag, startPoint x: 320, startPoint y: 114, endPoint x: 486, endPoint y: 345, distance: 284.3
click at [486, 335] on div "1p Kurā no pasaules reģioniem ir vismazākais iedzīvotāju blīvums? Austrālijā Āz…" at bounding box center [699, 259] width 764 height 267
click at [391, 192] on p "Austrālijā" at bounding box center [699, 200] width 732 height 16
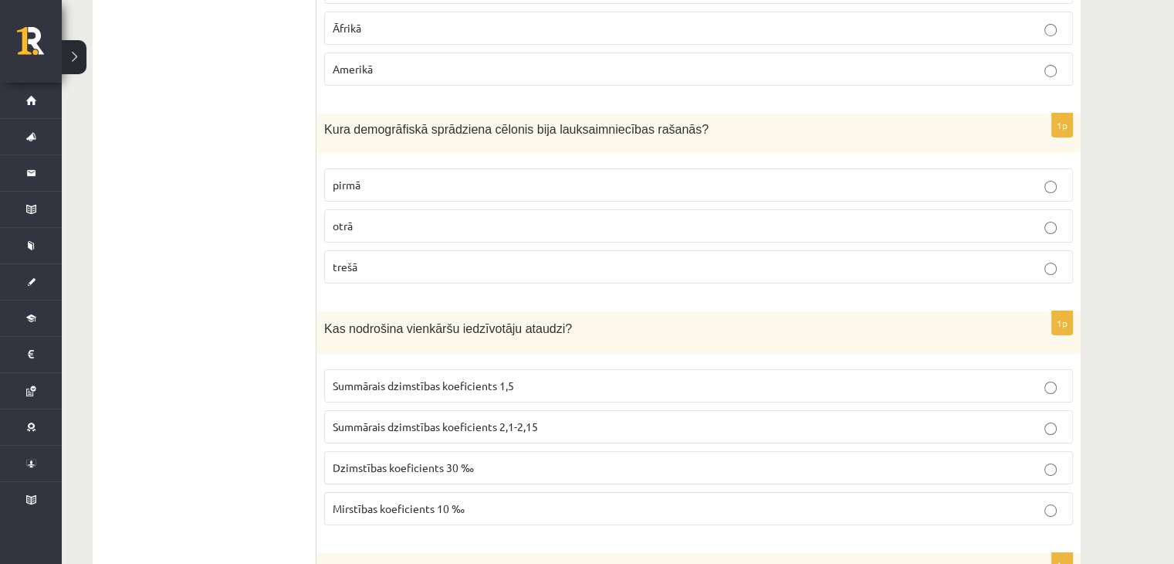
scroll to position [5570, 0]
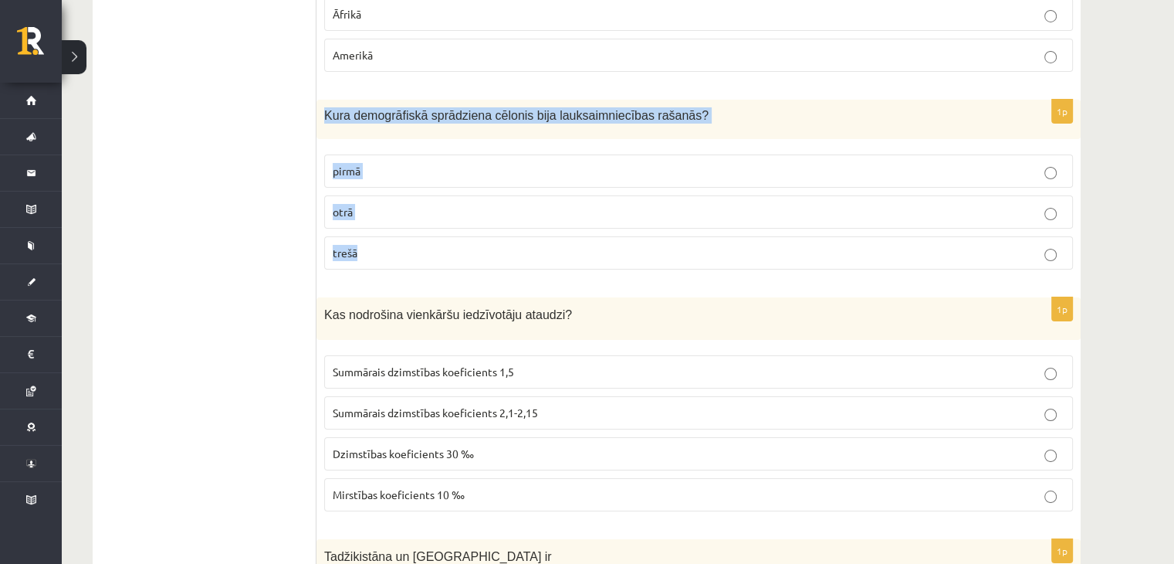
drag, startPoint x: 323, startPoint y: 84, endPoint x: 409, endPoint y: 228, distance: 167.6
click at [409, 228] on div "1p Kura demogrāfiskā sprādziena cēlonis bija lauksaimniecības rašanās? pirmā ot…" at bounding box center [699, 191] width 764 height 182
click at [367, 163] on p "pirmā" at bounding box center [699, 171] width 732 height 16
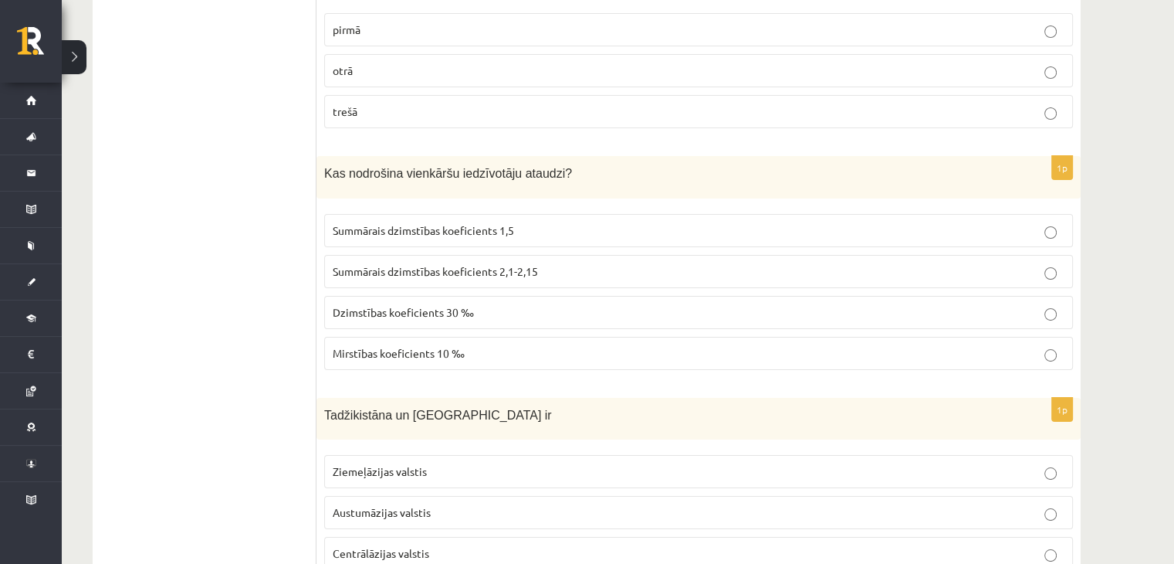
scroll to position [5719, 0]
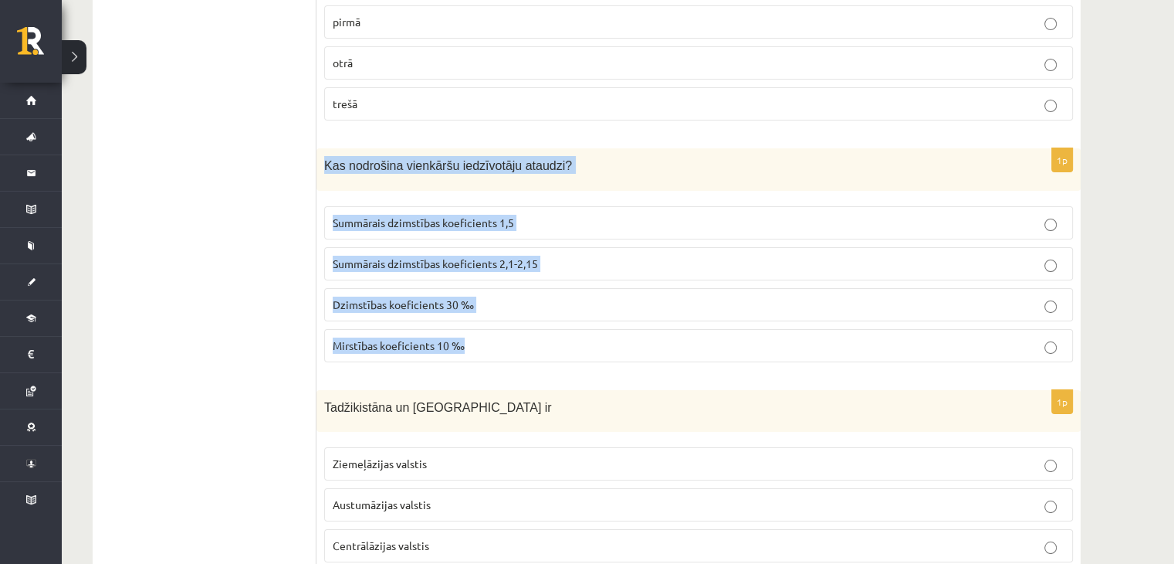
drag, startPoint x: 327, startPoint y: 138, endPoint x: 472, endPoint y: 307, distance: 222.8
click at [473, 319] on div "1p Kas nodrošina vienkāršu iedzīvotāju ataudzi? Summārais dzimstības koeficient…" at bounding box center [699, 261] width 764 height 226
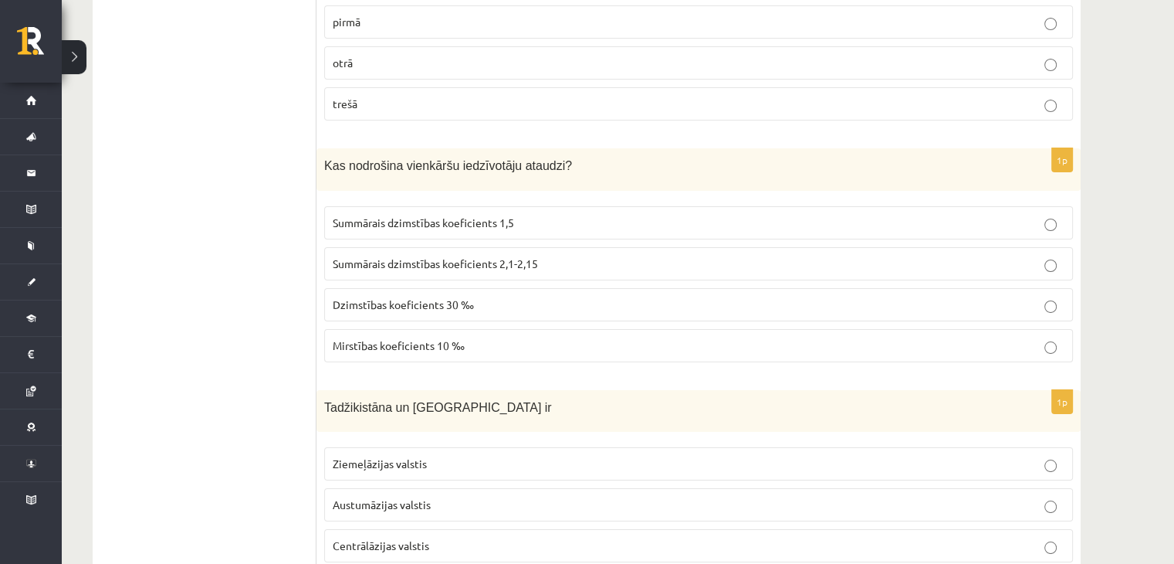
drag, startPoint x: 487, startPoint y: 221, endPoint x: 482, endPoint y: 233, distance: 13.5
click at [488, 247] on label "Summārais dzimstības koeficients 2,1-2,15" at bounding box center [698, 263] width 749 height 33
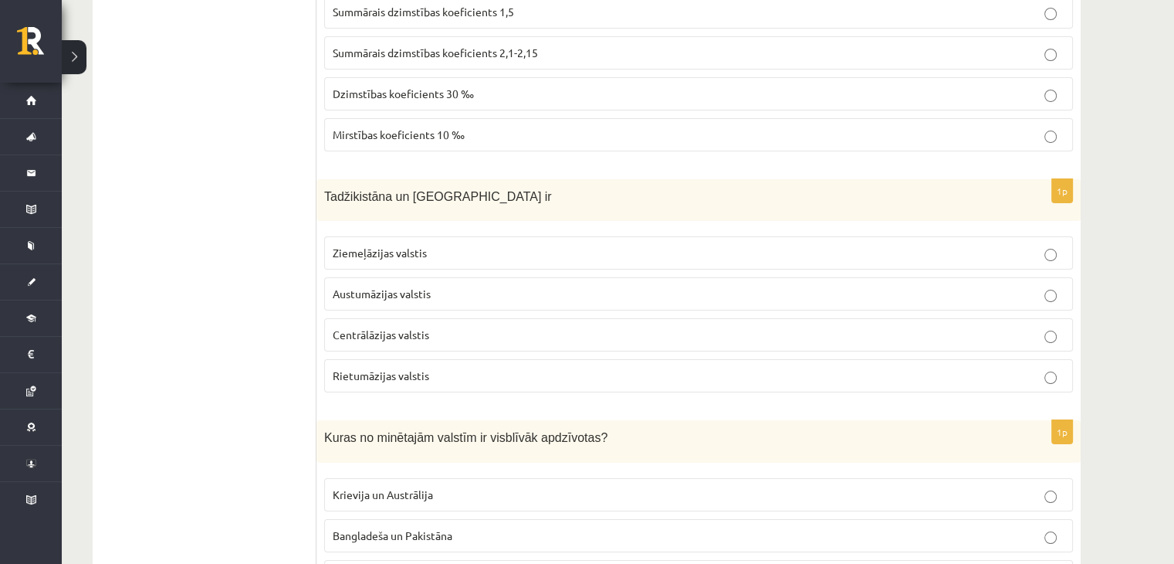
scroll to position [5950, 0]
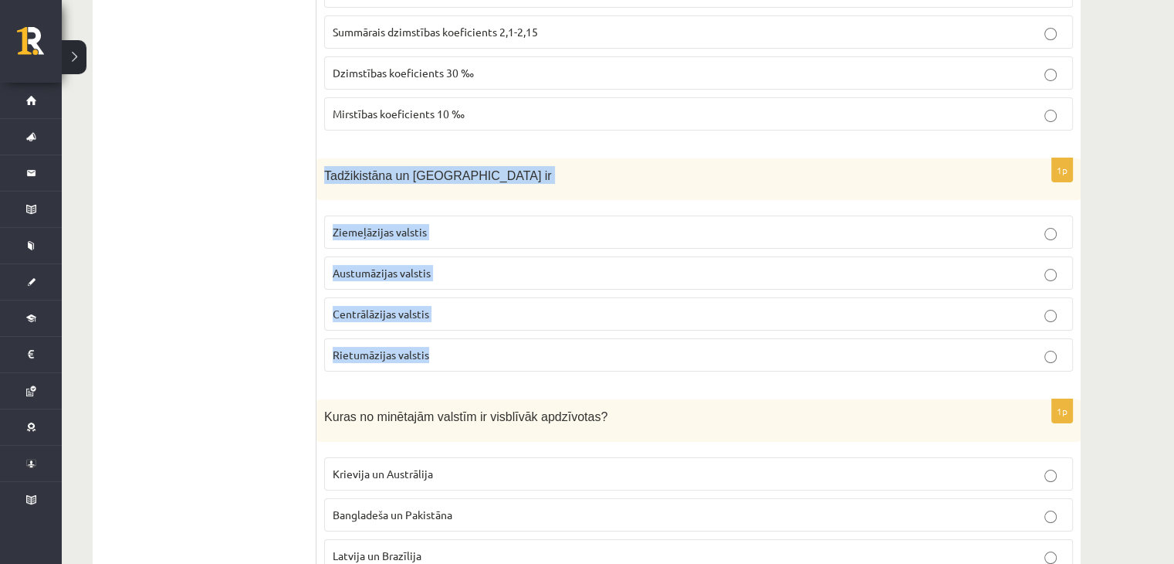
drag, startPoint x: 326, startPoint y: 140, endPoint x: 467, endPoint y: 331, distance: 238.0
click at [454, 322] on div "1p Tadžikistāna un Turkmenistāna ir Ziemeļāzijas valstis Austumāzijas valstis C…" at bounding box center [699, 271] width 764 height 226
click at [387, 307] on span "Centrālāzijas valstis" at bounding box center [381, 314] width 97 height 14
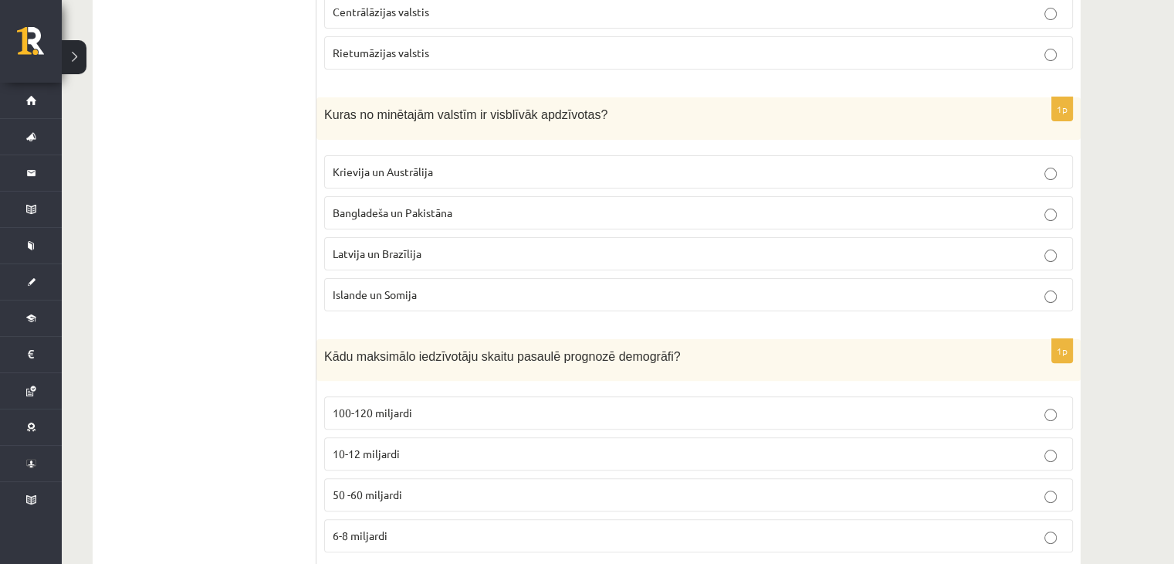
scroll to position [6259, 0]
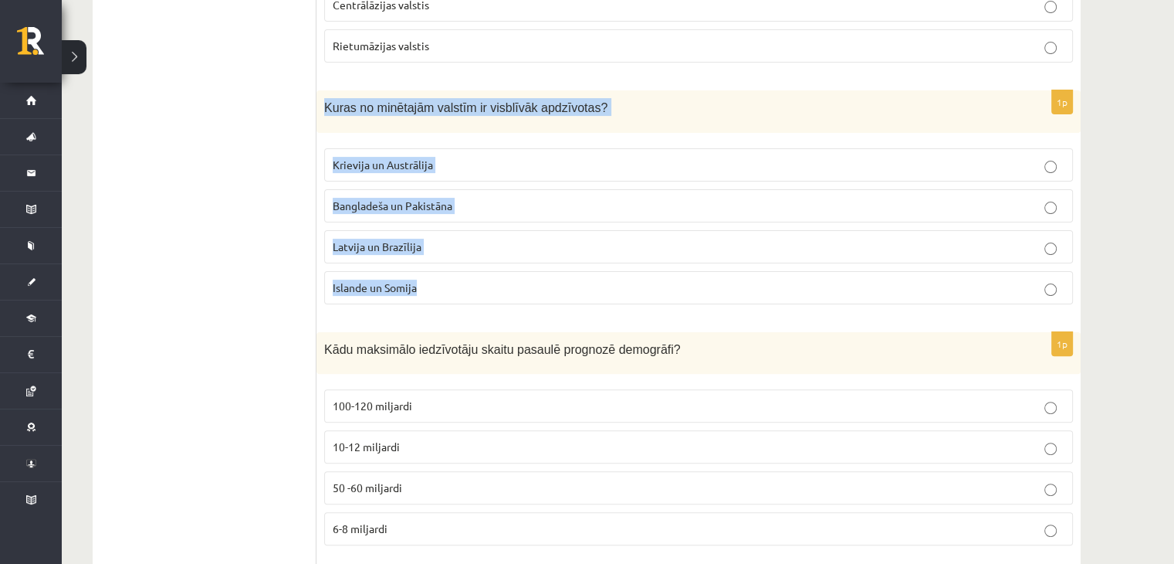
drag, startPoint x: 324, startPoint y: 69, endPoint x: 439, endPoint y: 256, distance: 220.1
click at [439, 256] on div "1p Kuras no minētajām valstīm ir visblīvāk apdzīvotas? Krievija un Austrālija B…" at bounding box center [699, 203] width 764 height 226
click at [398, 198] on span "Bangladeša un Pakistāna" at bounding box center [393, 205] width 120 height 14
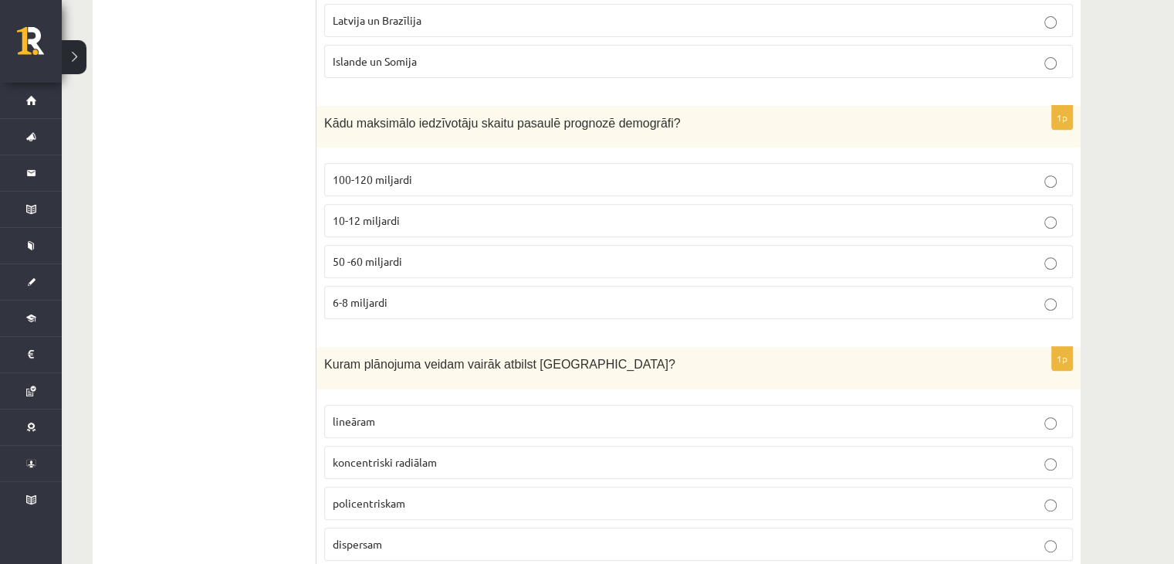
scroll to position [6491, 0]
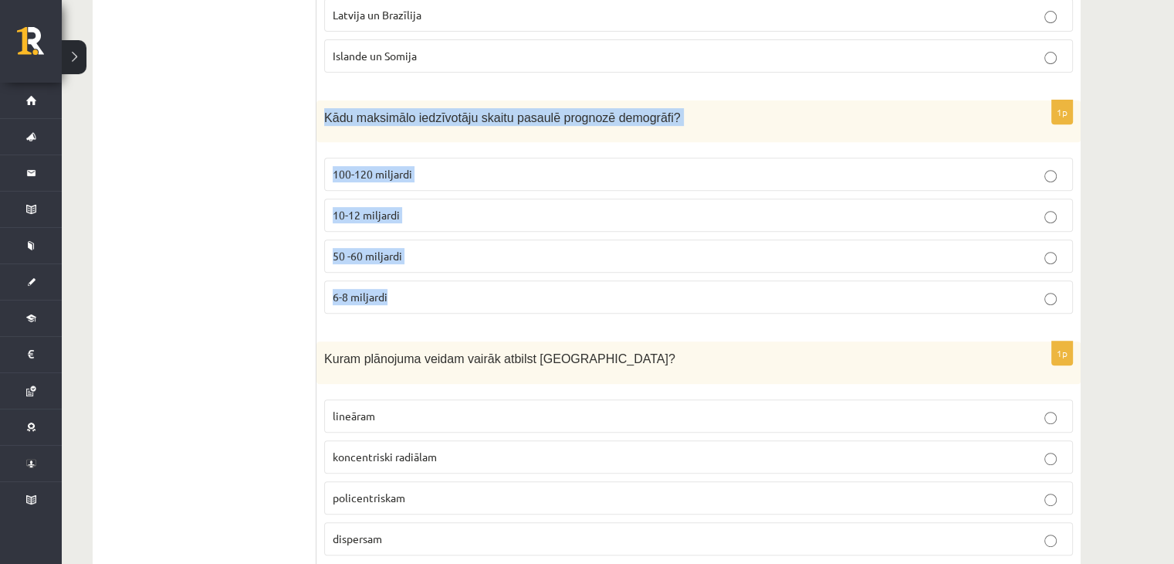
drag, startPoint x: 319, startPoint y: 75, endPoint x: 425, endPoint y: 276, distance: 226.9
click at [425, 276] on div "1p Kādu maksimālo iedzīvotāju skaitu pasaulē prognozē demogrāfi? 100-120 miljar…" at bounding box center [699, 213] width 764 height 226
click at [355, 167] on span "100-120 miljardi" at bounding box center [373, 174] width 80 height 14
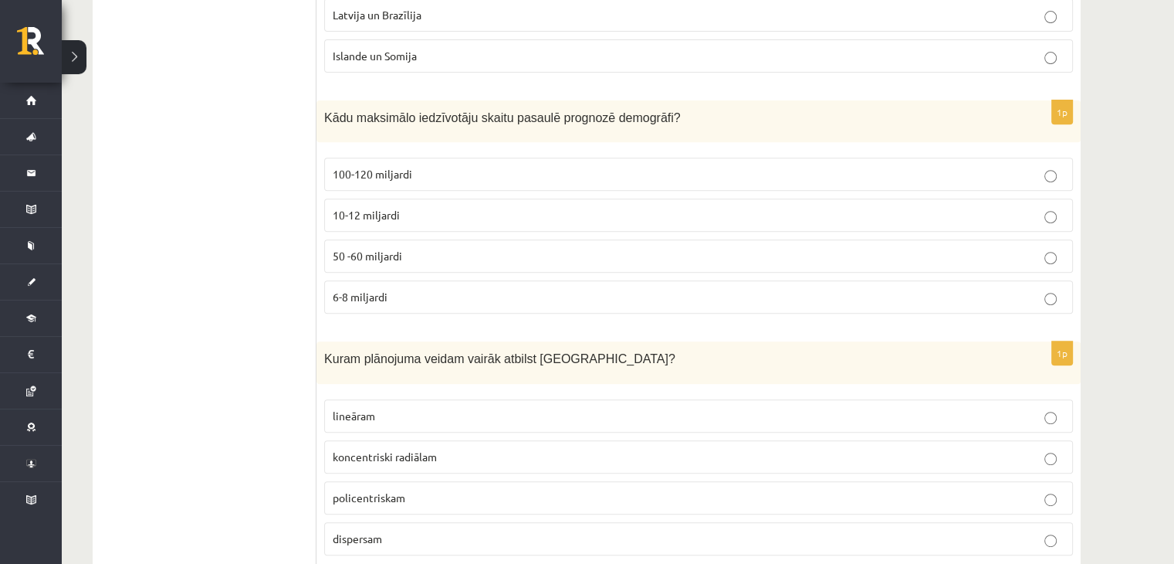
click at [364, 207] on p "10-12 miljardi" at bounding box center [699, 215] width 732 height 16
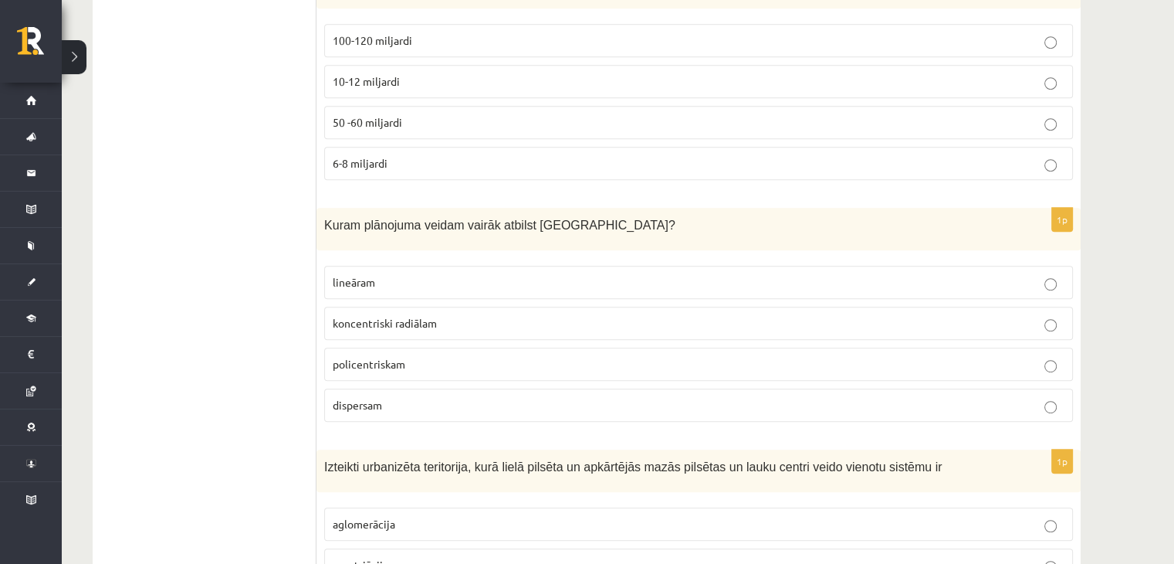
scroll to position [6645, 0]
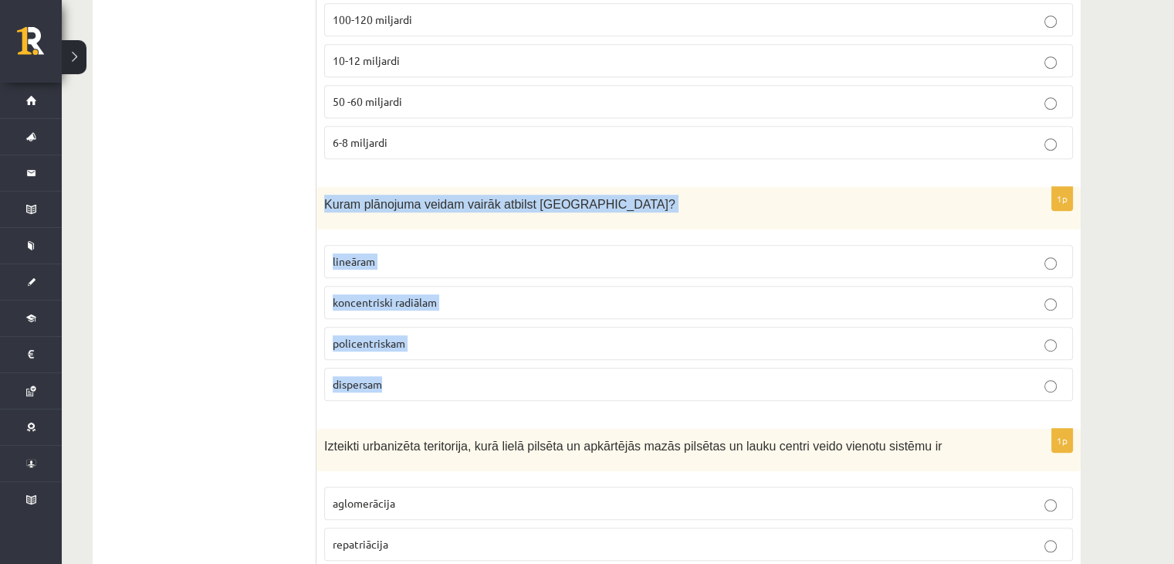
drag, startPoint x: 321, startPoint y: 170, endPoint x: 411, endPoint y: 351, distance: 202.3
click at [411, 351] on div "1p Kuram plānojuma veidam vairāk atbilst Rīga? lineāram koncentriski radiālam p…" at bounding box center [699, 300] width 764 height 226
click at [419, 253] on p "lineāram" at bounding box center [699, 261] width 732 height 16
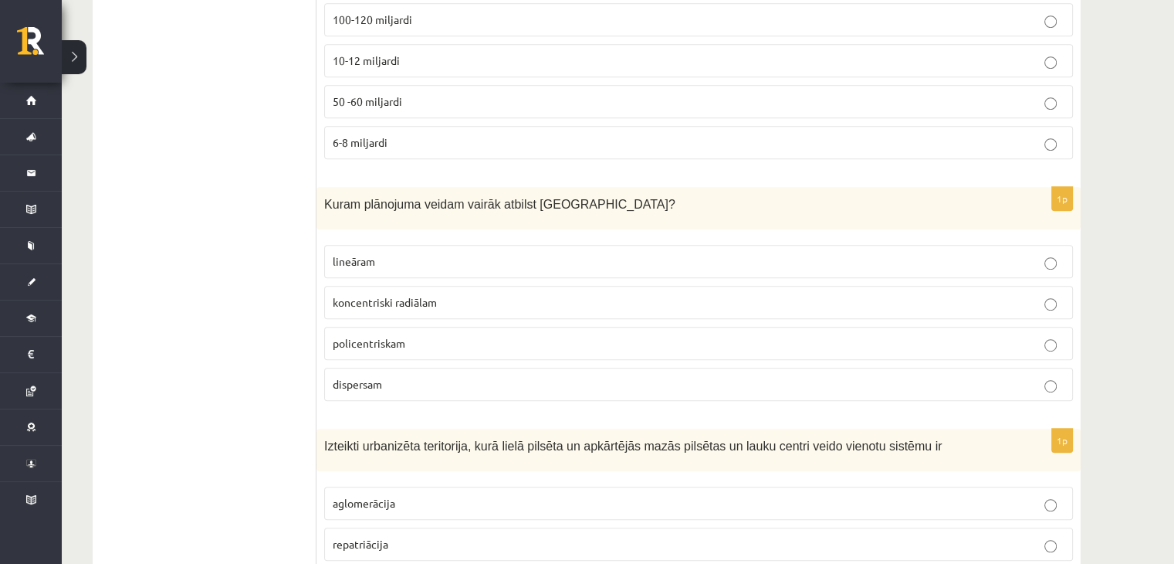
click at [423, 295] on span "koncentriski radiālam" at bounding box center [385, 302] width 104 height 14
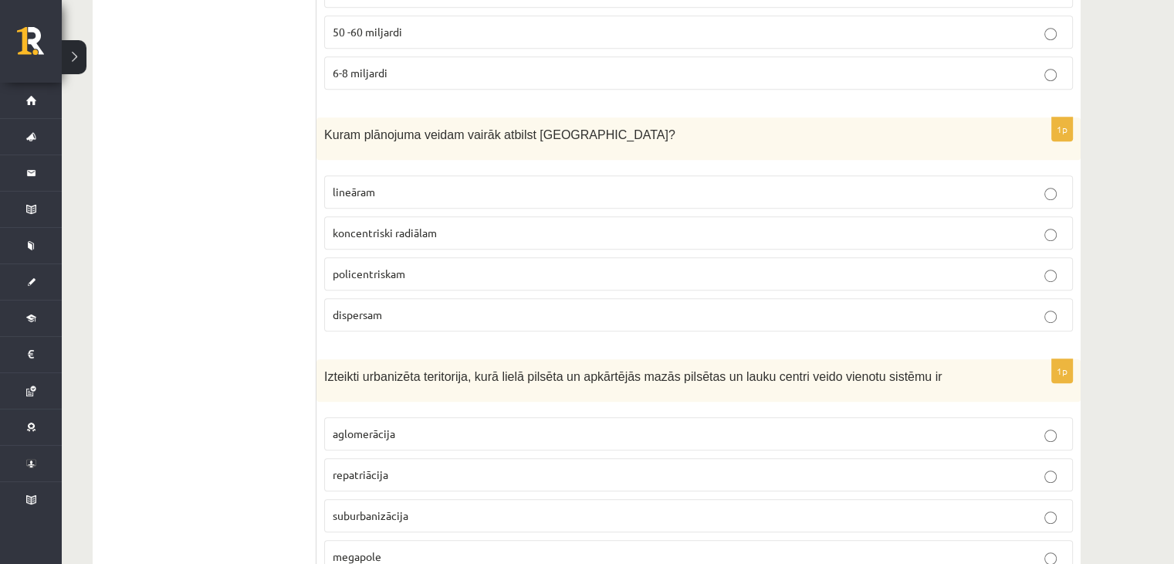
scroll to position [6877, 0]
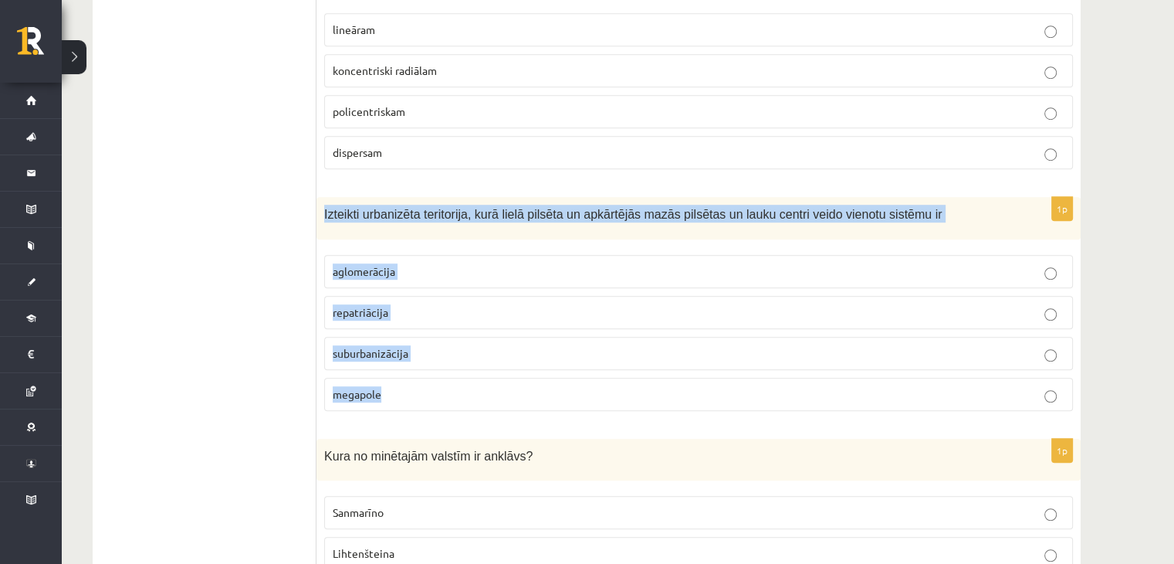
drag, startPoint x: 325, startPoint y: 174, endPoint x: 395, endPoint y: 360, distance: 198.2
click at [394, 361] on div "1p Izteikti urbanizēta teritorija, kurā lielā pilsēta un apkārtējās mazās pilsē…" at bounding box center [699, 310] width 764 height 226
click at [401, 263] on p "aglomerācija" at bounding box center [699, 271] width 732 height 16
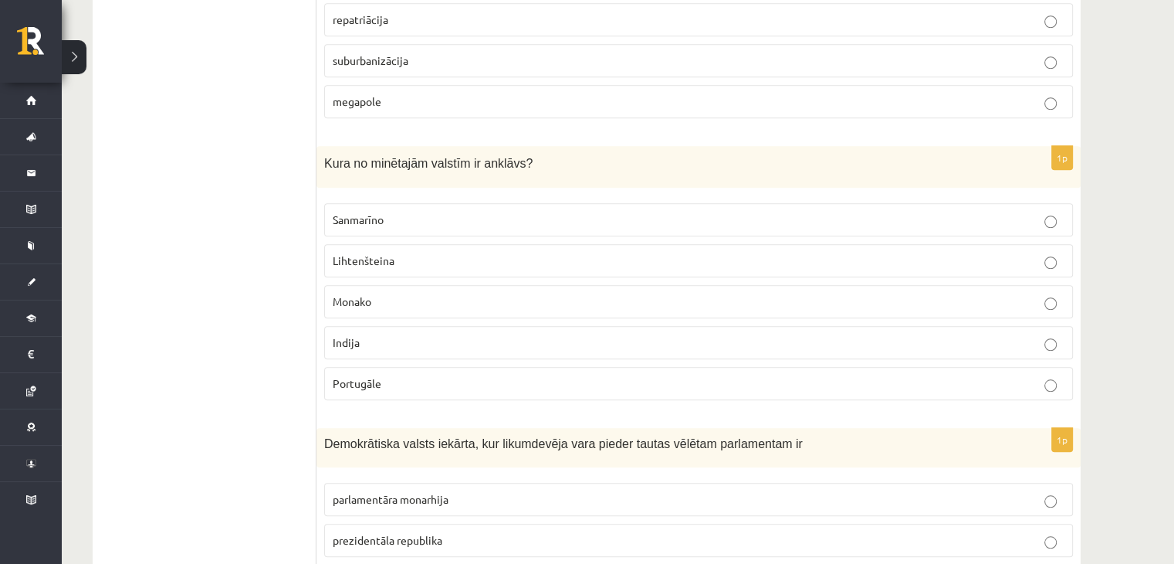
scroll to position [7185, 0]
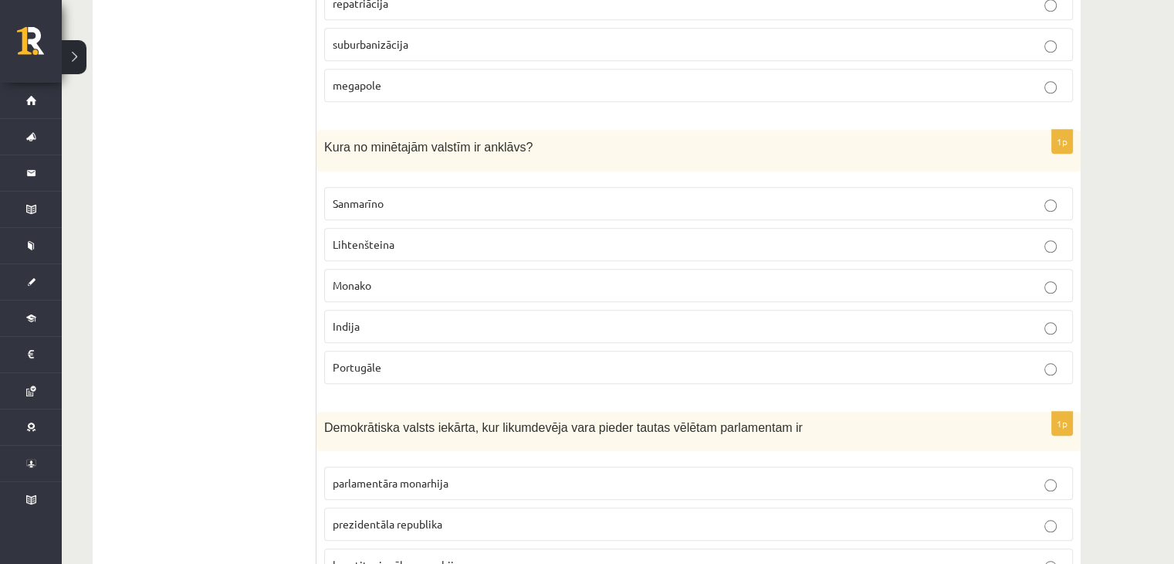
drag, startPoint x: 315, startPoint y: 110, endPoint x: 401, endPoint y: 167, distance: 103.2
click at [351, 130] on div "Kura no minētajām valstīm ir anklāvs?" at bounding box center [699, 151] width 764 height 42
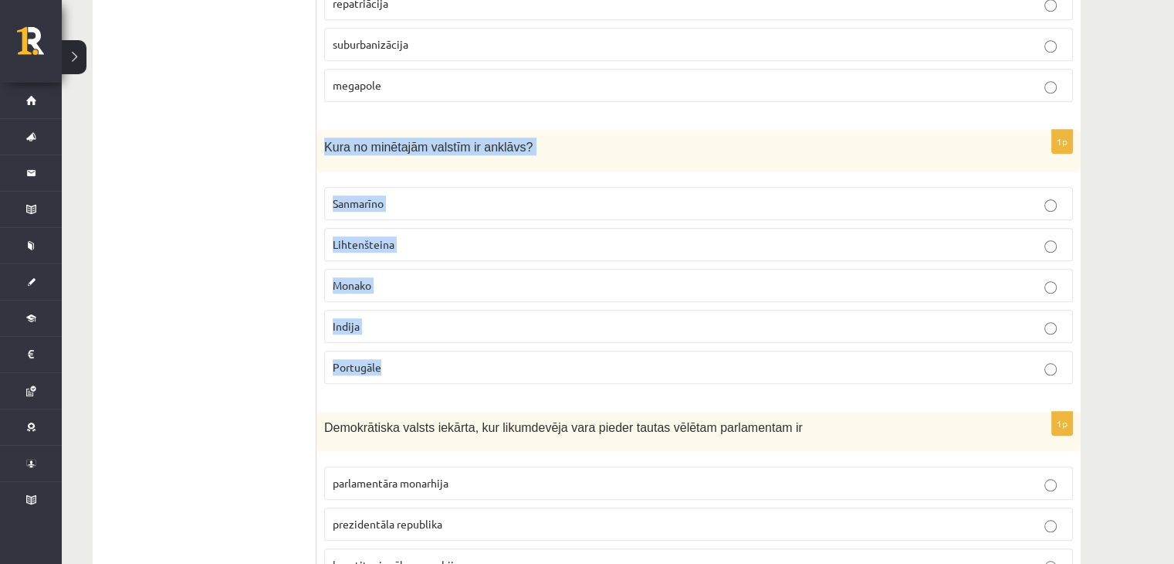
drag, startPoint x: 326, startPoint y: 110, endPoint x: 418, endPoint y: 311, distance: 221.8
click at [415, 323] on div "1p Kura no minētajām valstīm ir anklāvs? Sanmarīno Lihtenšteina Monako Indija P…" at bounding box center [699, 263] width 764 height 267
click at [382, 196] on span "Sanmarīno" at bounding box center [358, 203] width 51 height 14
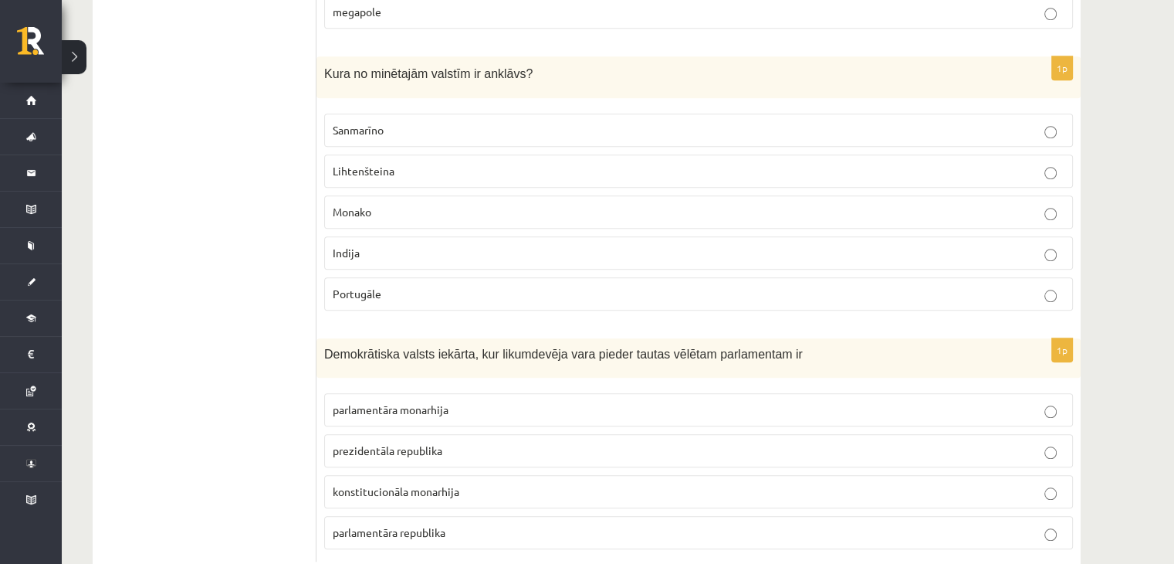
scroll to position [7263, 0]
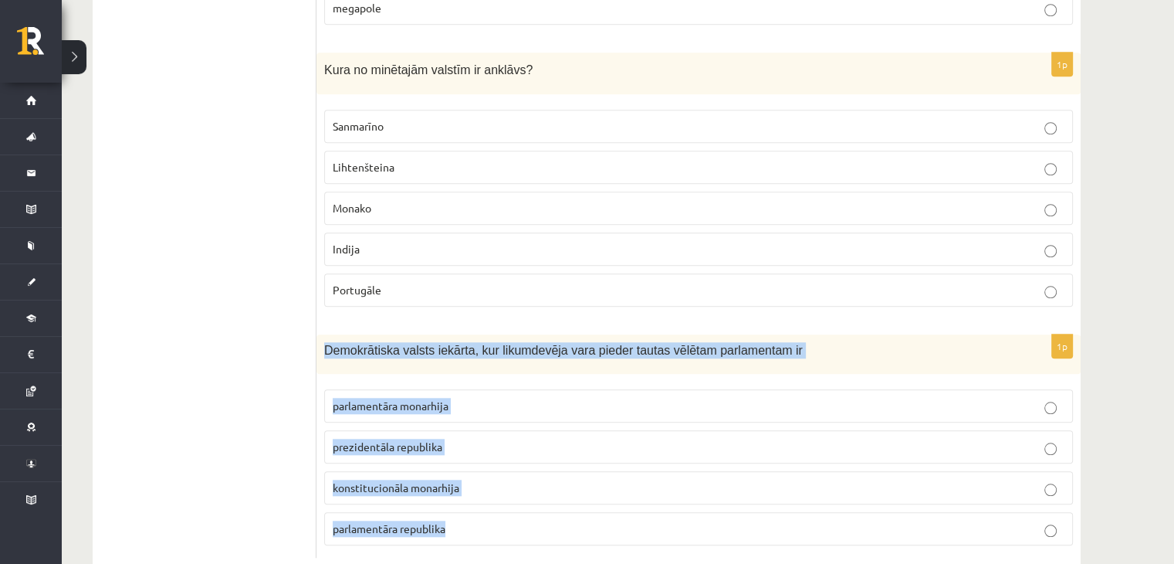
drag, startPoint x: 319, startPoint y: 310, endPoint x: 500, endPoint y: 478, distance: 247.5
click at [500, 484] on div "1p Demokrātiska valsts iekārta, kur likumdevēja vara pieder tautas vēlētam parl…" at bounding box center [699, 445] width 764 height 223
click at [325, 344] on span "Demokrātiska valsts iekārta, kur likumdevēja vara pieder tautas vēlētam parlame…" at bounding box center [563, 350] width 479 height 13
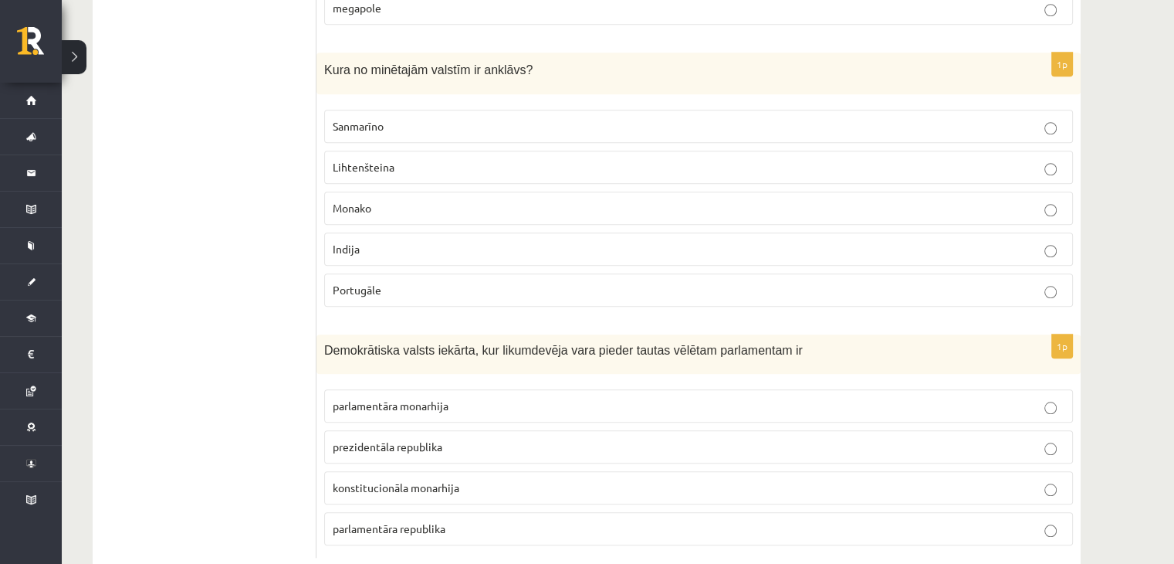
click at [411, 389] on label "parlamentāra monarhija" at bounding box center [698, 405] width 749 height 33
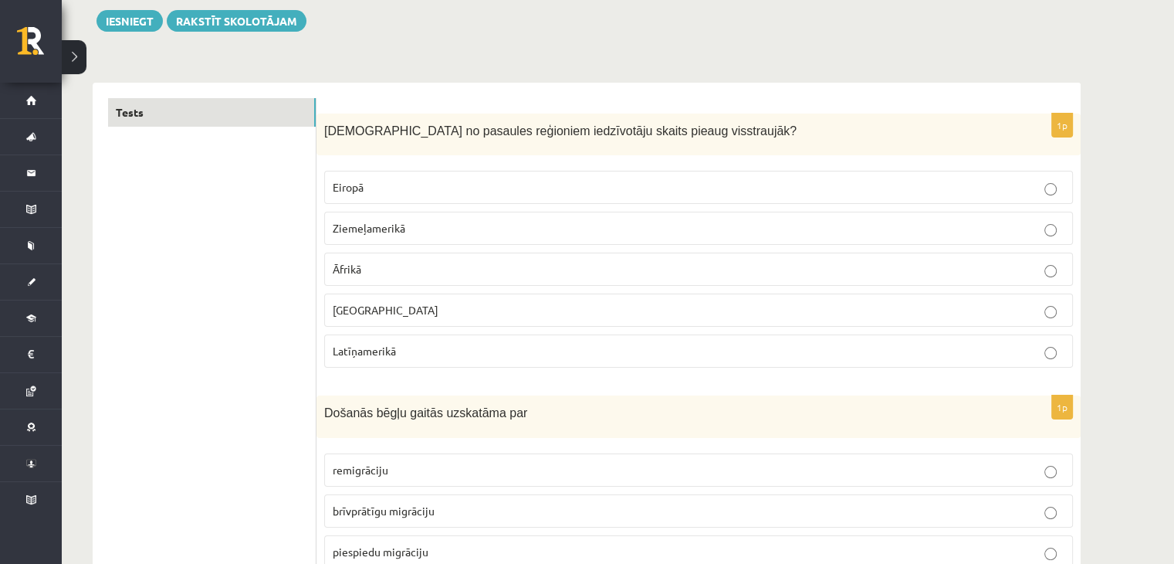
scroll to position [71, 0]
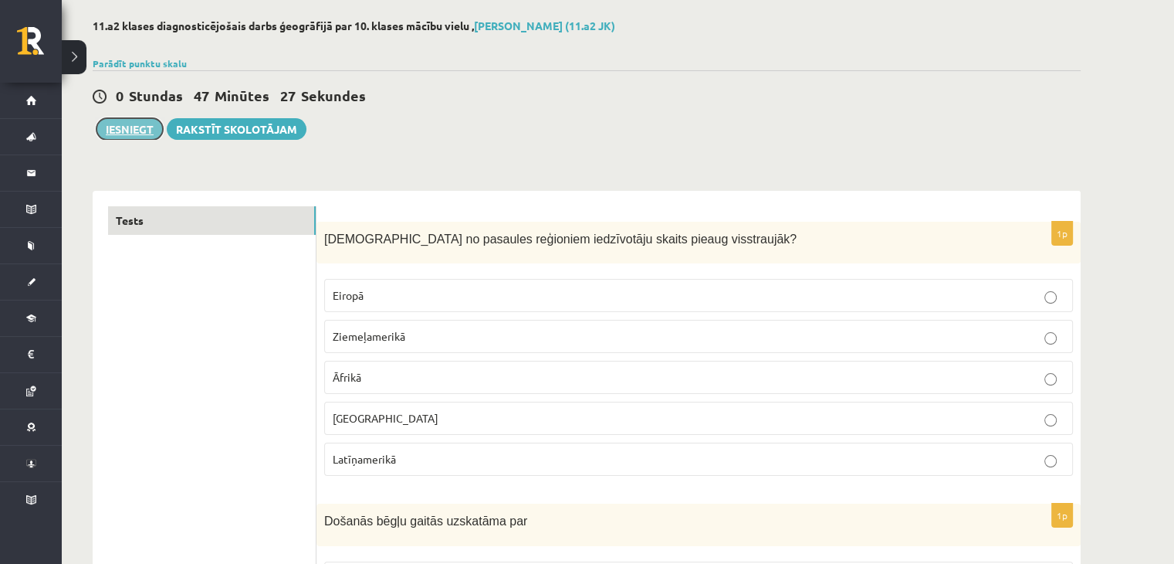
click at [127, 131] on button "Iesniegt" at bounding box center [130, 129] width 66 height 22
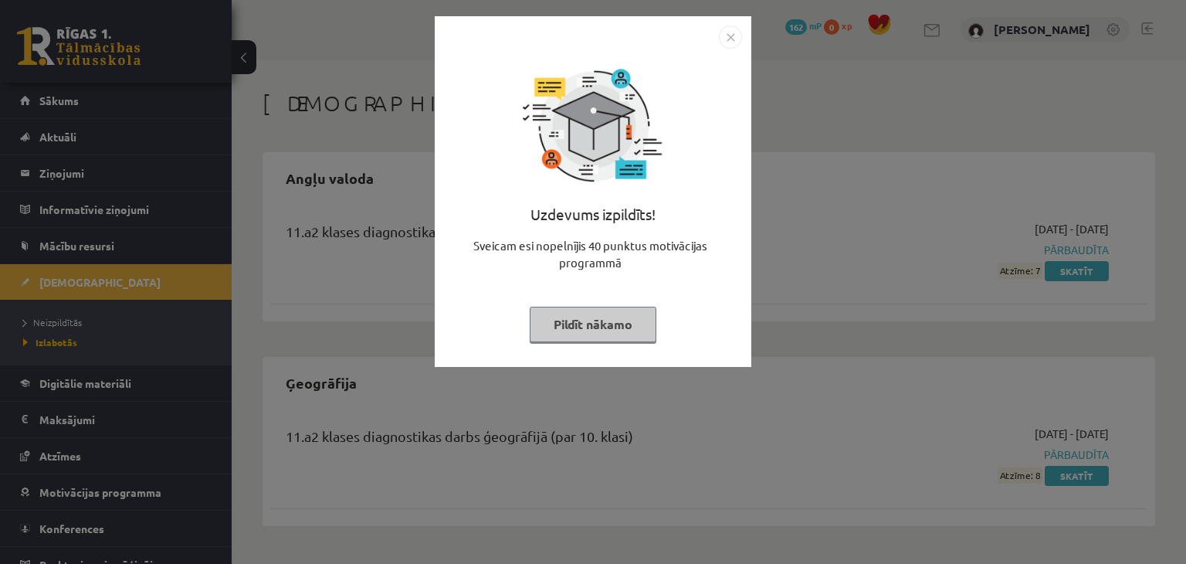
click at [886, 129] on div "Uzdevums izpildīts! Sveicam esi nopelnījis 40 punktus motivācijas programmā Pil…" at bounding box center [593, 282] width 1186 height 564
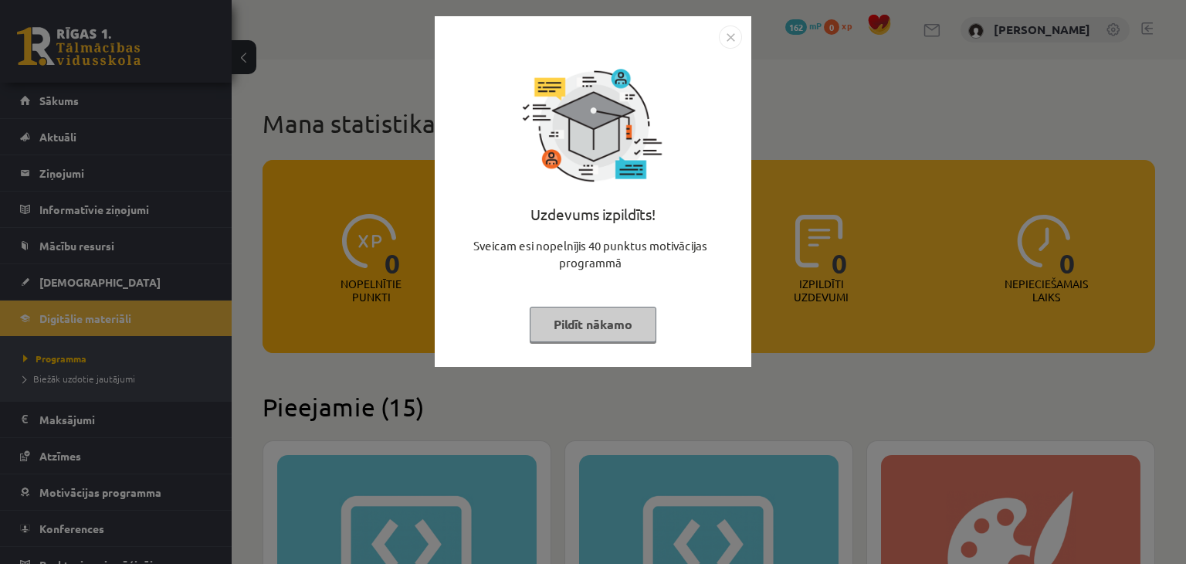
click at [812, 114] on div "Uzdevums izpildīts! Sveicam esi nopelnījis 40 punktus motivācijas programmā Pil…" at bounding box center [593, 282] width 1186 height 564
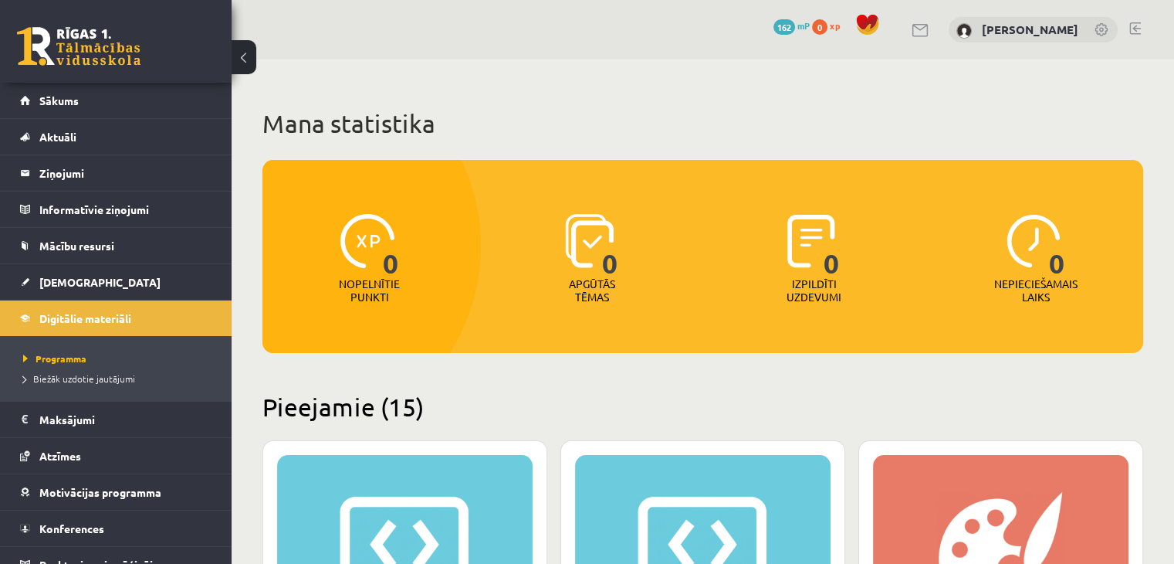
click at [879, 29] on span at bounding box center [867, 24] width 23 height 23
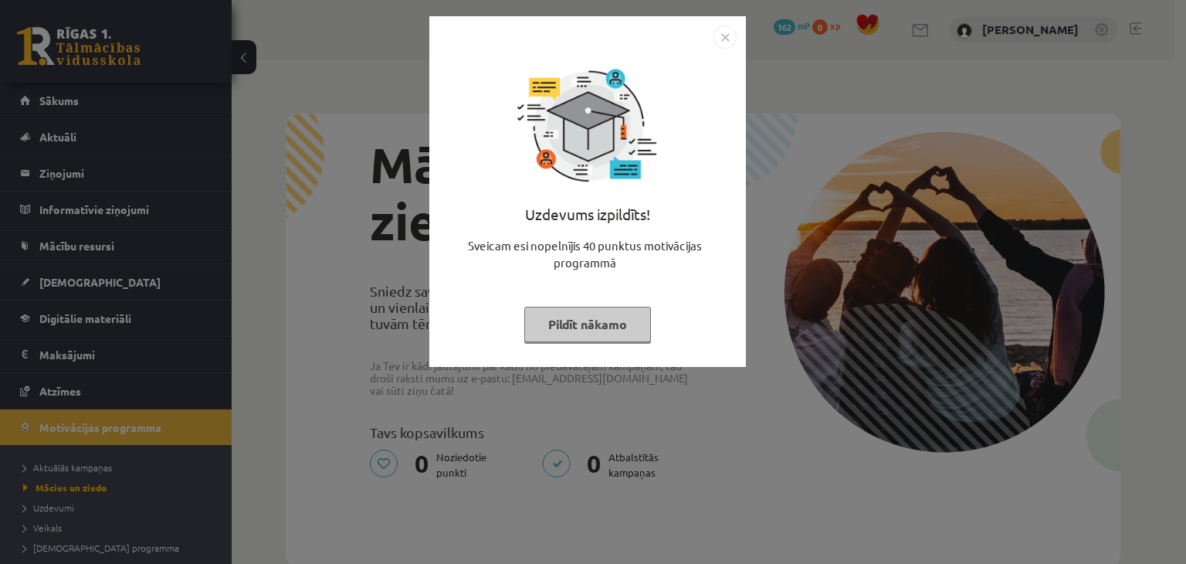
click at [755, 384] on div "Uzdevums izpildīts! Sveicam esi nopelnījis 40 punktus motivācijas programmā Pil…" at bounding box center [593, 282] width 1186 height 564
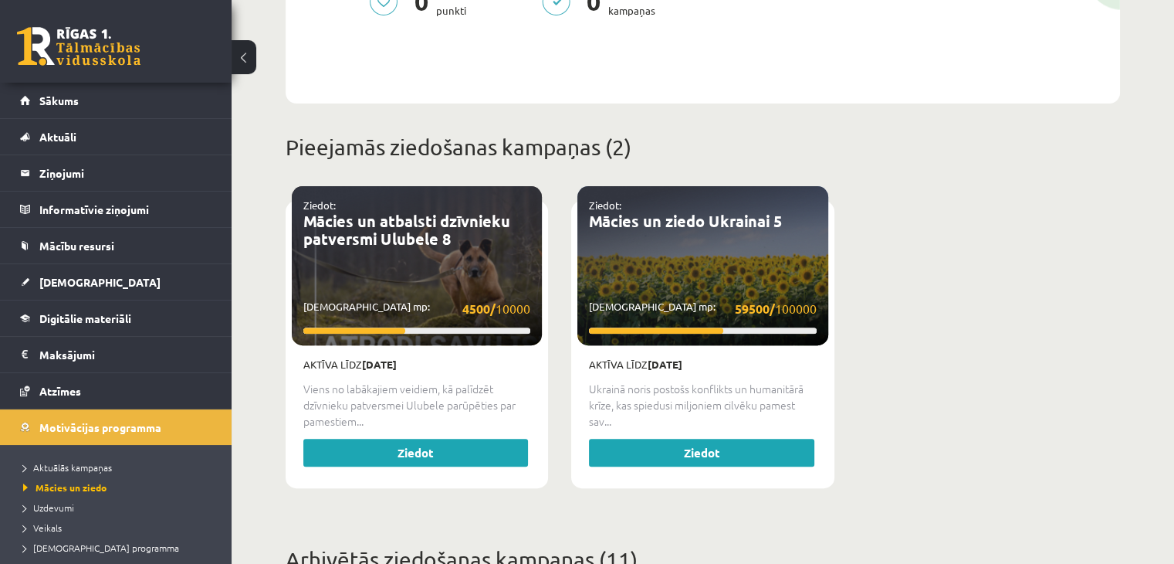
scroll to position [463, 0]
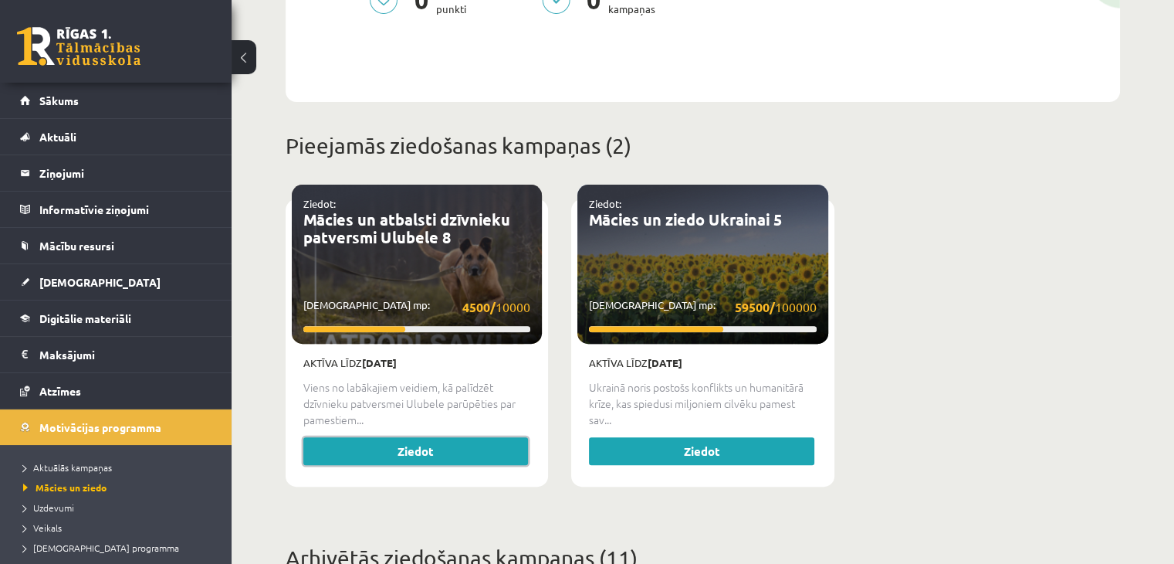
click at [400, 449] on link "Ziedot" at bounding box center [415, 451] width 225 height 28
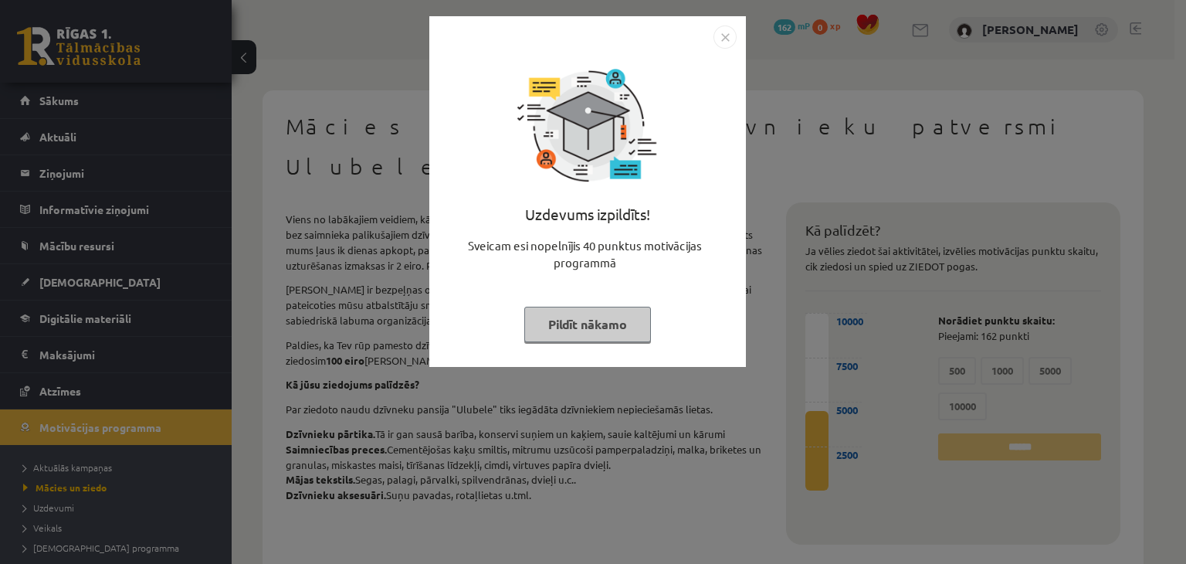
click at [615, 331] on button "Pildīt nākamo" at bounding box center [587, 325] width 127 height 36
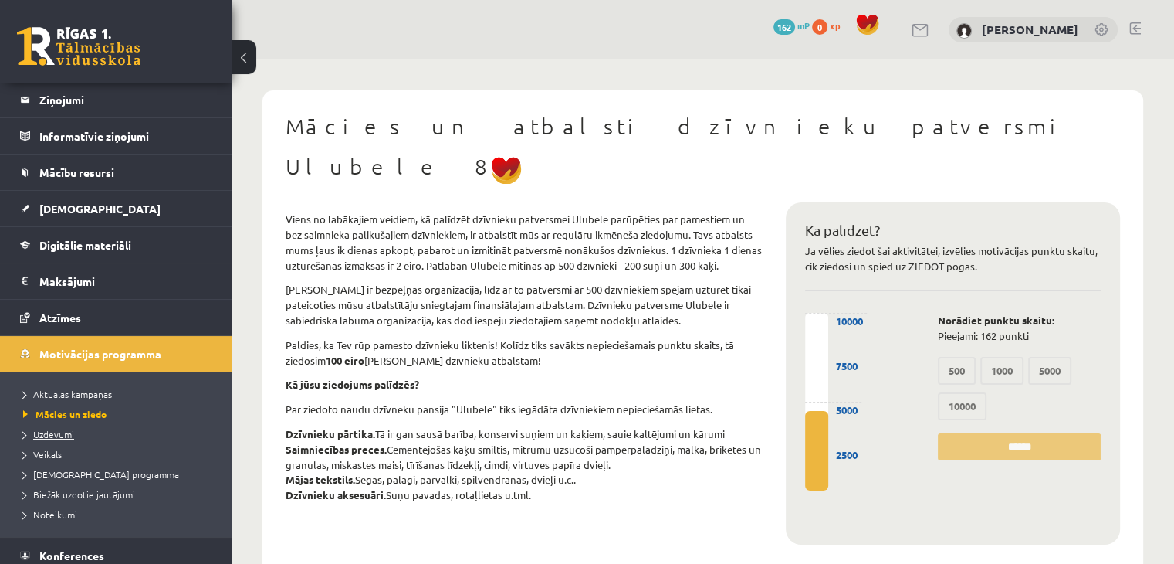
scroll to position [77, 0]
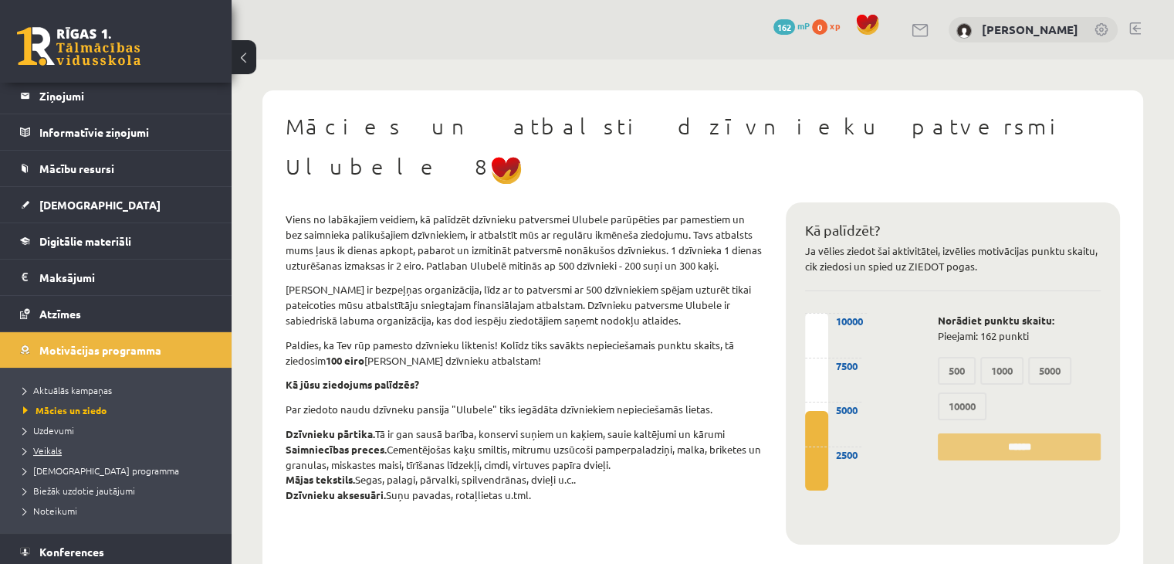
click at [63, 448] on link "Veikals" at bounding box center [119, 450] width 193 height 14
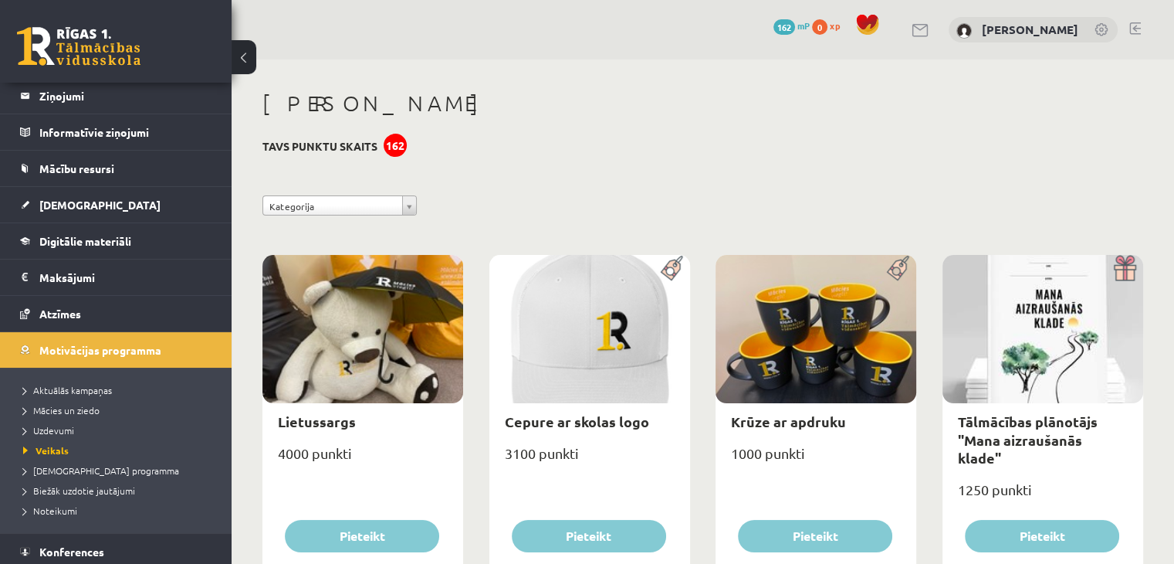
drag, startPoint x: 380, startPoint y: 143, endPoint x: 417, endPoint y: 134, distance: 38.0
drag, startPoint x: 403, startPoint y: 151, endPoint x: 371, endPoint y: 154, distance: 32.6
click at [377, 152] on h3 "Tavs punktu skaits 162" at bounding box center [319, 146] width 115 height 13
click at [103, 392] on span "Aktuālās kampaņas" at bounding box center [67, 390] width 89 height 12
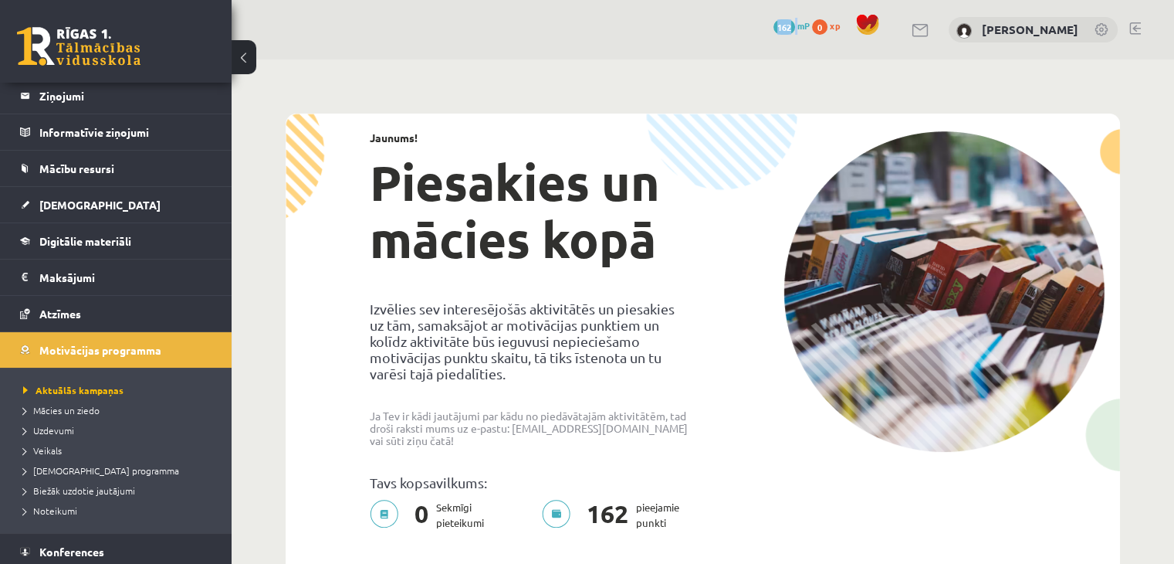
drag, startPoint x: 791, startPoint y: 26, endPoint x: 761, endPoint y: 63, distance: 46.7
click at [816, 32] on div "0 Dāvanas 162 mP 0 xp Anna Maļkova" at bounding box center [703, 29] width 943 height 59
drag, startPoint x: 693, startPoint y: 38, endPoint x: 682, endPoint y: 47, distance: 14.8
click at [693, 38] on div "0 Dāvanas 162 mP 0 xp Anna Maļkova" at bounding box center [703, 29] width 943 height 59
click at [90, 473] on span "[DEMOGRAPHIC_DATA] programma" at bounding box center [101, 470] width 156 height 12
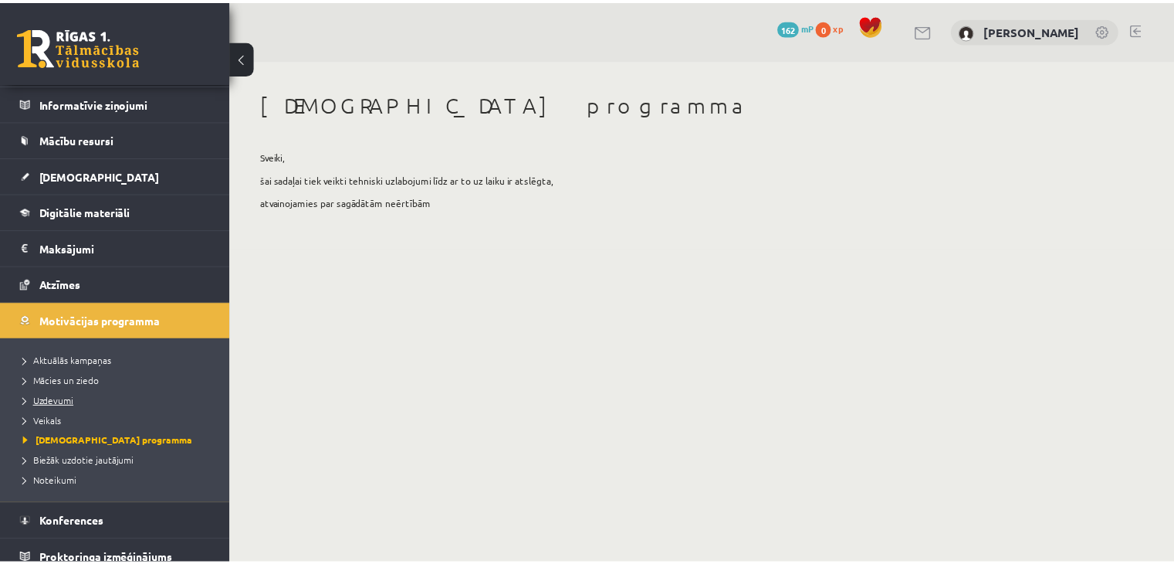
scroll to position [117, 0]
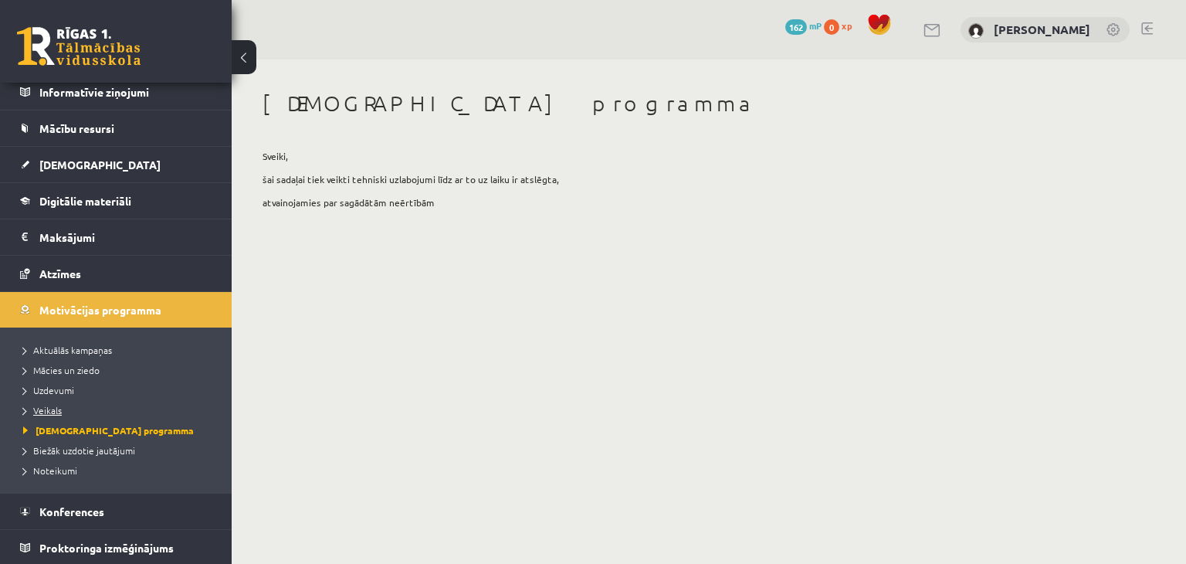
click at [61, 414] on link "Veikals" at bounding box center [119, 410] width 193 height 14
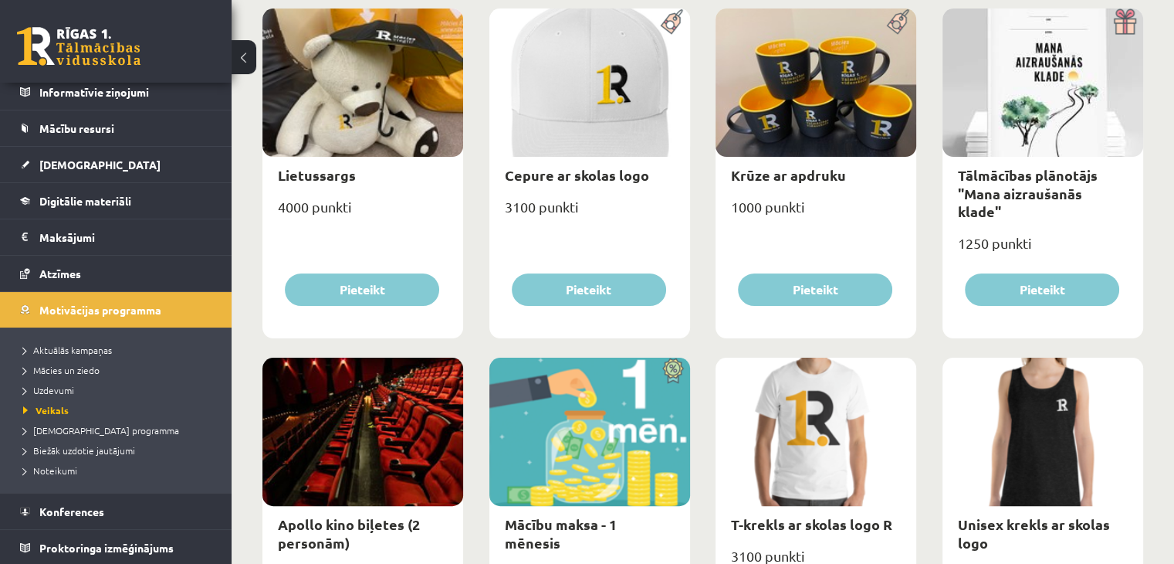
scroll to position [386, 0]
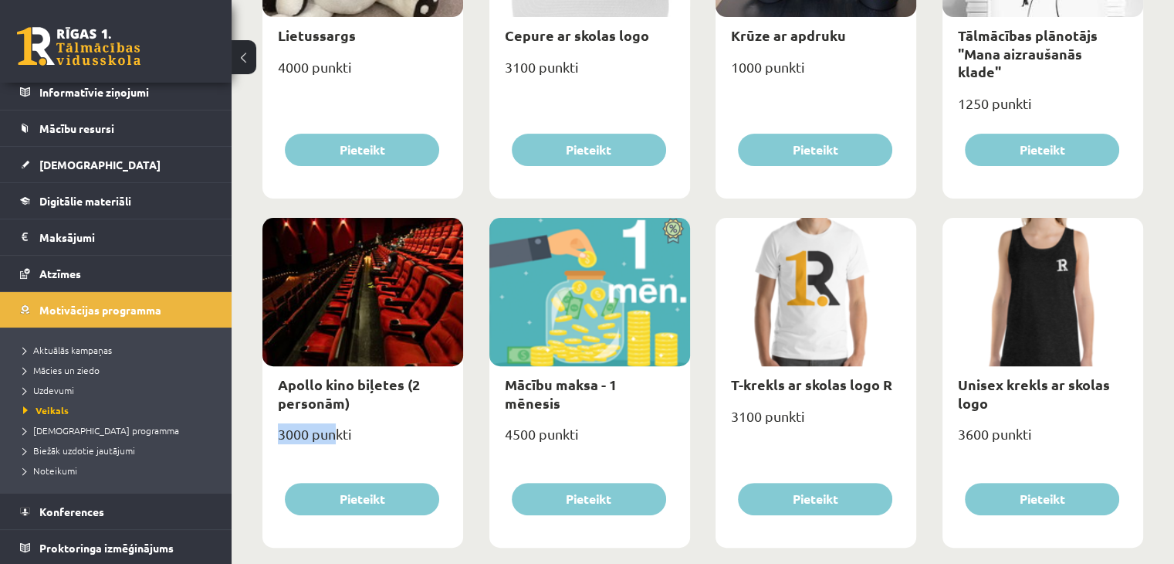
drag, startPoint x: 278, startPoint y: 435, endPoint x: 334, endPoint y: 424, distance: 56.6
click at [334, 424] on div "3000 punkti" at bounding box center [362, 440] width 201 height 39
click at [329, 428] on div "3000 punkti" at bounding box center [362, 440] width 201 height 39
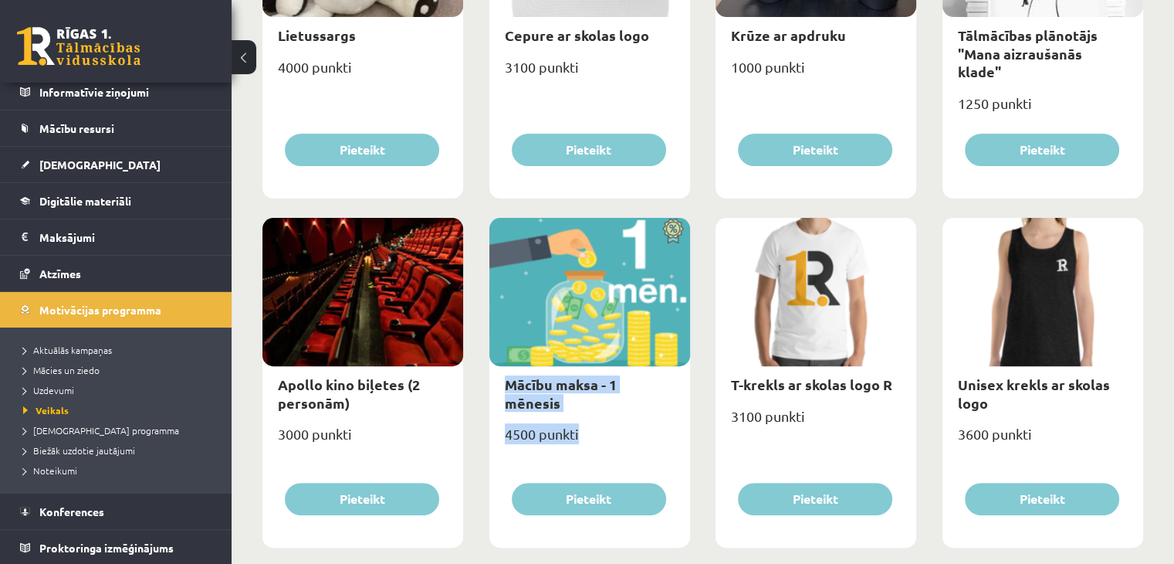
drag, startPoint x: 500, startPoint y: 387, endPoint x: 612, endPoint y: 421, distance: 117.7
click at [612, 421] on div "Mācību maksa - 1 mēnesis 4500 punkti Pieteikt" at bounding box center [589, 383] width 201 height 330
click at [513, 391] on link "Mācību maksa - 1 mēnesis" at bounding box center [561, 393] width 112 height 36
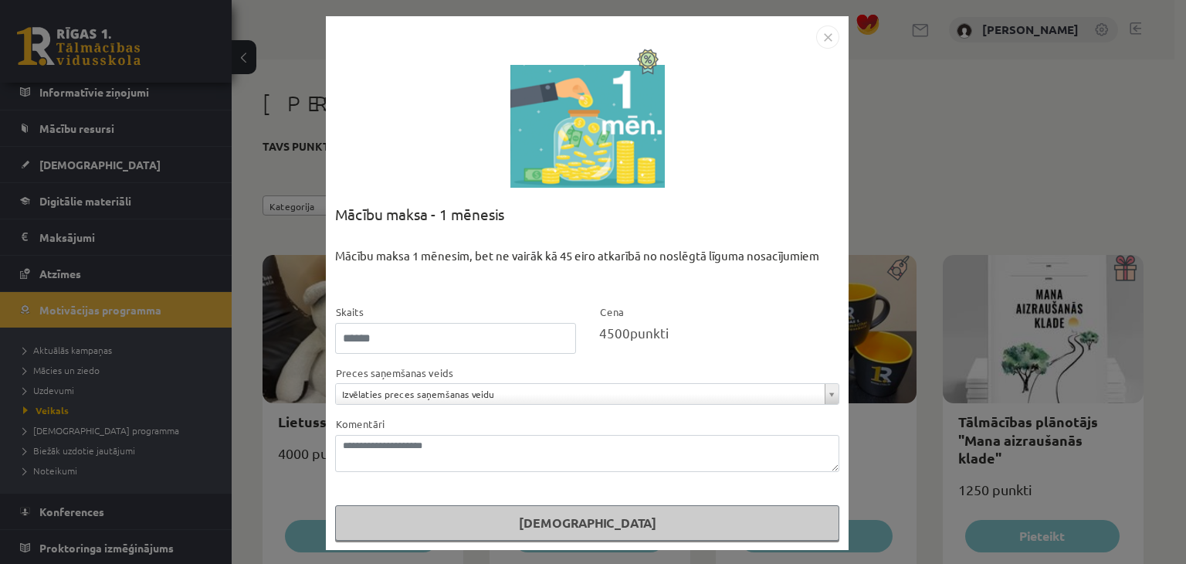
click at [825, 37] on img "Close" at bounding box center [827, 36] width 23 height 23
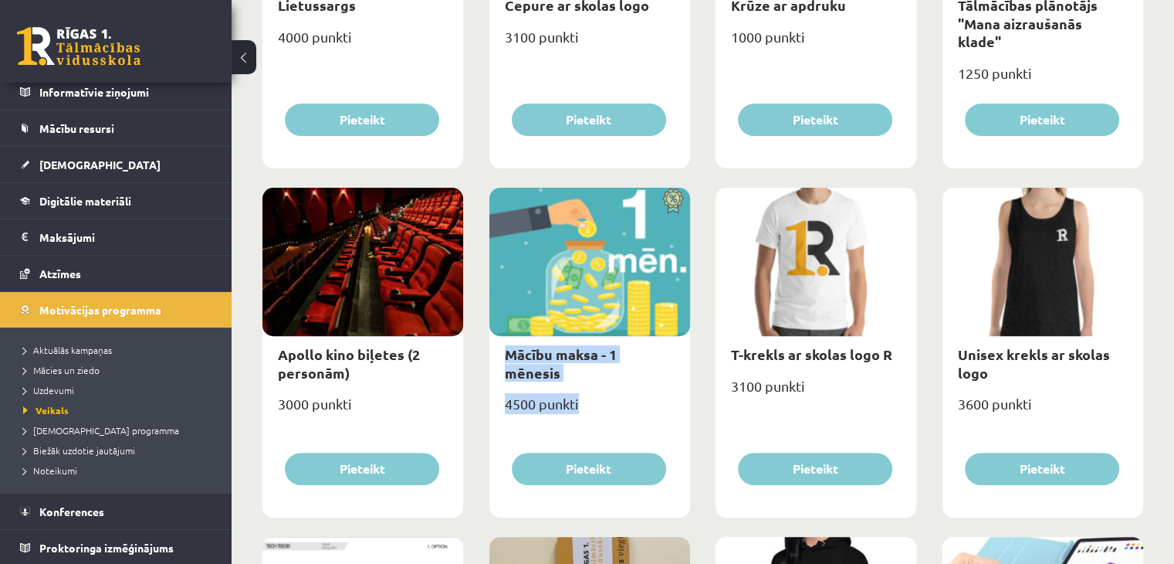
scroll to position [540, 0]
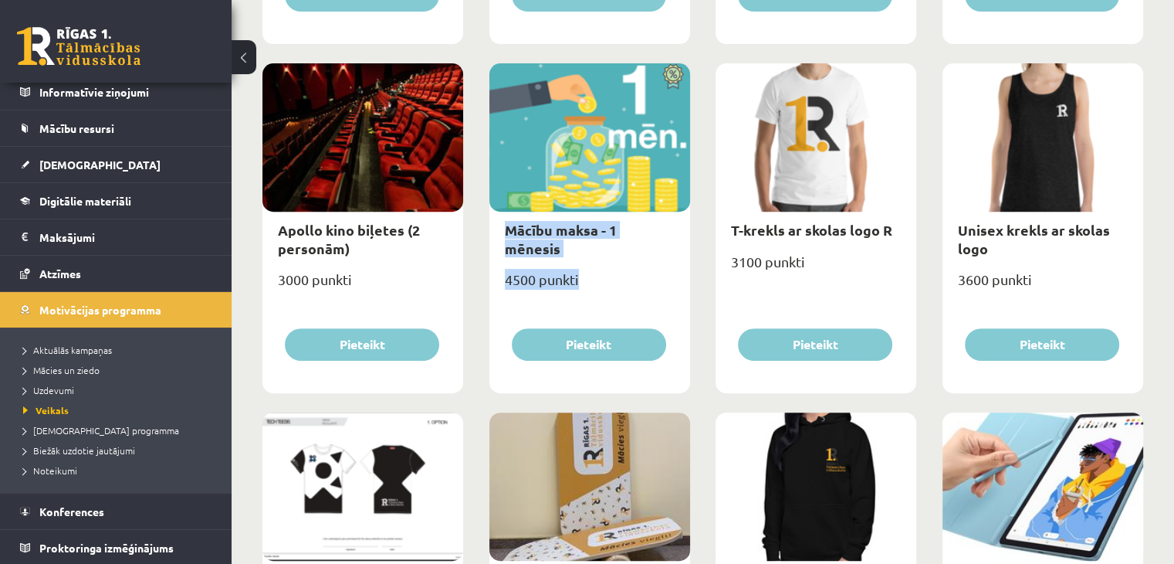
click at [557, 266] on div "4500 punkti" at bounding box center [589, 285] width 201 height 39
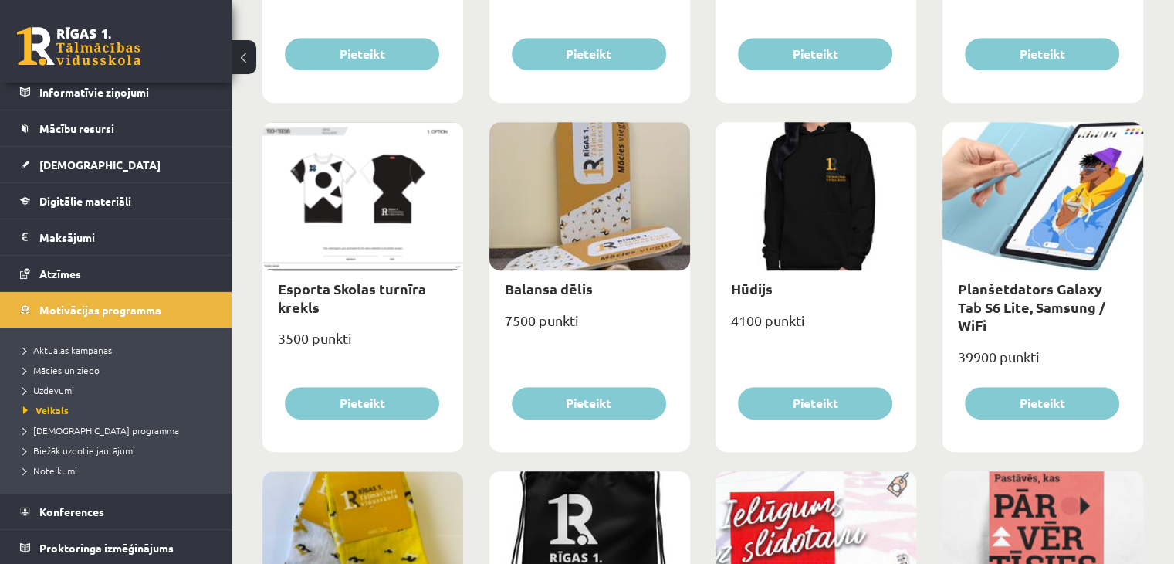
scroll to position [849, 0]
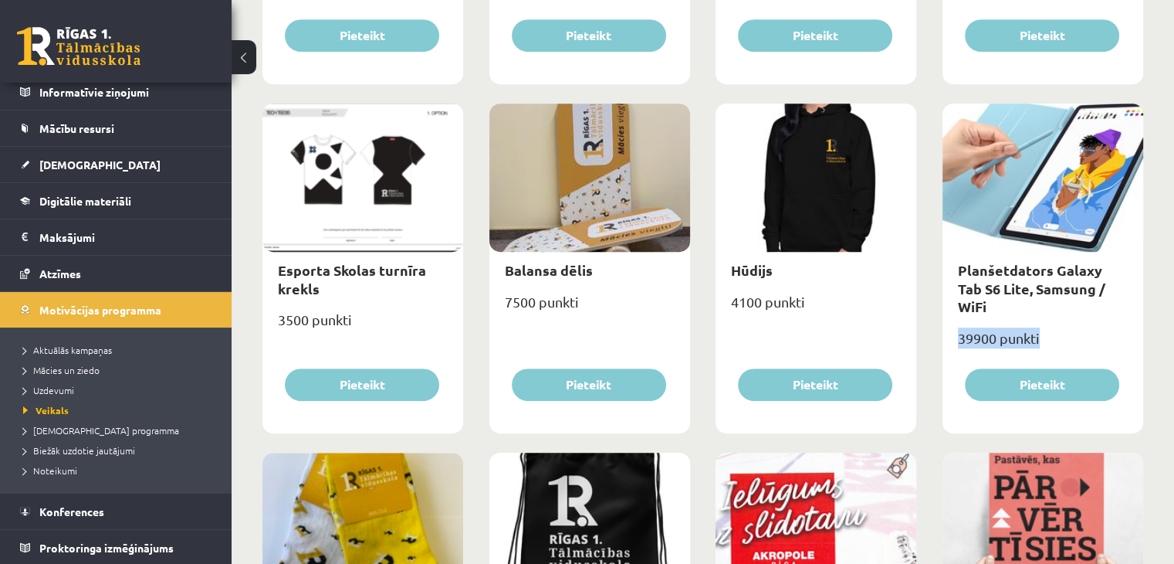
drag, startPoint x: 951, startPoint y: 317, endPoint x: 1062, endPoint y: 316, distance: 111.2
click at [1062, 325] on div "39900 punkti" at bounding box center [1043, 344] width 201 height 39
click at [1016, 327] on div "39900 punkti" at bounding box center [1043, 344] width 201 height 39
drag, startPoint x: 957, startPoint y: 319, endPoint x: 1072, endPoint y: 322, distance: 114.3
click at [1072, 325] on div "39900 punkti" at bounding box center [1043, 344] width 201 height 39
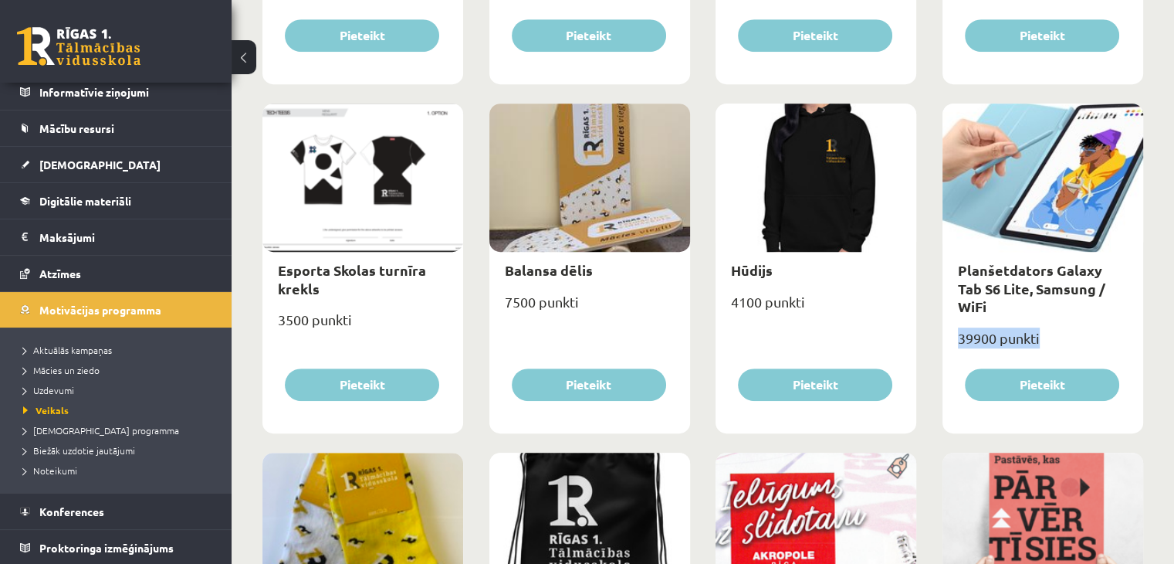
click at [994, 325] on div "39900 punkti" at bounding box center [1043, 344] width 201 height 39
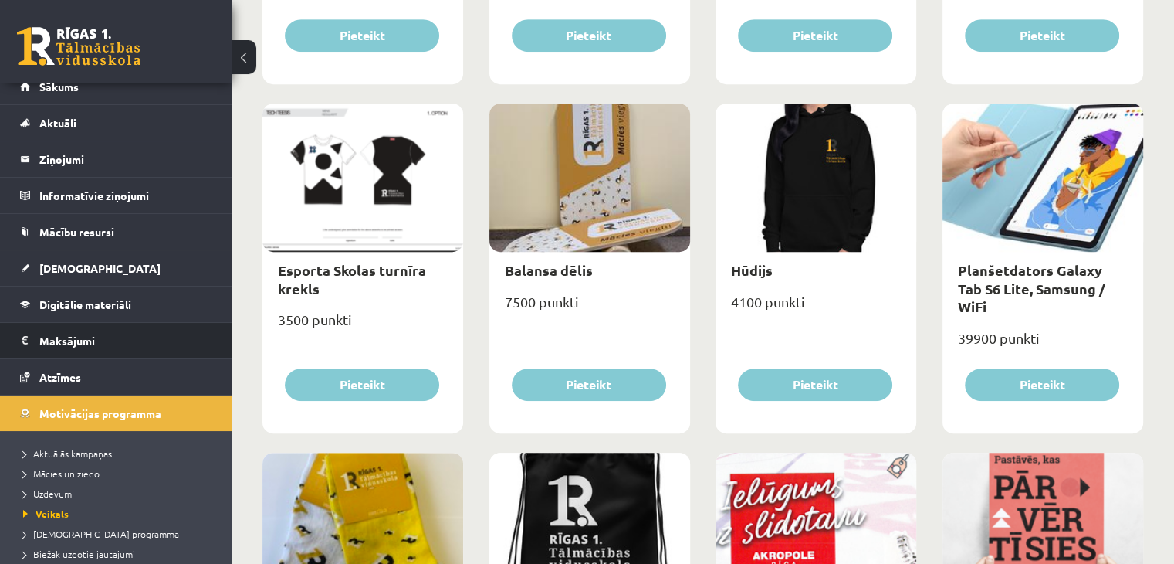
scroll to position [0, 0]
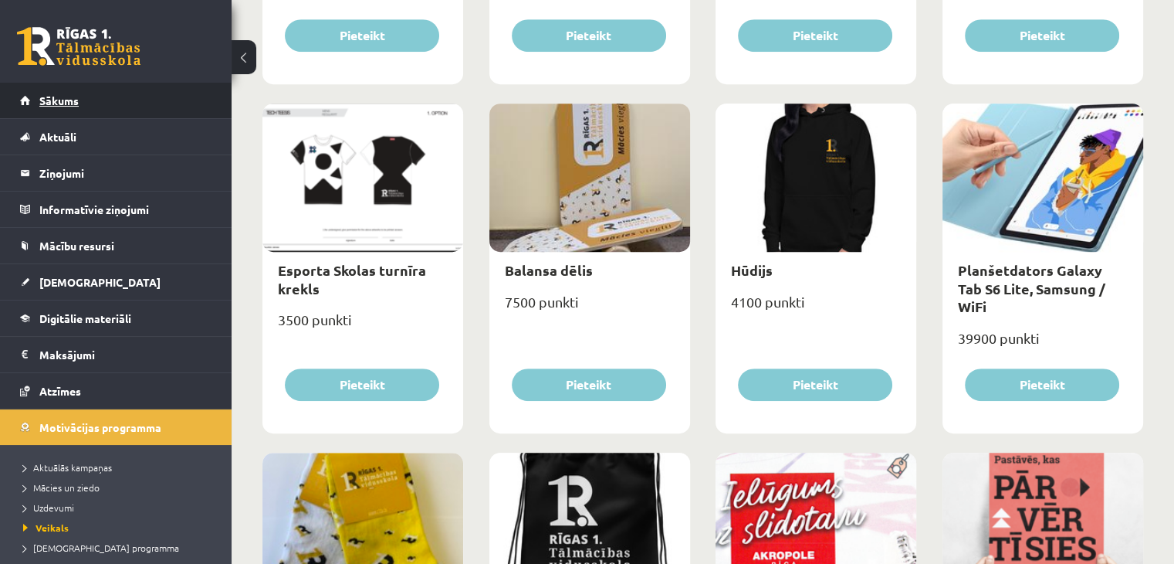
click at [34, 96] on link "Sākums" at bounding box center [116, 101] width 192 height 36
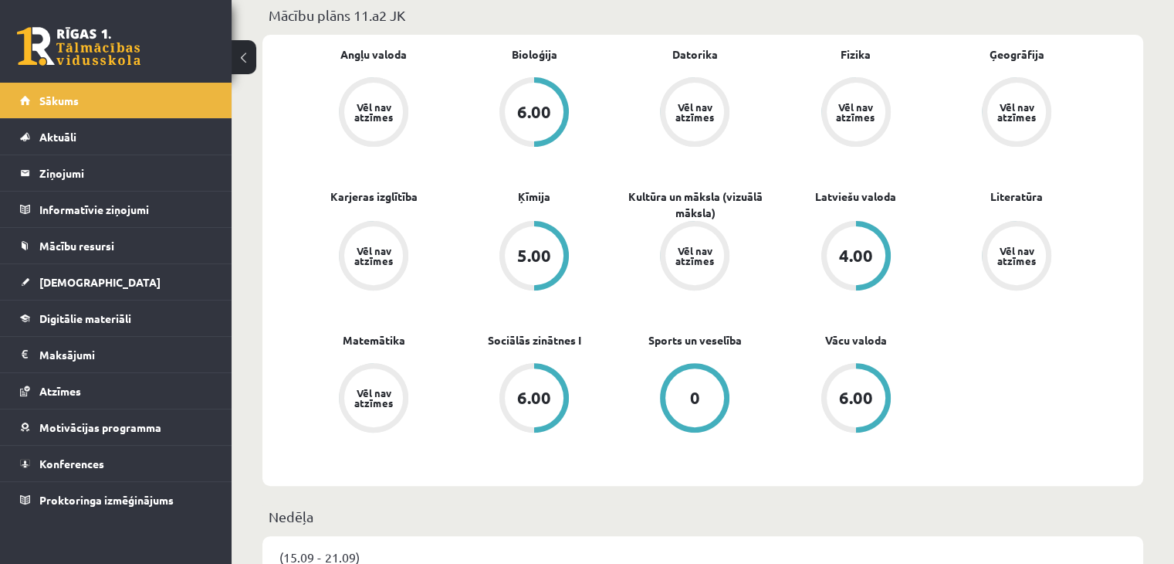
scroll to position [463, 0]
click at [1022, 115] on div "Vēl nav atzīmes" at bounding box center [1016, 113] width 43 height 20
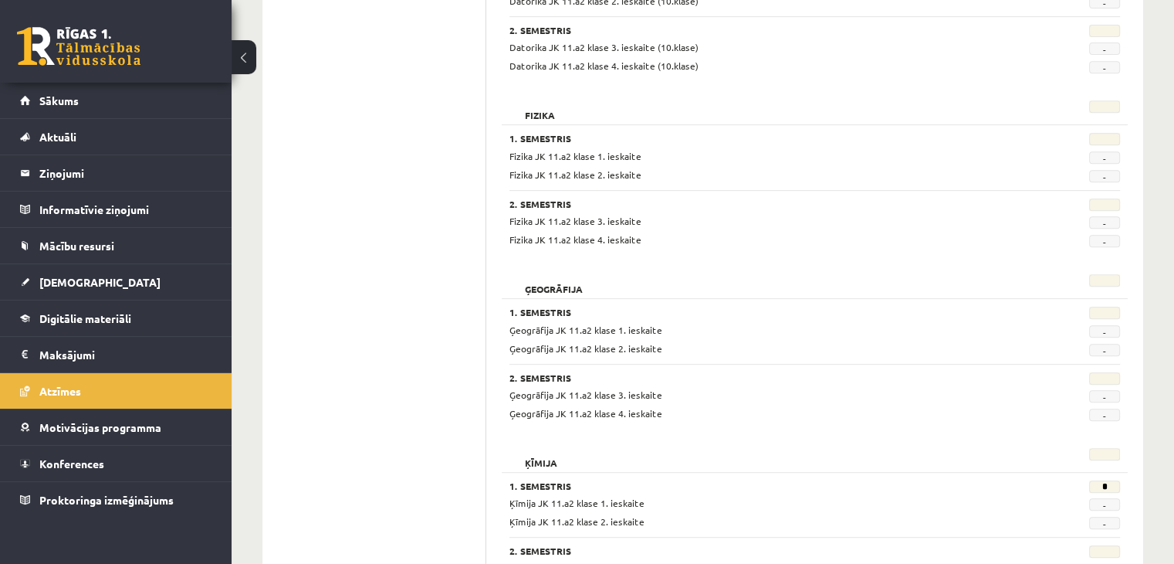
scroll to position [695, 0]
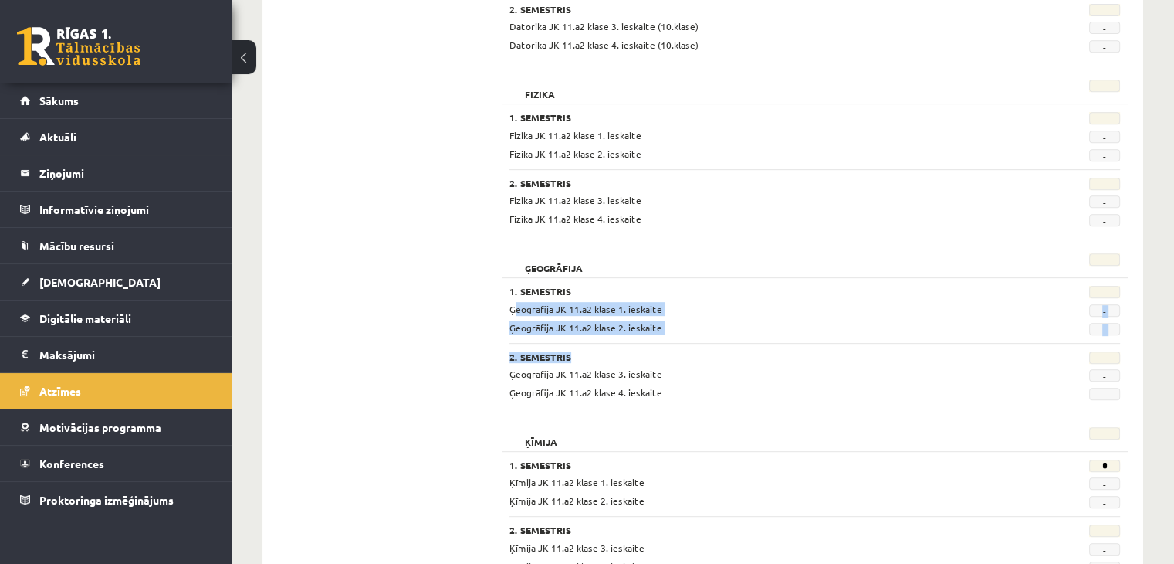
drag, startPoint x: 506, startPoint y: 307, endPoint x: 645, endPoint y: 335, distance: 141.9
click at [645, 335] on div "1. Semestris Ģeogrāfija JK 11.a2 klase 1. ieskaite - Ģeogrāfija JK 11.a2 klase …" at bounding box center [815, 338] width 626 height 123
click at [652, 316] on div "Ģeogrāfija JK 11.a2 klase 1. ieskaite - Ģeogrāfija JK 11.a2 klase 2. ieskaite -" at bounding box center [815, 318] width 611 height 33
drag, startPoint x: 671, startPoint y: 306, endPoint x: 654, endPoint y: 321, distance: 23.0
click at [653, 333] on div "1. Semestris Ģeogrāfija JK 11.a2 klase 1. ieskaite - Ģeogrāfija JK 11.a2 klase …" at bounding box center [815, 338] width 626 height 123
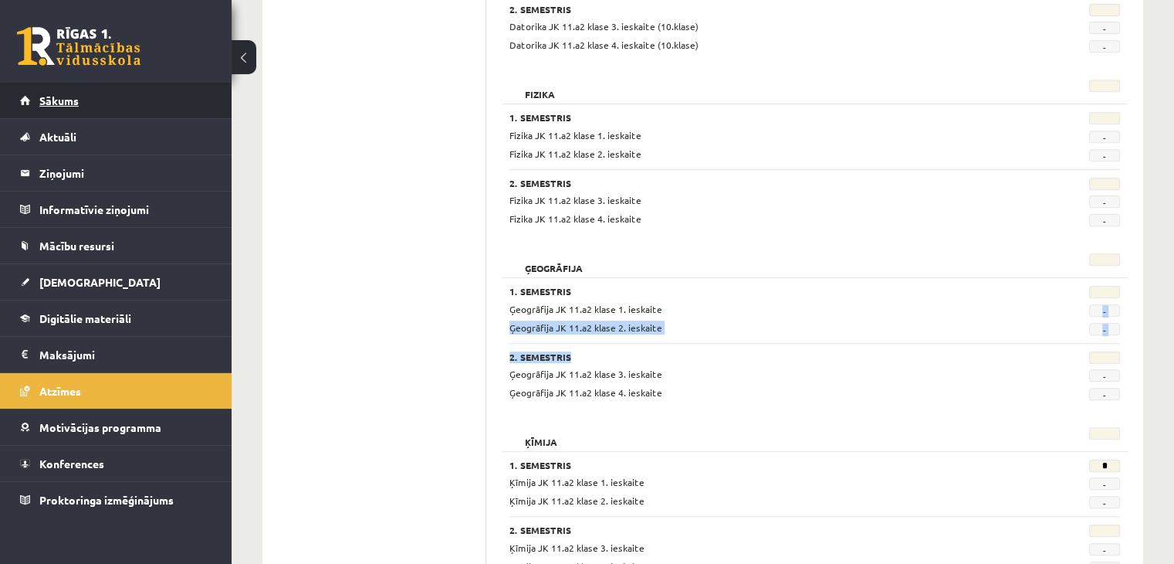
click at [66, 103] on span "Sākums" at bounding box center [58, 100] width 39 height 14
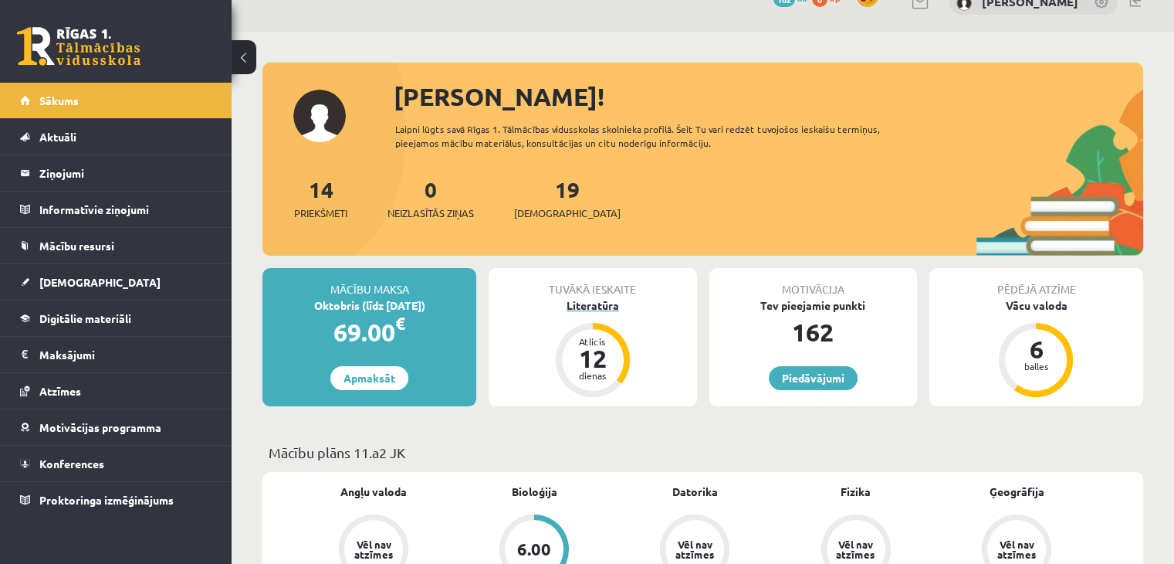
scroll to position [77, 0]
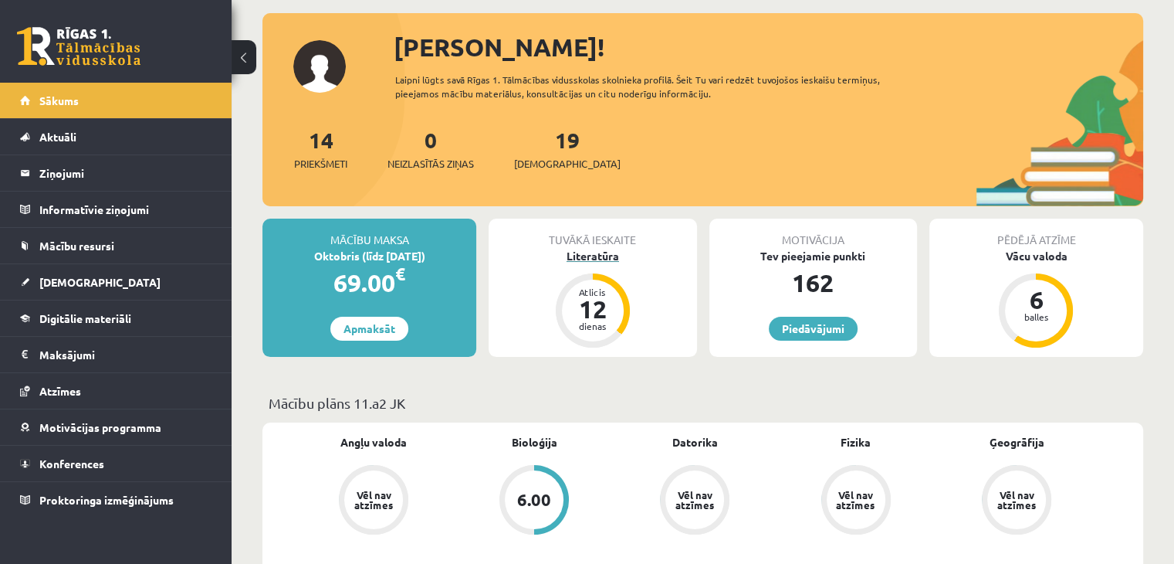
click at [601, 305] on div "12" at bounding box center [593, 308] width 46 height 25
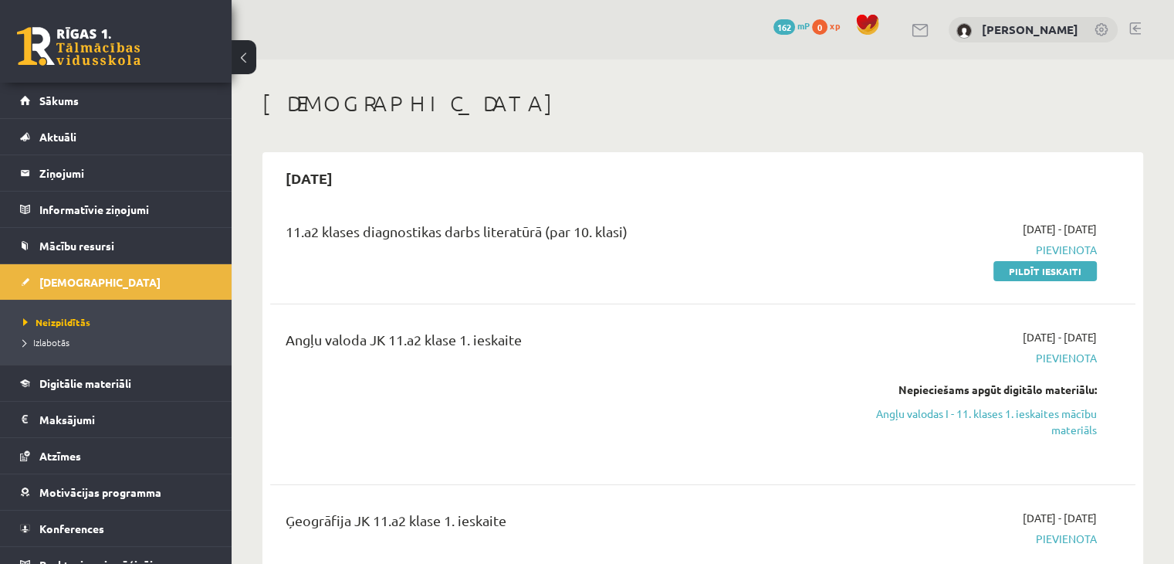
drag, startPoint x: 1128, startPoint y: 28, endPoint x: 1139, endPoint y: 61, distance: 34.9
click at [1130, 35] on div "0 Dāvanas 162 mP 0 xp [PERSON_NAME]" at bounding box center [703, 29] width 943 height 59
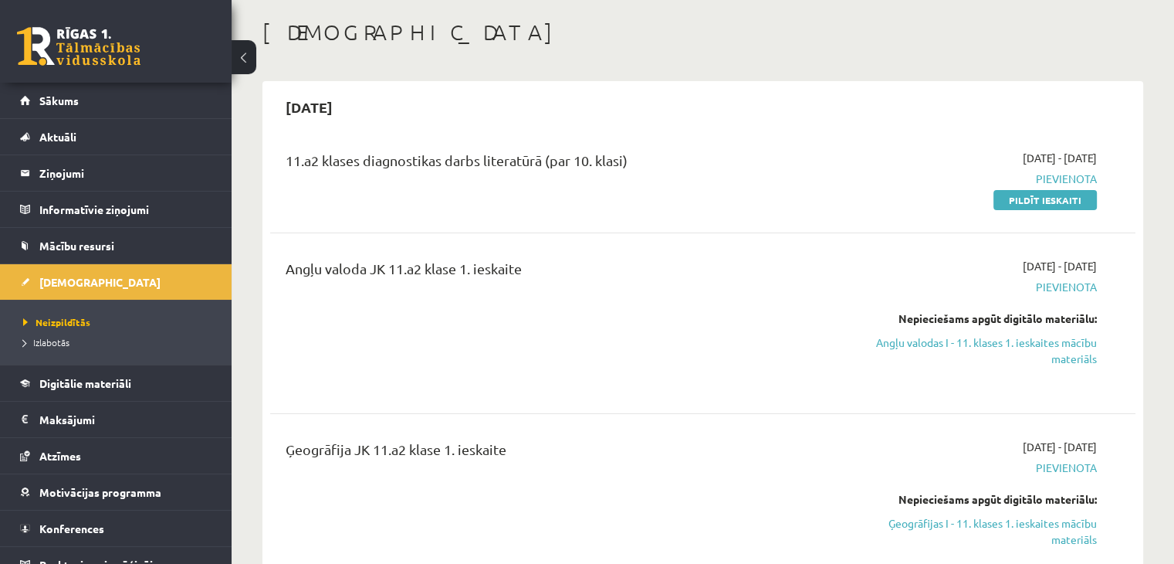
scroll to position [77, 0]
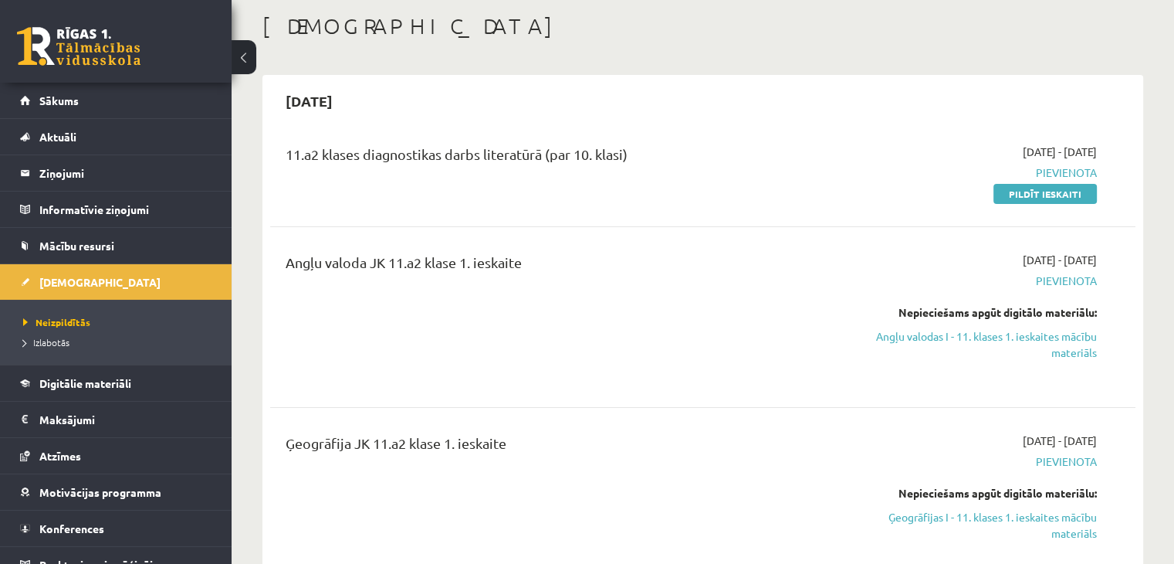
drag, startPoint x: 1041, startPoint y: 151, endPoint x: 1112, endPoint y: 152, distance: 71.0
click at [1112, 152] on div "11.a2 klases diagnostikas darbs literatūrā (par 10. klasi) [DATE] - [DATE] [GEO…" at bounding box center [703, 173] width 835 height 58
drag, startPoint x: 1060, startPoint y: 259, endPoint x: 1101, endPoint y: 260, distance: 40.9
click at [1098, 259] on div "[DATE] - [DATE] [GEOGRAPHIC_DATA] Nepieciešams apgūt digitālo materiālu: Angļu …" at bounding box center [970, 317] width 278 height 130
click at [1109, 259] on div "Angļu valoda JK 11.a2 klase 1. ieskaite [DATE] - [DATE] [GEOGRAPHIC_DATA] Nepie…" at bounding box center [703, 317] width 835 height 130
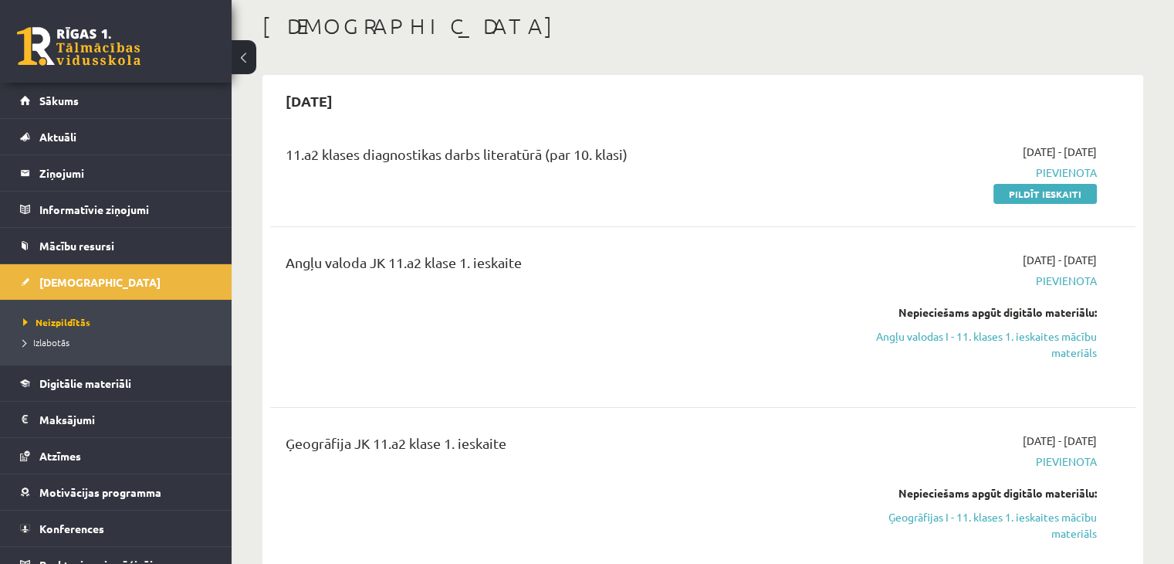
drag, startPoint x: 1052, startPoint y: 436, endPoint x: 1102, endPoint y: 434, distance: 51.0
click at [1102, 434] on div "[DATE] - [DATE] [GEOGRAPHIC_DATA] Nepieciešams apgūt digitālo materiālu: Ģeogrā…" at bounding box center [970, 497] width 278 height 130
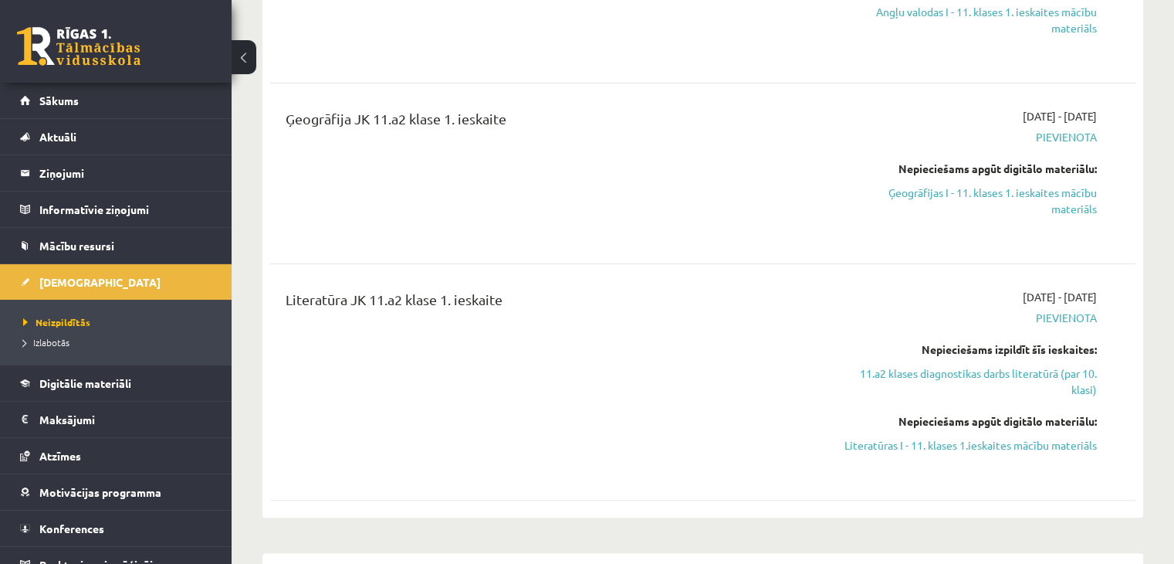
scroll to position [386, 0]
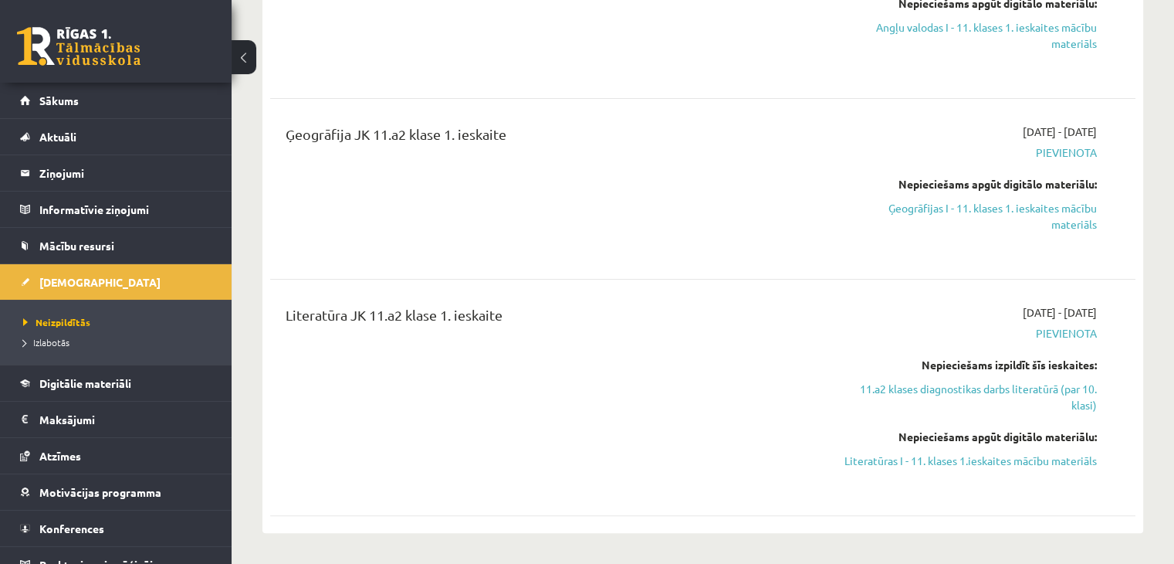
click at [597, 392] on div "Literatūra JK 11.a2 klase 1. ieskaite" at bounding box center [552, 397] width 557 height 186
drag, startPoint x: 301, startPoint y: 317, endPoint x: 577, endPoint y: 323, distance: 276.5
click at [574, 324] on div "Literatūra JK 11.a2 klase 1. ieskaite" at bounding box center [552, 318] width 533 height 29
click at [541, 360] on div "Literatūra JK 11.a2 klase 1. ieskaite" at bounding box center [552, 397] width 557 height 186
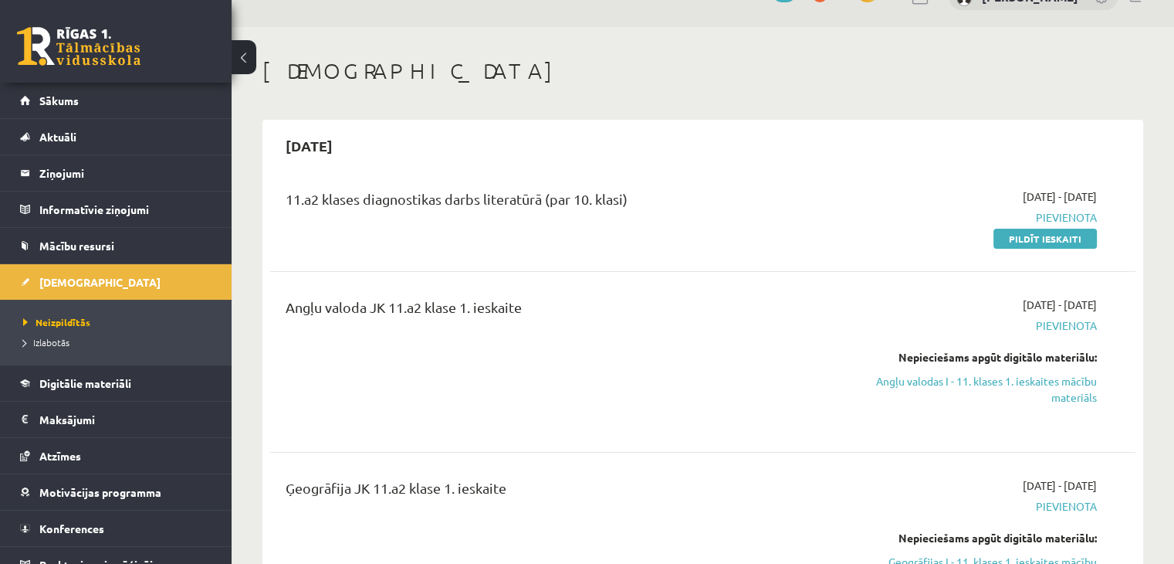
scroll to position [77, 0]
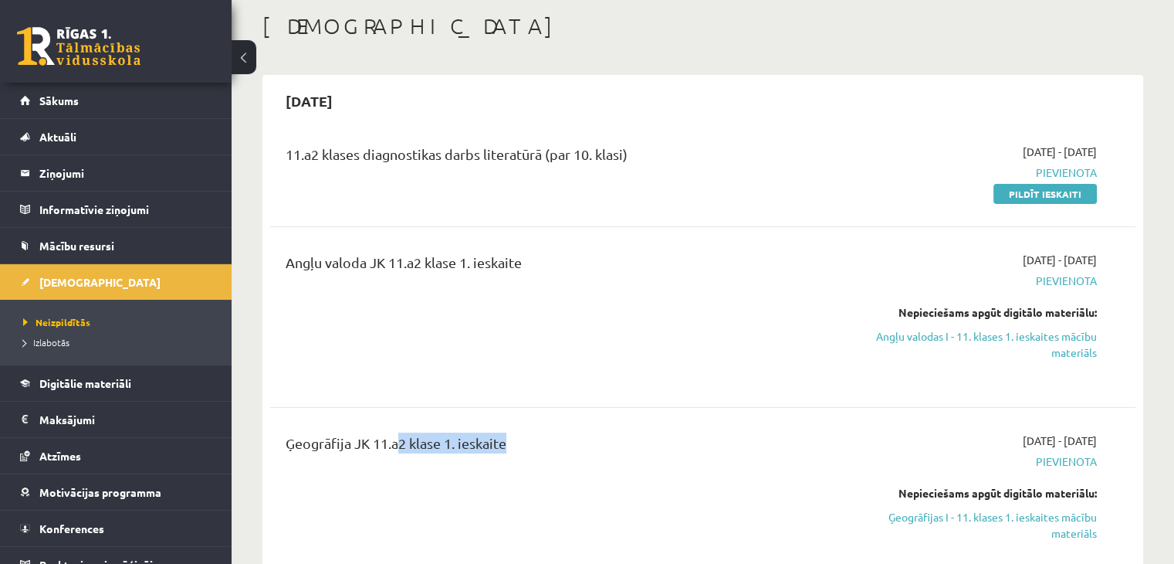
drag, startPoint x: 494, startPoint y: 439, endPoint x: 391, endPoint y: 435, distance: 103.5
click at [391, 435] on div "Ģeogrāfija JK 11.a2 klase 1. ieskaite" at bounding box center [552, 446] width 533 height 29
click at [605, 445] on div "Ģeogrāfija JK 11.a2 klase 1. ieskaite" at bounding box center [552, 446] width 533 height 29
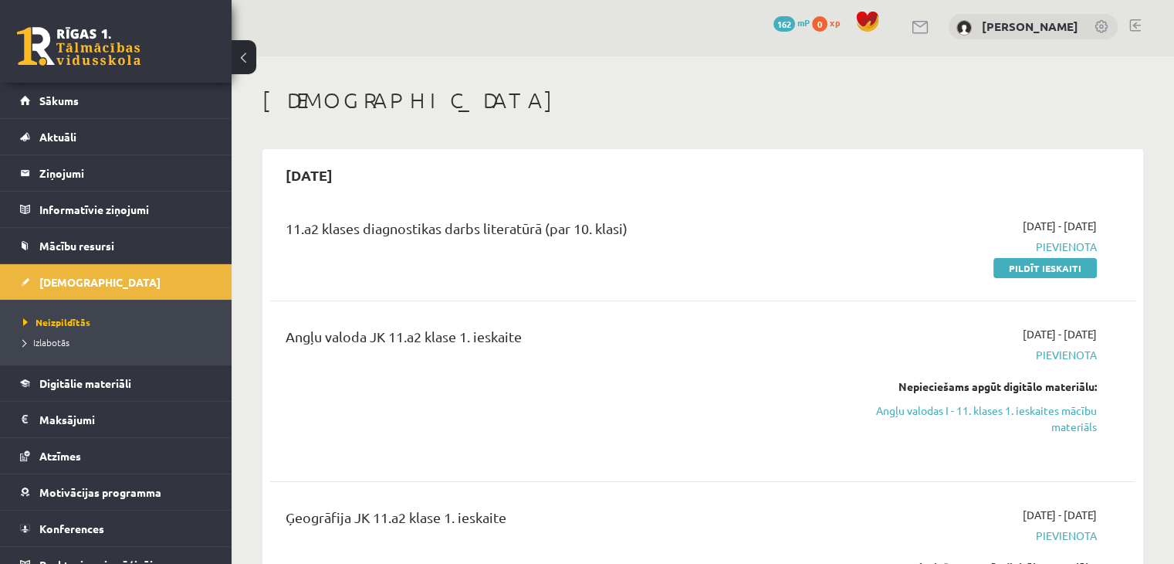
scroll to position [0, 0]
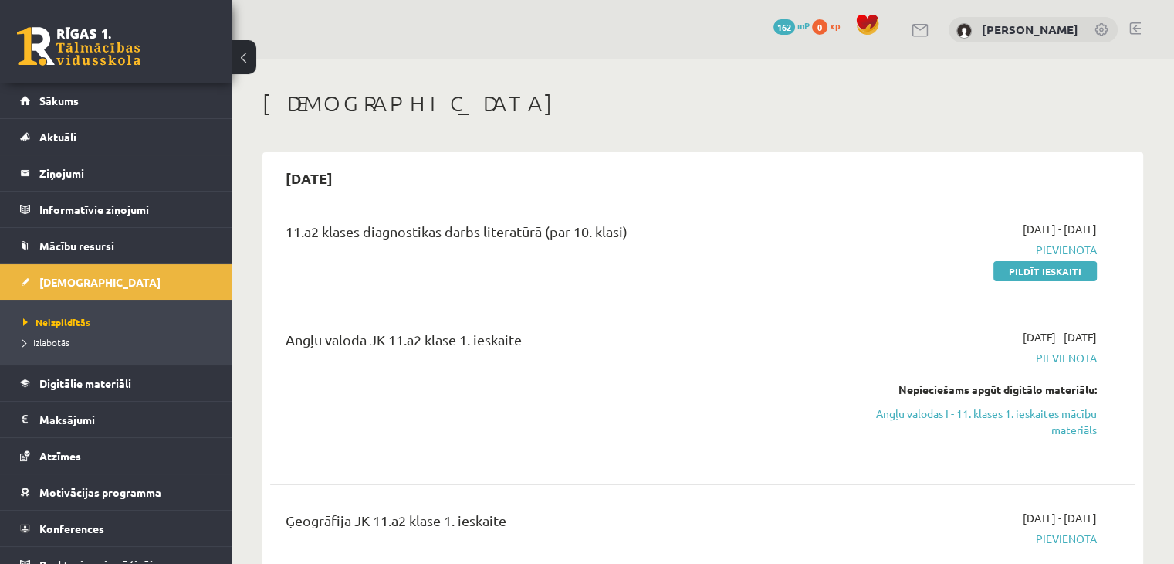
drag, startPoint x: 493, startPoint y: 221, endPoint x: 679, endPoint y: 225, distance: 186.9
click at [679, 225] on div "11.a2 klases diagnostikas darbs literatūrā (par 10. klasi)" at bounding box center [552, 235] width 533 height 29
click at [662, 246] on div "11.a2 klases diagnostikas darbs literatūrā (par 10. klasi)" at bounding box center [552, 235] width 533 height 29
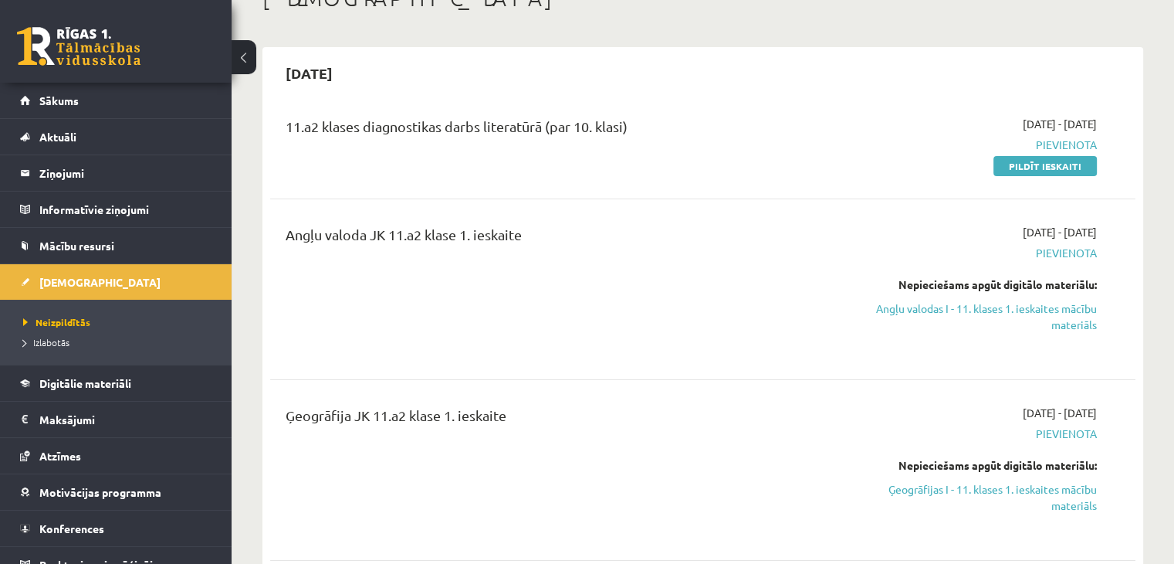
scroll to position [77, 0]
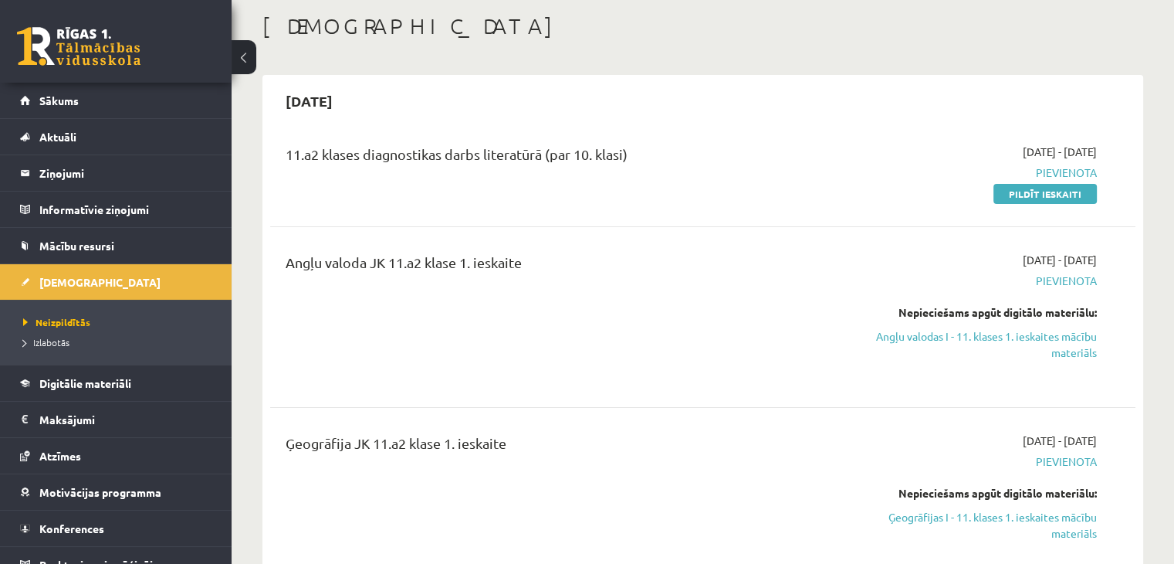
drag, startPoint x: 267, startPoint y: 147, endPoint x: 643, endPoint y: 157, distance: 376.1
click at [643, 157] on div "2025-09-30 11.a2 klases diagnostikas darbs literatūrā (par 10. klasi) 2025-09-1…" at bounding box center [702, 458] width 881 height 767
click at [611, 144] on div "11.a2 klases diagnostikas darbs literatūrā (par 10. klasi)" at bounding box center [552, 158] width 533 height 29
drag, startPoint x: 288, startPoint y: 151, endPoint x: 687, endPoint y: 173, distance: 399.8
click at [687, 173] on div "11.a2 klases diagnostikas darbs literatūrā (par 10. klasi)" at bounding box center [552, 173] width 557 height 58
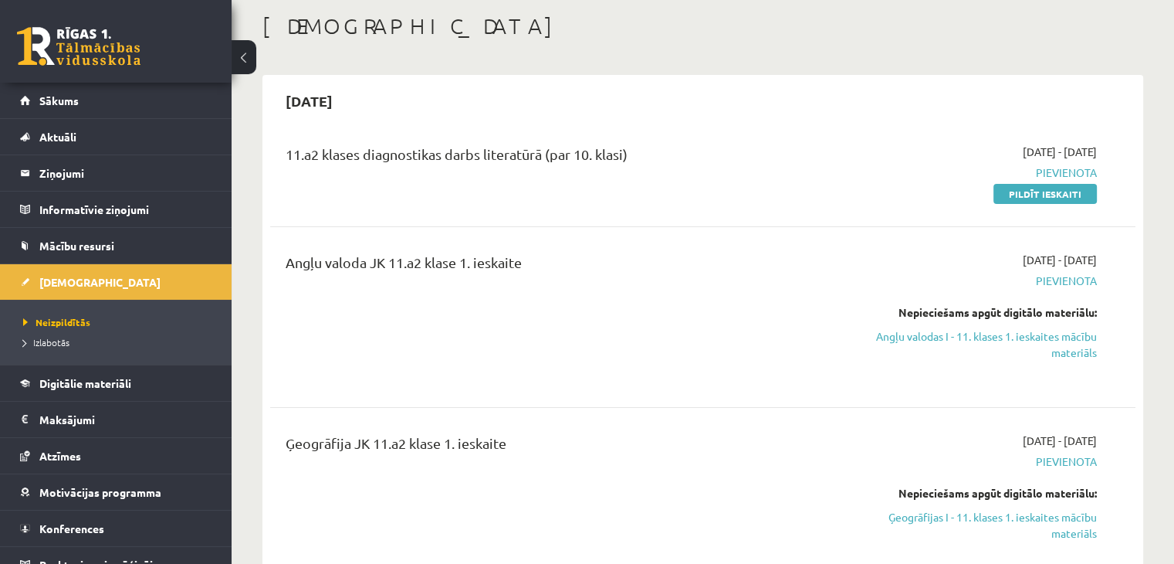
click at [687, 173] on div "11.a2 klases diagnostikas darbs literatūrā (par 10. klasi)" at bounding box center [552, 173] width 557 height 58
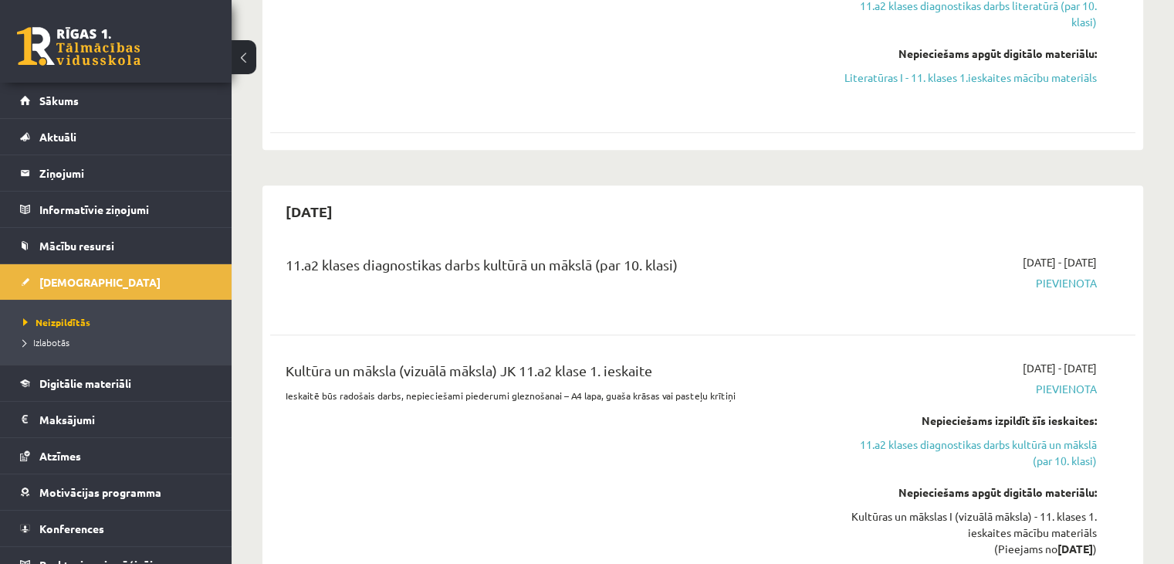
scroll to position [772, 0]
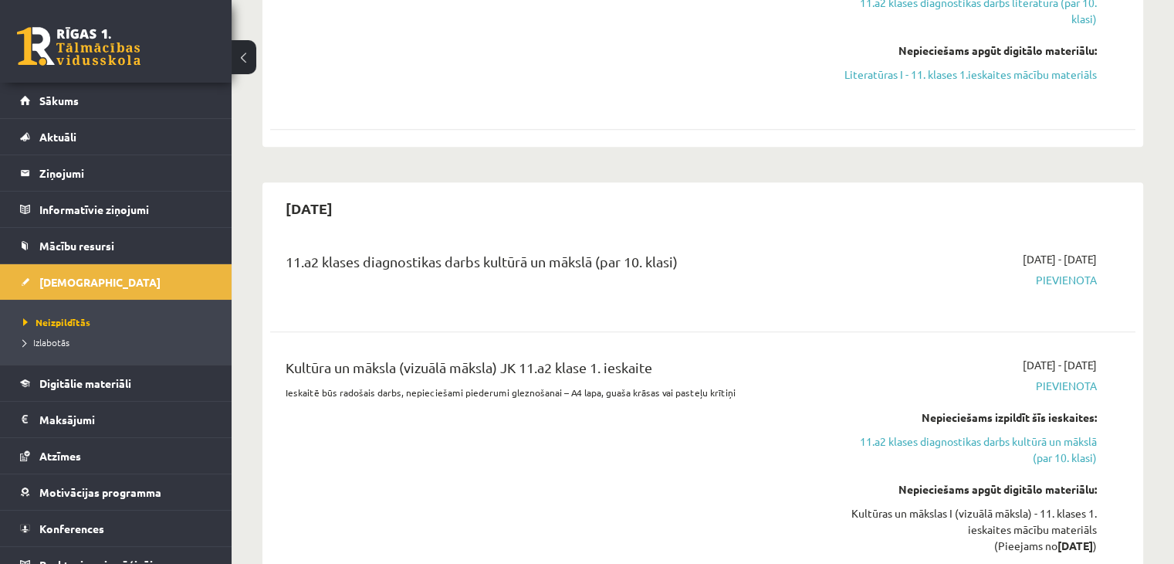
drag, startPoint x: 980, startPoint y: 256, endPoint x: 1157, endPoint y: 260, distance: 177.6
click at [1121, 277] on div "11.a2 klases diagnostikas darbs kultūrā un mākslā (par 10. klasi) 2025-10-01 - …" at bounding box center [702, 278] width 865 height 86
click at [794, 217] on div "[DATE]" at bounding box center [702, 208] width 865 height 36
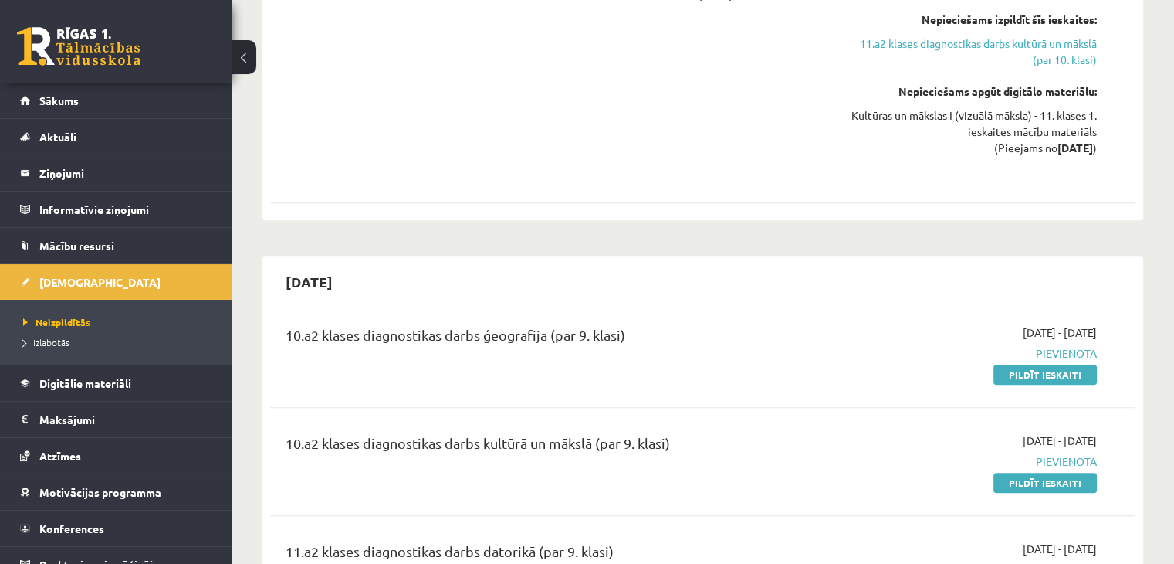
scroll to position [1105, 0]
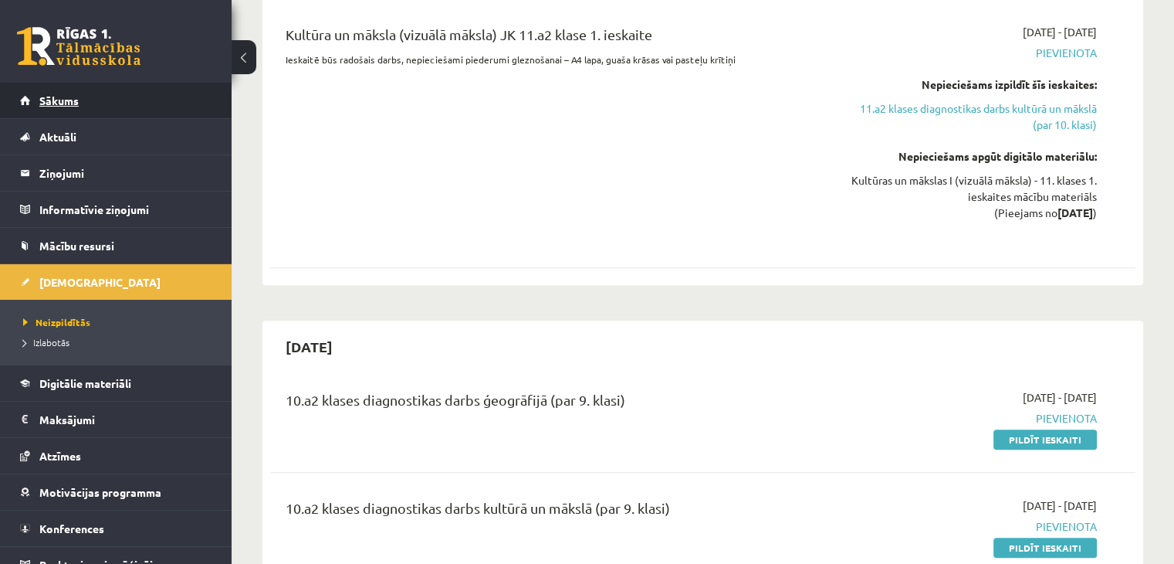
click at [42, 97] on span "Sākums" at bounding box center [58, 100] width 39 height 14
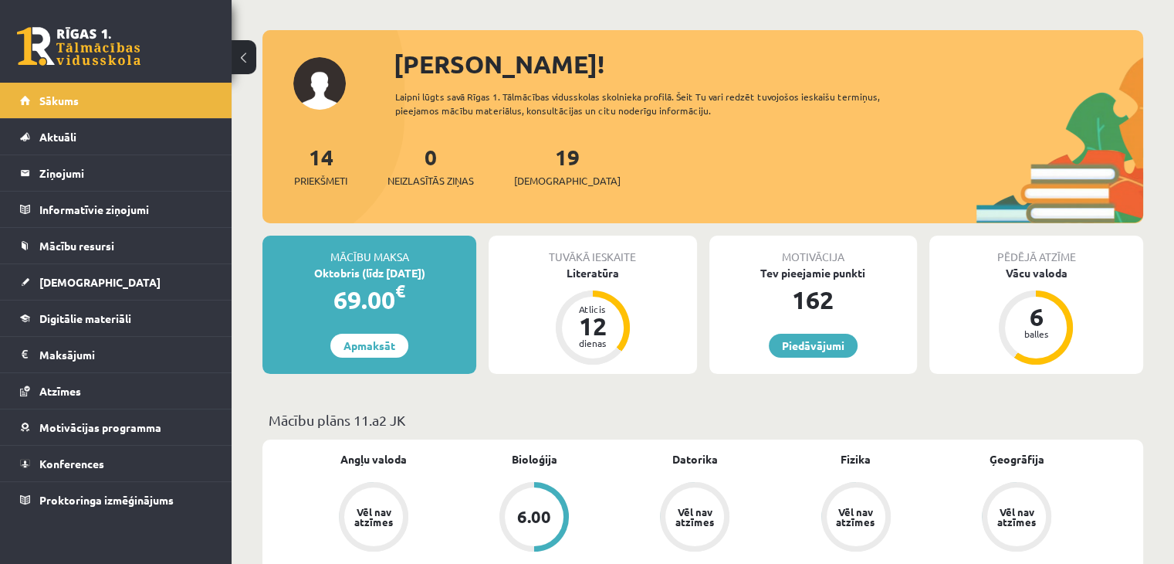
scroll to position [309, 0]
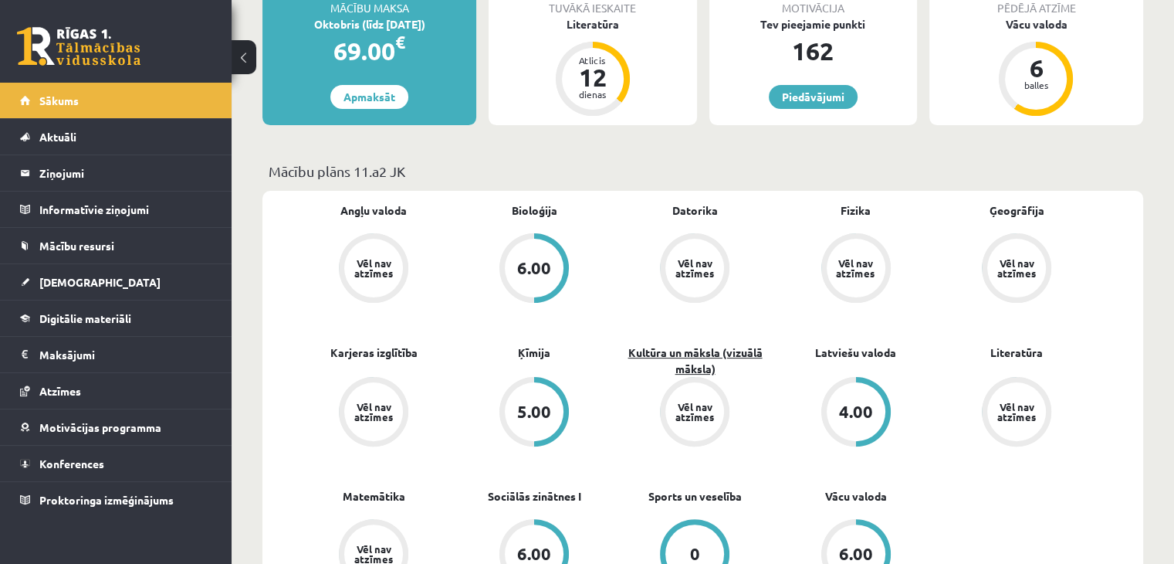
drag, startPoint x: 634, startPoint y: 366, endPoint x: 642, endPoint y: 367, distance: 7.8
drag, startPoint x: 642, startPoint y: 367, endPoint x: 993, endPoint y: 483, distance: 369.9
click at [993, 483] on div "Angļu valoda Vēl nav atzīmes Bioloģija 6.00 [GEOGRAPHIC_DATA] Vēl nav atzīmes F…" at bounding box center [695, 416] width 804 height 428
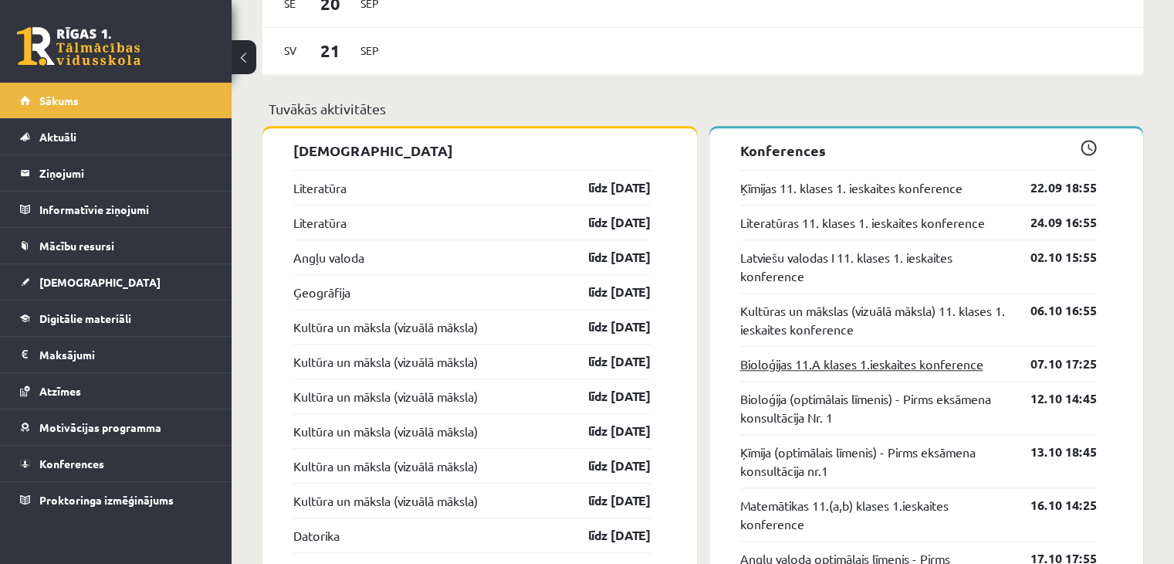
scroll to position [1257, 0]
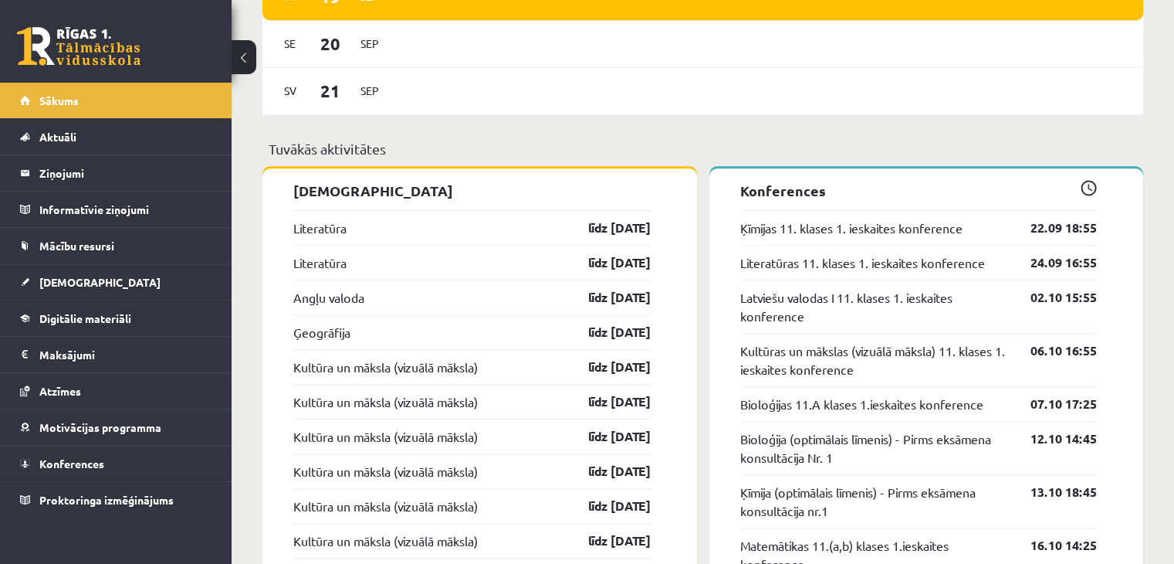
click at [91, 41] on link at bounding box center [79, 46] width 124 height 39
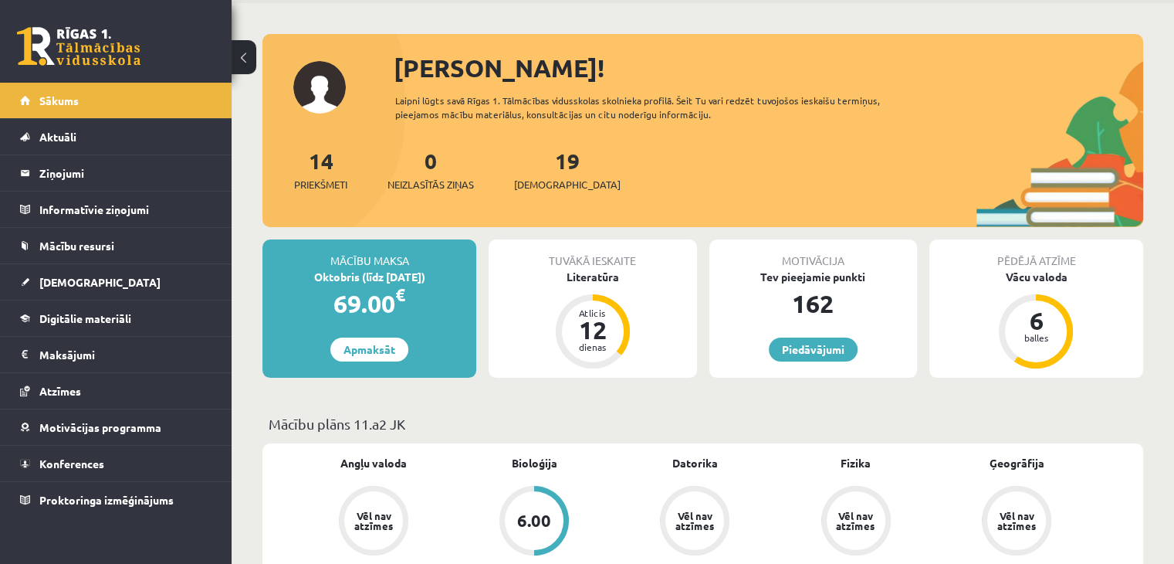
scroll to position [309, 0]
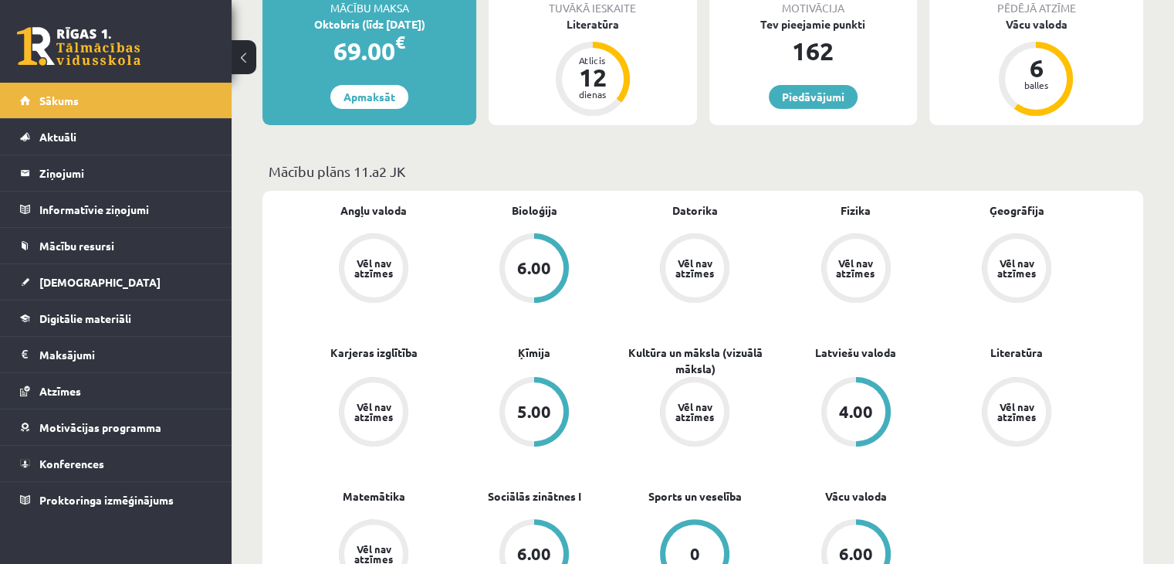
drag, startPoint x: 718, startPoint y: 151, endPoint x: 691, endPoint y: 134, distance: 31.9
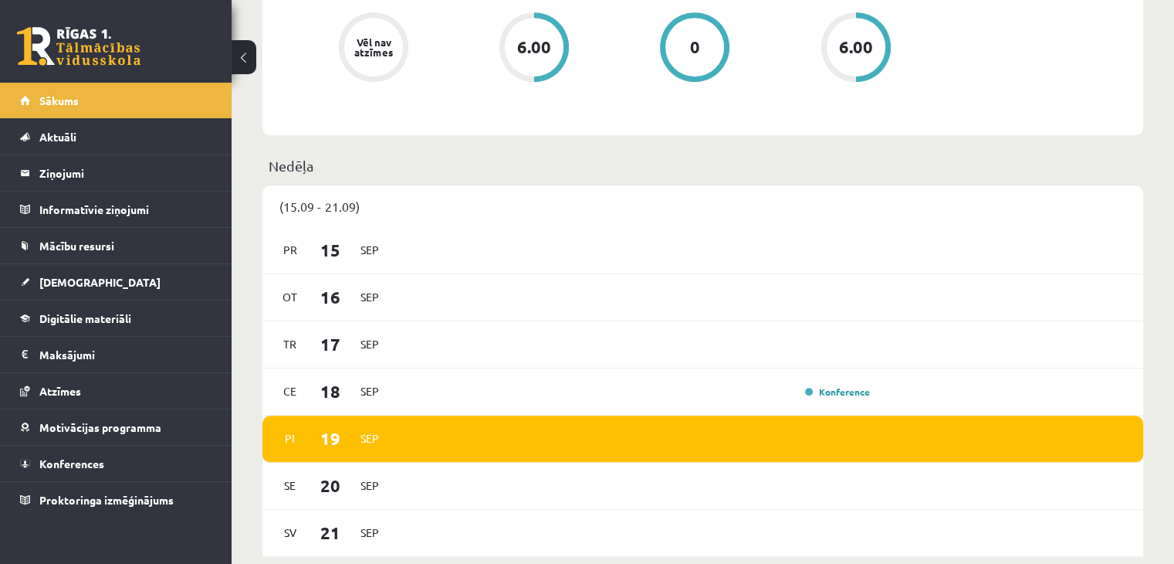
scroll to position [926, 0]
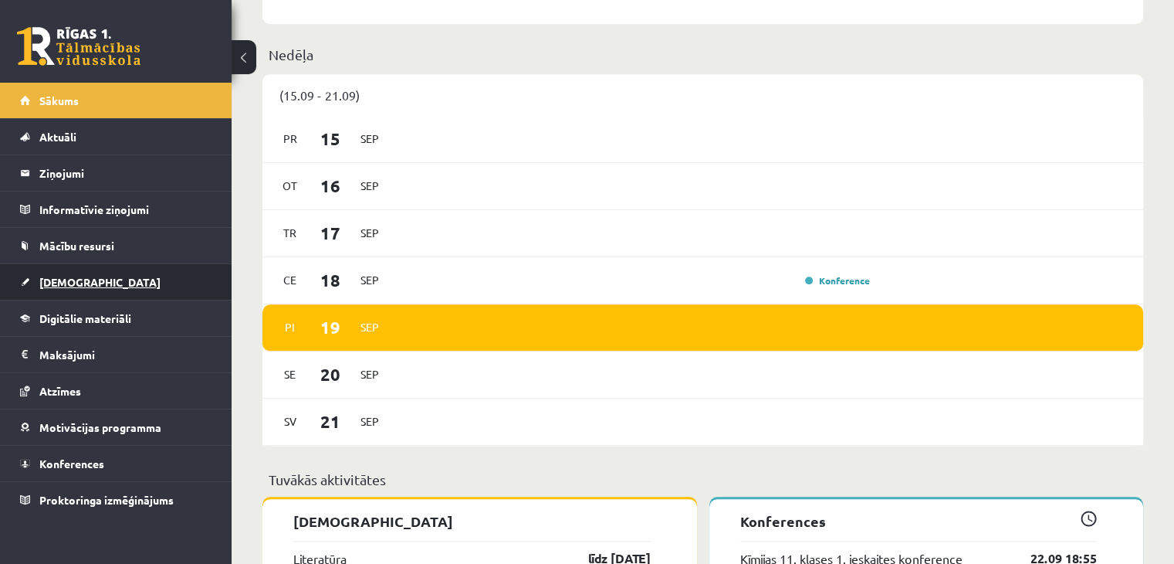
click at [67, 273] on link "[DEMOGRAPHIC_DATA]" at bounding box center [116, 282] width 192 height 36
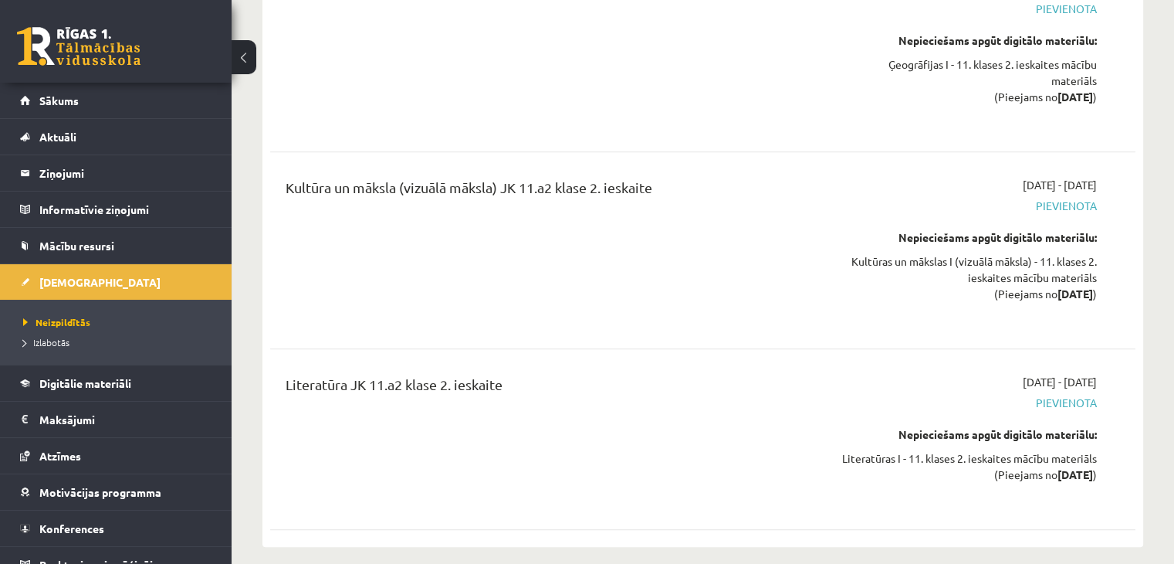
scroll to position [7334, 0]
